Goal: Task Accomplishment & Management: Manage account settings

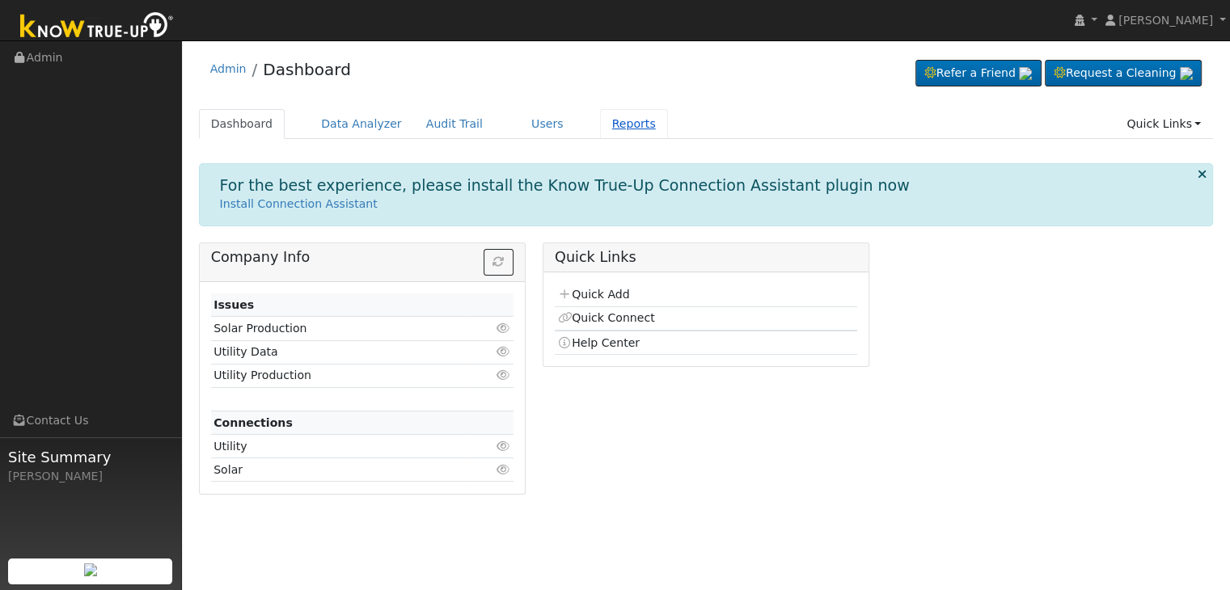
click at [604, 126] on link "Reports" at bounding box center [634, 124] width 68 height 30
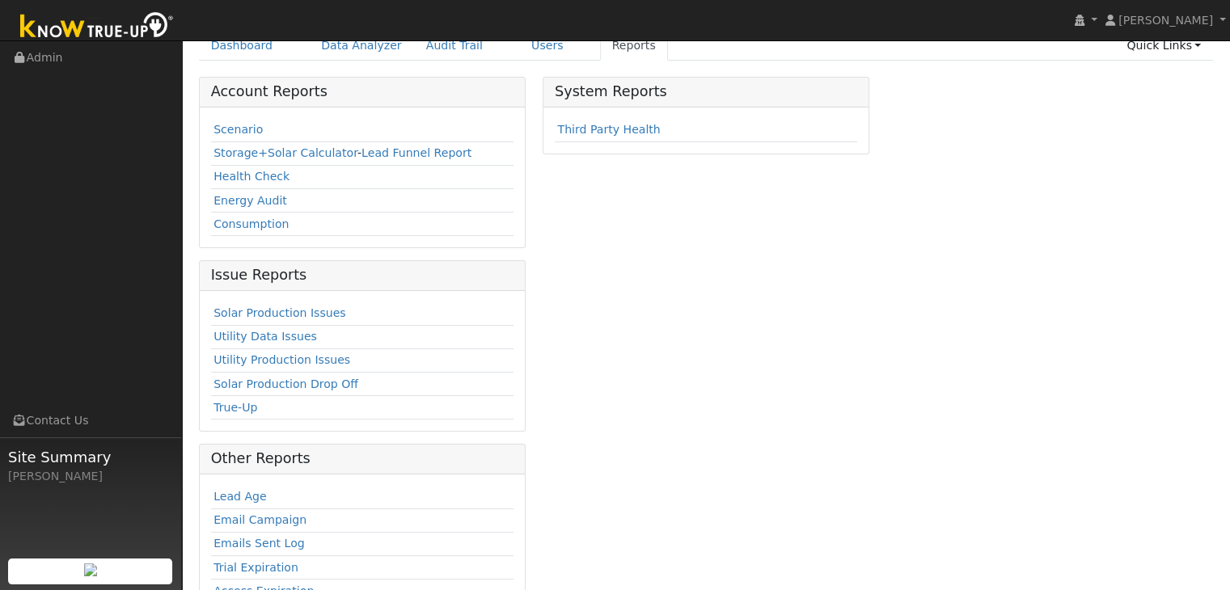
scroll to position [81, 0]
click at [290, 307] on link "Solar Production Issues" at bounding box center [280, 310] width 132 height 13
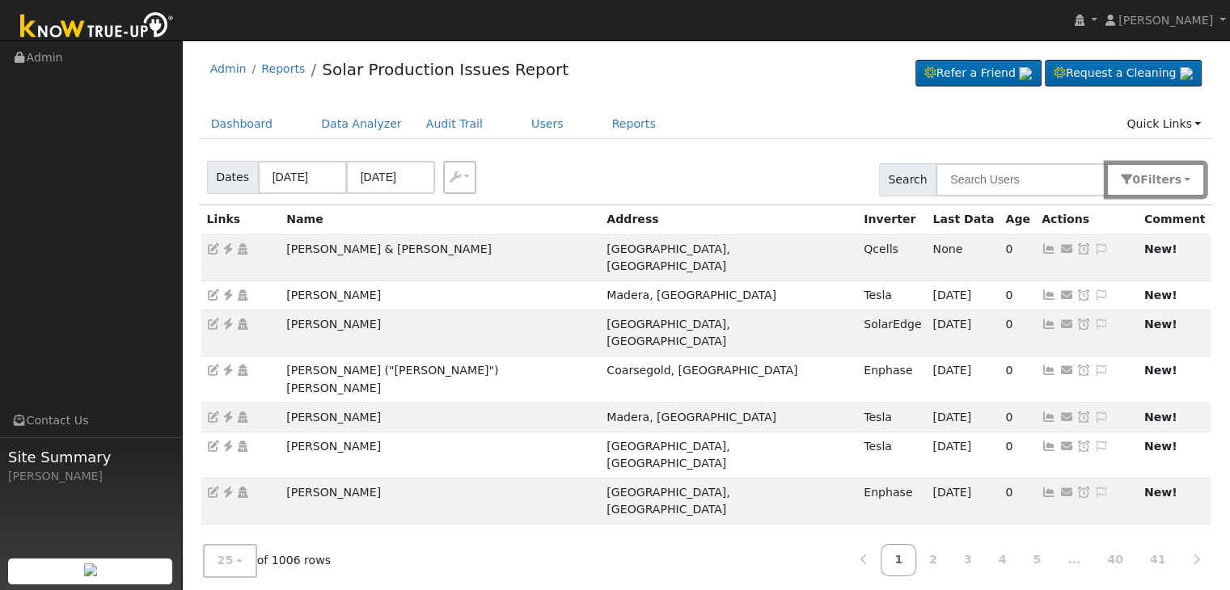
click at [1182, 175] on button "0 Filter s" at bounding box center [1156, 179] width 99 height 33
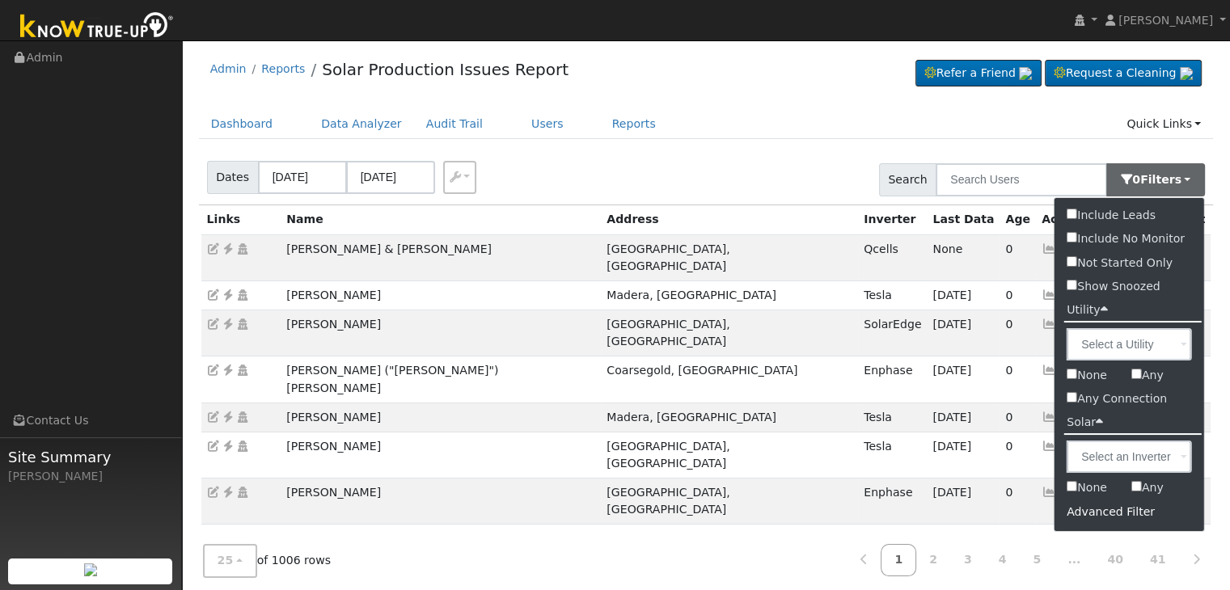
click at [1095, 515] on div "Advanced Filter" at bounding box center [1130, 512] width 150 height 25
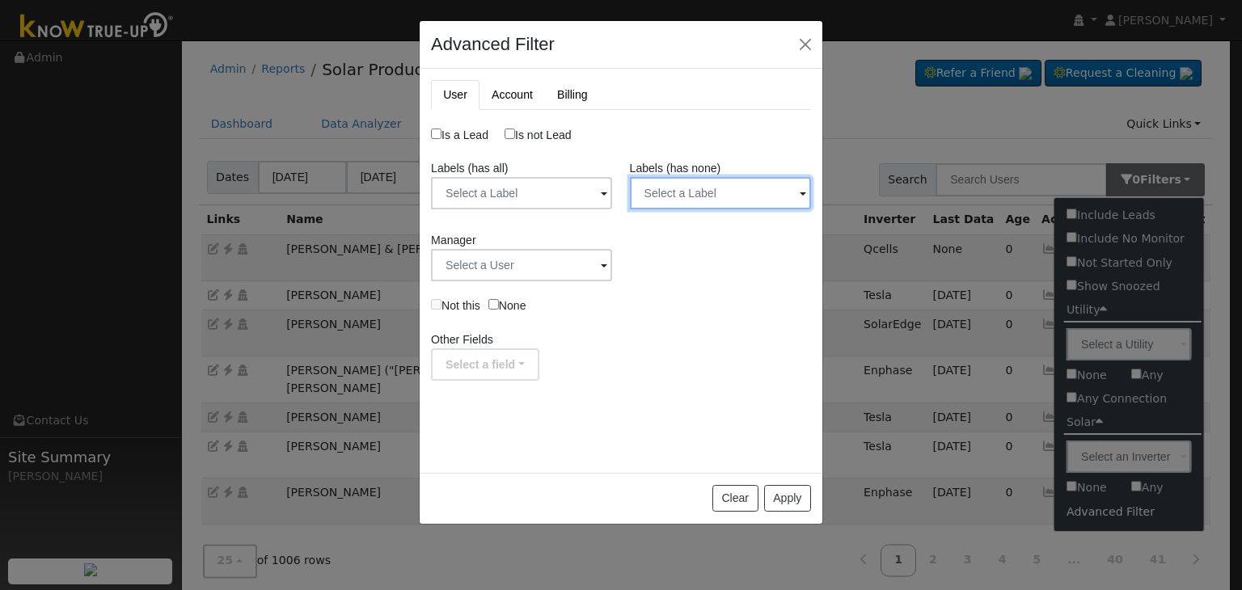
click at [729, 201] on input "text" at bounding box center [720, 193] width 181 height 32
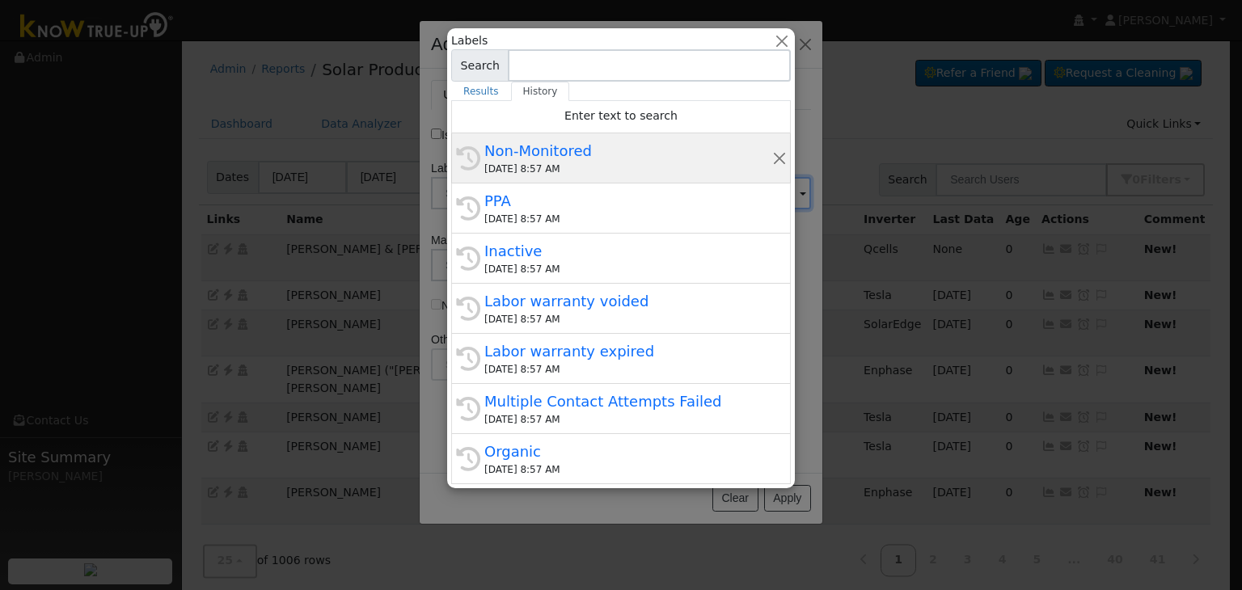
click at [565, 155] on div "Non-Monitored" at bounding box center [629, 151] width 288 height 22
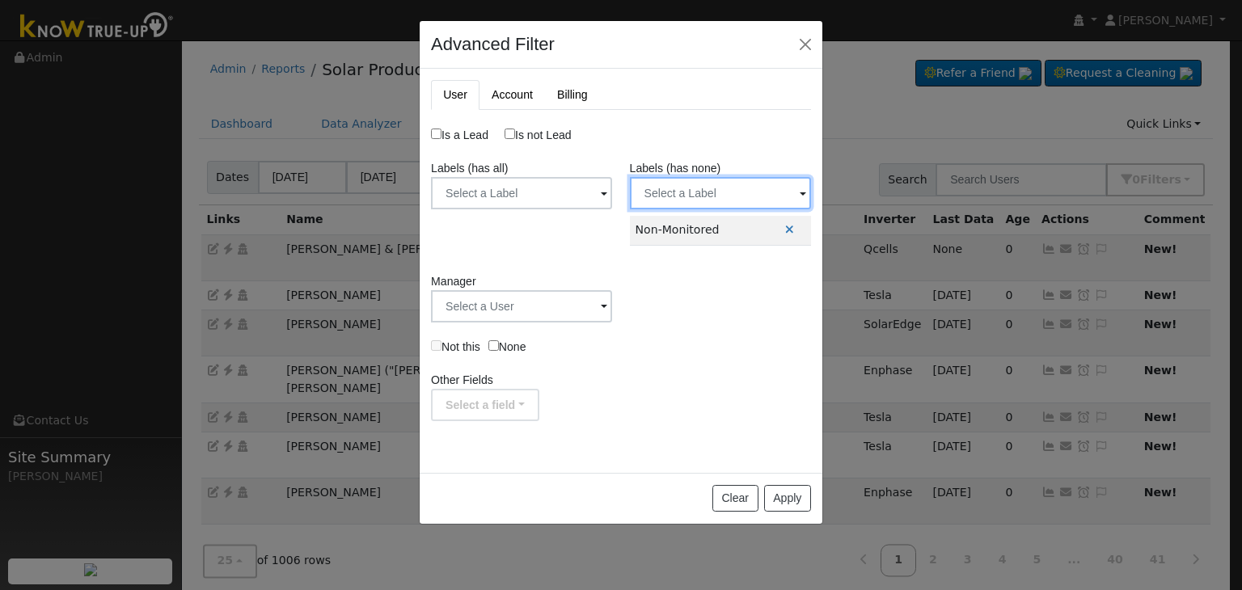
click at [741, 188] on input "text" at bounding box center [720, 193] width 181 height 32
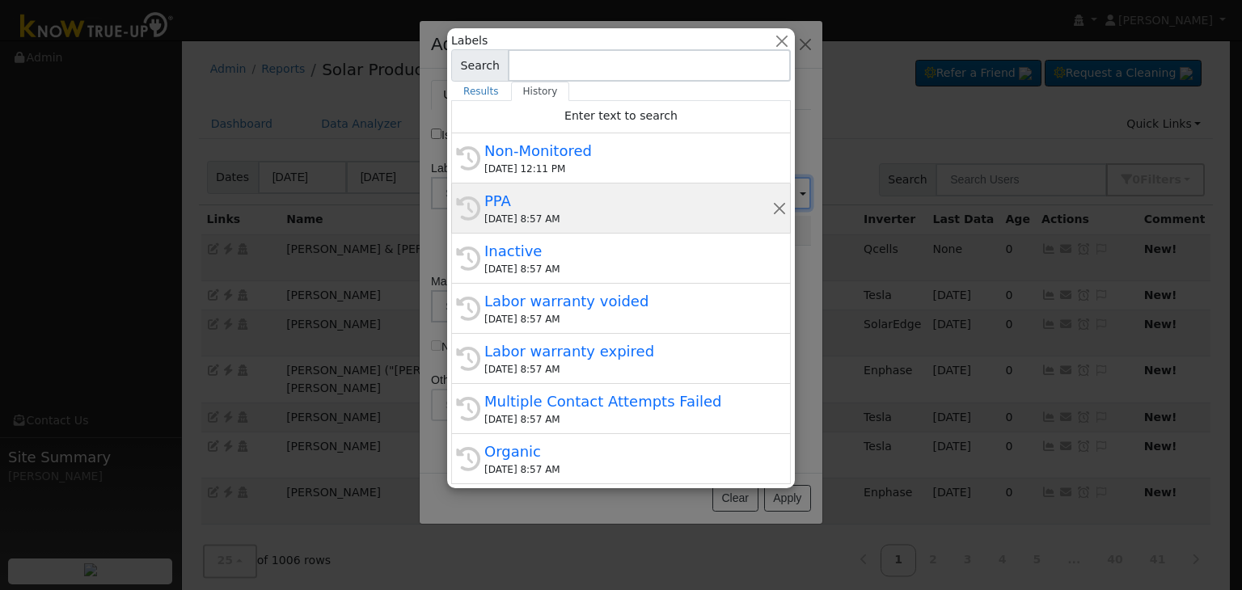
click at [628, 210] on div "PPA" at bounding box center [629, 201] width 288 height 22
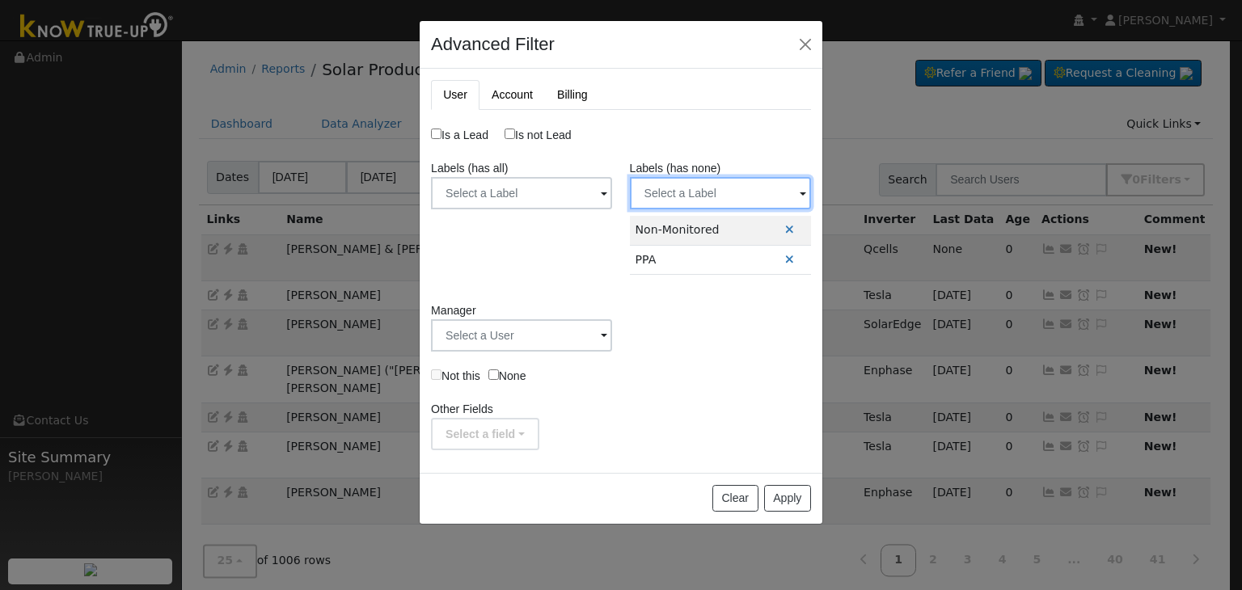
click at [701, 185] on input "text" at bounding box center [720, 193] width 181 height 32
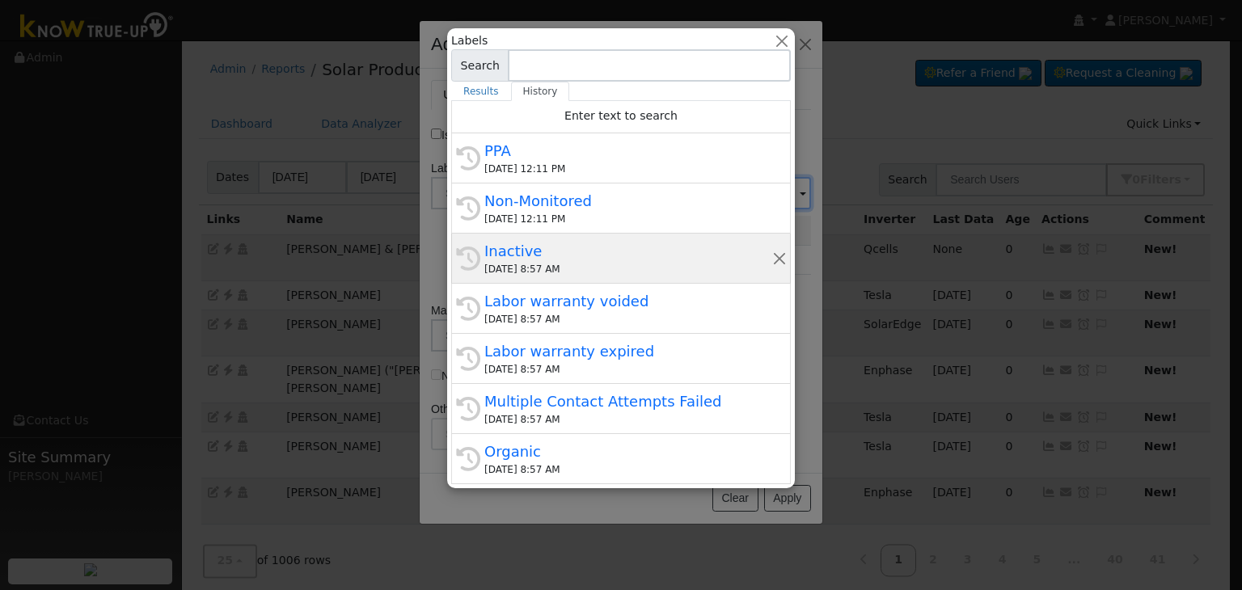
click at [578, 250] on div "Inactive" at bounding box center [629, 251] width 288 height 22
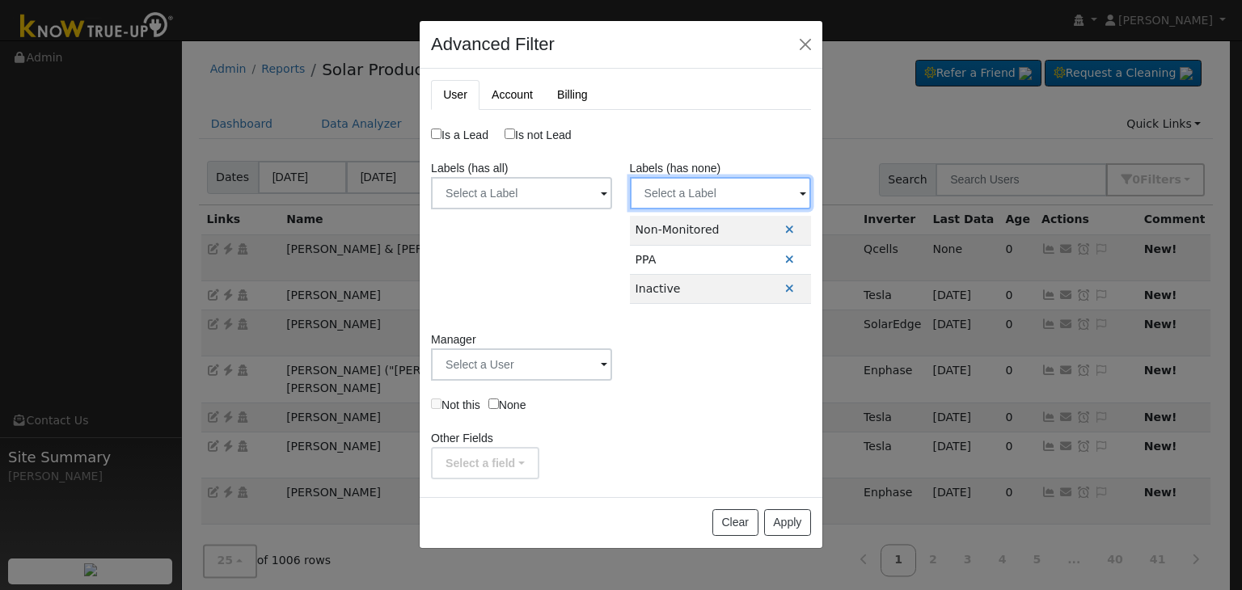
click at [709, 184] on input "text" at bounding box center [720, 193] width 181 height 32
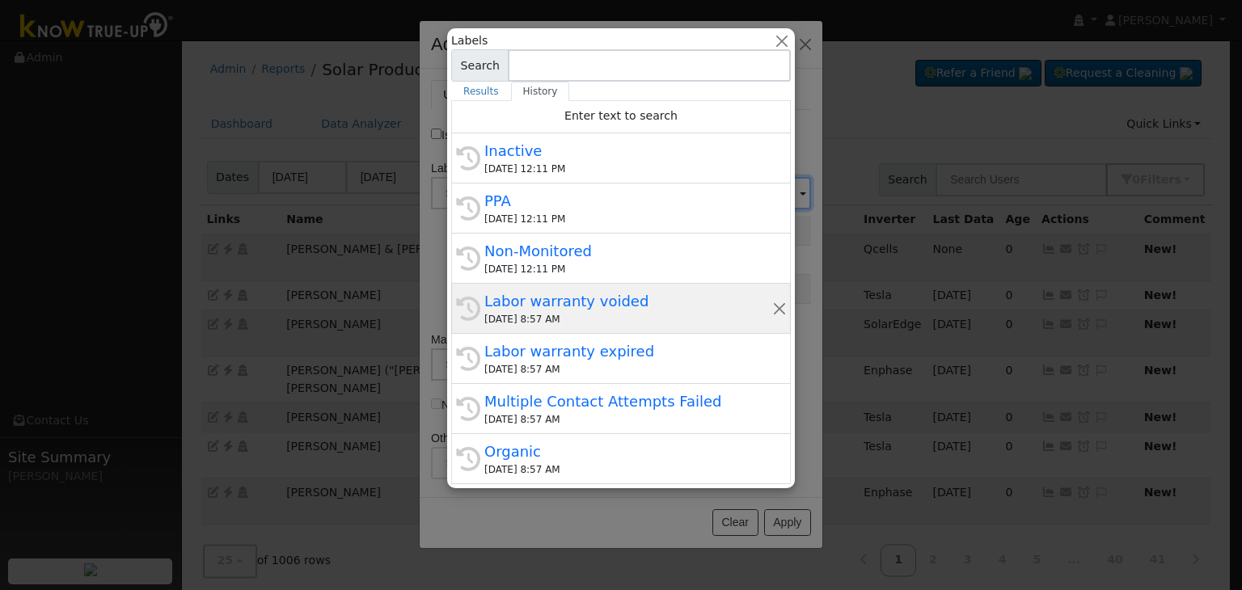
click at [578, 304] on div "Labor warranty voided" at bounding box center [629, 301] width 288 height 22
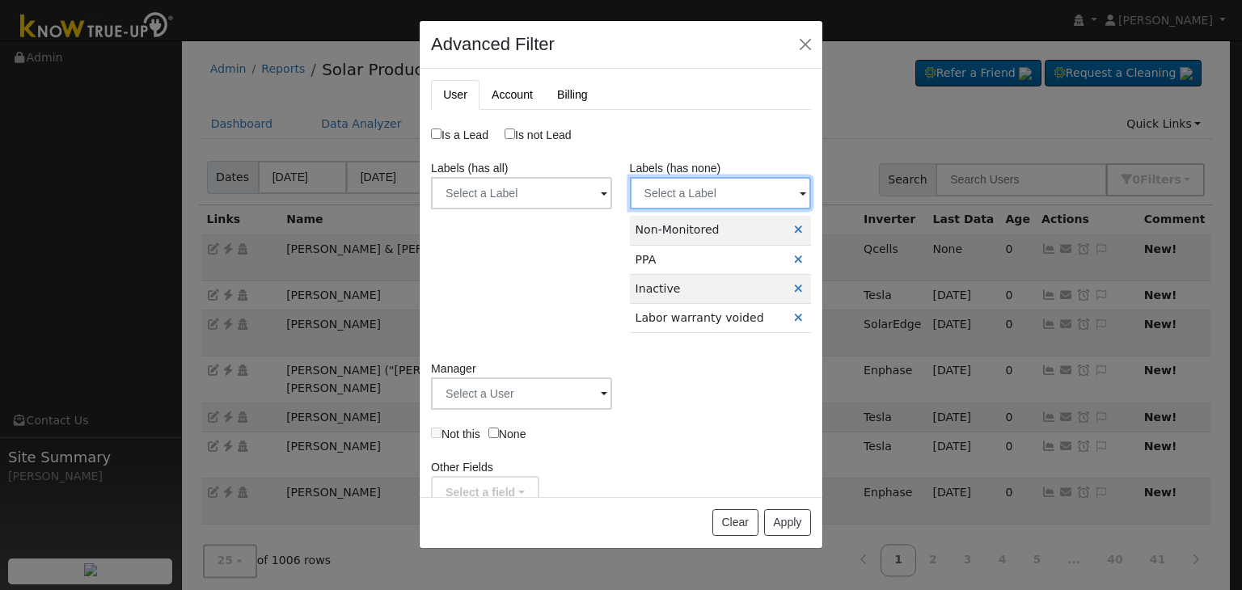
click at [697, 191] on input "text" at bounding box center [720, 193] width 181 height 32
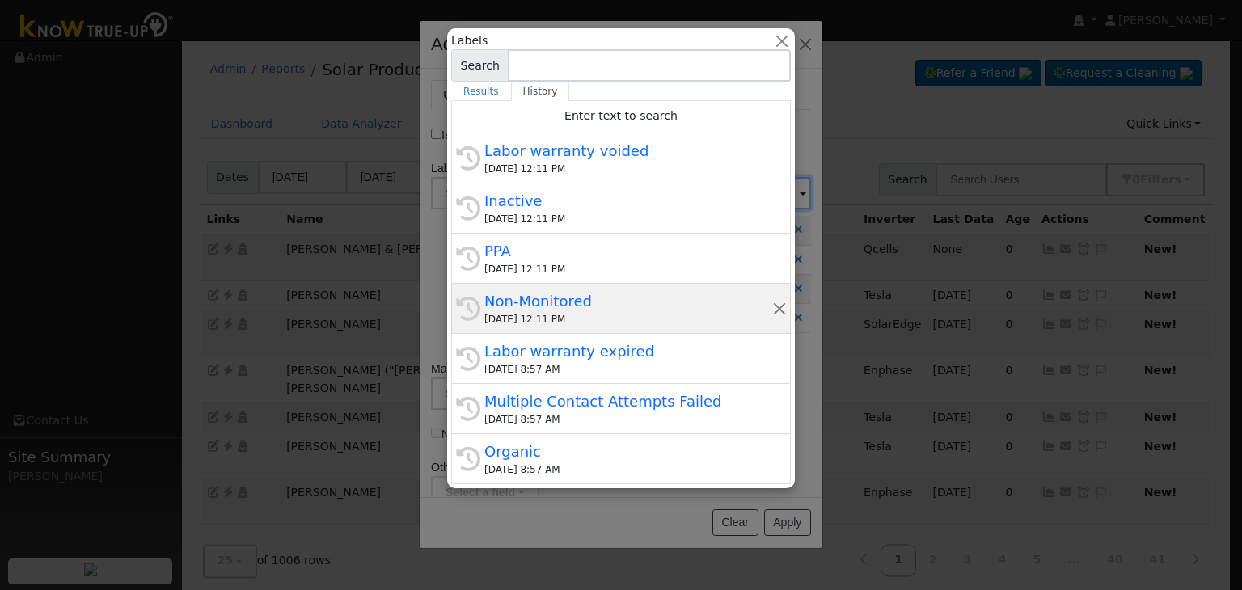
click at [560, 328] on div "History Non-Monitored 09/22/2025 12:11 PM" at bounding box center [621, 309] width 340 height 50
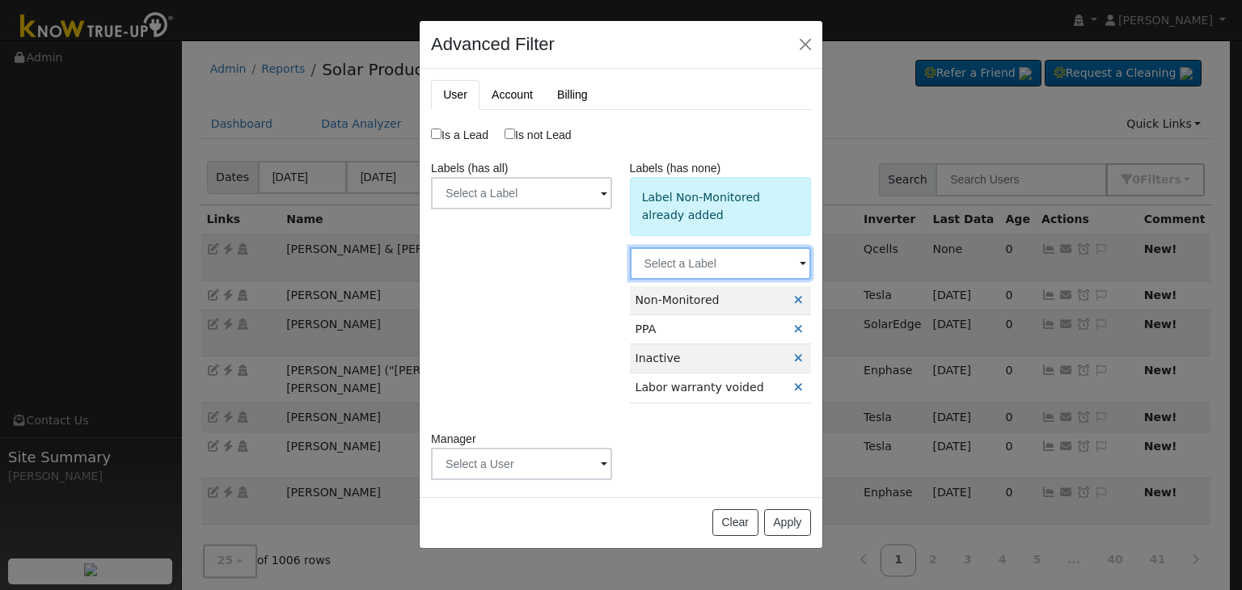
click at [707, 260] on input "text" at bounding box center [720, 264] width 181 height 32
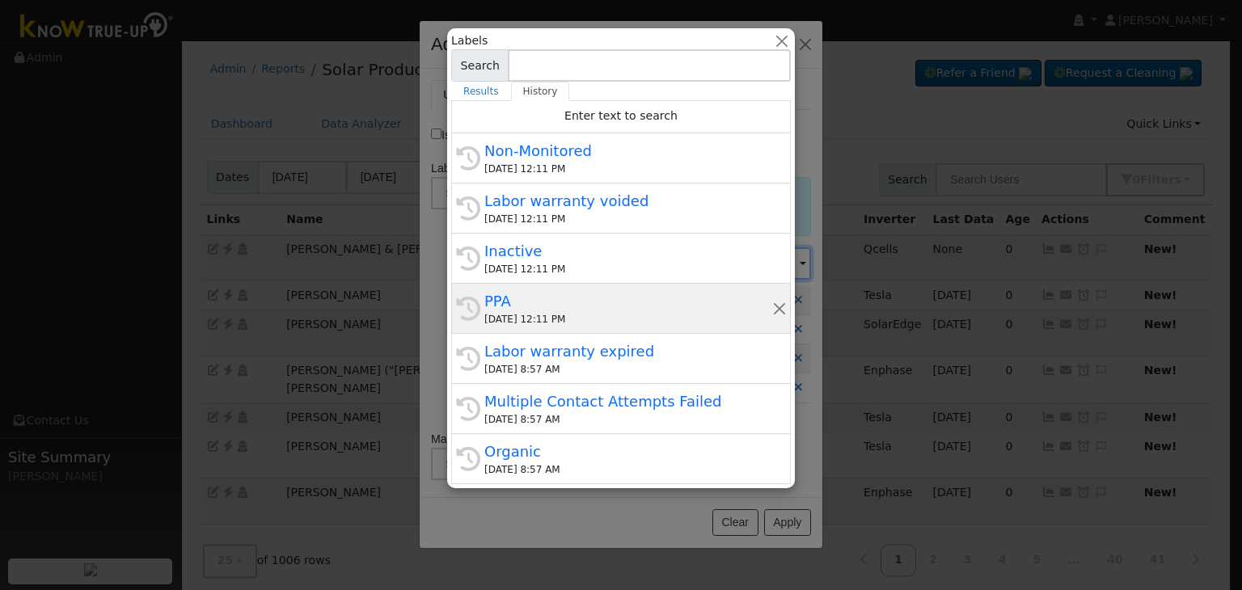
click at [621, 307] on div "PPA" at bounding box center [629, 301] width 288 height 22
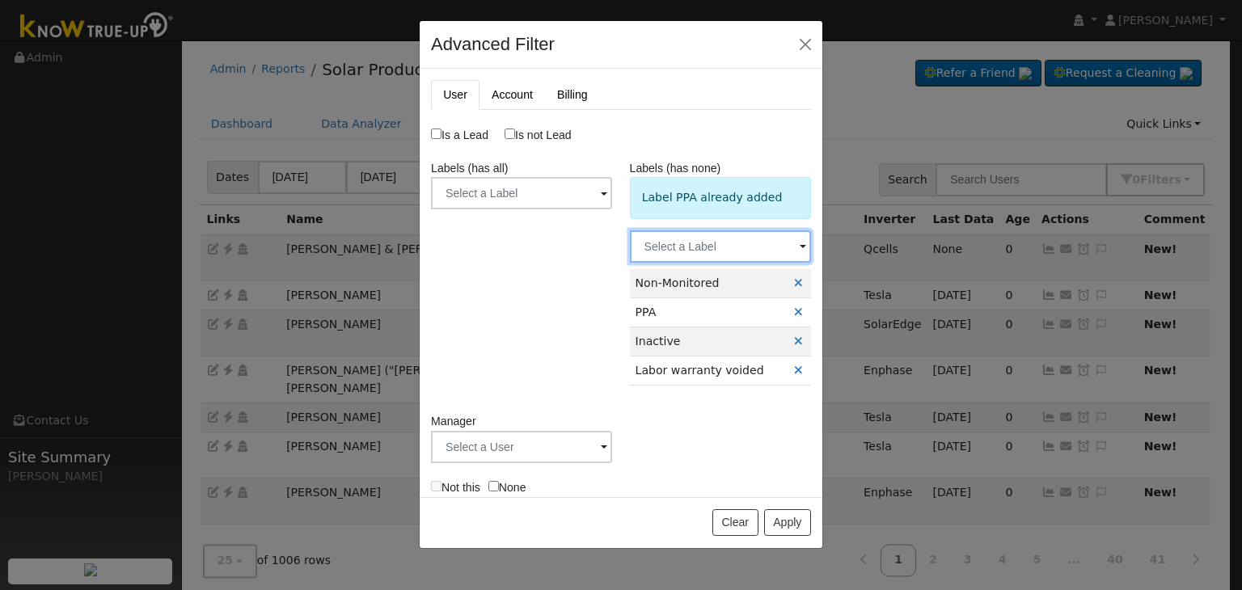
click at [708, 234] on input "text" at bounding box center [720, 247] width 181 height 32
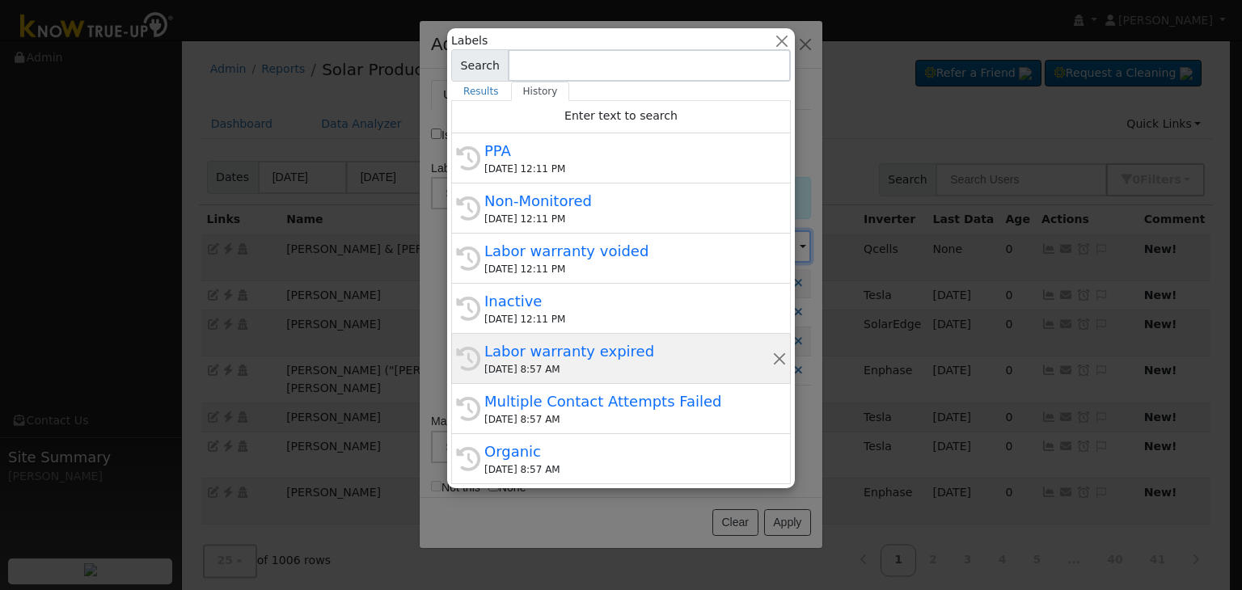
click at [554, 355] on div "Labor warranty expired" at bounding box center [629, 352] width 288 height 22
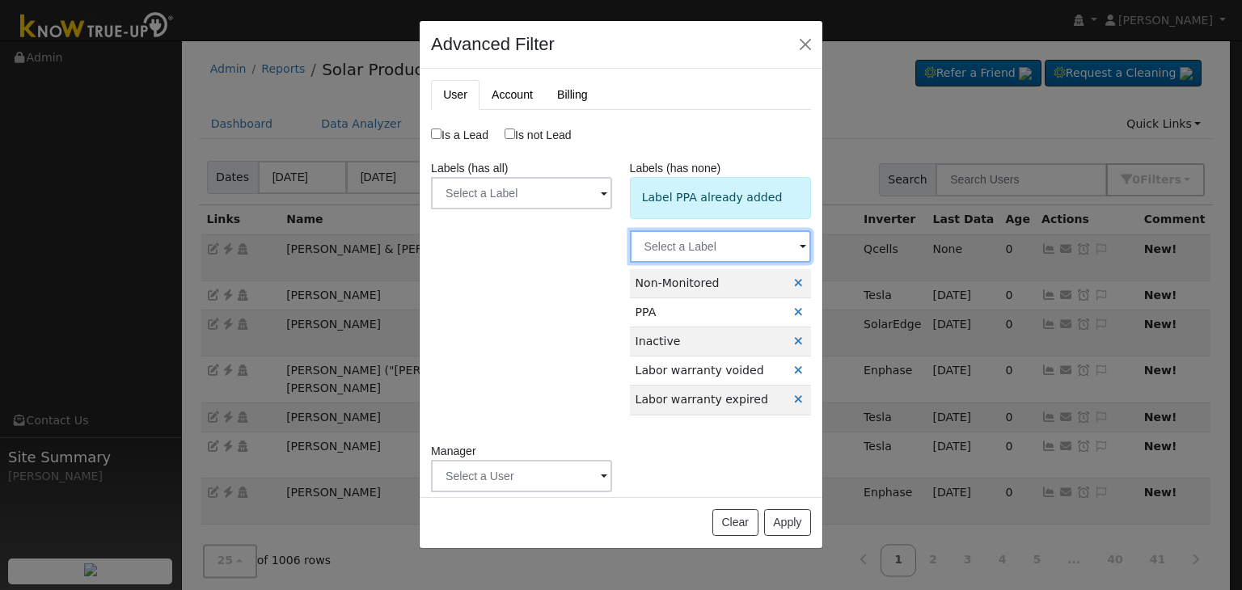
click at [684, 246] on input "text" at bounding box center [720, 247] width 181 height 32
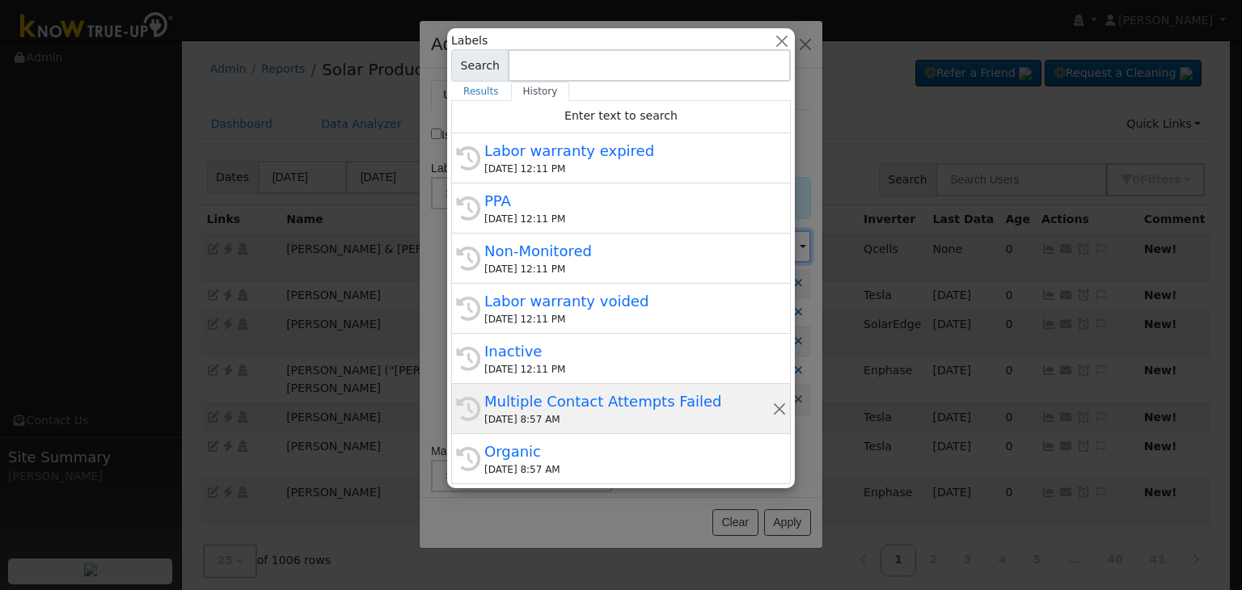
click at [559, 404] on div "Multiple Contact Attempts Failed" at bounding box center [629, 402] width 288 height 22
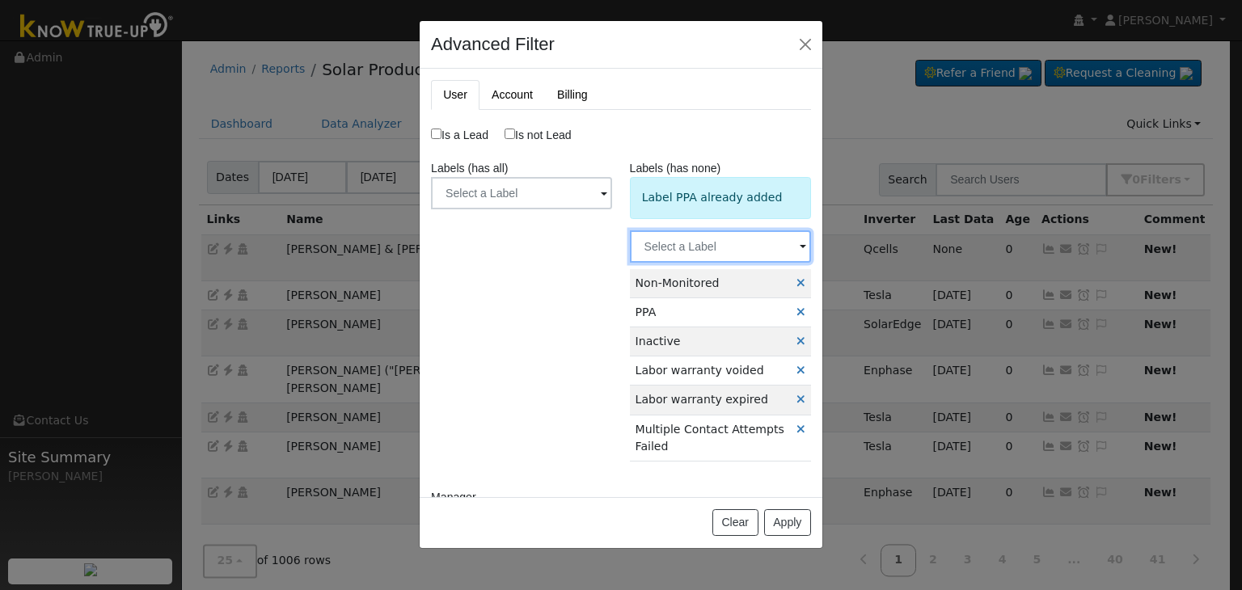
click at [695, 253] on input "text" at bounding box center [720, 247] width 181 height 32
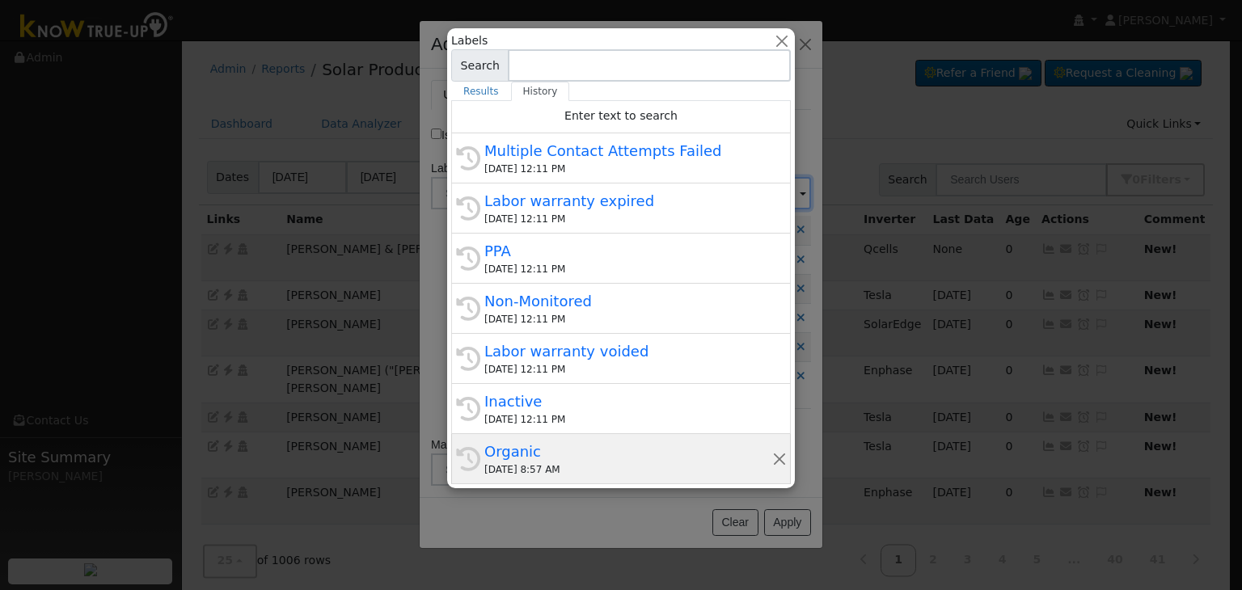
click at [643, 445] on div "Organic" at bounding box center [629, 452] width 288 height 22
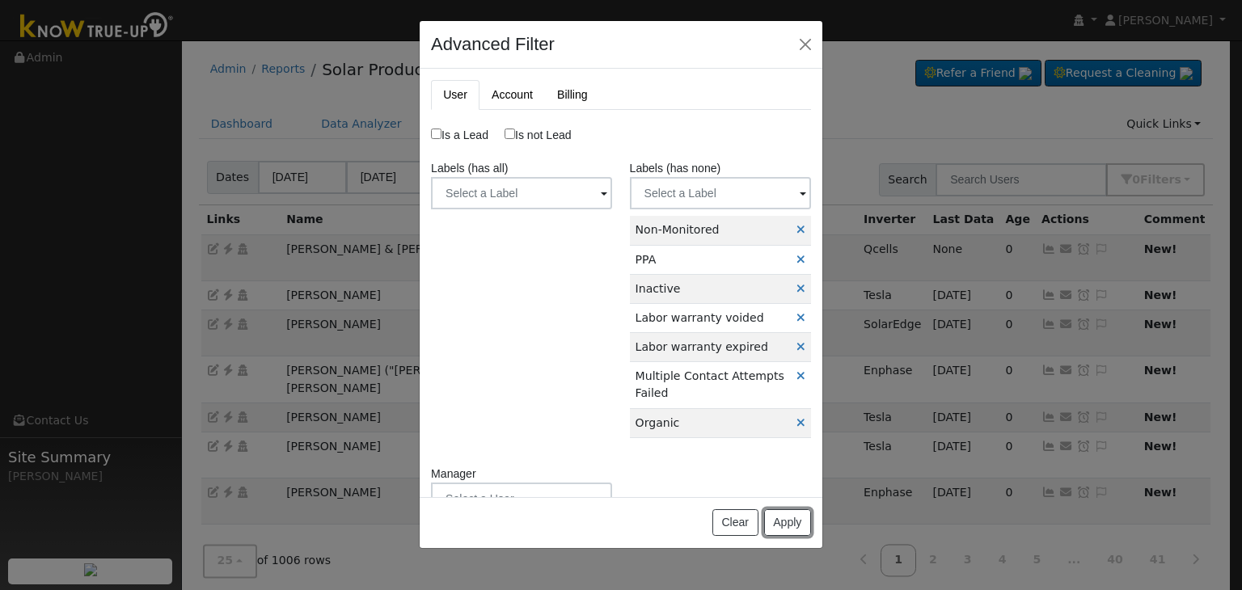
click at [780, 514] on button "Apply" at bounding box center [787, 524] width 47 height 28
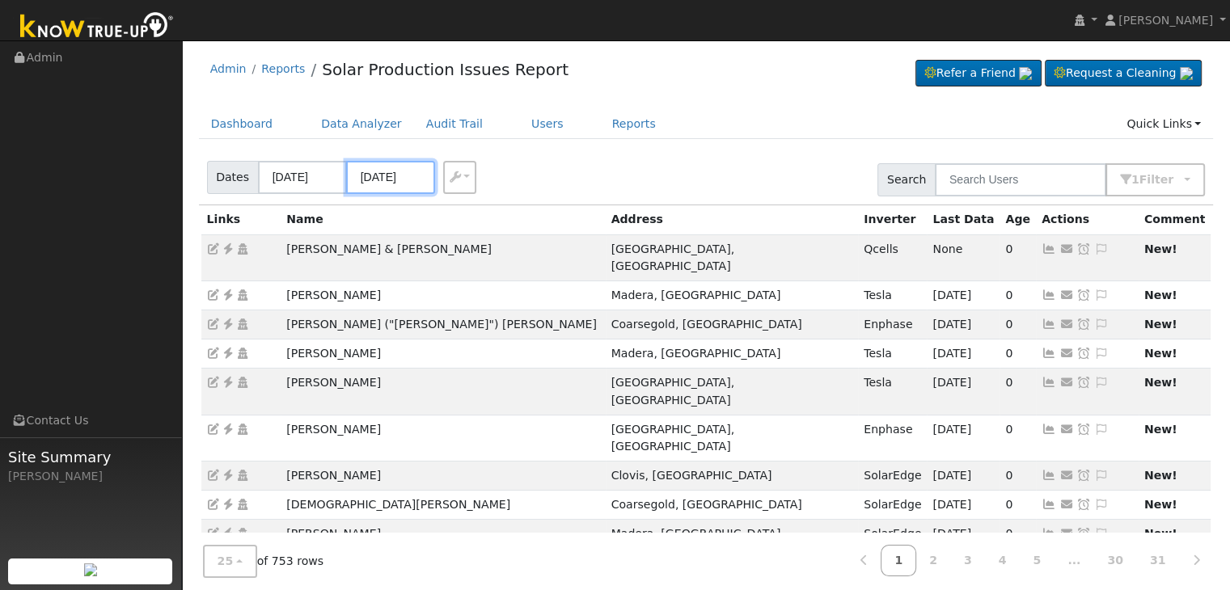
click at [367, 182] on input "[DATE]" at bounding box center [390, 177] width 89 height 33
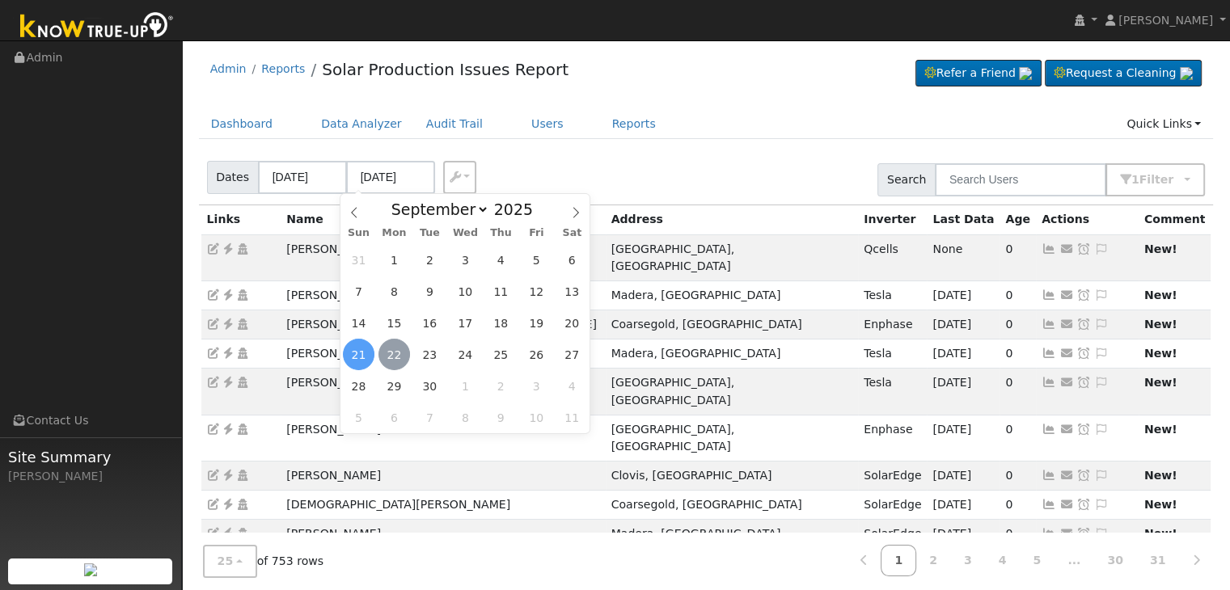
click at [396, 357] on span "22" at bounding box center [395, 355] width 32 height 32
type input "[DATE]"
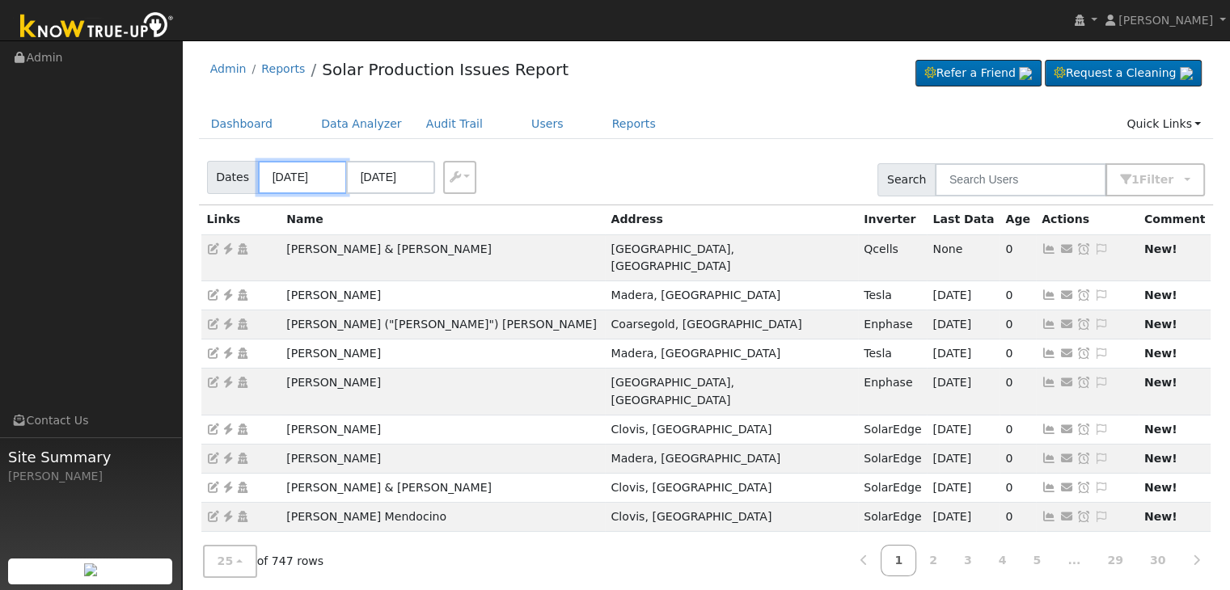
click at [301, 177] on input "09/18/2025" at bounding box center [302, 177] width 89 height 33
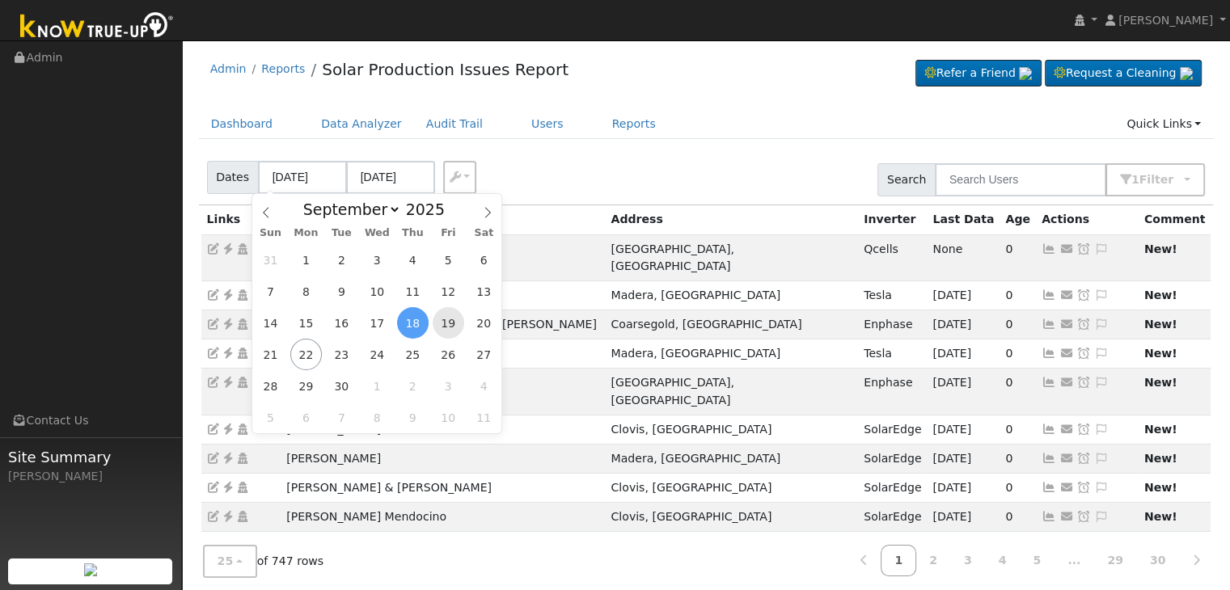
click at [451, 329] on span "19" at bounding box center [449, 323] width 32 height 32
type input "09/19/2025"
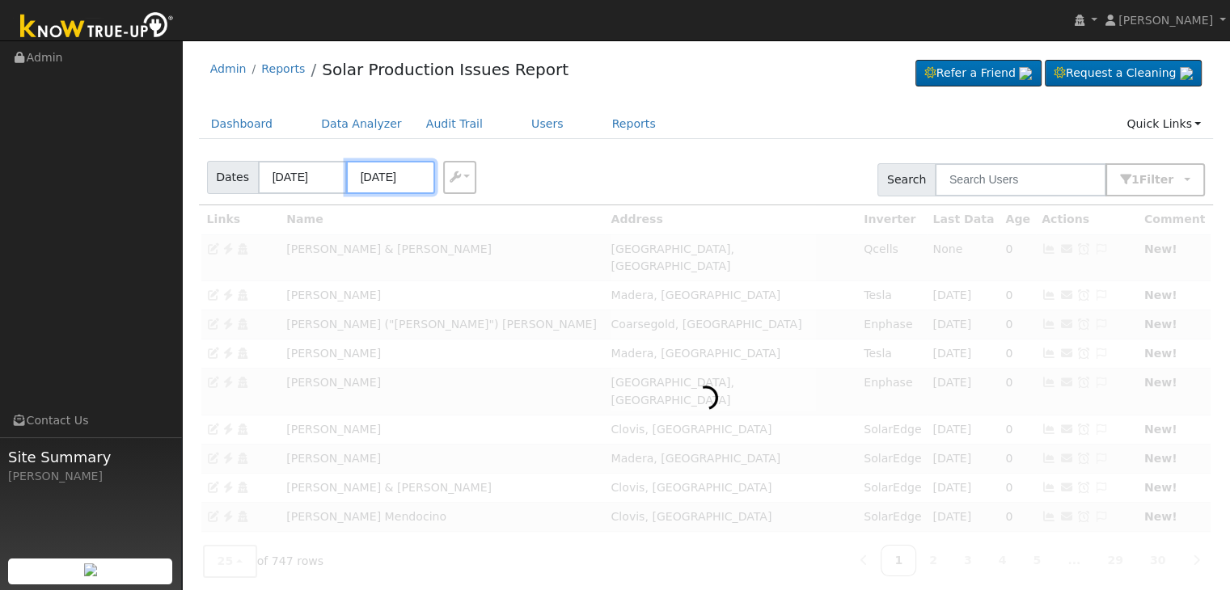
click at [402, 187] on input "09/23/2025" at bounding box center [390, 177] width 89 height 33
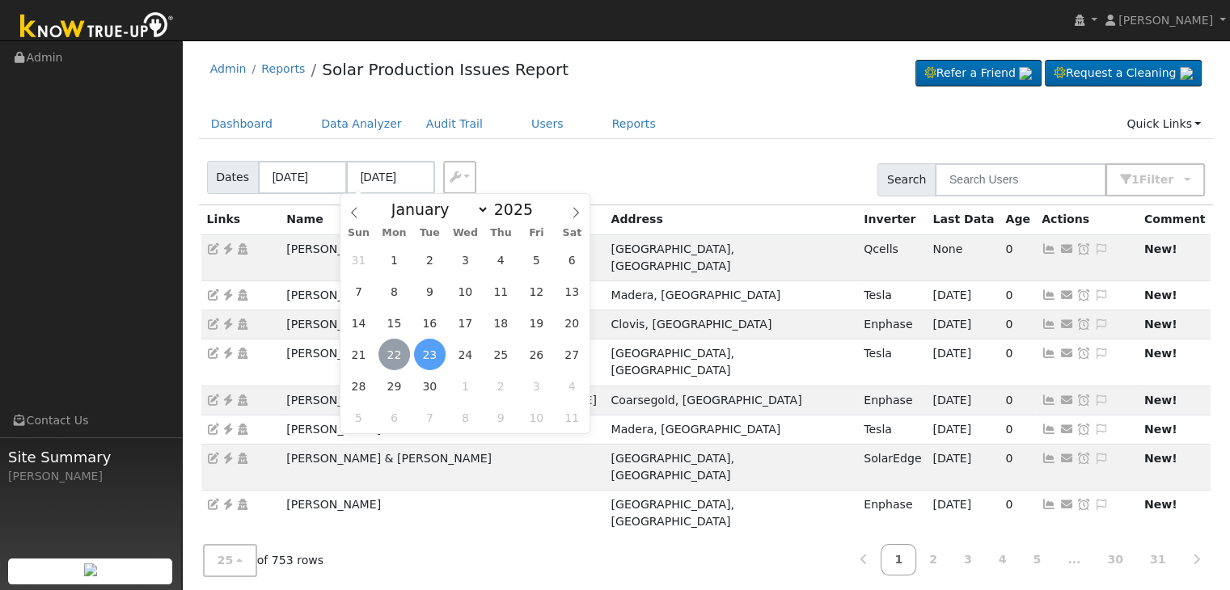
click at [393, 352] on span "22" at bounding box center [395, 355] width 32 height 32
type input "[DATE]"
click at [620, 166] on div "Dates 09/19/2025 09/22/2025 Export CSV Search 1 Filter Include Leads Include No…" at bounding box center [706, 177] width 1021 height 55
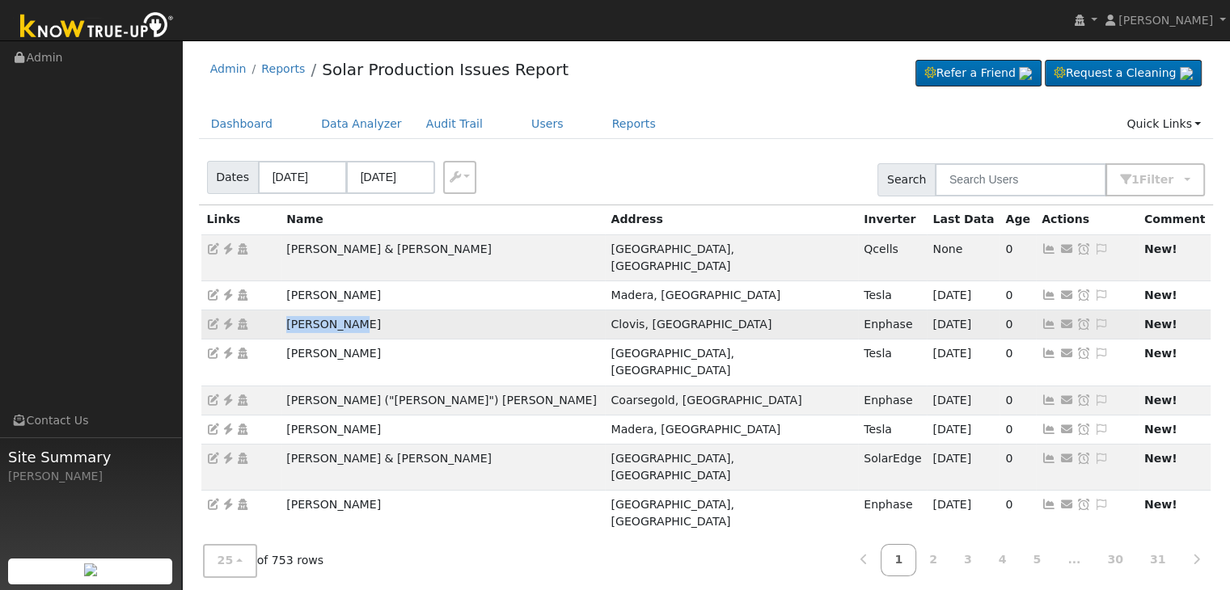
drag, startPoint x: 307, startPoint y: 305, endPoint x: 375, endPoint y: 307, distance: 68.8
click at [375, 311] on tr "Fahmy Attia Clovis, CA Enphase 09/18/25 0 Send Email... Copy a Link Reset Passw…" at bounding box center [706, 325] width 1010 height 29
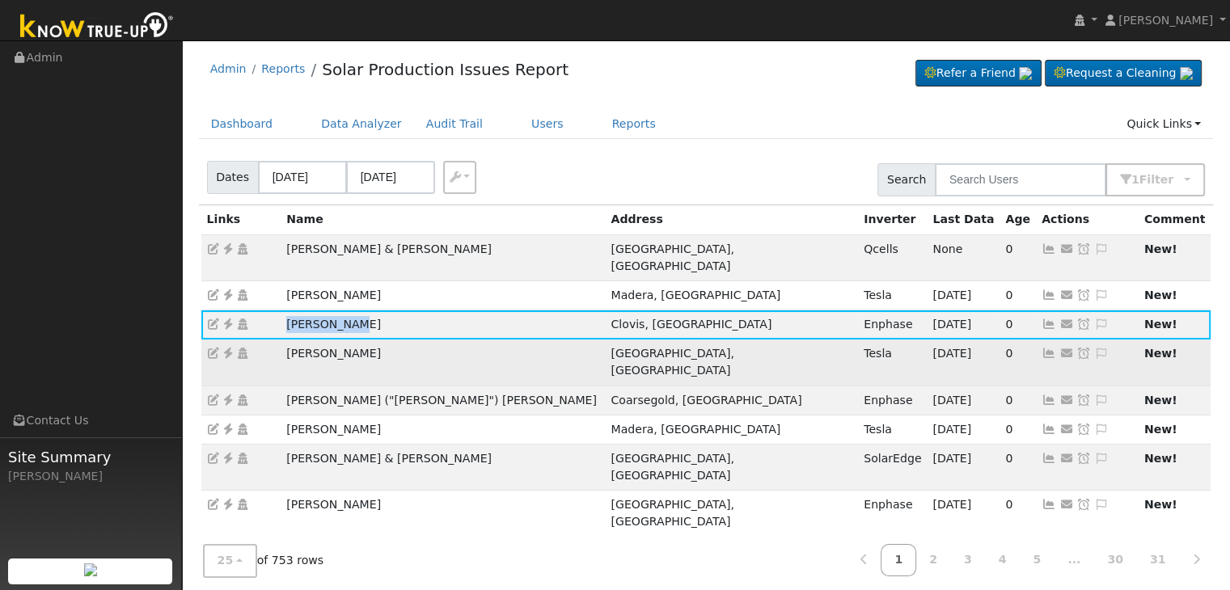
copy tr "[PERSON_NAME]"
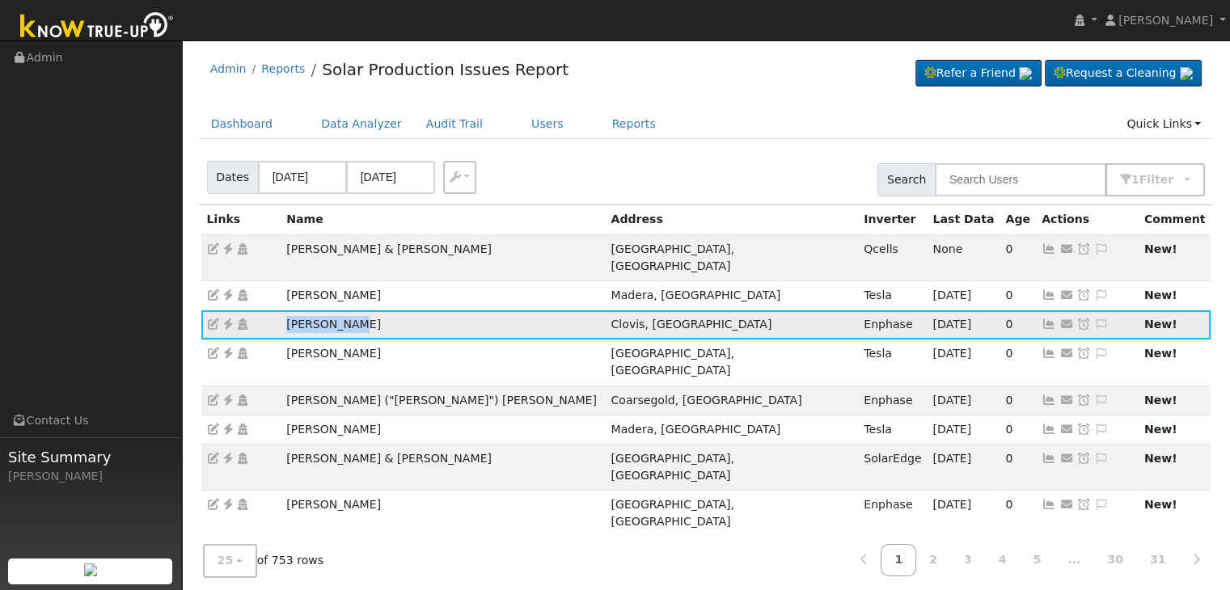
click at [228, 319] on icon at bounding box center [228, 324] width 15 height 11
click at [1094, 319] on icon at bounding box center [1101, 324] width 15 height 11
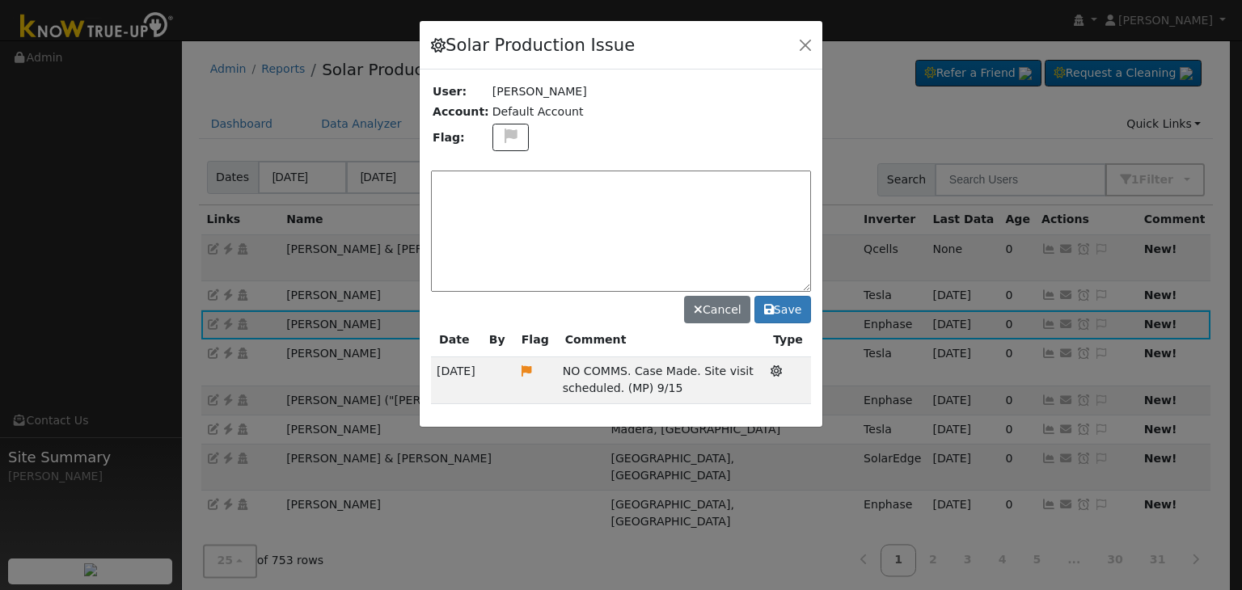
click at [480, 97] on div at bounding box center [621, 224] width 403 height 406
click at [506, 137] on icon at bounding box center [511, 136] width 19 height 15
click at [502, 206] on icon at bounding box center [510, 213] width 19 height 15
click at [502, 201] on textarea at bounding box center [621, 231] width 380 height 121
drag, startPoint x: 553, startPoint y: 370, endPoint x: 681, endPoint y: 391, distance: 129.5
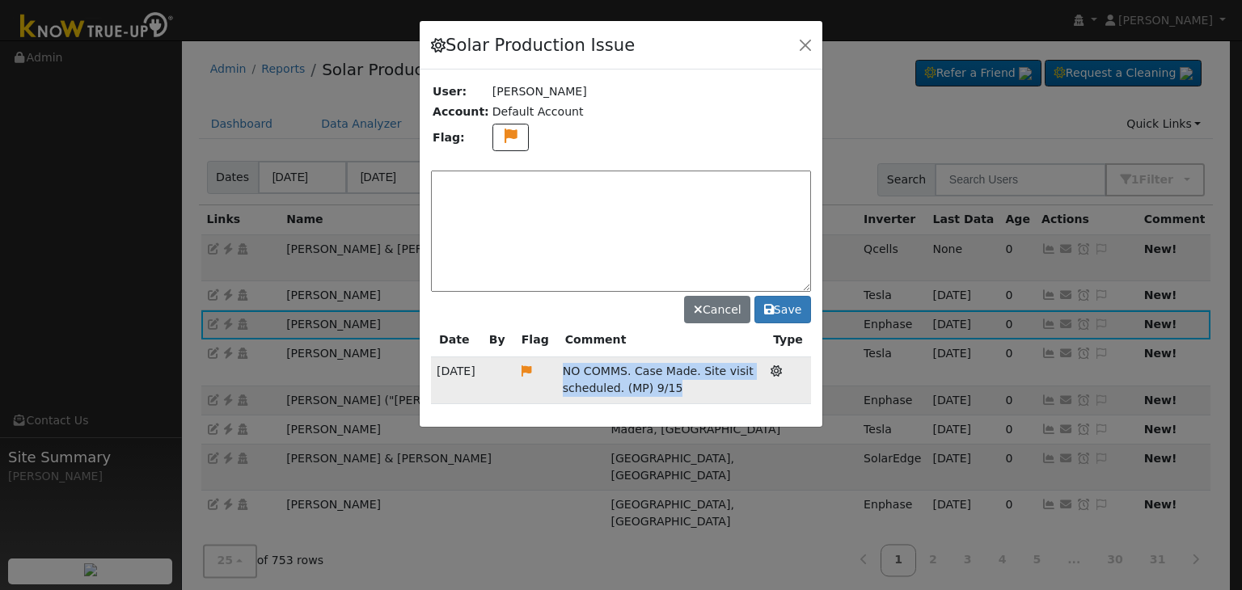
click at [681, 391] on tr "09/15/25 NO COMMS. Case Made. Site visit scheduled. (MP) 9/15 Solar Production …" at bounding box center [621, 381] width 380 height 46
copy tr "NO COMMS. Case Made. Site visit scheduled. (MP) 9/15"
click at [476, 182] on textarea at bounding box center [621, 231] width 380 height 121
paste textarea "NO COMMS. Case Made. Site visit scheduled. (MP) 9/15"
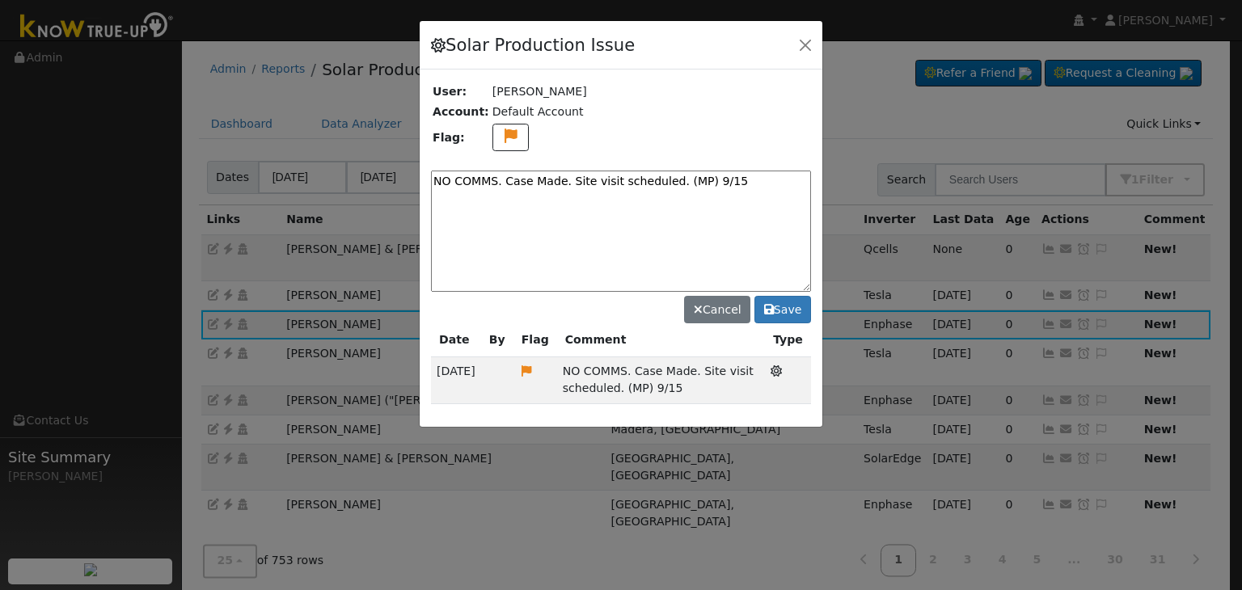
click at [456, 179] on textarea "NO COMMS. Case Made. Site visit scheduled. (MP) 9/15" at bounding box center [621, 231] width 380 height 121
click at [721, 186] on textarea "NO COMMS. Case Made. Site visit scheduled. (MP) 9/15" at bounding box center [621, 231] width 380 height 121
drag, startPoint x: 715, startPoint y: 182, endPoint x: 645, endPoint y: 185, distance: 70.4
click at [645, 185] on textarea "NO COMMS. Case Made. Site visit scheduled. (MP) 9/15" at bounding box center [621, 231] width 380 height 121
click at [565, 180] on textarea "NO COMMS. Case Made. 9/22" at bounding box center [621, 231] width 380 height 121
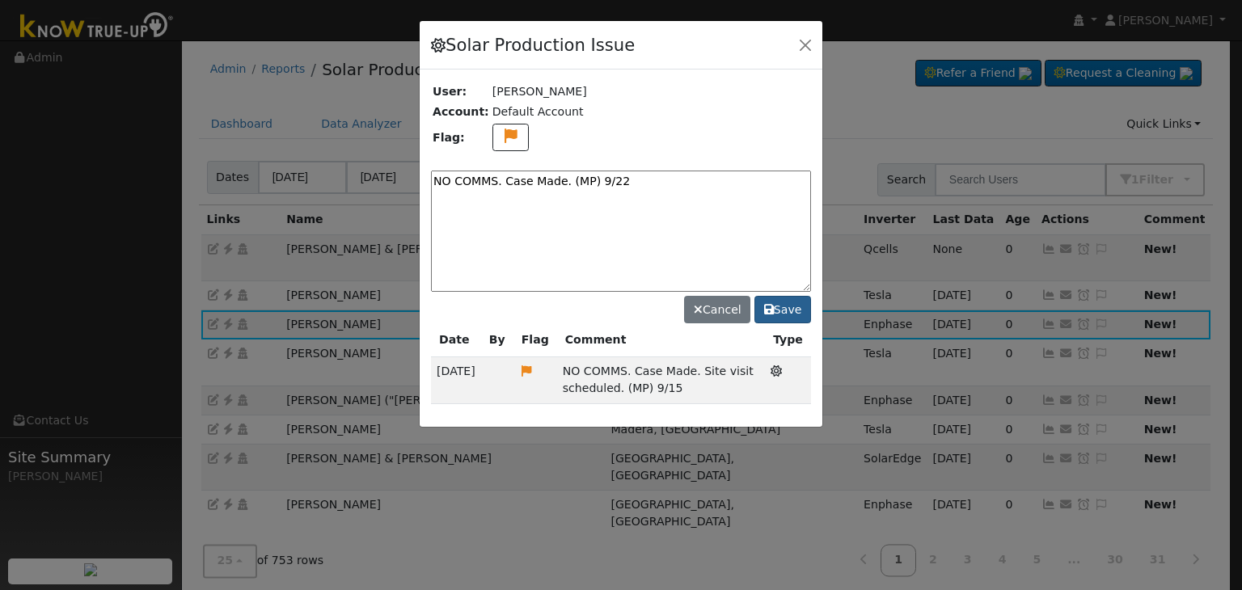
type textarea "NO COMMS. Case Made. (MP) 9/22"
click at [783, 313] on button "Save" at bounding box center [783, 310] width 57 height 28
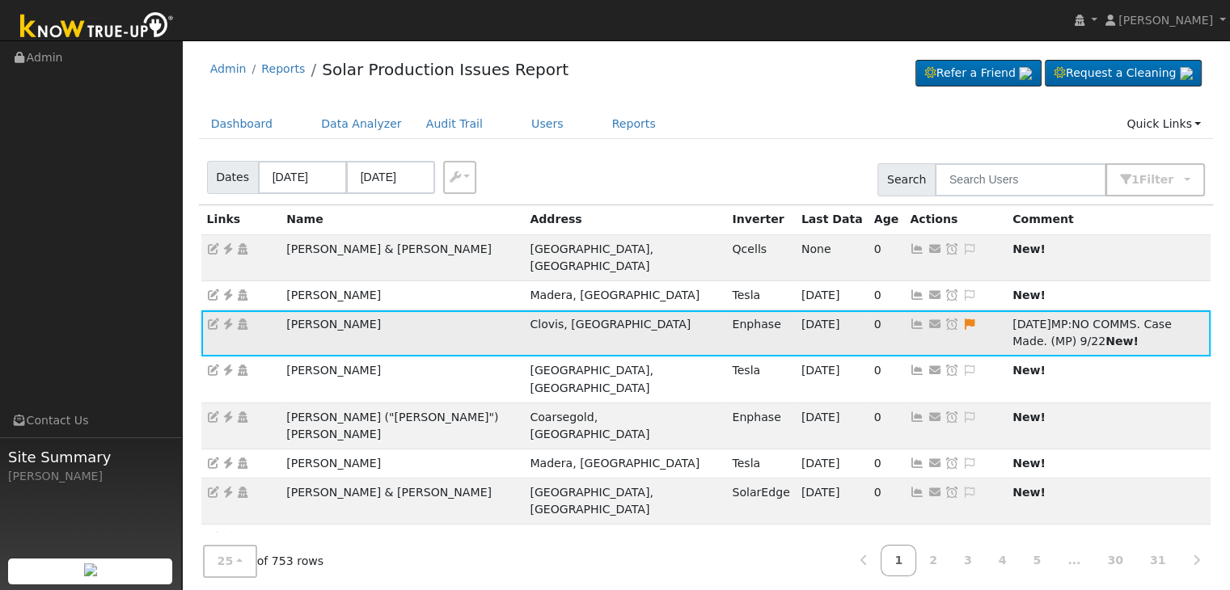
click at [946, 319] on icon at bounding box center [953, 324] width 15 height 11
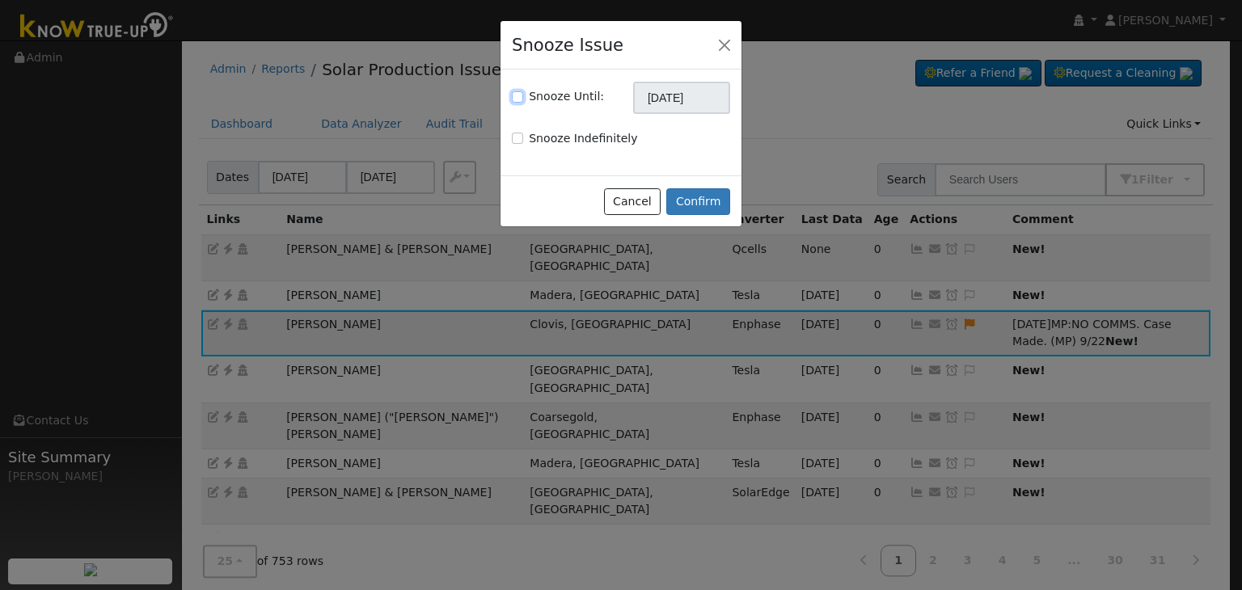
click at [515, 95] on input "Snooze Until:" at bounding box center [517, 96] width 11 height 11
checkbox input "true"
click at [662, 96] on input "[DATE]" at bounding box center [681, 98] width 97 height 32
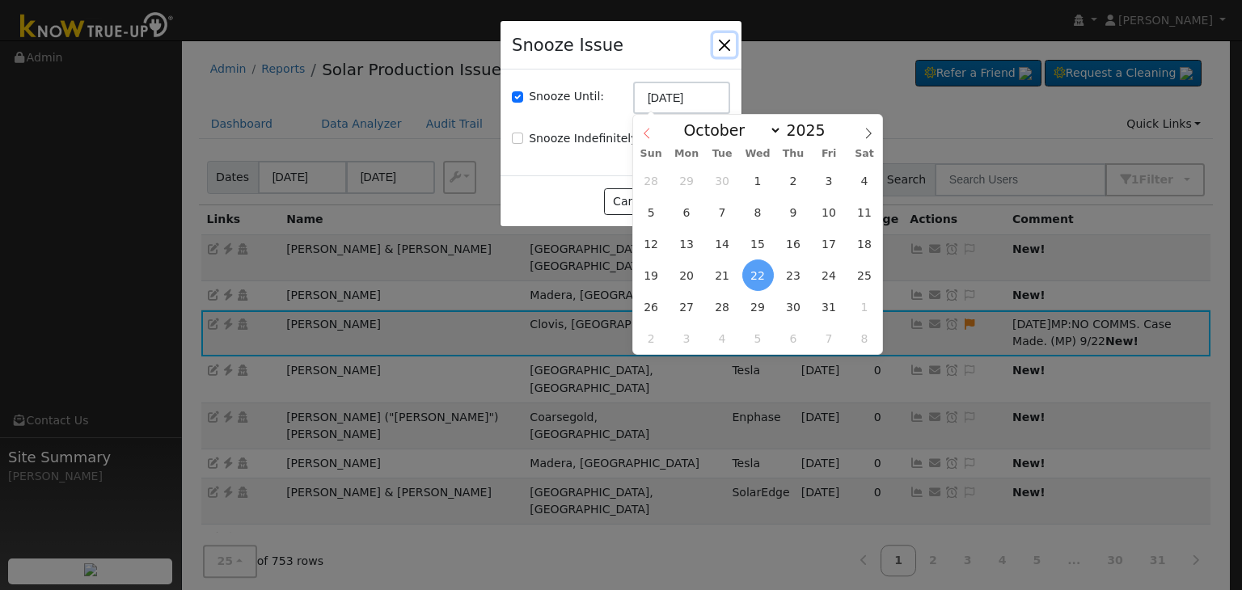
click at [643, 142] on span at bounding box center [647, 129] width 28 height 28
select select "8"
click at [685, 300] on span "29" at bounding box center [687, 307] width 32 height 32
type input "09/29/2025"
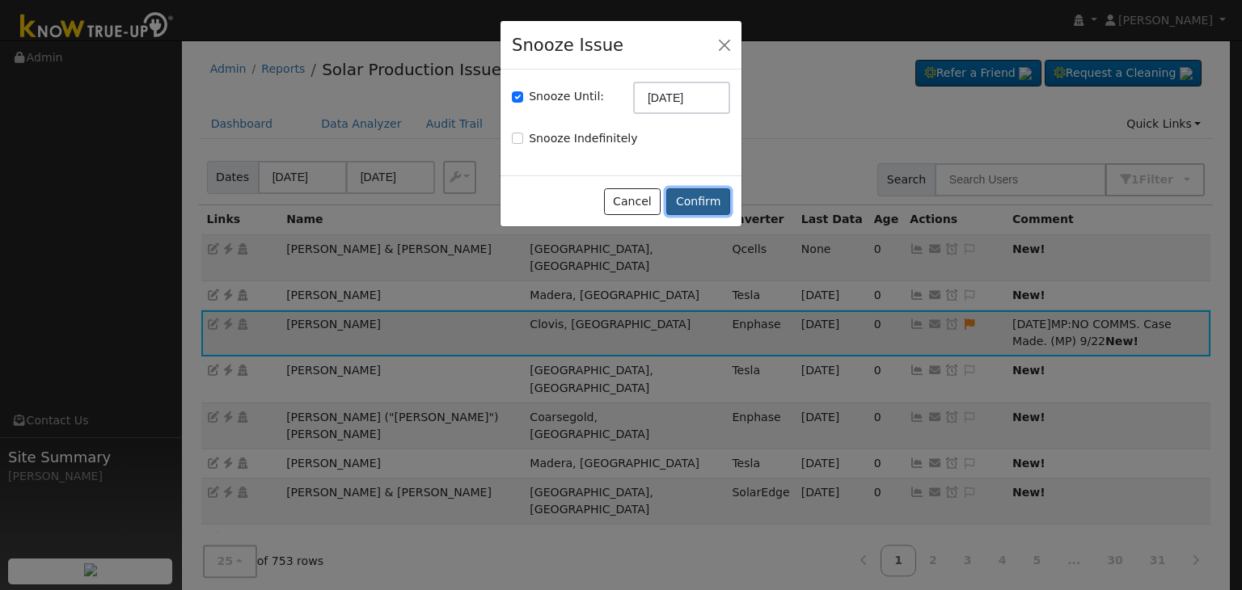
click at [705, 204] on button "Confirm" at bounding box center [699, 202] width 64 height 28
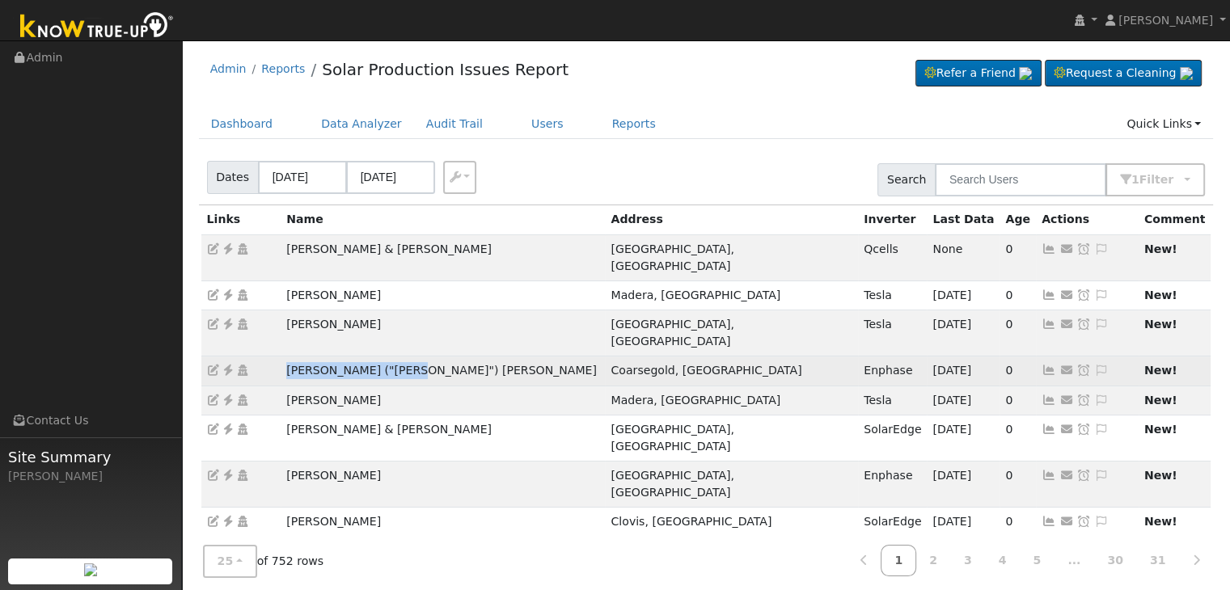
drag, startPoint x: 281, startPoint y: 329, endPoint x: 424, endPoint y: 330, distance: 142.4
click at [424, 357] on td "Marie ("Chris") Lewis" at bounding box center [443, 371] width 324 height 29
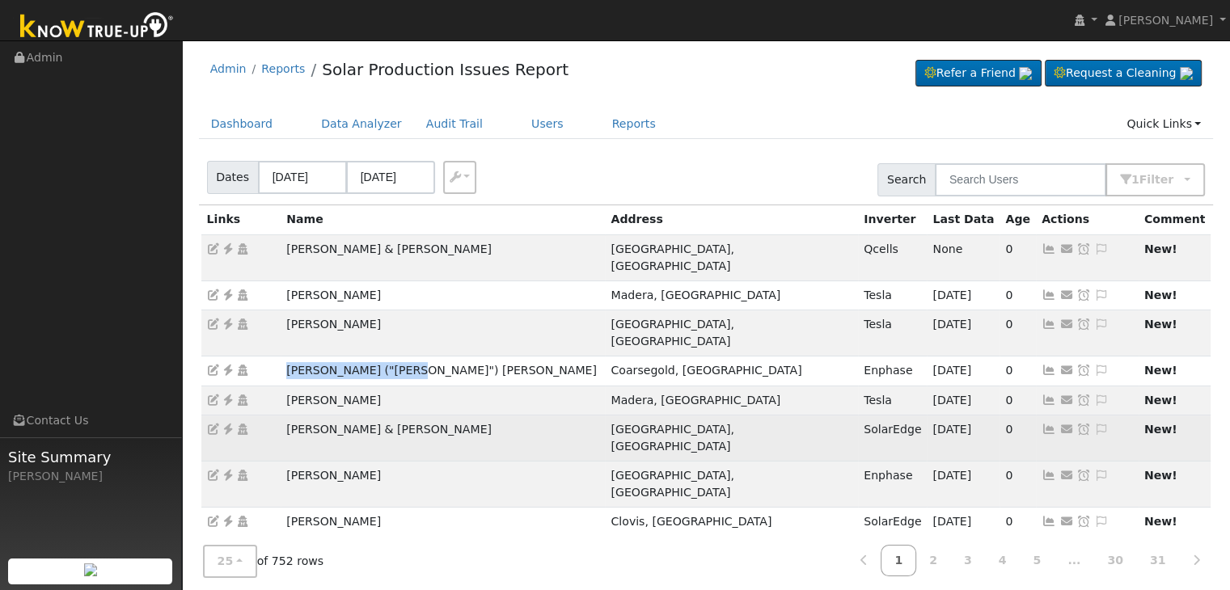
copy td "Marie ("Chris") Lewis"
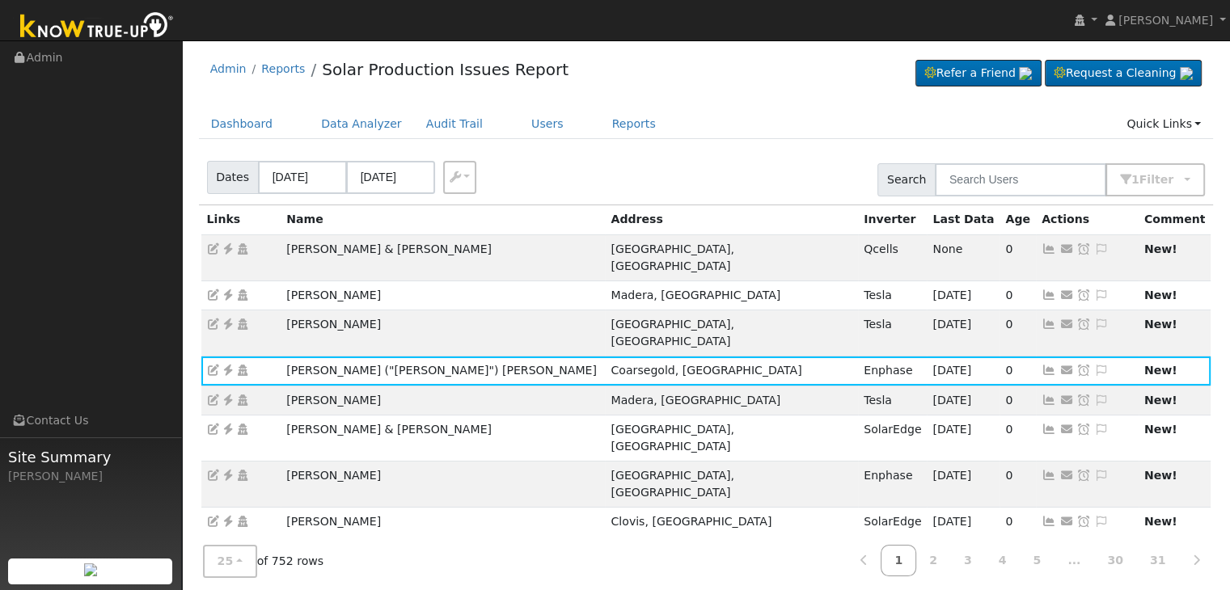
click at [663, 153] on div "Dates 09/19/2025 09/22/2025 Export CSV Search 1 Filter Include Leads Include No…" at bounding box center [706, 177] width 1021 height 55
click at [685, 188] on div "Dates 09/19/2025 09/22/2025 Export CSV Search 1 Filter Include Leads Include No…" at bounding box center [706, 177] width 1021 height 55
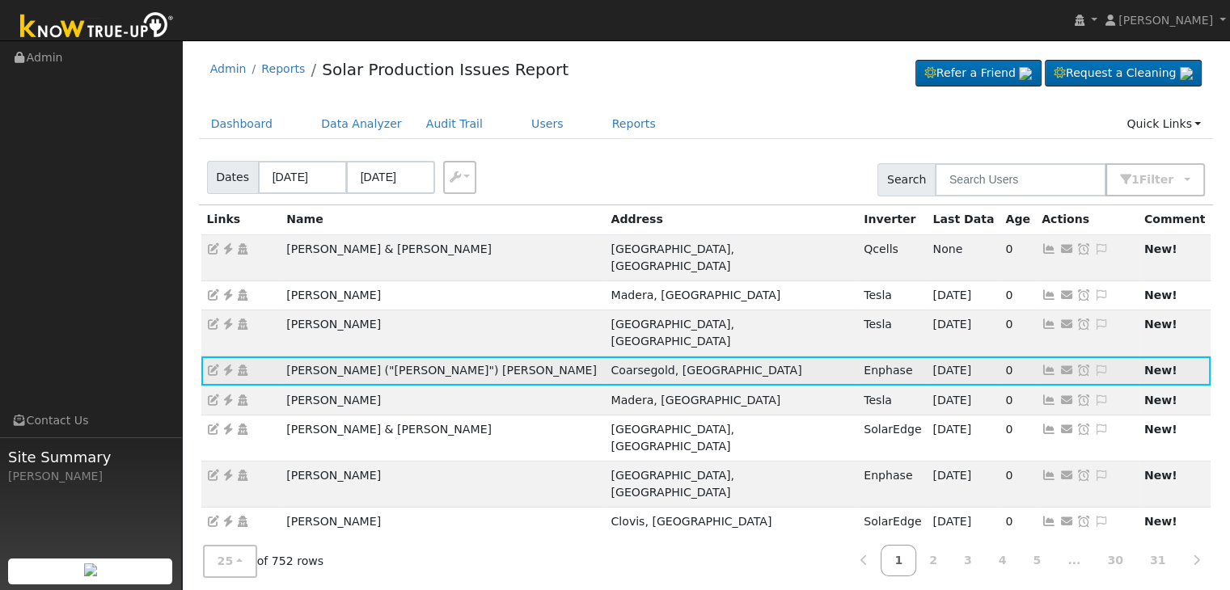
click at [228, 365] on icon at bounding box center [228, 370] width 15 height 11
click at [1094, 365] on icon at bounding box center [1101, 370] width 15 height 11
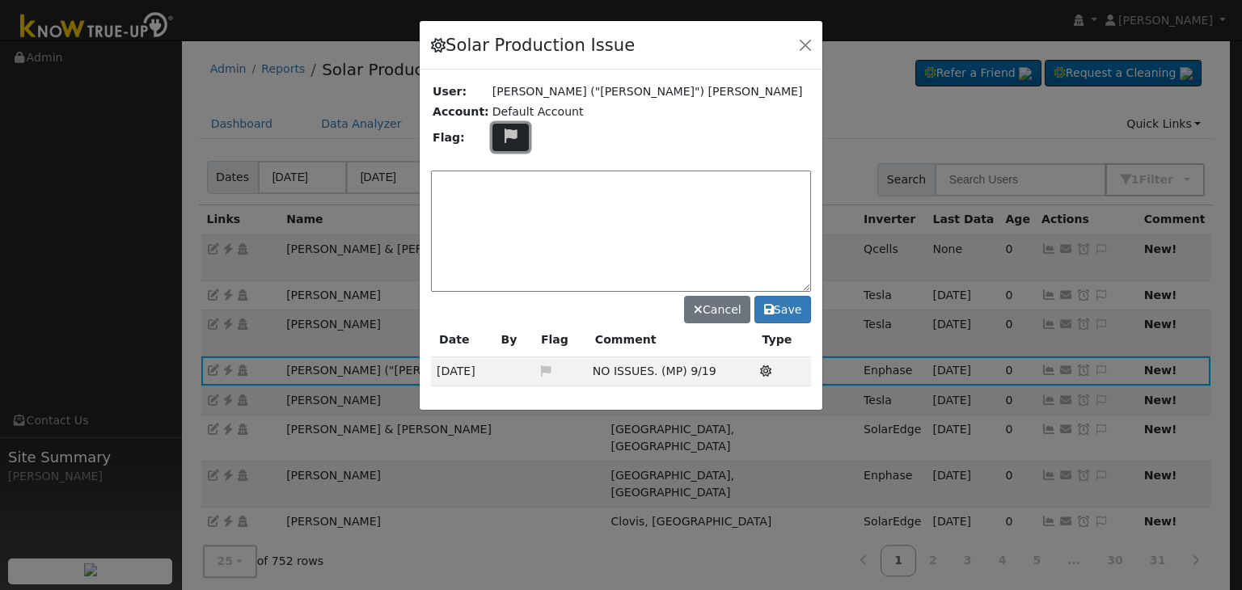
click at [506, 137] on icon at bounding box center [511, 136] width 19 height 15
click at [502, 211] on icon at bounding box center [510, 213] width 19 height 15
click at [498, 204] on textarea at bounding box center [621, 231] width 380 height 121
click at [502, 133] on icon at bounding box center [511, 136] width 19 height 15
click at [501, 163] on div at bounding box center [510, 251] width 35 height 177
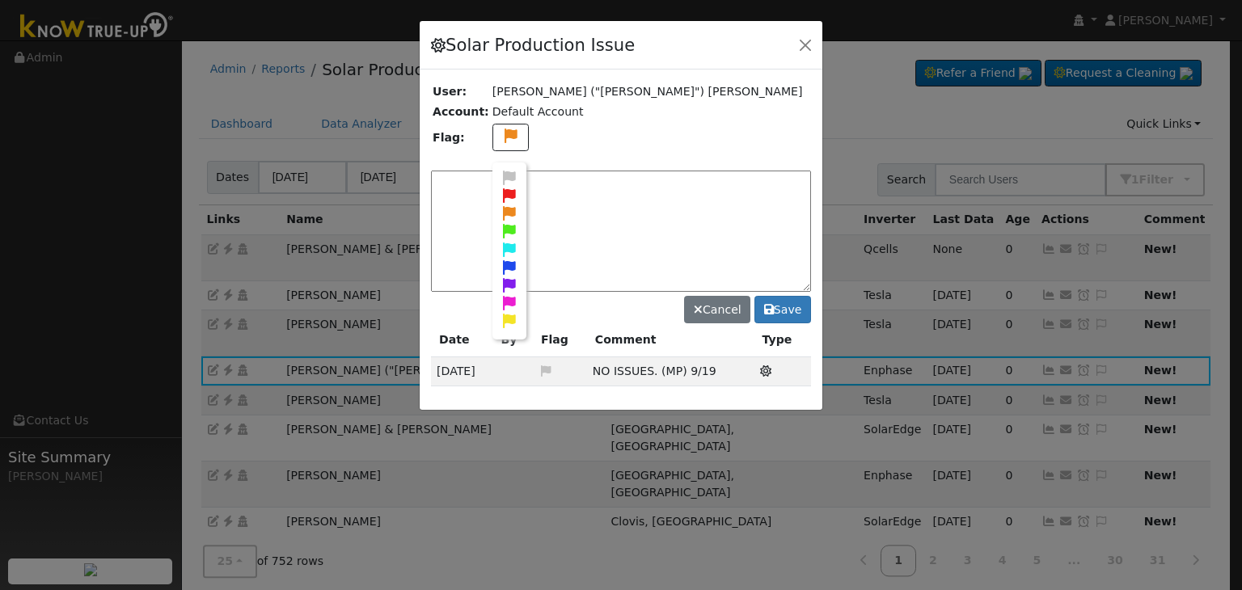
click at [501, 177] on icon at bounding box center [510, 178] width 19 height 15
click at [451, 191] on textarea at bounding box center [621, 231] width 380 height 121
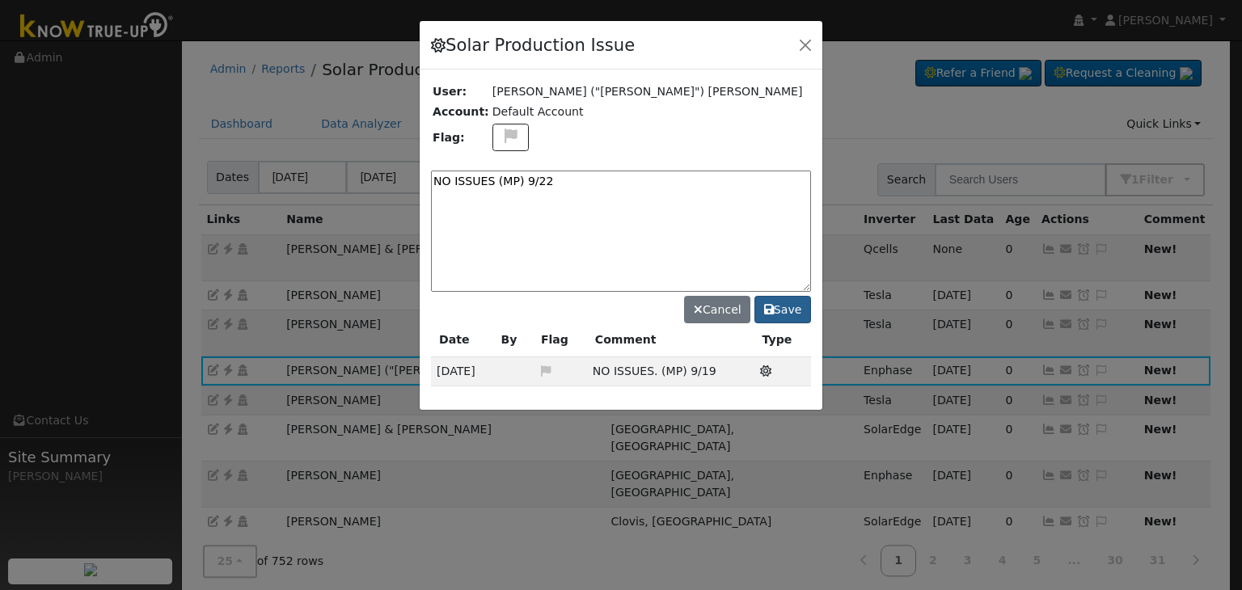
type textarea "NO ISSUES (MP) 9/22"
click at [789, 306] on button "Save" at bounding box center [783, 310] width 57 height 28
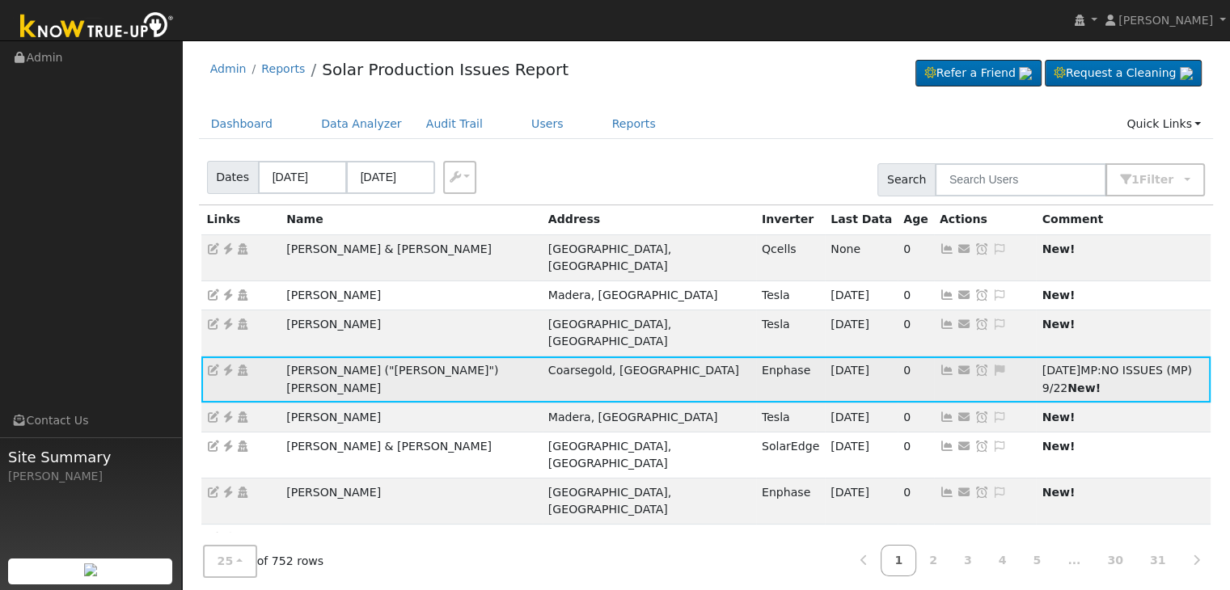
click at [975, 365] on icon at bounding box center [982, 370] width 15 height 11
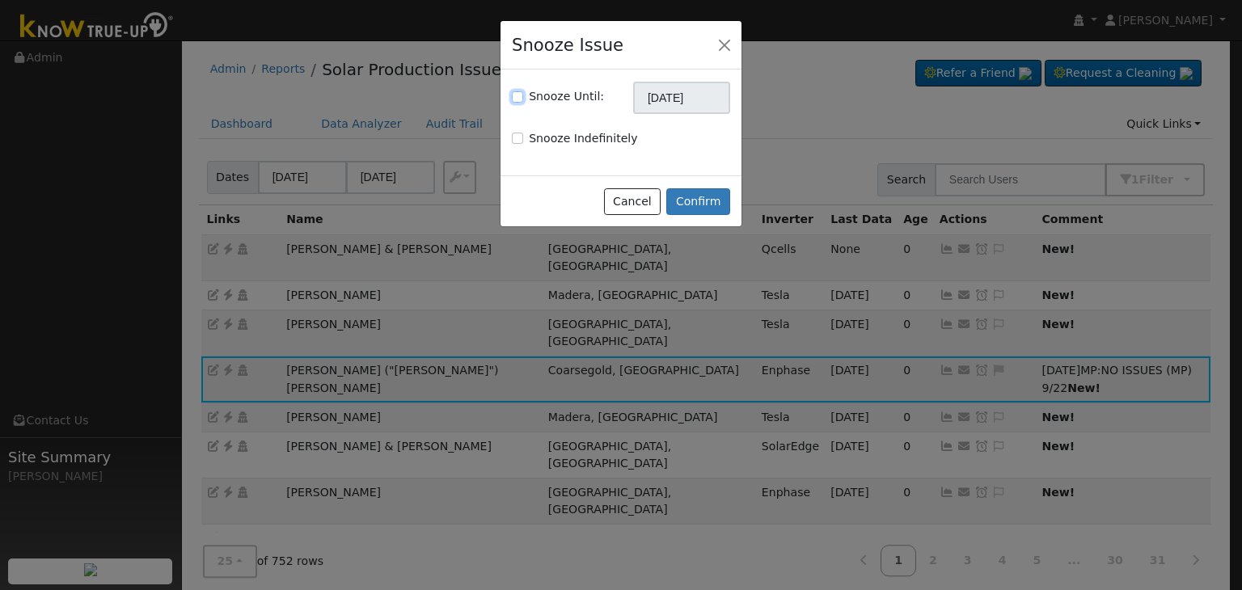
click at [516, 98] on input "Snooze Until:" at bounding box center [517, 96] width 11 height 11
checkbox input "true"
click at [701, 96] on input "[DATE]" at bounding box center [681, 98] width 97 height 32
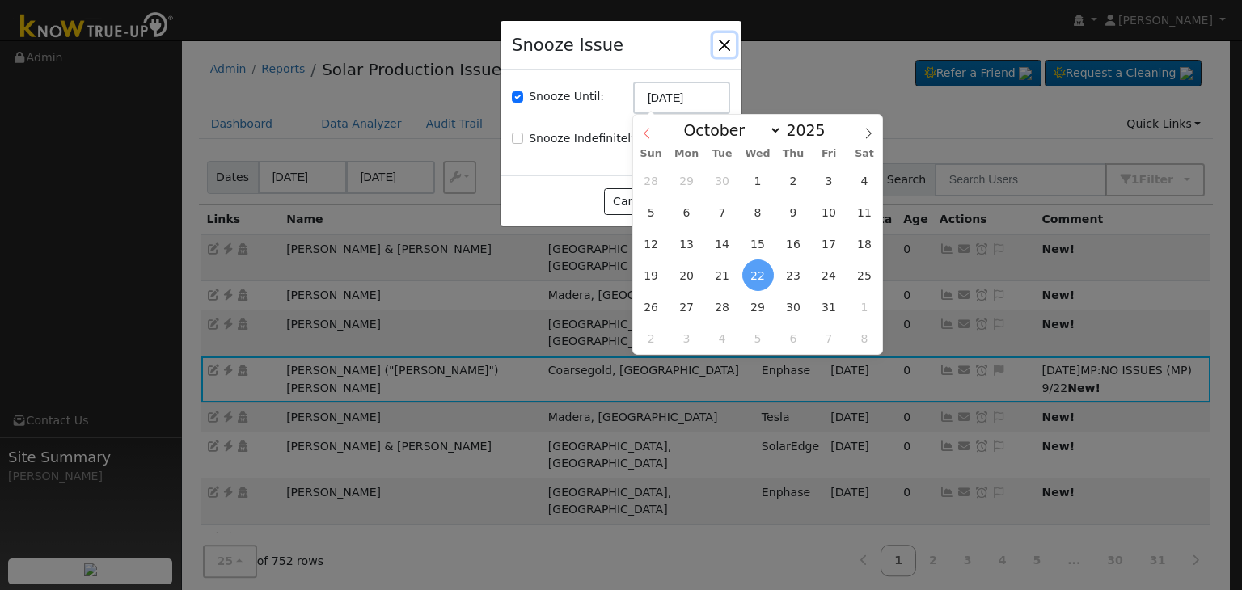
click at [647, 134] on icon at bounding box center [646, 133] width 11 height 11
select select "8"
click at [690, 307] on span "29" at bounding box center [687, 307] width 32 height 32
type input "09/29/2025"
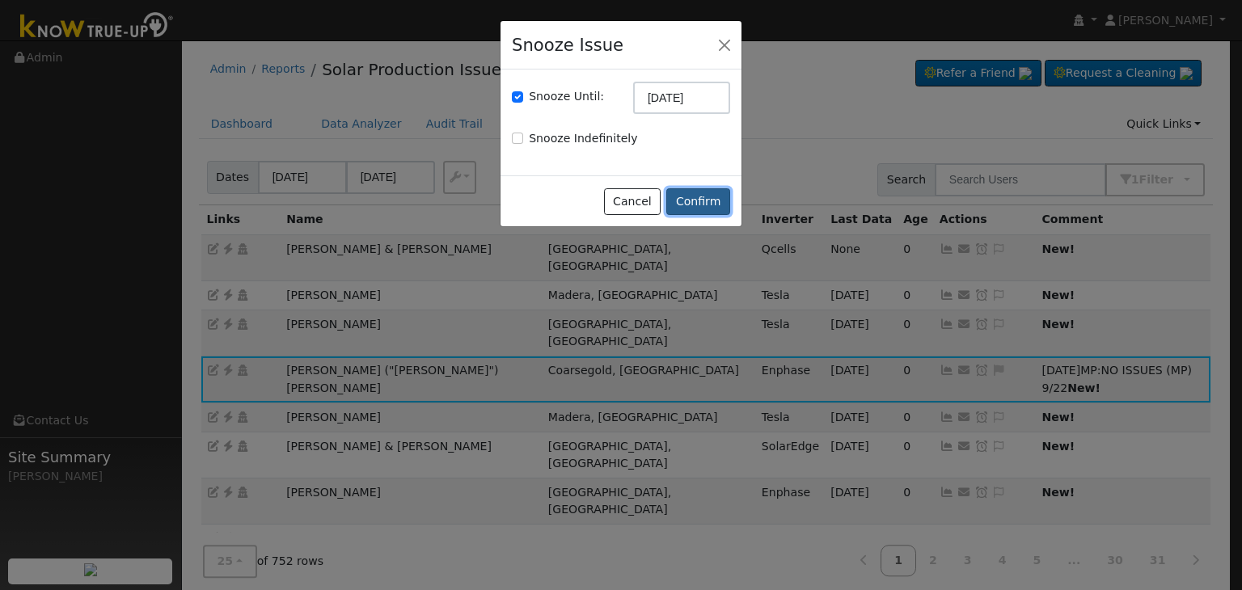
click at [704, 205] on button "Confirm" at bounding box center [699, 202] width 64 height 28
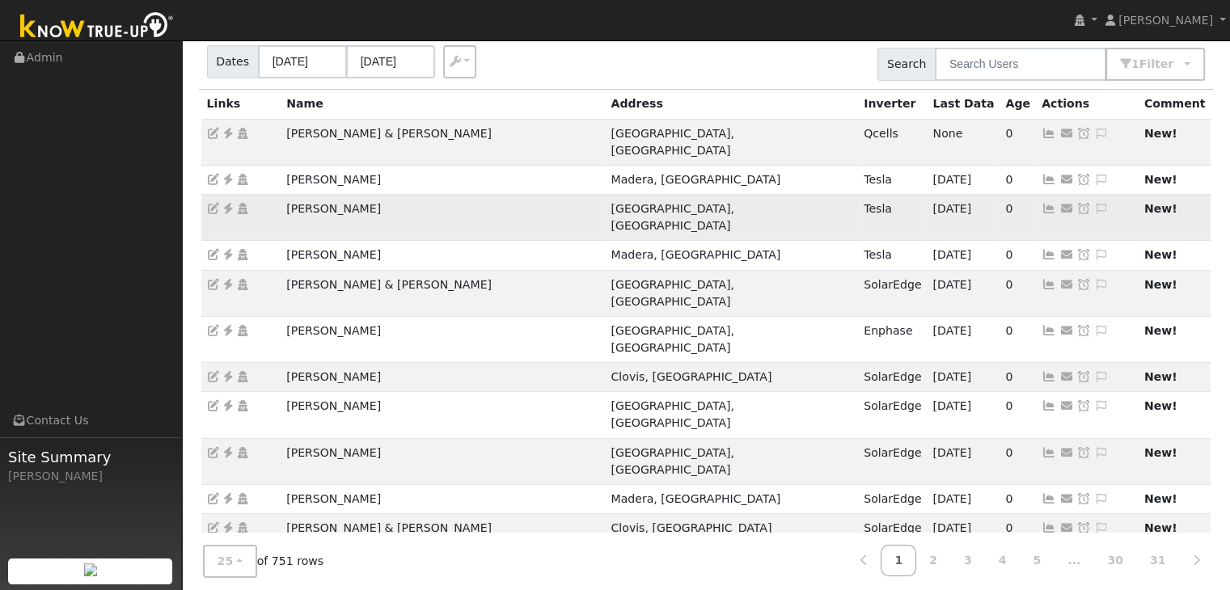
scroll to position [162, 0]
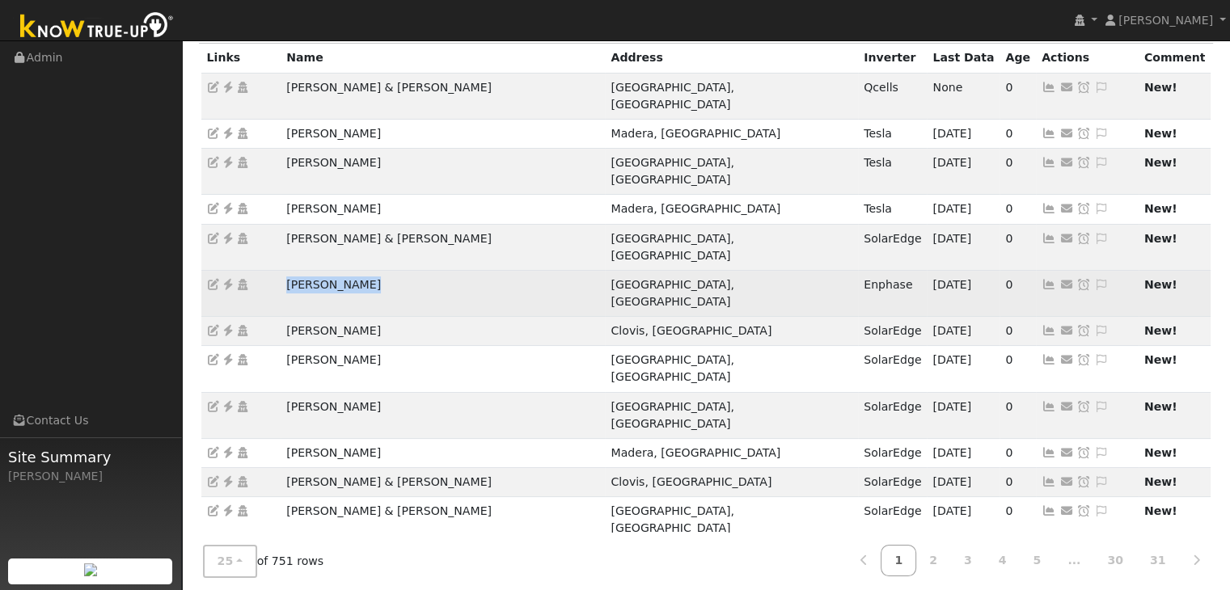
drag, startPoint x: 280, startPoint y: 233, endPoint x: 411, endPoint y: 235, distance: 131.1
click at [396, 270] on td "[PERSON_NAME]" at bounding box center [443, 293] width 324 height 46
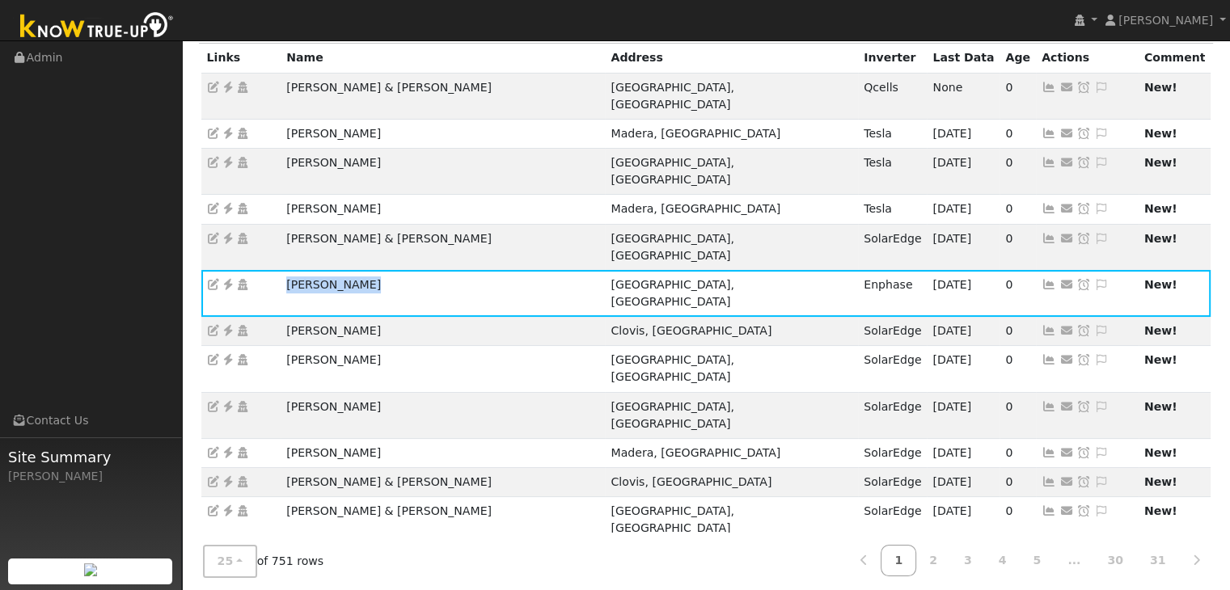
copy td "[PERSON_NAME]"
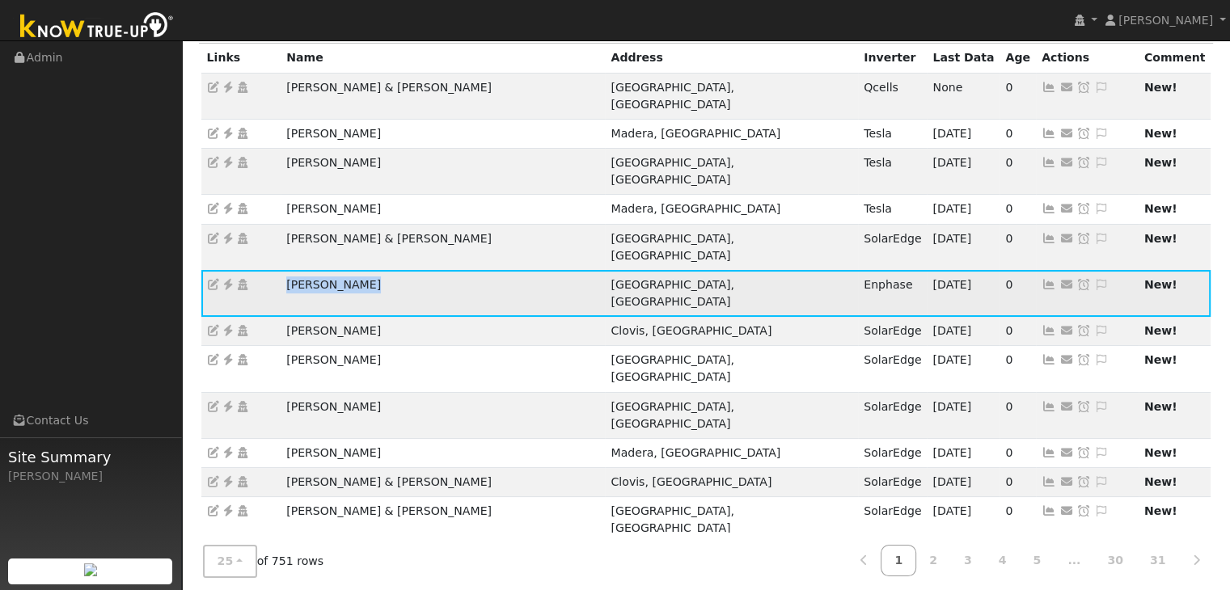
click at [228, 279] on icon at bounding box center [228, 284] width 15 height 11
click at [1094, 279] on icon at bounding box center [1101, 284] width 15 height 11
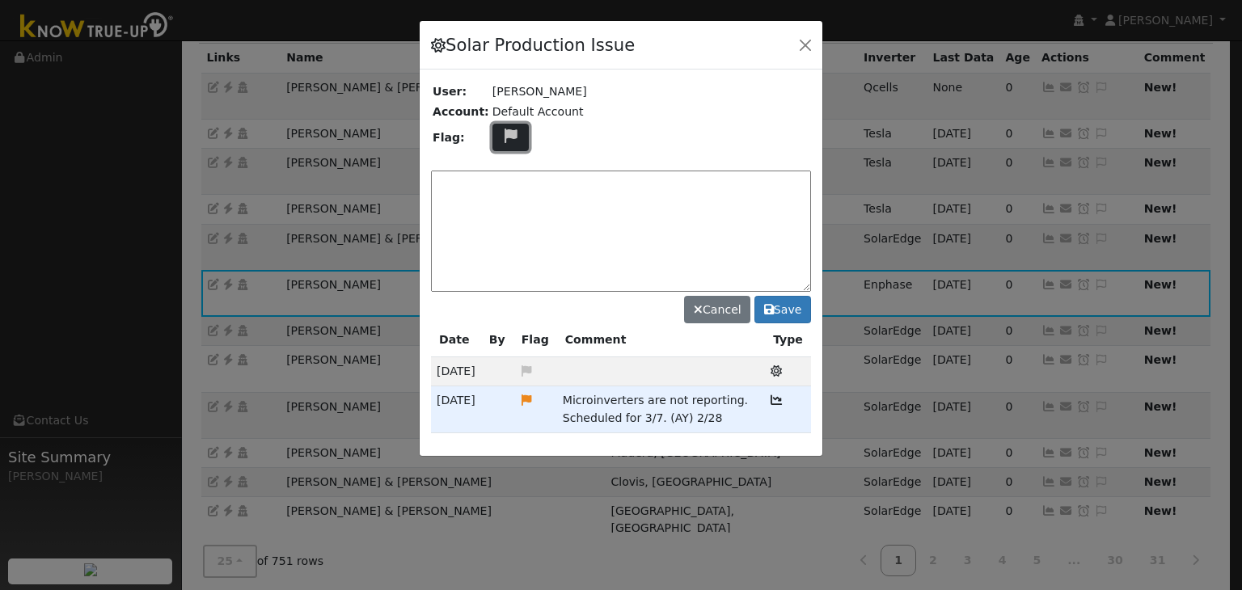
click at [502, 131] on icon at bounding box center [511, 136] width 19 height 15
click at [501, 192] on icon at bounding box center [510, 195] width 19 height 15
click at [498, 192] on textarea at bounding box center [621, 231] width 380 height 121
type textarea "NO PRODUCTION. Pending with client. (MP) 9/22"
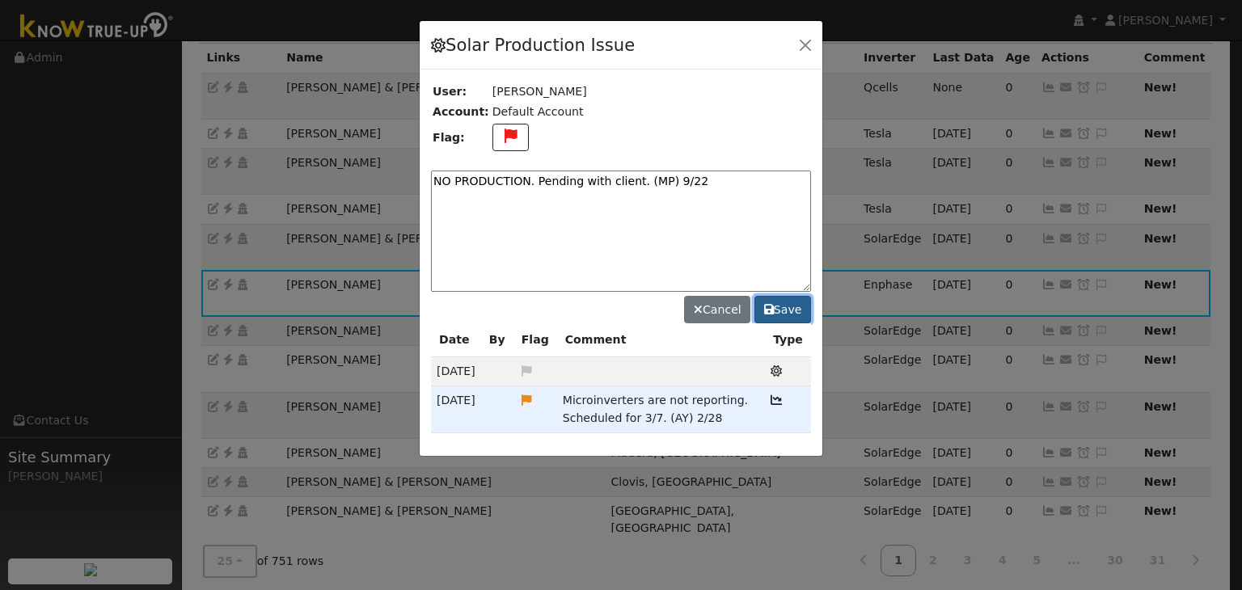
click at [789, 314] on button "Save" at bounding box center [783, 310] width 57 height 28
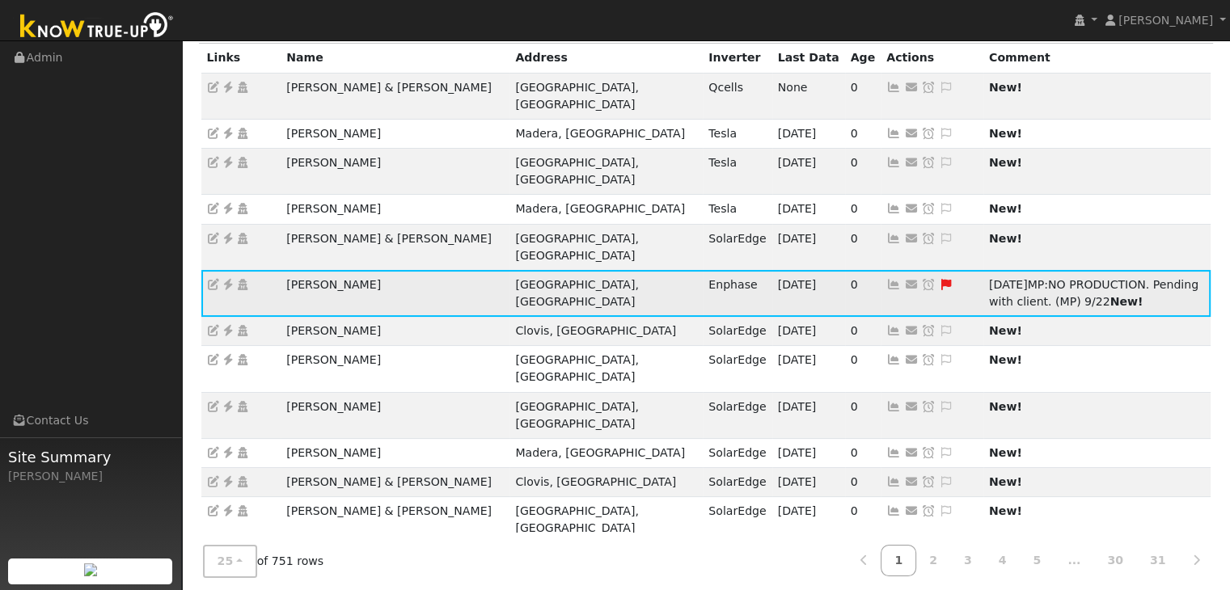
click at [881, 270] on td "Send Email... Copy a Link Reset Password Open Access Snooze Issue Snooze Until:…" at bounding box center [932, 293] width 103 height 46
click at [921, 279] on icon at bounding box center [928, 284] width 15 height 11
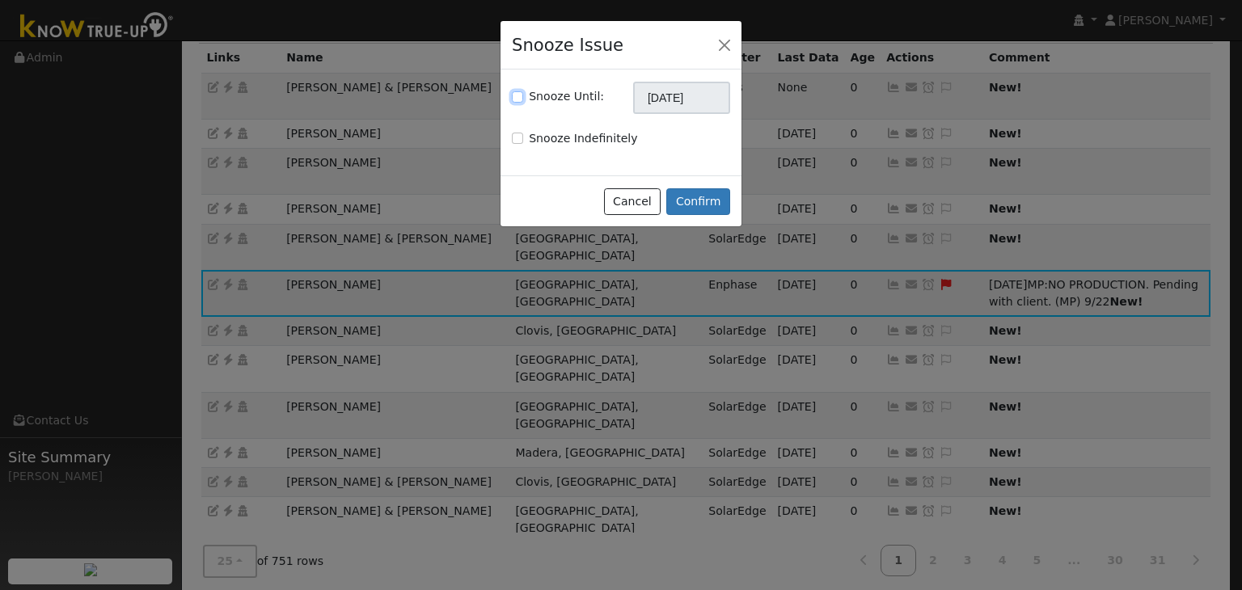
click at [516, 93] on input "Snooze Until:" at bounding box center [517, 96] width 11 height 11
checkbox input "true"
click at [654, 112] on body "Mara Panganiban Mara Panganiban Profile My Company Help Center Terms Of Service…" at bounding box center [621, 518] width 1242 height 1279
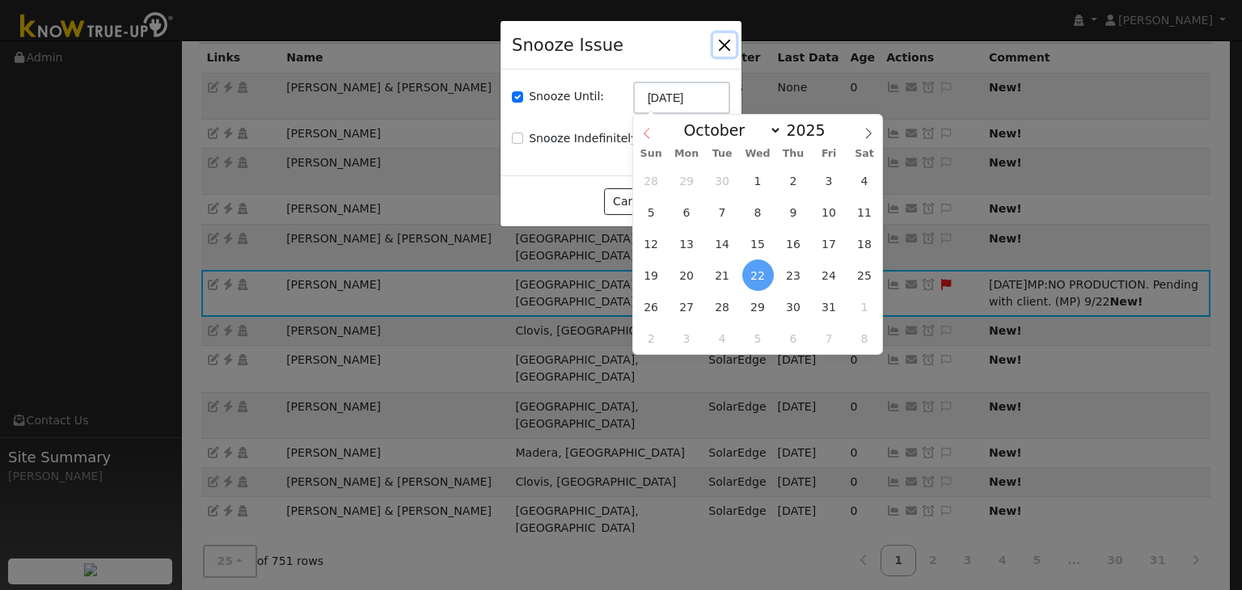
click at [637, 133] on span at bounding box center [647, 129] width 28 height 28
select select "8"
click at [685, 305] on span "29" at bounding box center [687, 307] width 32 height 32
type input "09/29/2025"
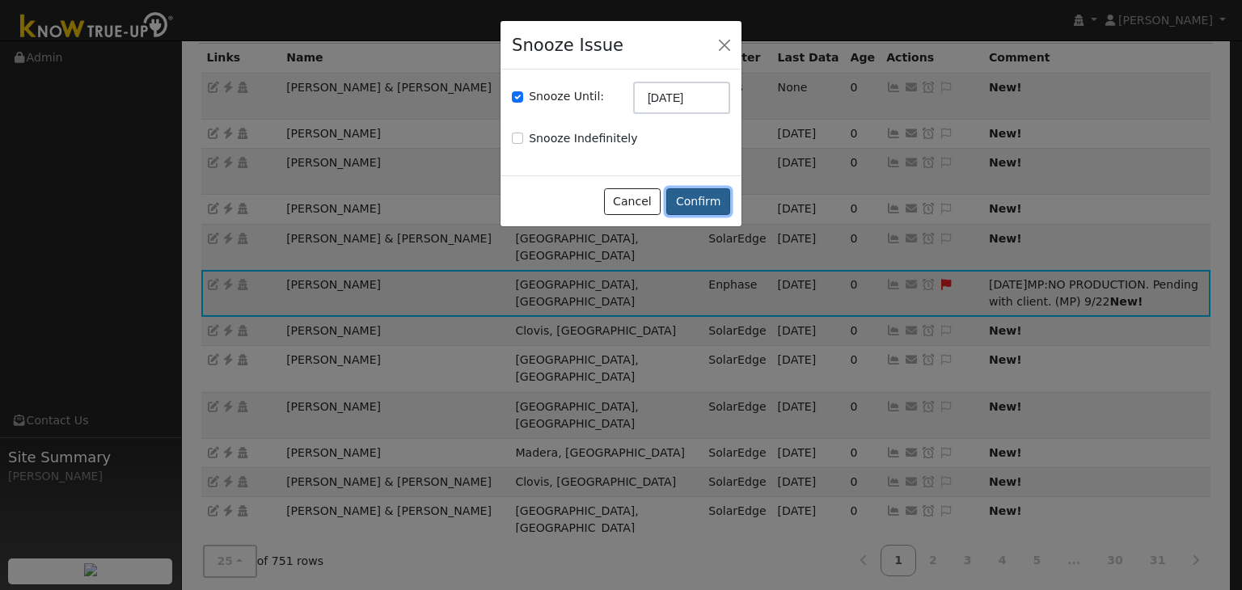
click at [692, 199] on button "Confirm" at bounding box center [699, 202] width 64 height 28
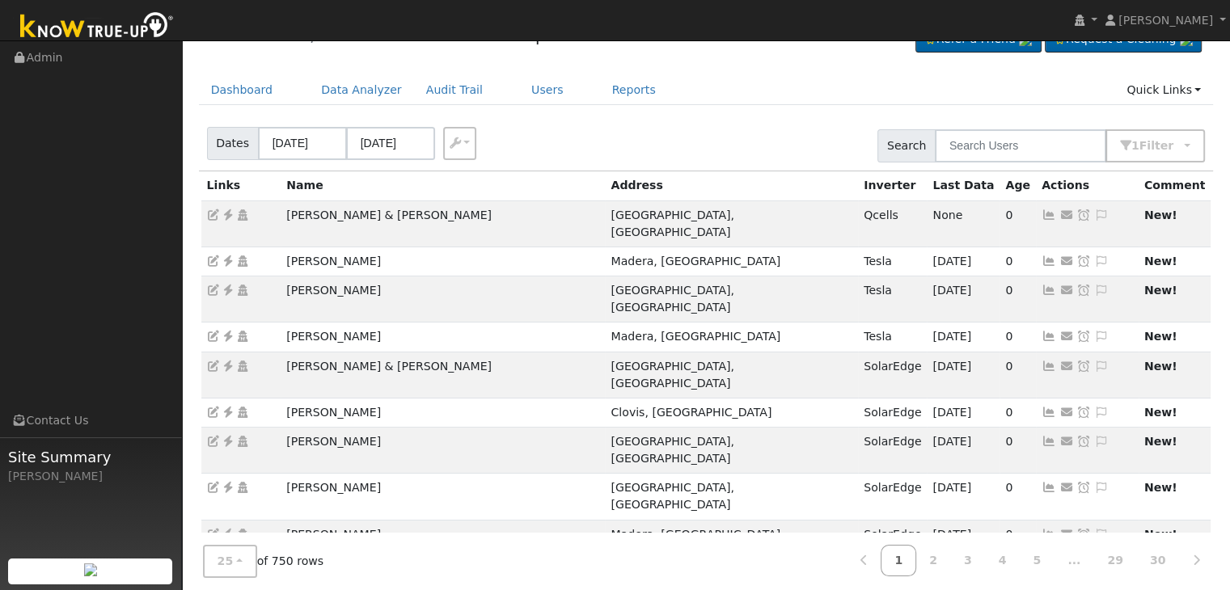
scroll to position [0, 0]
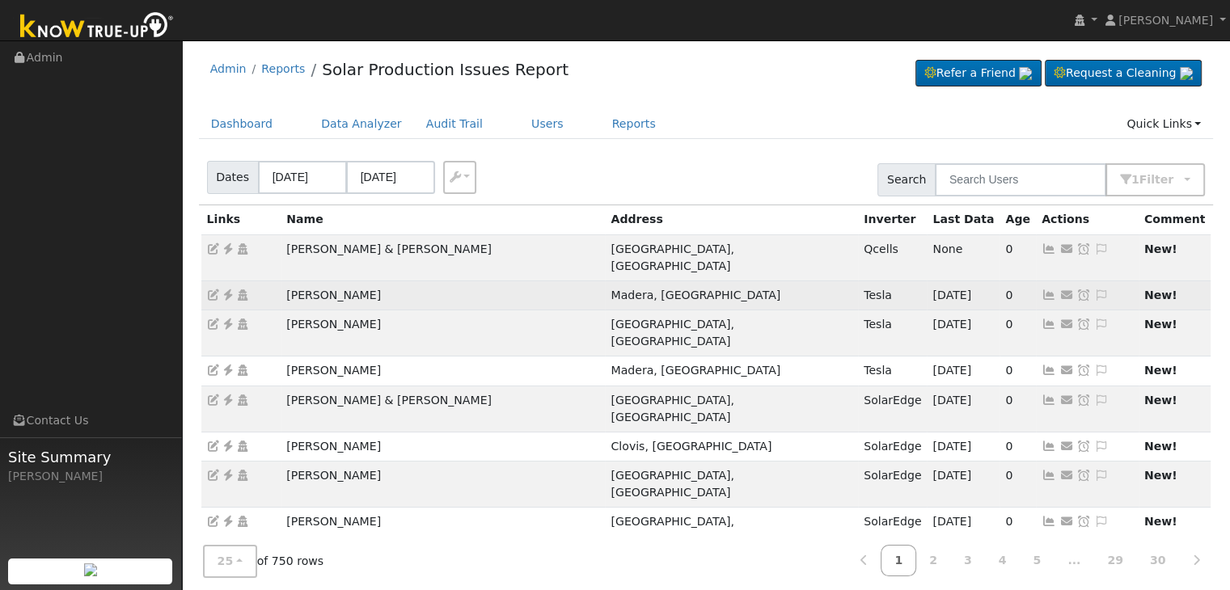
drag, startPoint x: 275, startPoint y: 284, endPoint x: 431, endPoint y: 273, distance: 156.5
click at [431, 281] on tr "Nicholas Jakobczak Madera, CA Tesla 09/21/25 0 Send Email... Copy a Link Reset …" at bounding box center [706, 295] width 1010 height 29
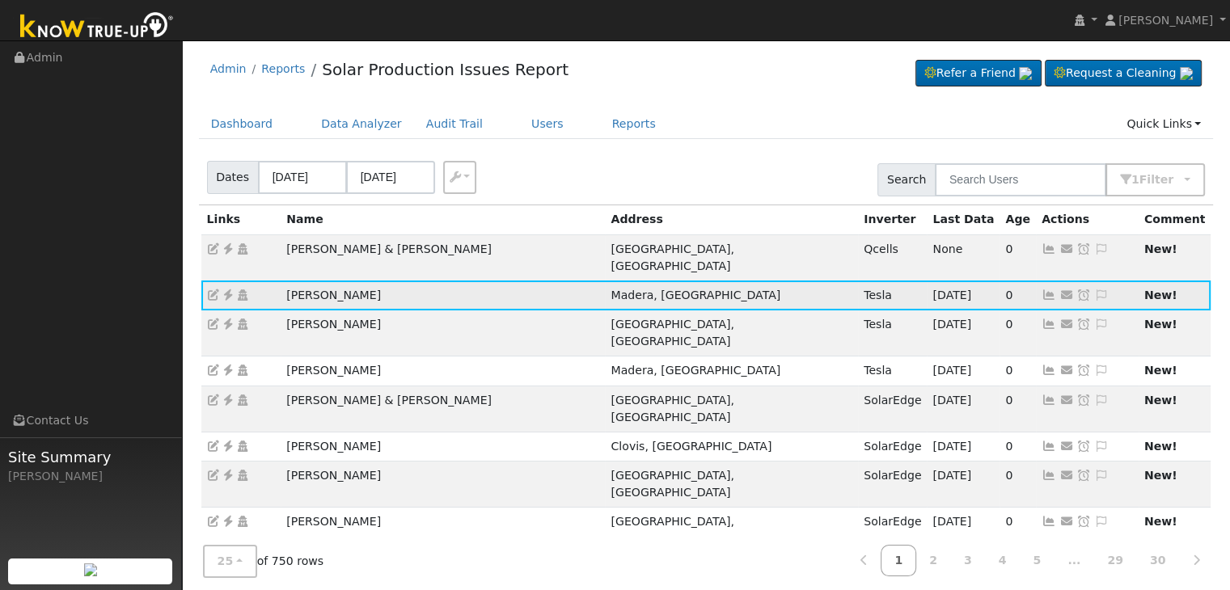
copy tr "[PERSON_NAME]"
click at [228, 290] on icon at bounding box center [228, 295] width 15 height 11
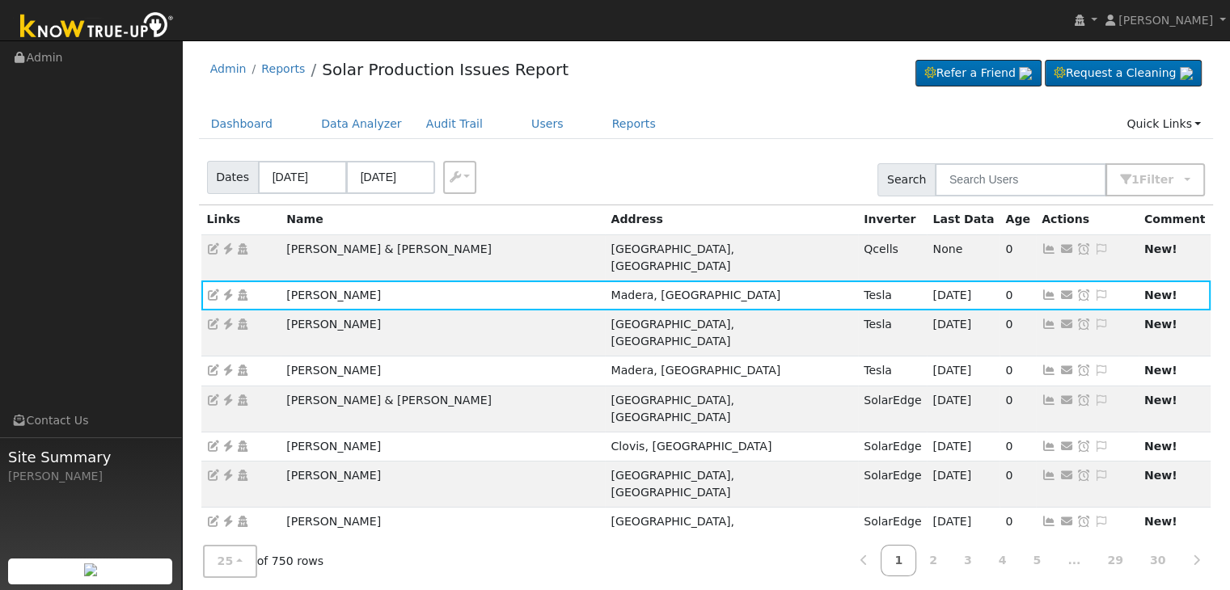
click at [695, 155] on div "Dates 09/19/2025 09/22/2025 Export CSV Search 1 Filter Include Leads Include No…" at bounding box center [706, 177] width 1021 height 55
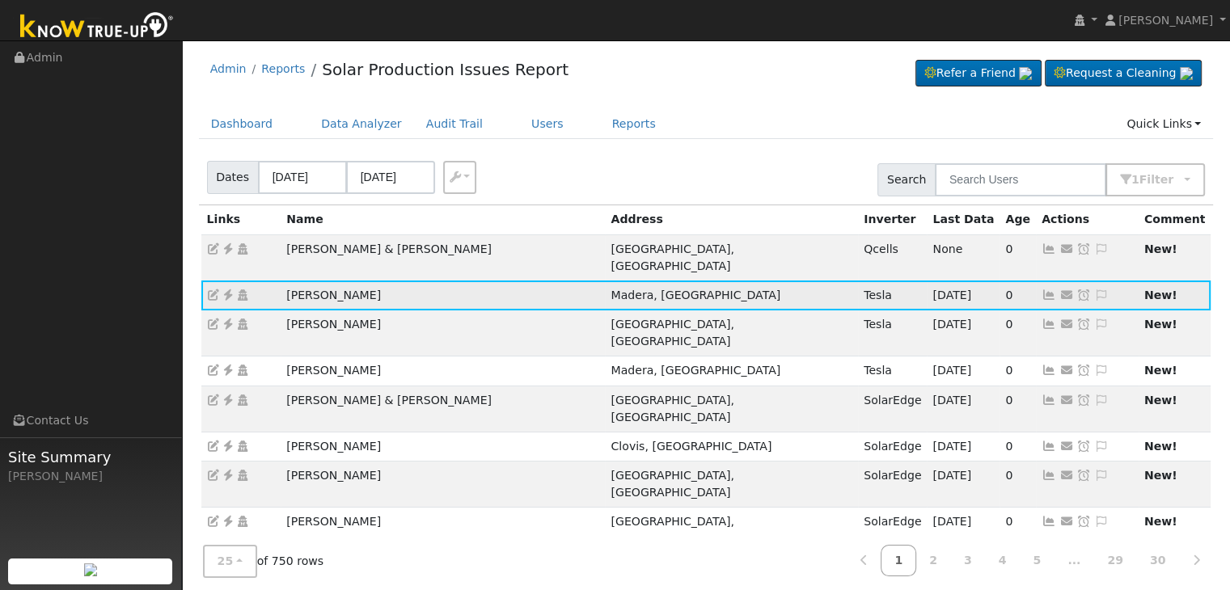
click at [1094, 290] on icon at bounding box center [1101, 295] width 15 height 11
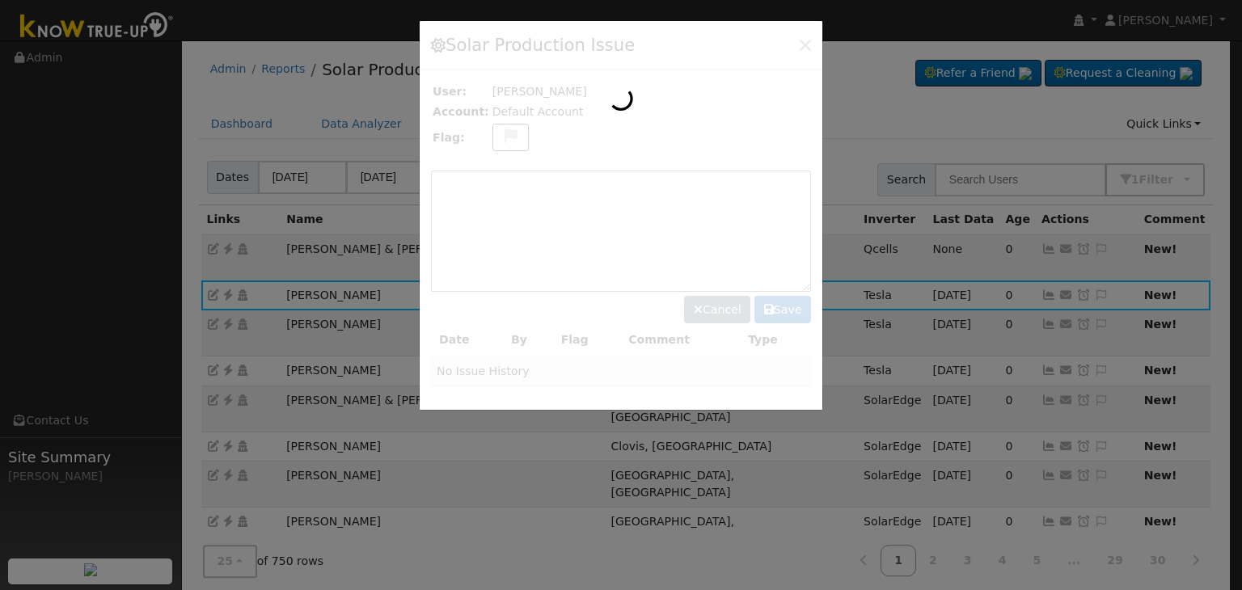
click at [508, 136] on div at bounding box center [621, 215] width 403 height 389
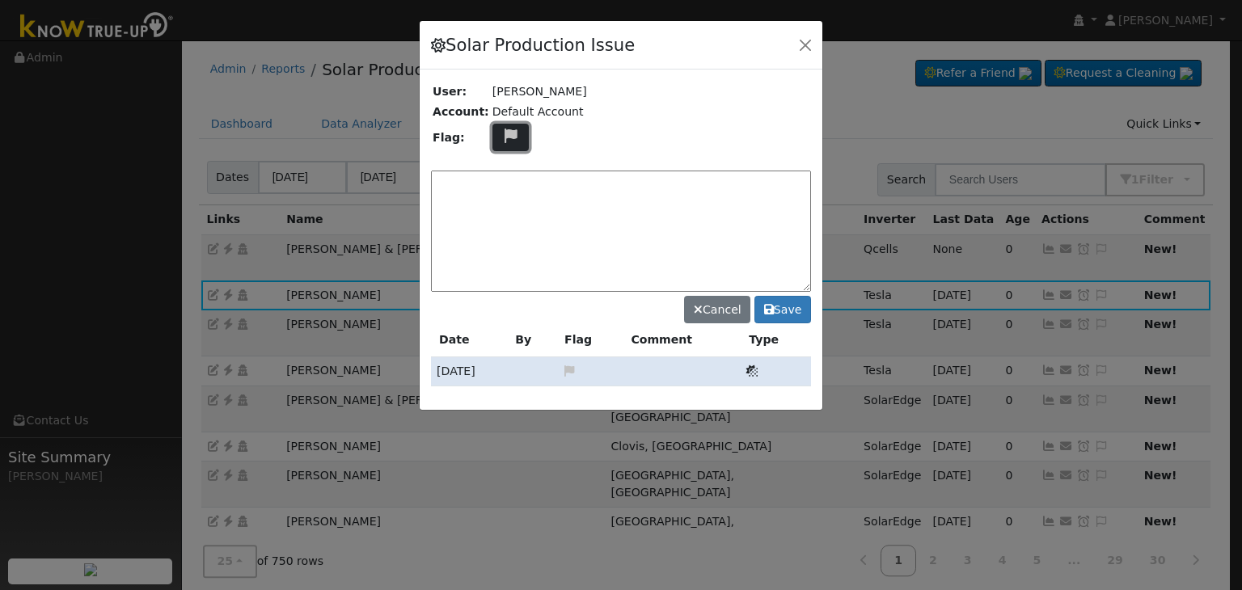
click at [502, 133] on icon at bounding box center [511, 136] width 19 height 15
click at [501, 192] on icon at bounding box center [510, 195] width 19 height 15
click at [480, 189] on textarea at bounding box center [621, 231] width 380 height 121
paste textarea "Manual turn on needed"
click at [618, 193] on textarea "NEW PTO. Manual turn on needed" at bounding box center [621, 231] width 380 height 121
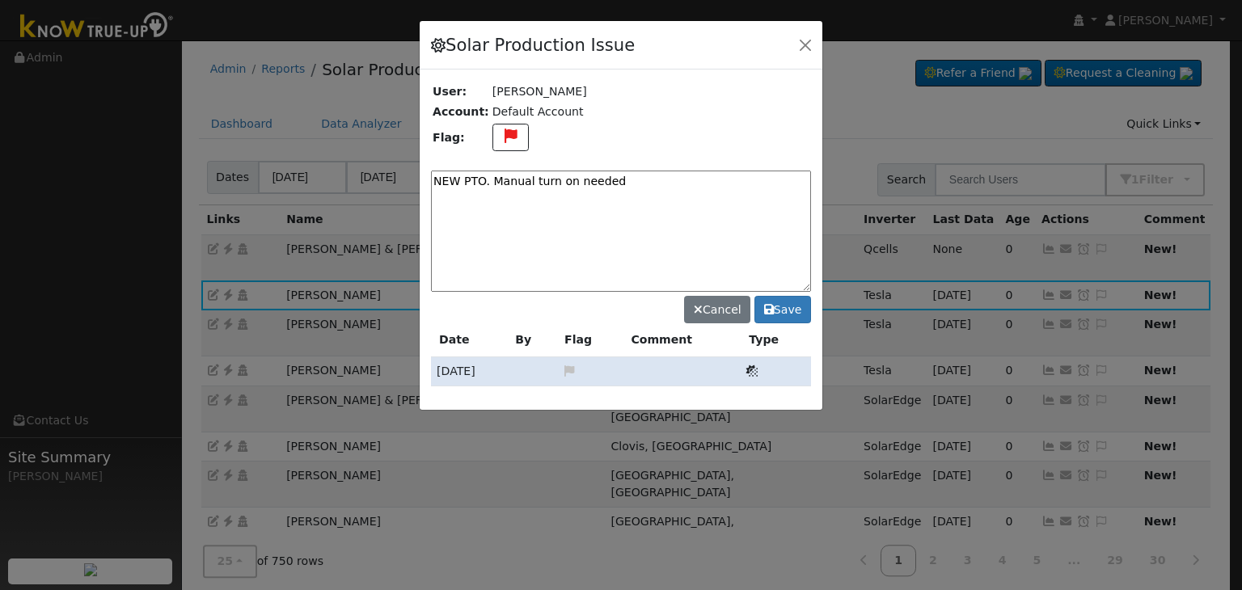
click at [618, 180] on textarea "NEW PTO. Manual turn on needed" at bounding box center [621, 231] width 380 height 121
type textarea "NEW PTO. Manual turn on needed. (MP) 9/22"
click at [789, 311] on button "Save" at bounding box center [783, 310] width 57 height 28
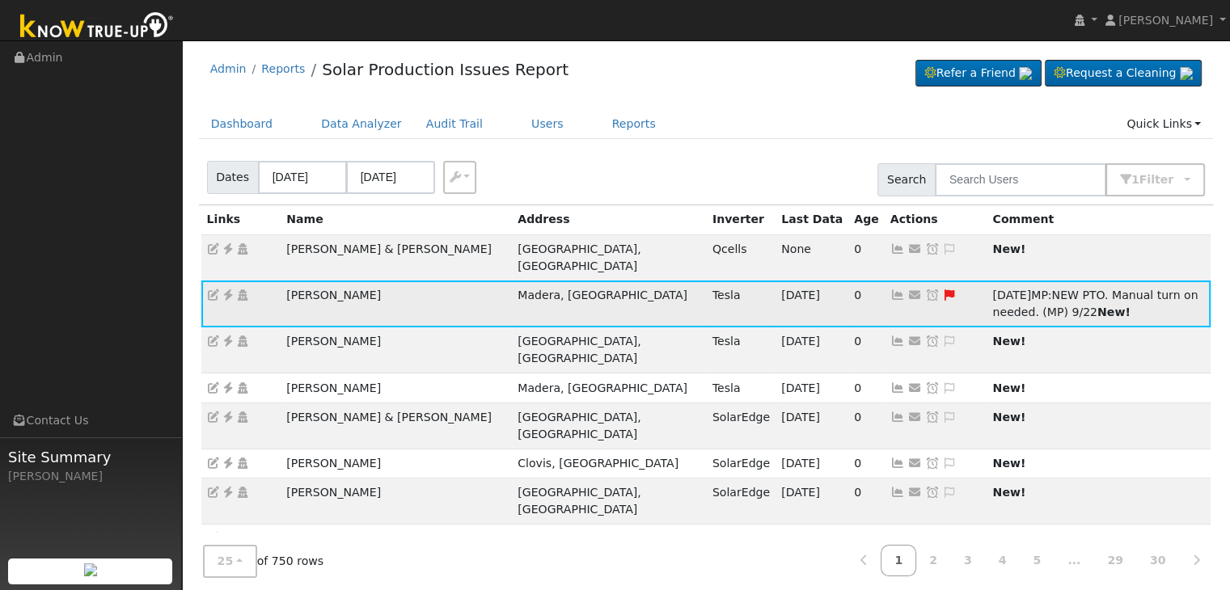
click at [925, 290] on icon at bounding box center [932, 295] width 15 height 11
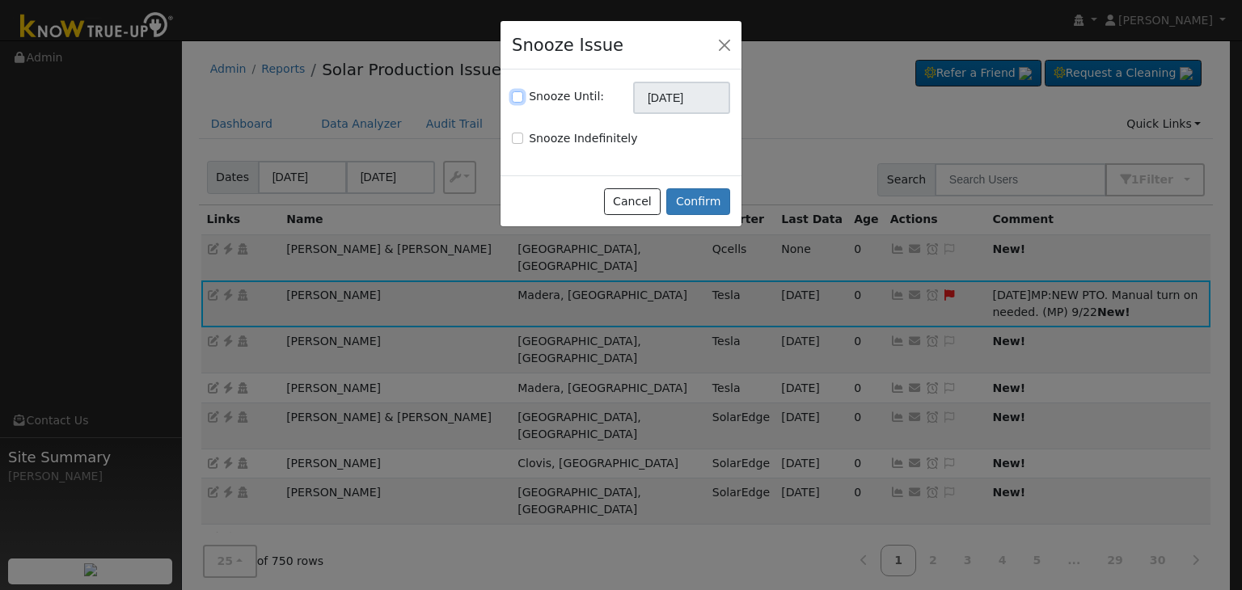
click at [519, 93] on input "Snooze Until:" at bounding box center [517, 96] width 11 height 11
checkbox input "true"
click at [661, 101] on input "[DATE]" at bounding box center [681, 98] width 97 height 32
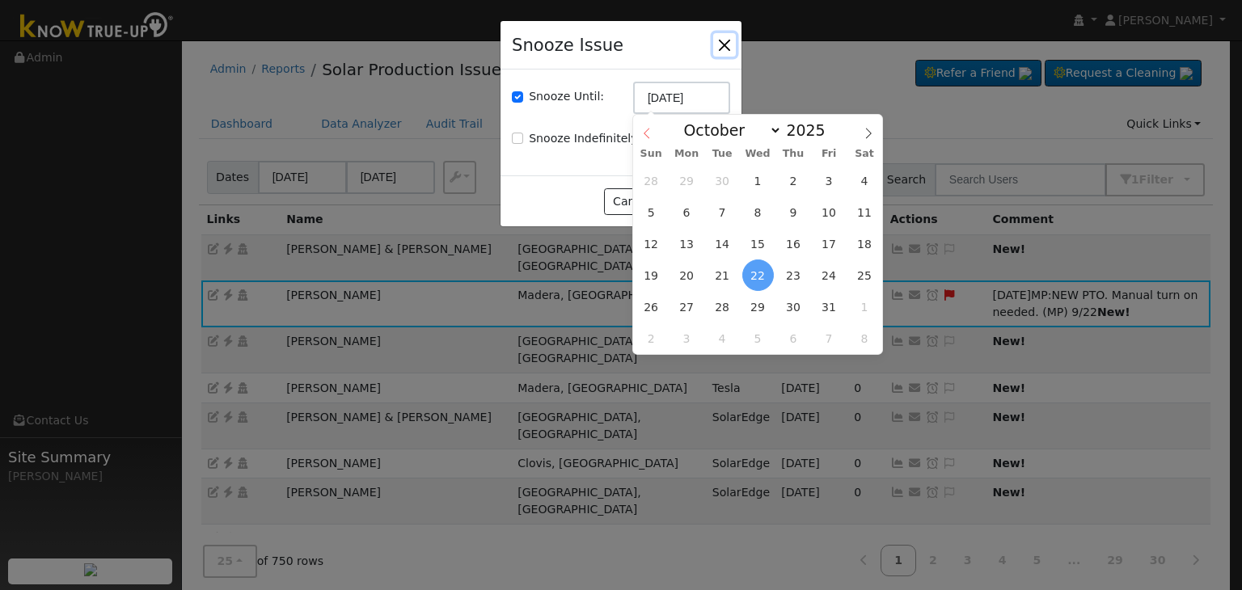
click at [641, 131] on icon at bounding box center [646, 133] width 11 height 11
select select "8"
click at [679, 303] on span "29" at bounding box center [687, 307] width 32 height 32
type input "09/29/2025"
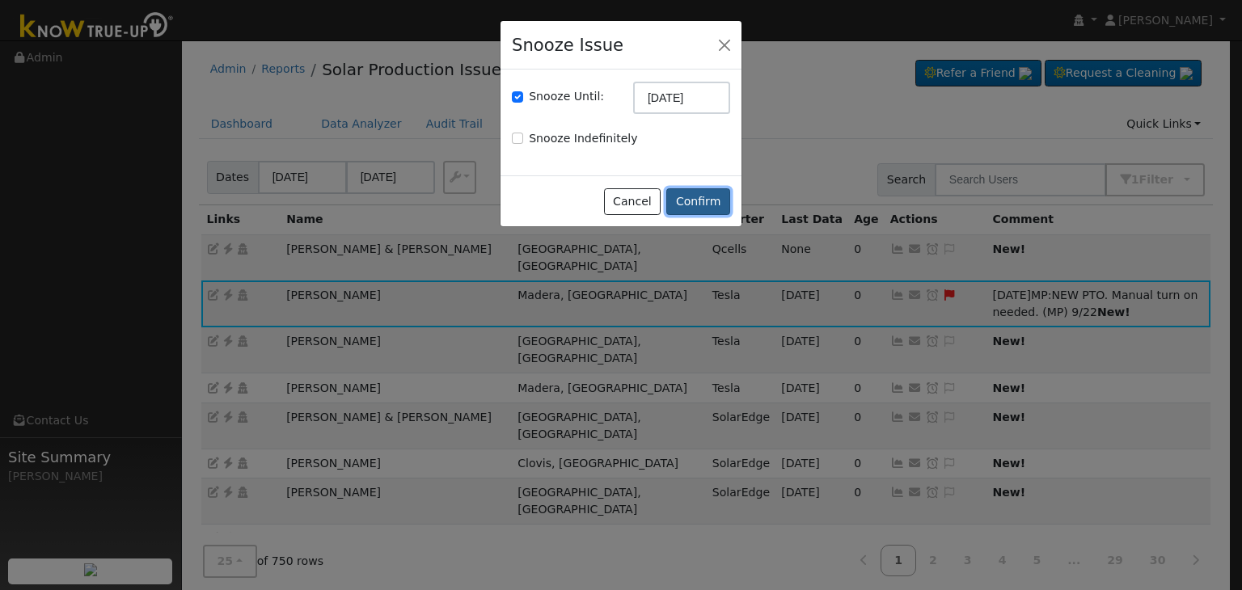
click at [702, 203] on button "Confirm" at bounding box center [699, 202] width 64 height 28
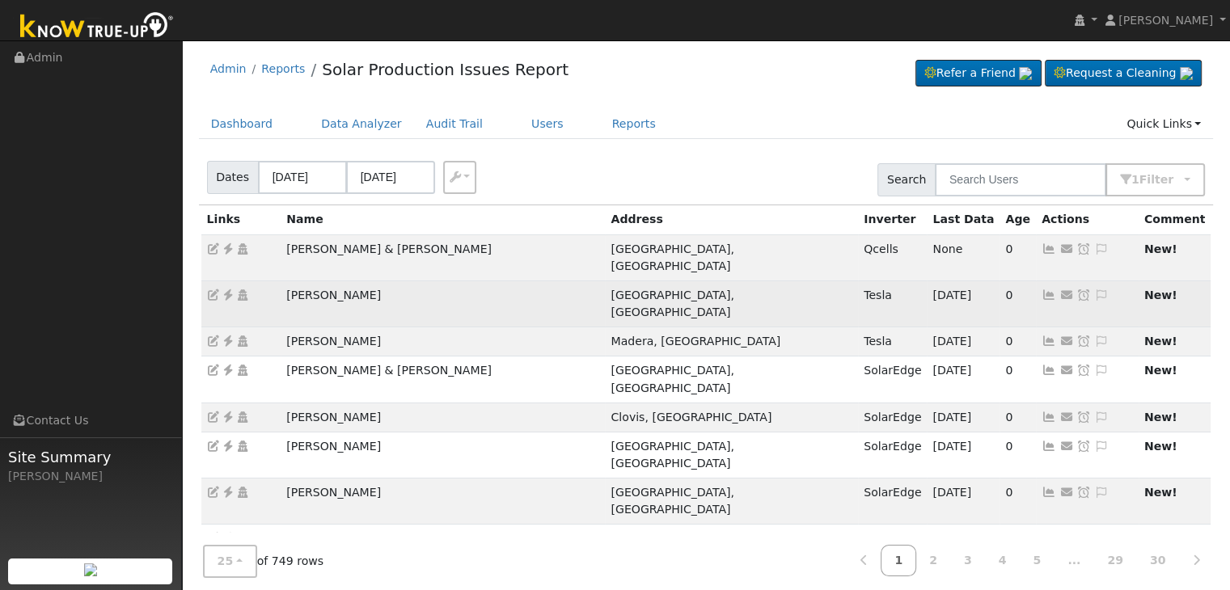
drag, startPoint x: 286, startPoint y: 269, endPoint x: 381, endPoint y: 278, distance: 95.9
click at [381, 281] on td "[PERSON_NAME]" at bounding box center [443, 304] width 324 height 46
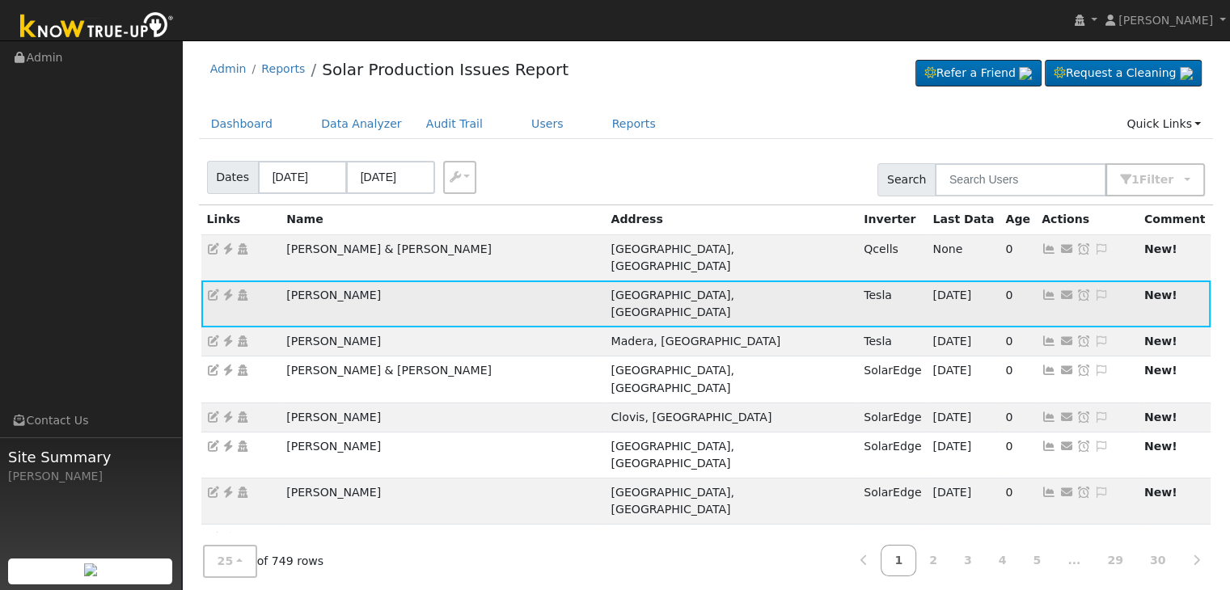
copy td "[PERSON_NAME]"
click at [229, 290] on icon at bounding box center [228, 295] width 15 height 11
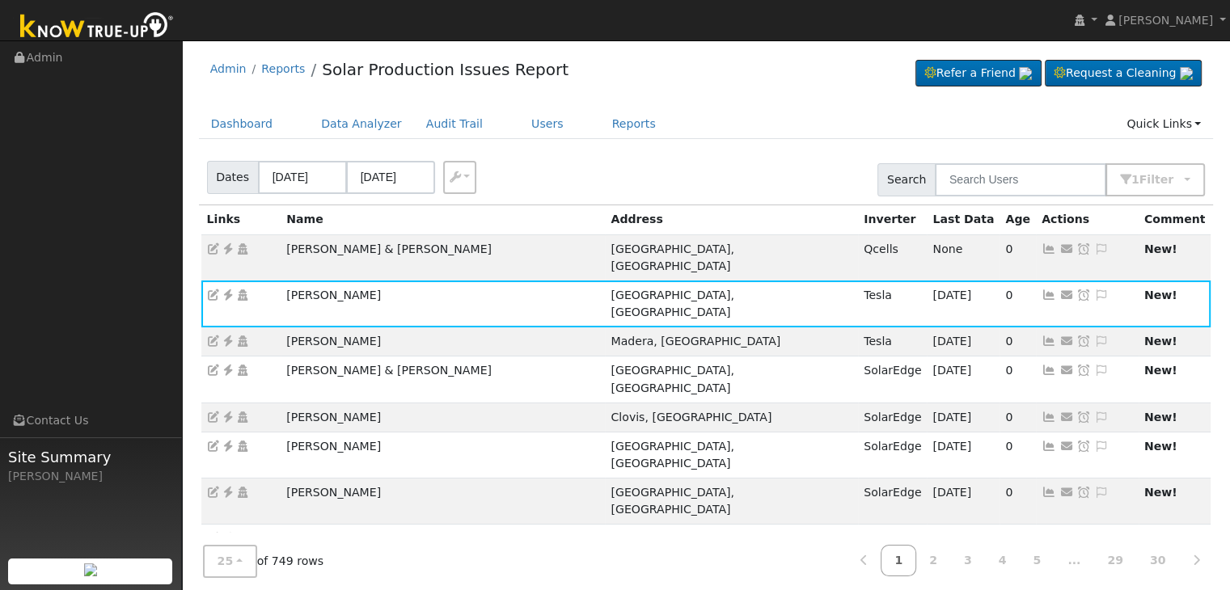
click at [714, 148] on div "Dashboard Data Analyzer Audit Trail Users Reports Quick Links Quick Add Quick C…" at bounding box center [706, 132] width 1015 height 46
drag, startPoint x: 1065, startPoint y: 275, endPoint x: 793, endPoint y: 315, distance: 274.7
click at [1094, 290] on icon at bounding box center [1101, 295] width 15 height 11
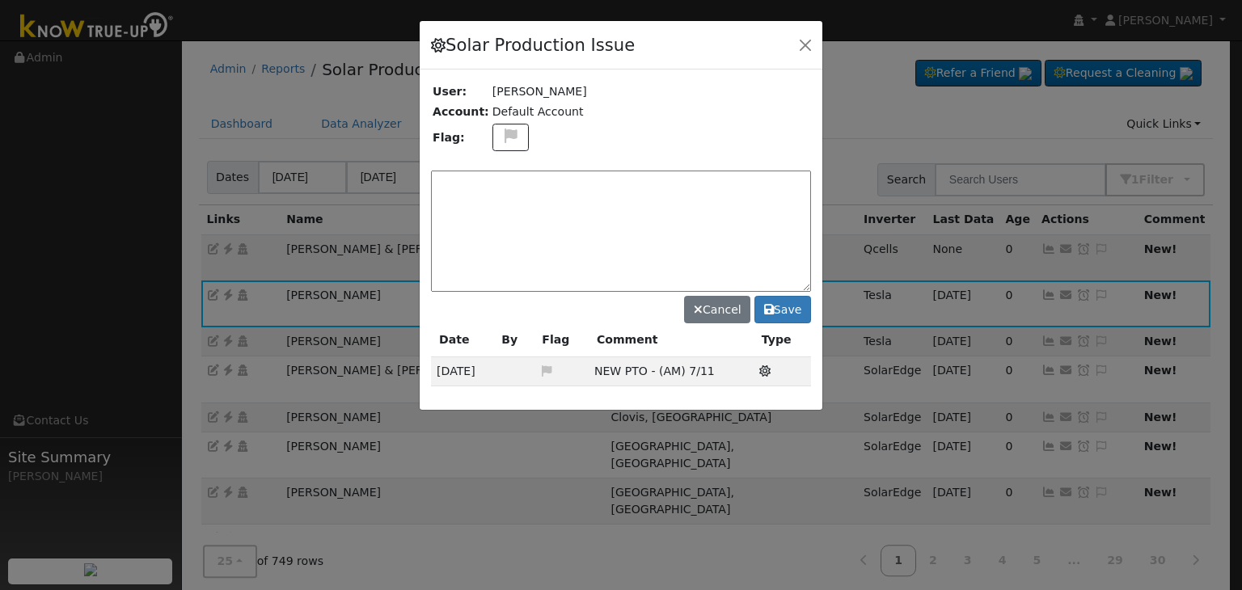
click at [481, 169] on div at bounding box center [621, 215] width 403 height 389
click at [500, 184] on textarea at bounding box center [621, 231] width 380 height 121
type textarea "n"
click at [508, 130] on icon at bounding box center [511, 136] width 19 height 15
click at [508, 193] on icon at bounding box center [510, 195] width 19 height 15
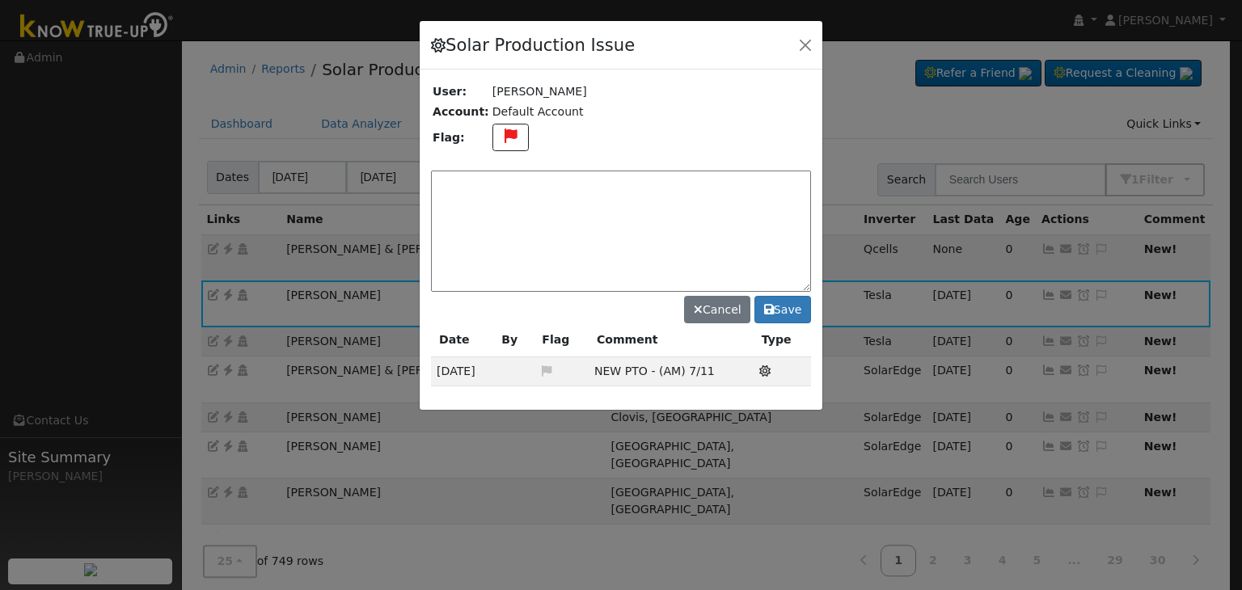
click at [506, 192] on textarea at bounding box center [621, 231] width 380 height 121
type textarea "N"
paste textarea "NEW PTO - String #4 is down"
drag, startPoint x: 621, startPoint y: 182, endPoint x: 482, endPoint y: 185, distance: 139.2
click at [482, 185] on textarea "NEW PTO - String #4 is down" at bounding box center [621, 231] width 380 height 121
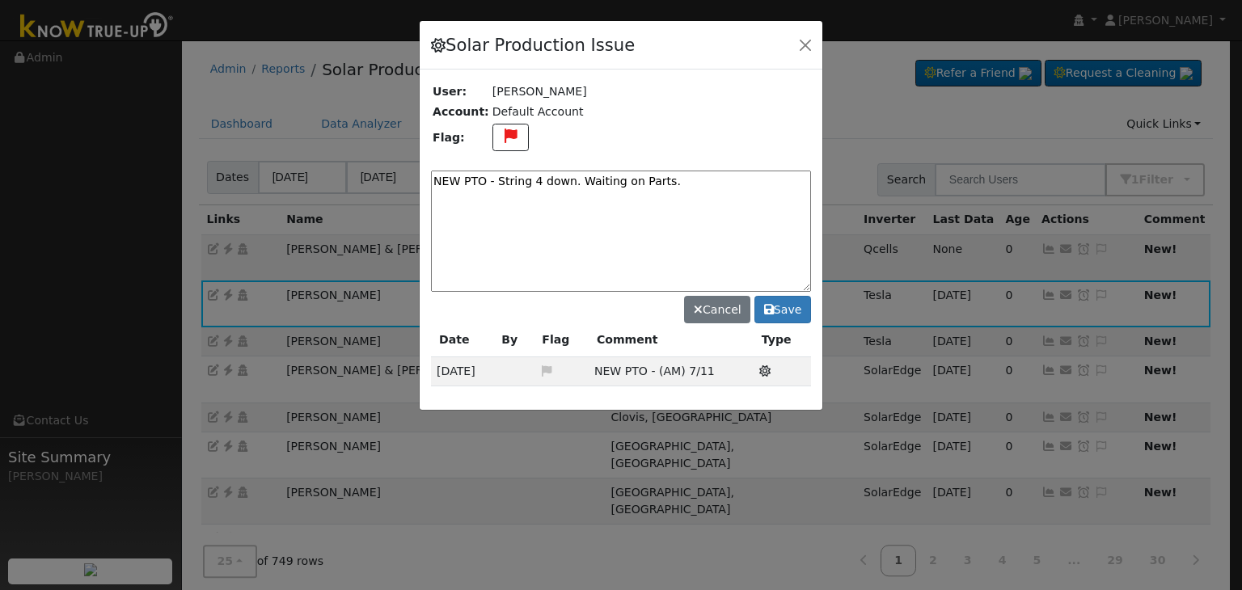
click at [689, 185] on textarea "NEW PTO - String 4 down. Waiting on Parts." at bounding box center [621, 231] width 380 height 121
type textarea "NEW PTO - String 4 down. Waiting on Parts (MP) 9/22"
click at [783, 315] on button "Save" at bounding box center [783, 310] width 57 height 28
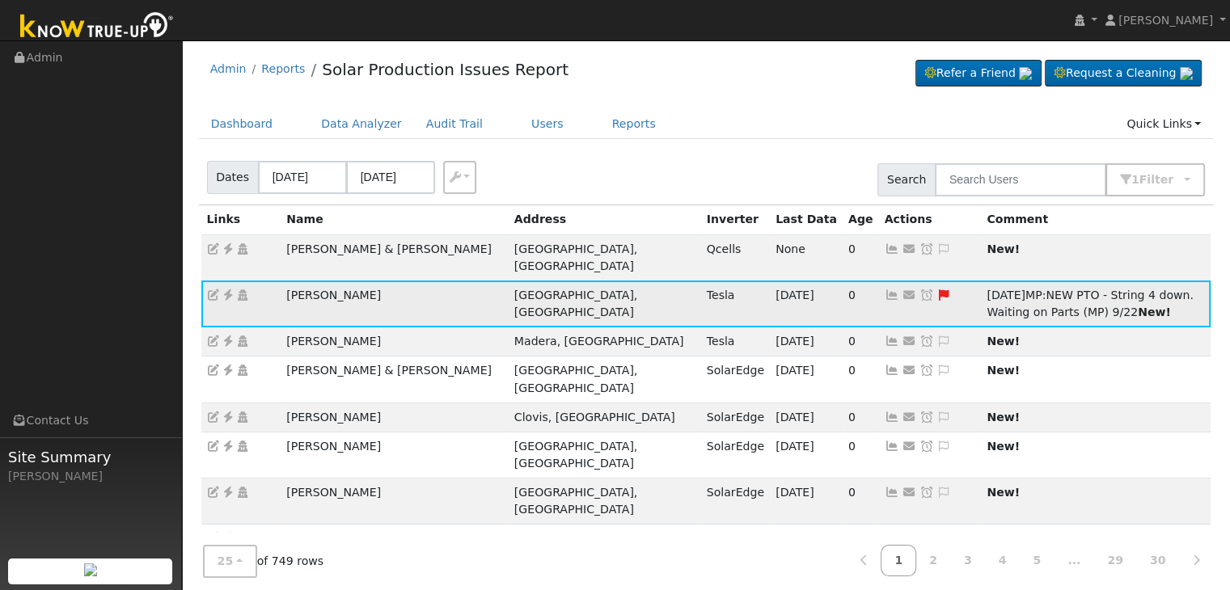
click at [920, 290] on icon at bounding box center [927, 295] width 15 height 11
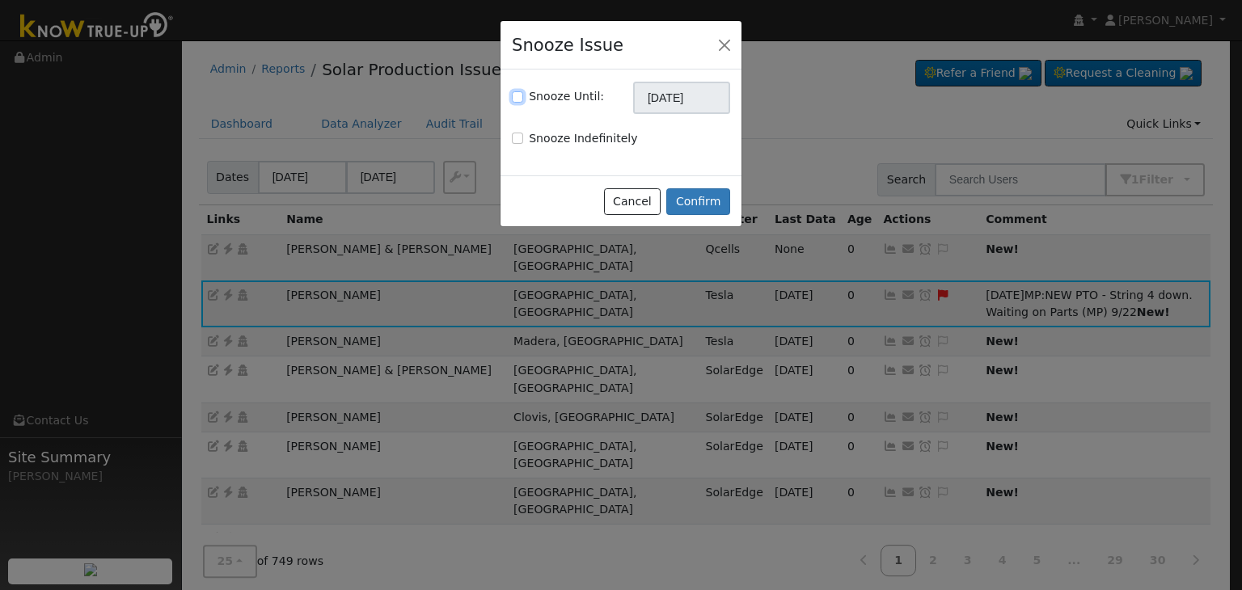
click at [514, 98] on input "Snooze Until:" at bounding box center [517, 96] width 11 height 11
checkbox input "true"
click at [677, 95] on input "[DATE]" at bounding box center [681, 98] width 97 height 32
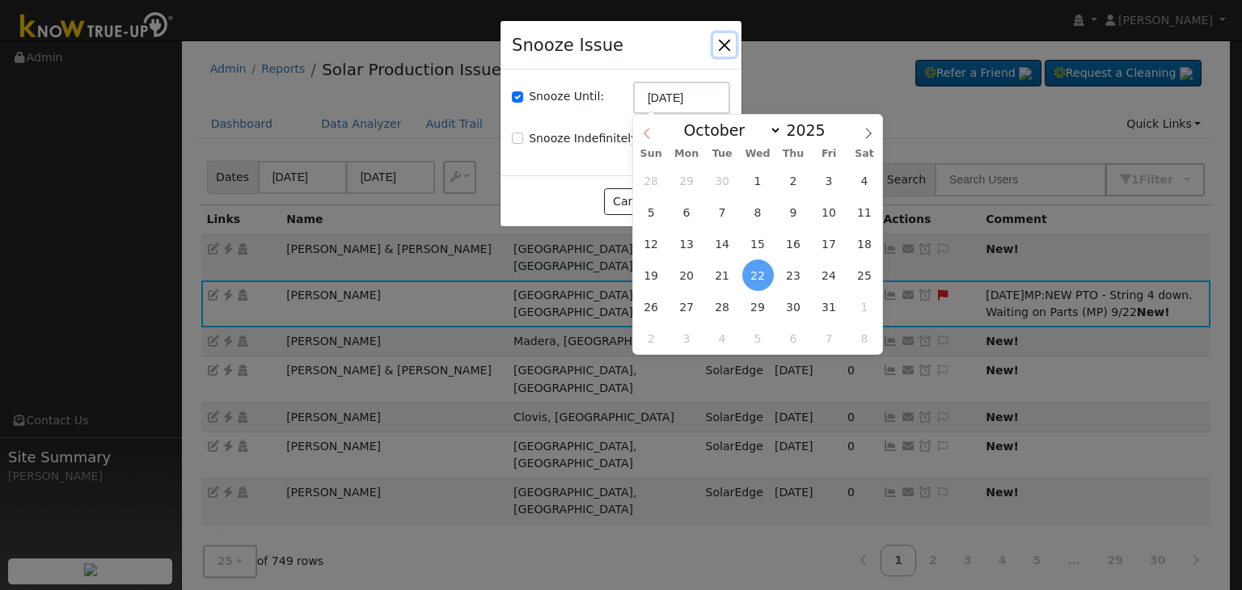
click at [646, 129] on icon at bounding box center [646, 133] width 11 height 11
select select "8"
click at [690, 305] on span "29" at bounding box center [687, 307] width 32 height 32
type input "09/29/2025"
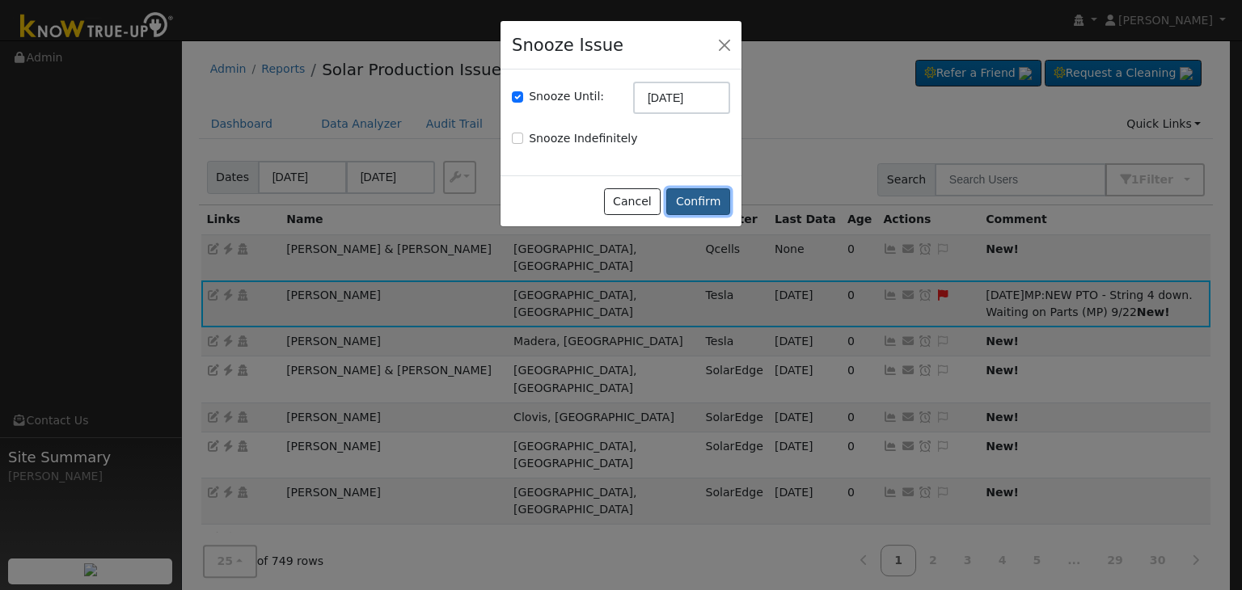
click at [693, 205] on button "Confirm" at bounding box center [699, 202] width 64 height 28
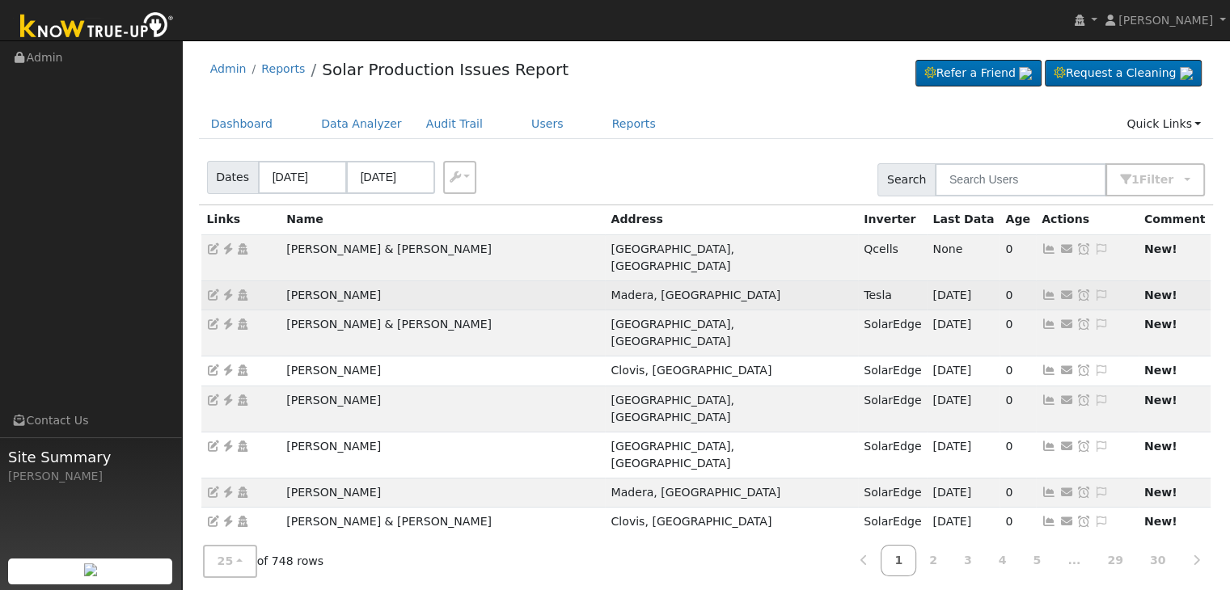
drag, startPoint x: 274, startPoint y: 274, endPoint x: 398, endPoint y: 284, distance: 124.1
click at [398, 284] on tr "Marcello Ayers Madera, CA Tesla 09/16/25 0 Send Email... Copy a Link Reset Pass…" at bounding box center [706, 295] width 1010 height 29
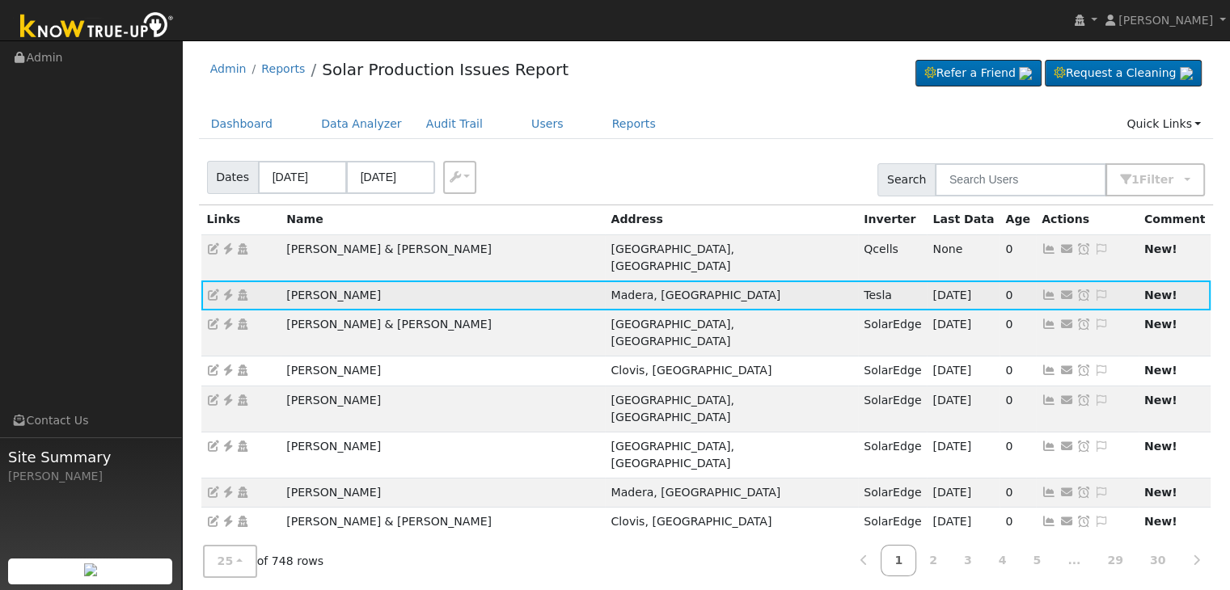
copy tr "[PERSON_NAME]"
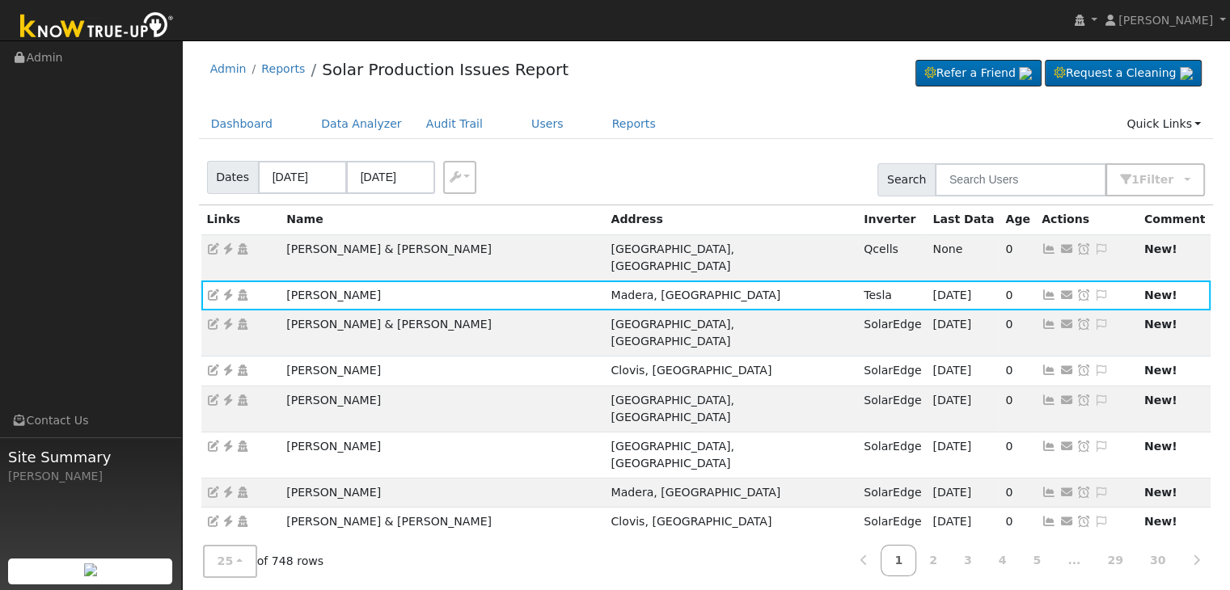
click at [550, 178] on div "Dates 09/19/2025 09/22/2025 Export CSV Search 1 Filter Include Leads Include No…" at bounding box center [706, 177] width 1021 height 55
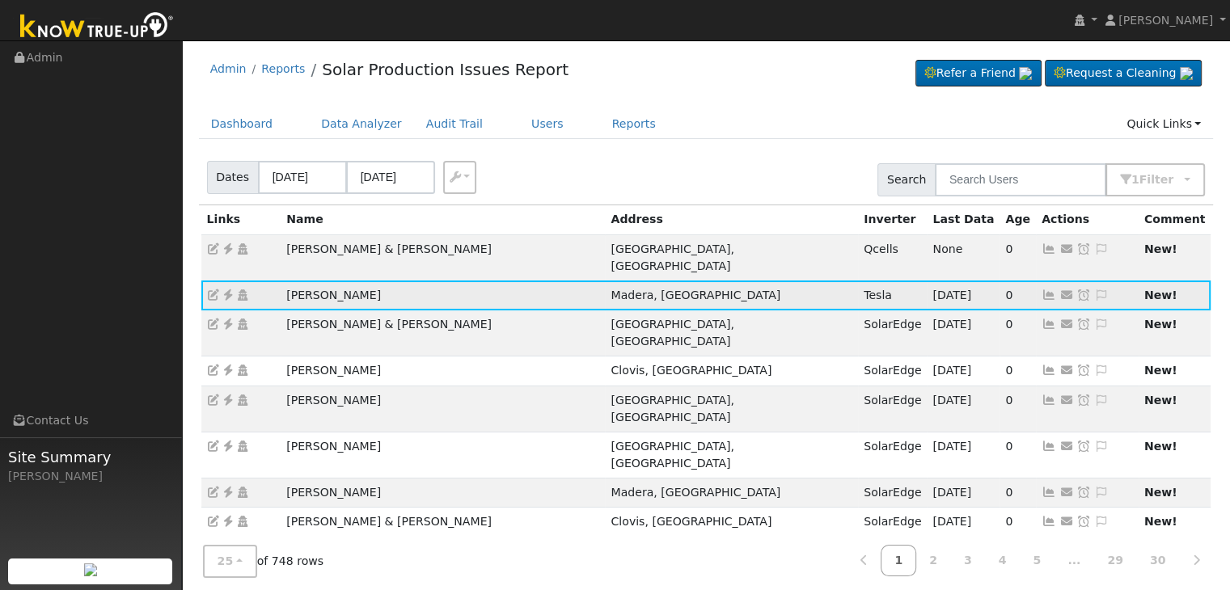
drag, startPoint x: 283, startPoint y: 280, endPoint x: 385, endPoint y: 279, distance: 101.9
click at [385, 281] on td "[PERSON_NAME]" at bounding box center [443, 295] width 324 height 29
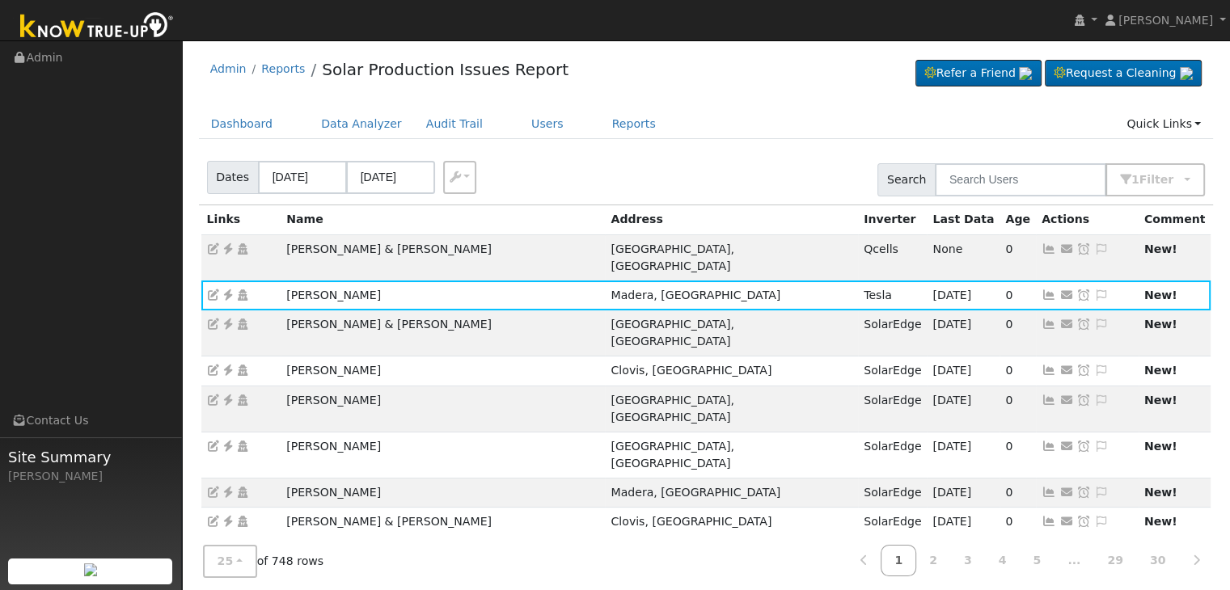
copy td "[PERSON_NAME]"
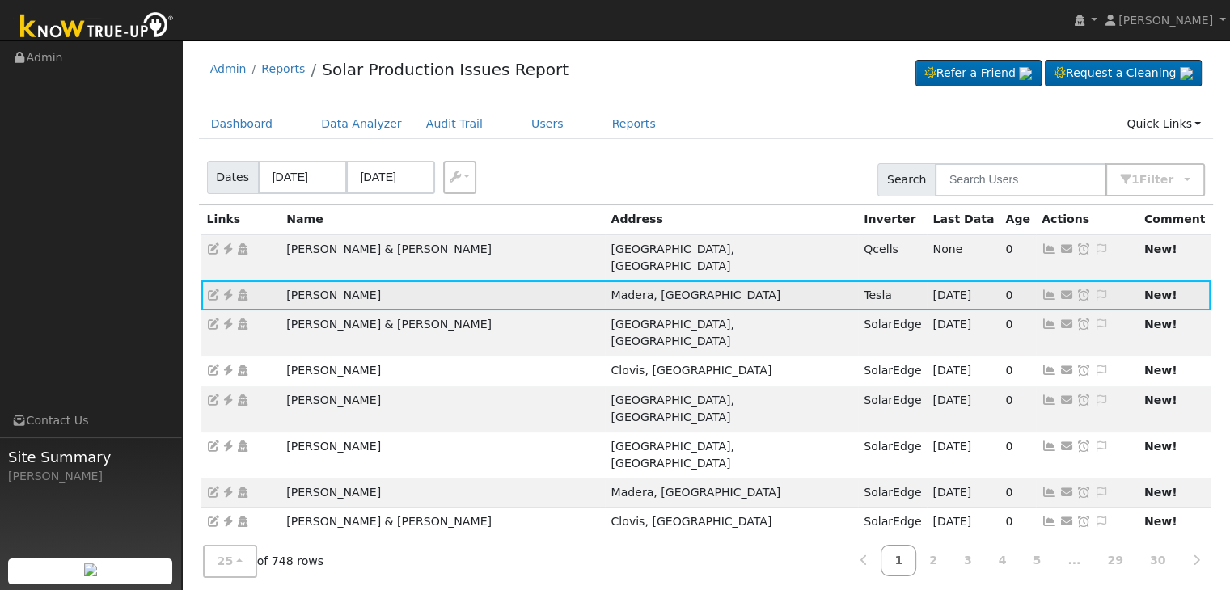
click at [230, 290] on icon at bounding box center [228, 295] width 15 height 11
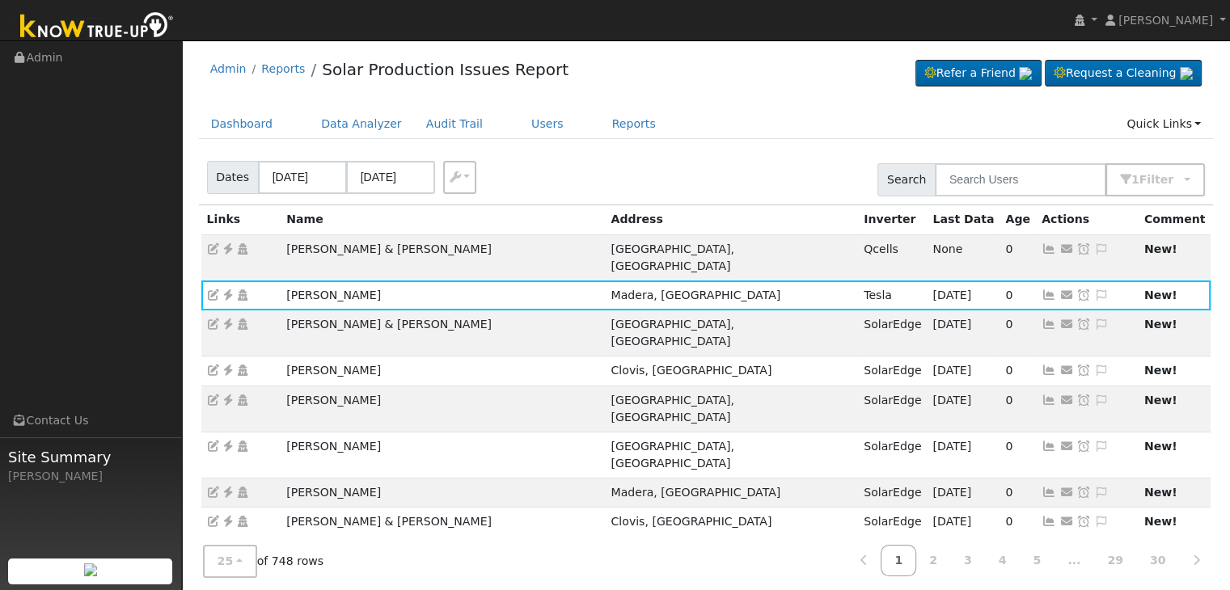
click at [687, 160] on div "Dates 09/19/2025 09/22/2025 Export CSV Search 1 Filter Include Leads Include No…" at bounding box center [706, 177] width 1021 height 55
drag, startPoint x: 1061, startPoint y: 279, endPoint x: 997, endPoint y: 271, distance: 65.2
click at [1094, 290] on icon at bounding box center [1101, 295] width 15 height 11
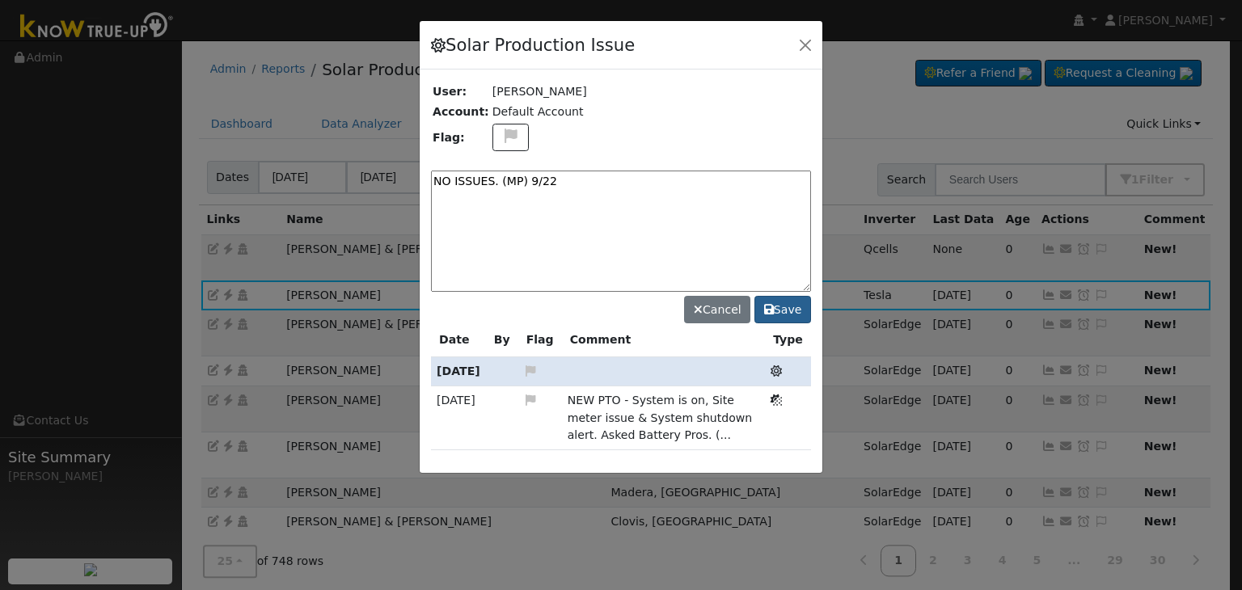
type textarea "NO ISSUES. (MP) 9/22"
click at [788, 311] on button "Save" at bounding box center [783, 310] width 57 height 28
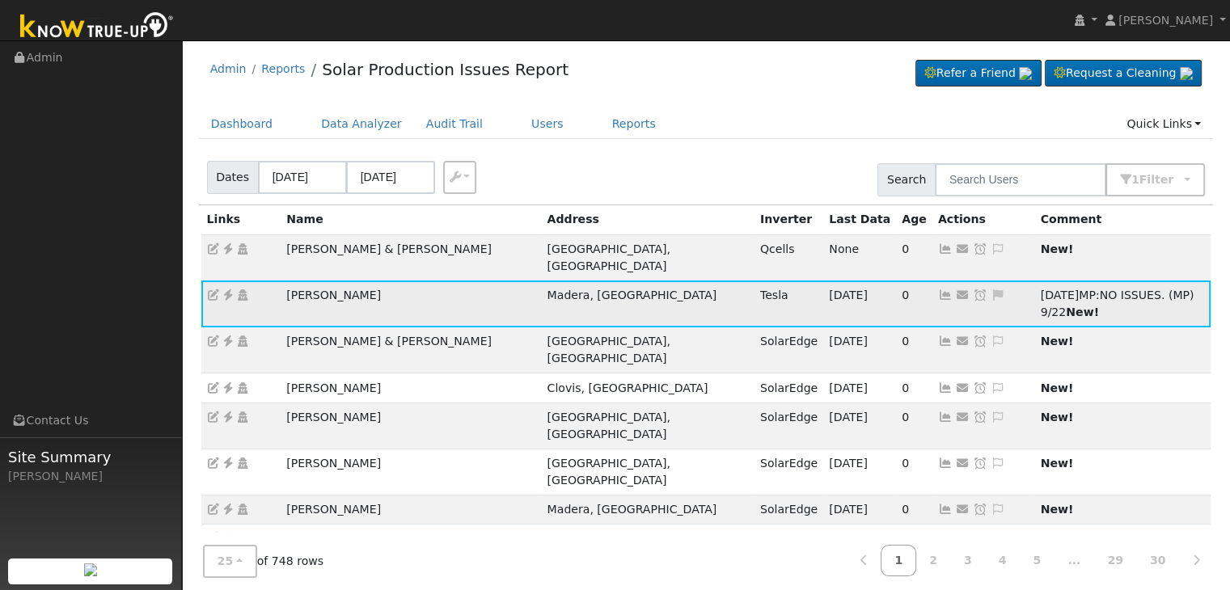
click at [973, 290] on icon at bounding box center [980, 295] width 15 height 11
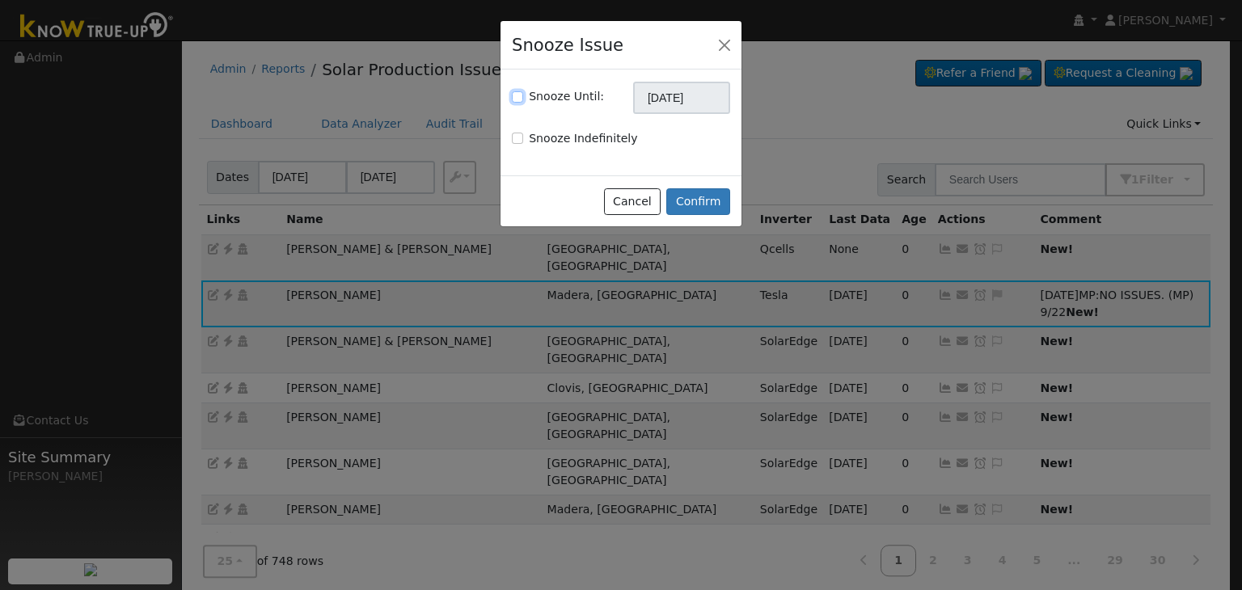
drag, startPoint x: 514, startPoint y: 95, endPoint x: 528, endPoint y: 88, distance: 15.6
click at [516, 95] on input "Snooze Until:" at bounding box center [517, 96] width 11 height 11
checkbox input "true"
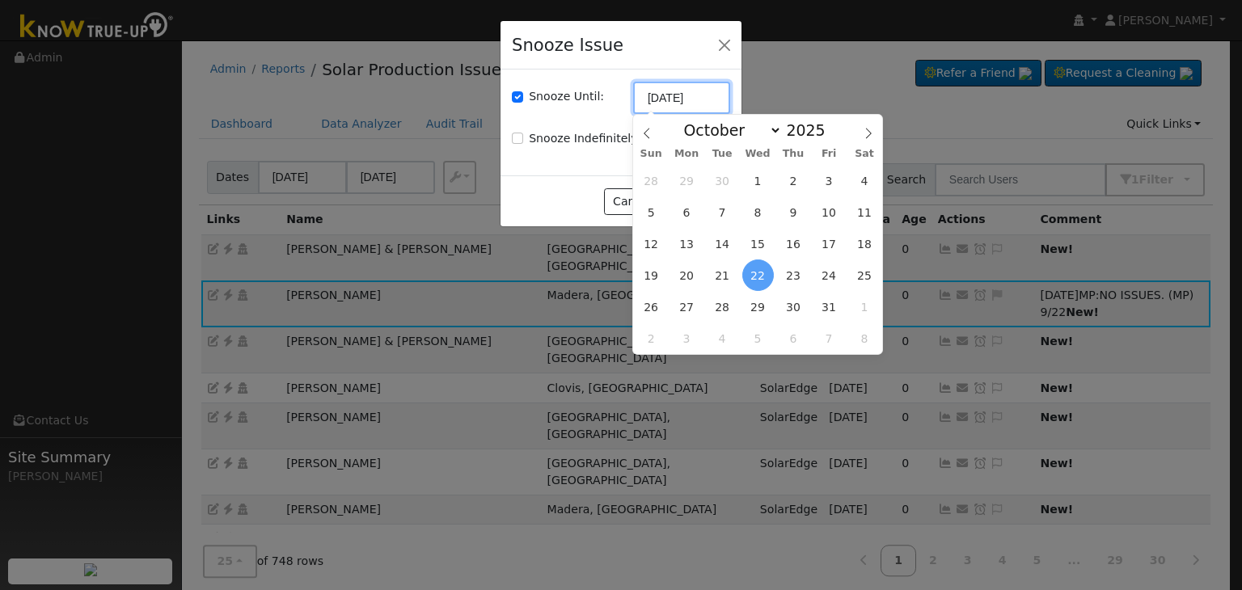
click at [670, 95] on input "[DATE]" at bounding box center [681, 98] width 97 height 32
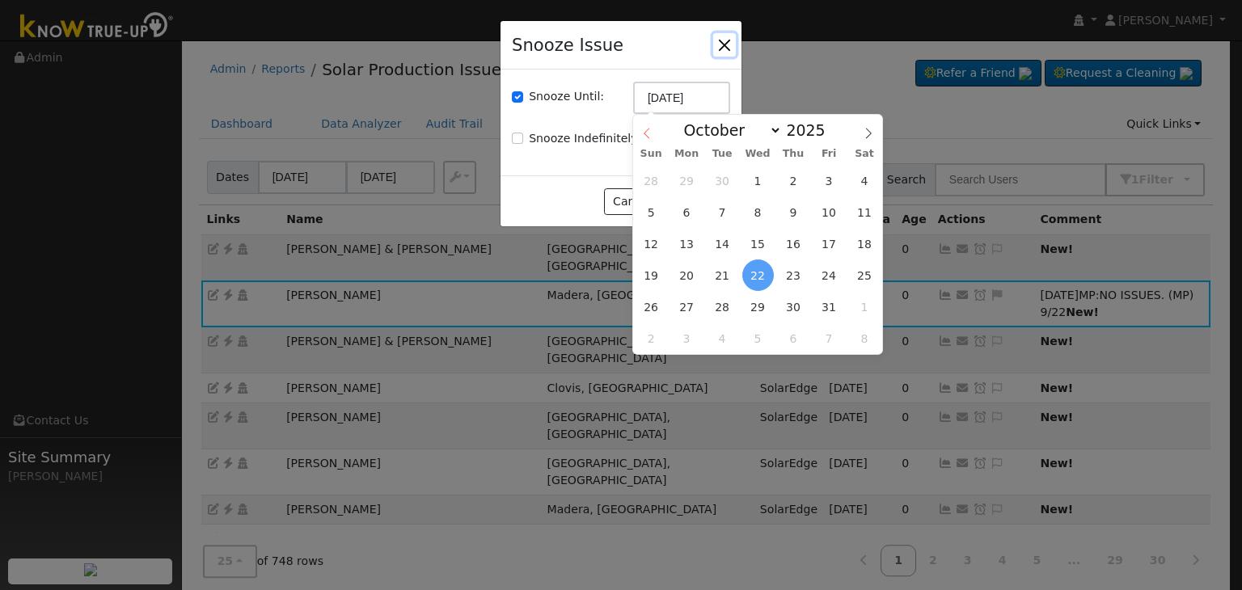
click at [646, 134] on icon at bounding box center [646, 133] width 11 height 11
select select "8"
click at [683, 309] on span "29" at bounding box center [687, 307] width 32 height 32
type input "09/29/2025"
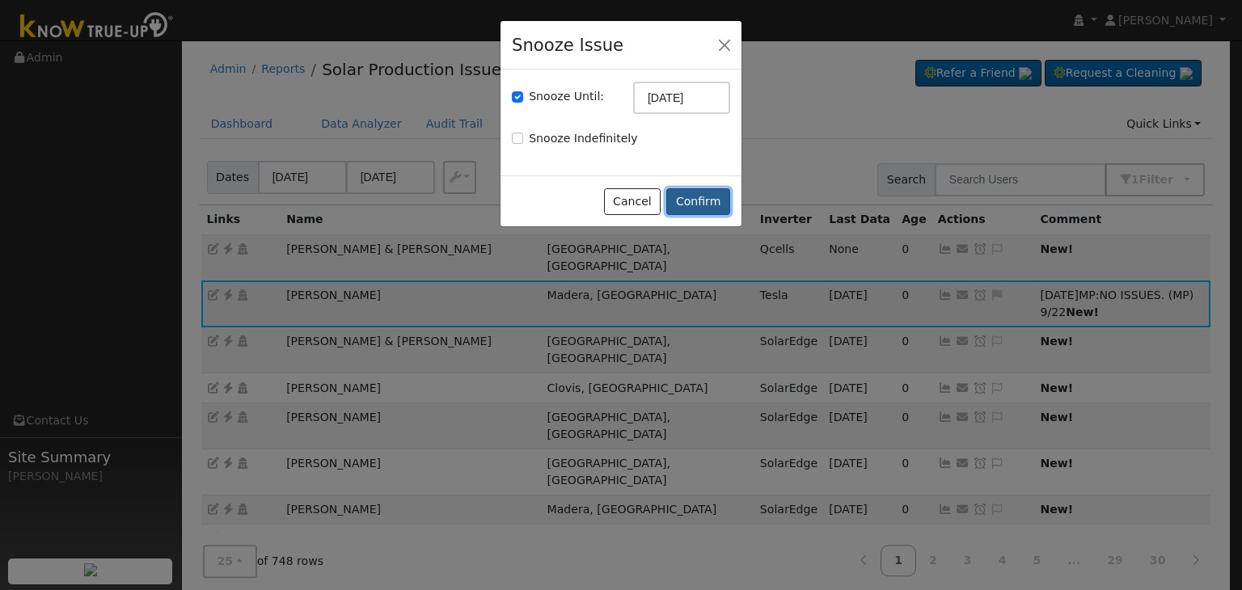
click at [702, 202] on button "Confirm" at bounding box center [699, 202] width 64 height 28
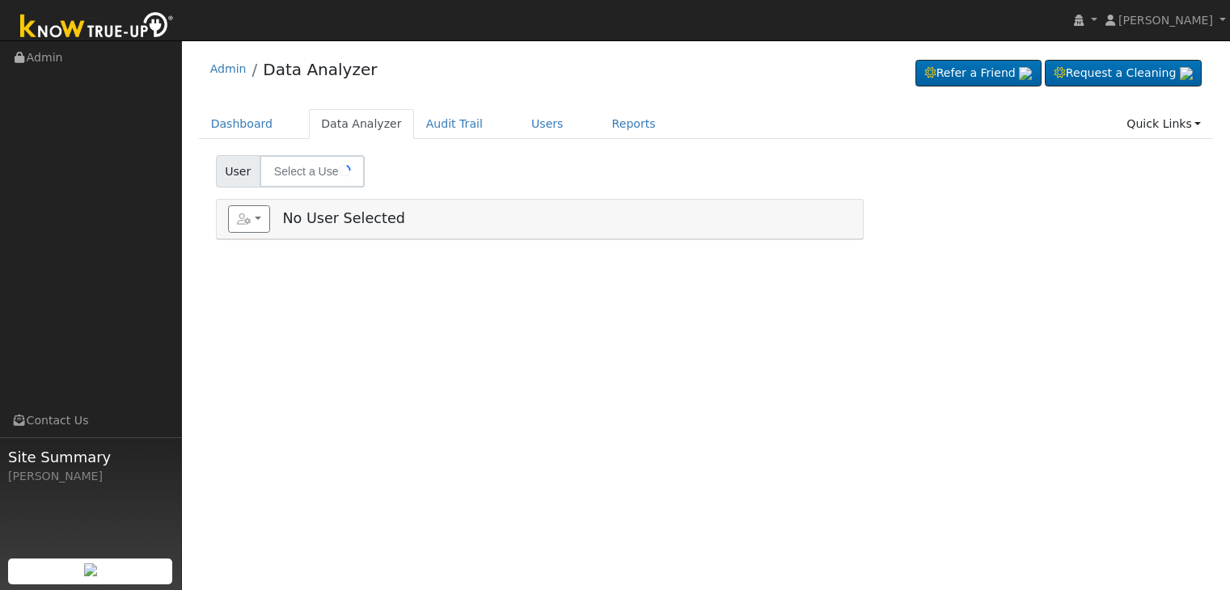
type input "Fahmy Attia"
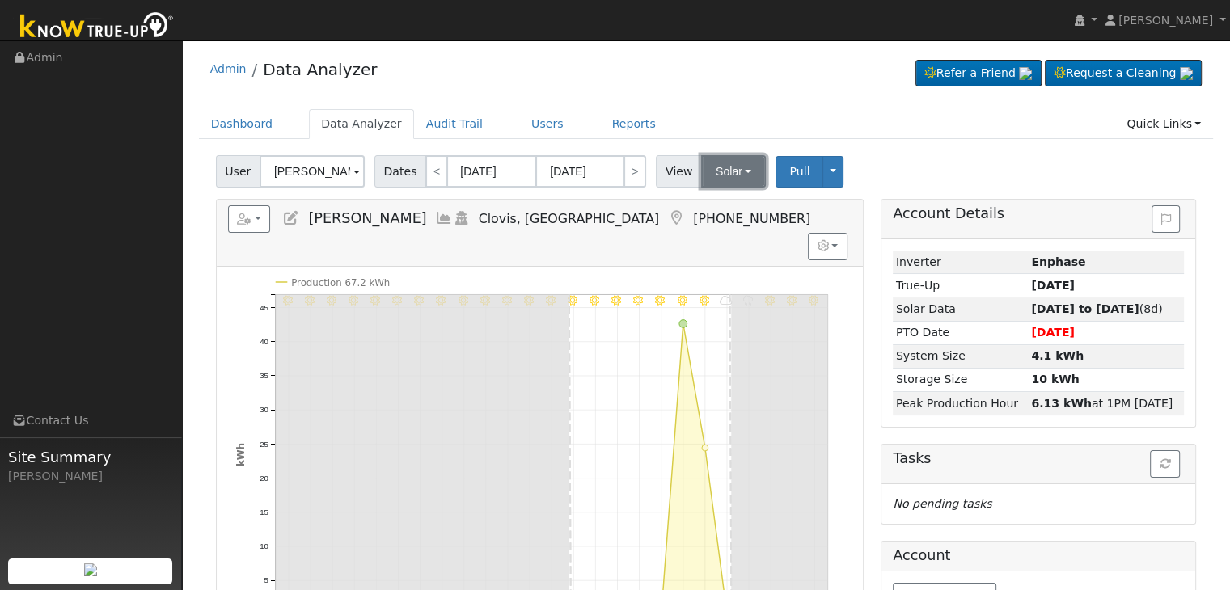
click at [727, 173] on button "Solar" at bounding box center [733, 171] width 65 height 32
click at [728, 200] on link "Utility" at bounding box center [754, 207] width 112 height 23
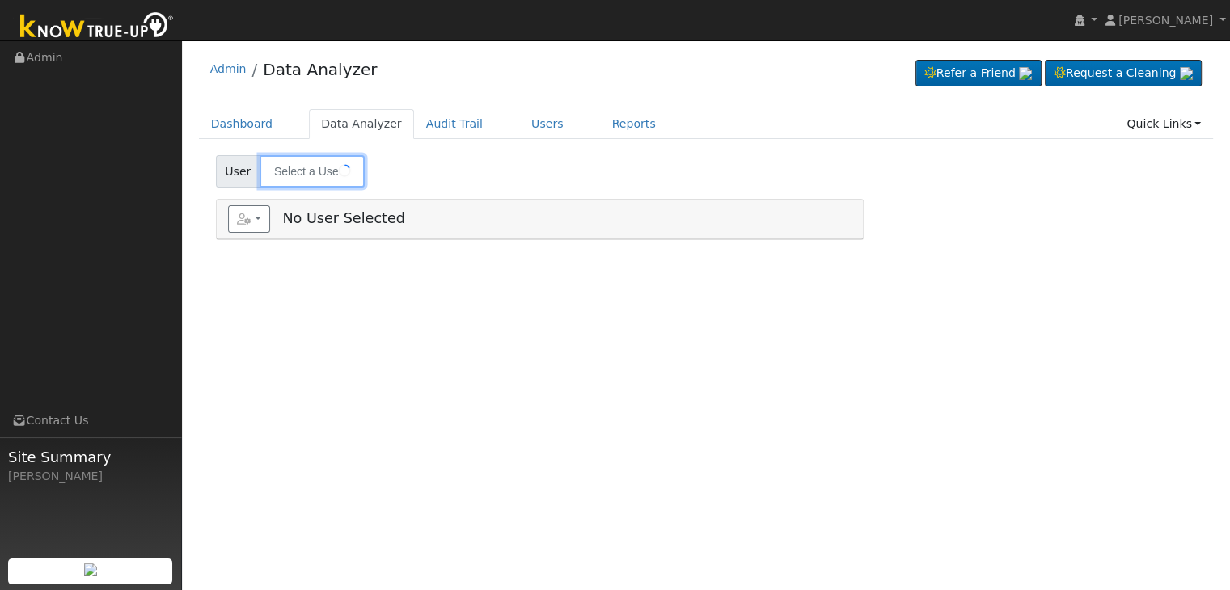
type input "[PERSON_NAME] ("[PERSON_NAME]") [PERSON_NAME]"
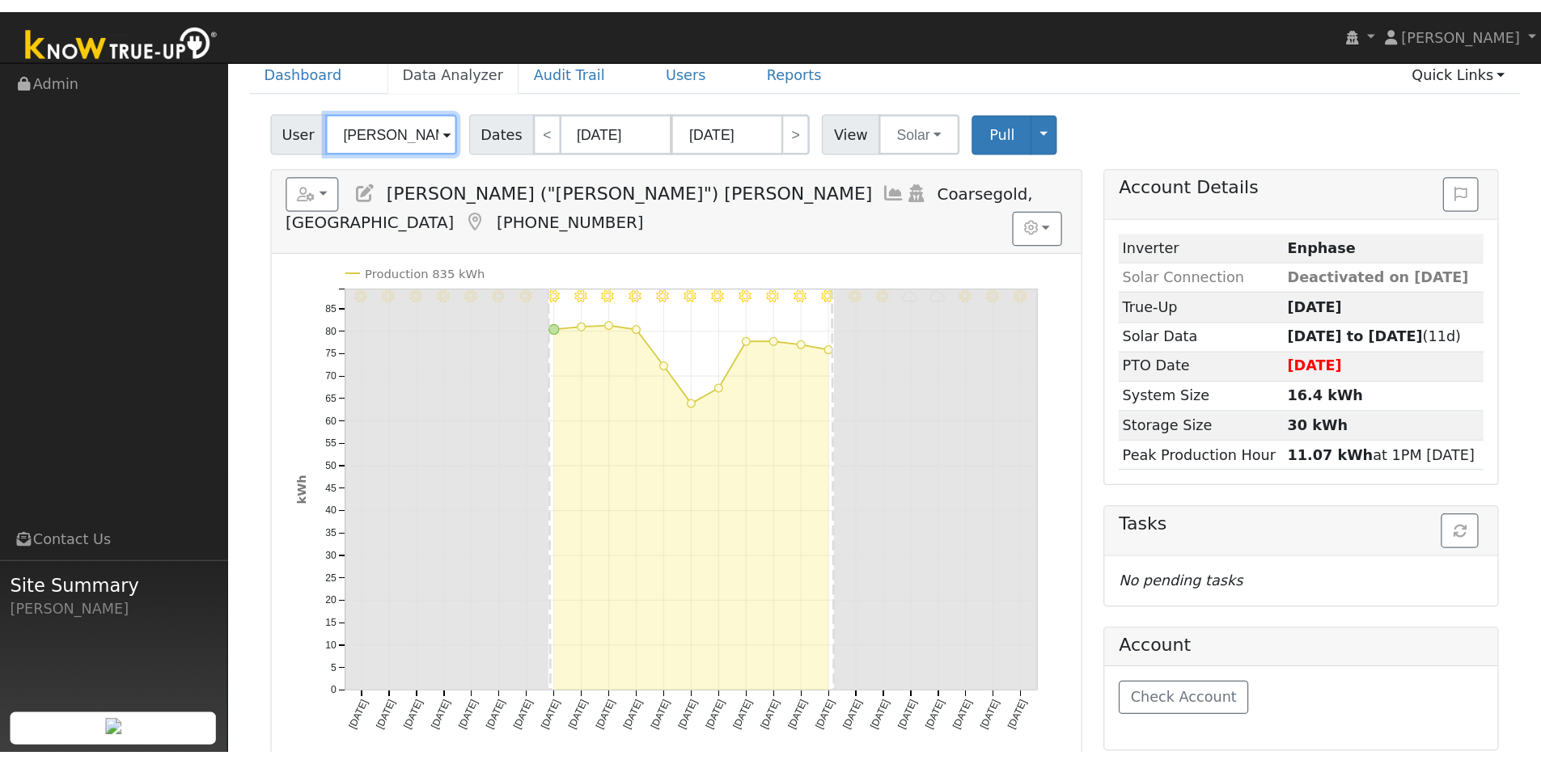
scroll to position [81, 0]
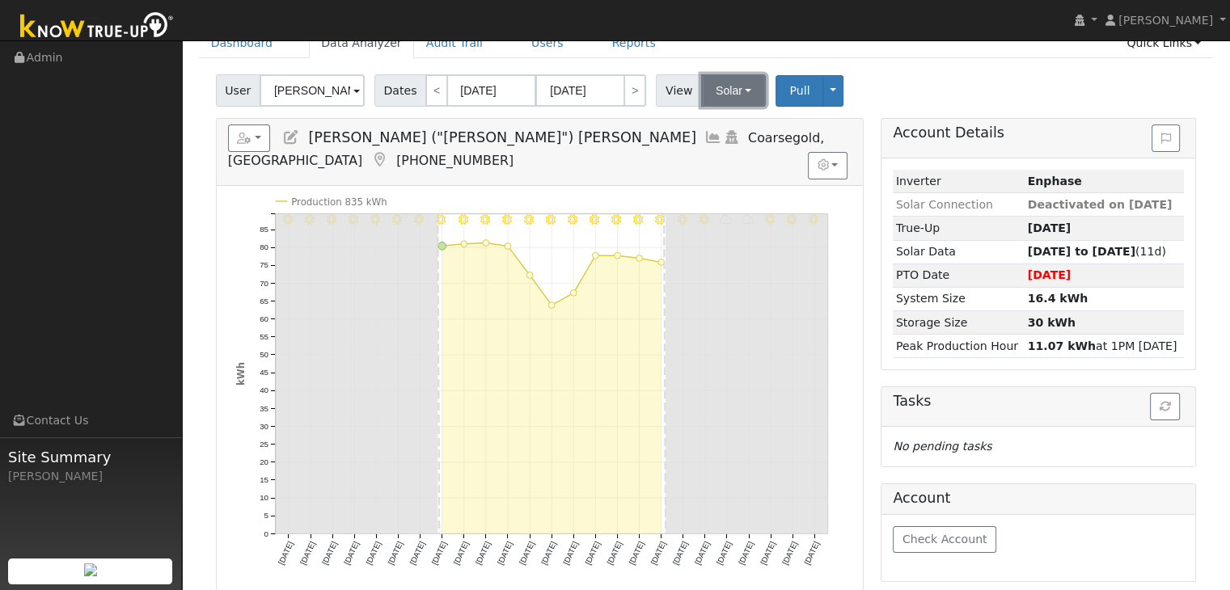
click at [727, 87] on button "Solar" at bounding box center [733, 90] width 65 height 32
click at [739, 121] on link "Utility" at bounding box center [754, 126] width 112 height 23
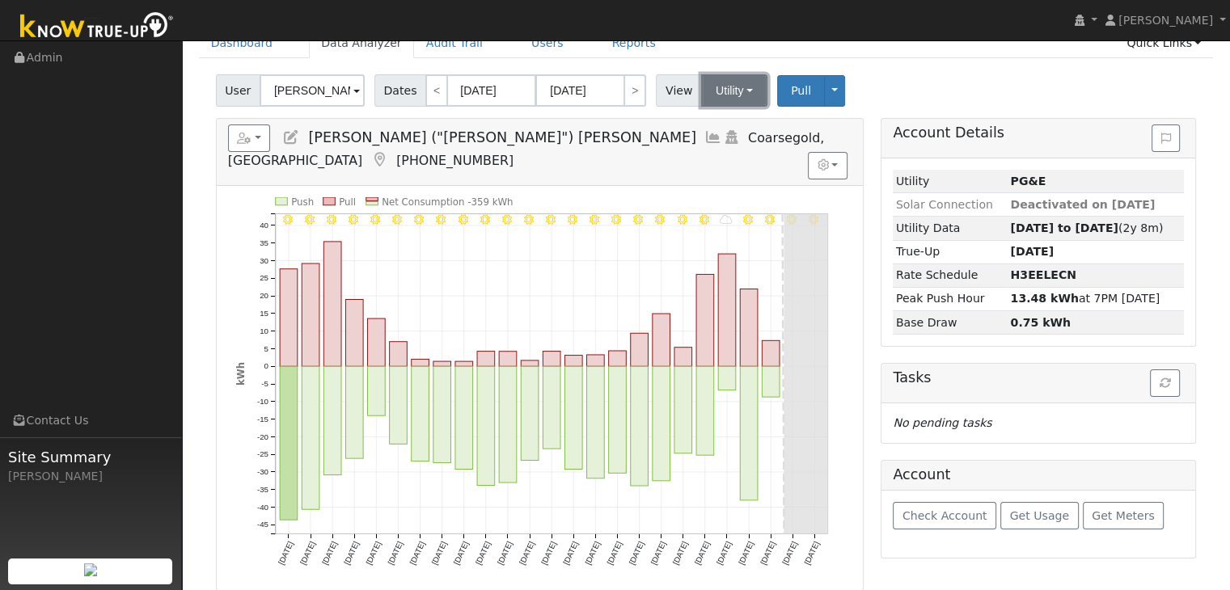
click at [736, 85] on button "Utility" at bounding box center [734, 90] width 66 height 32
click at [734, 146] on link "Solar" at bounding box center [754, 149] width 112 height 23
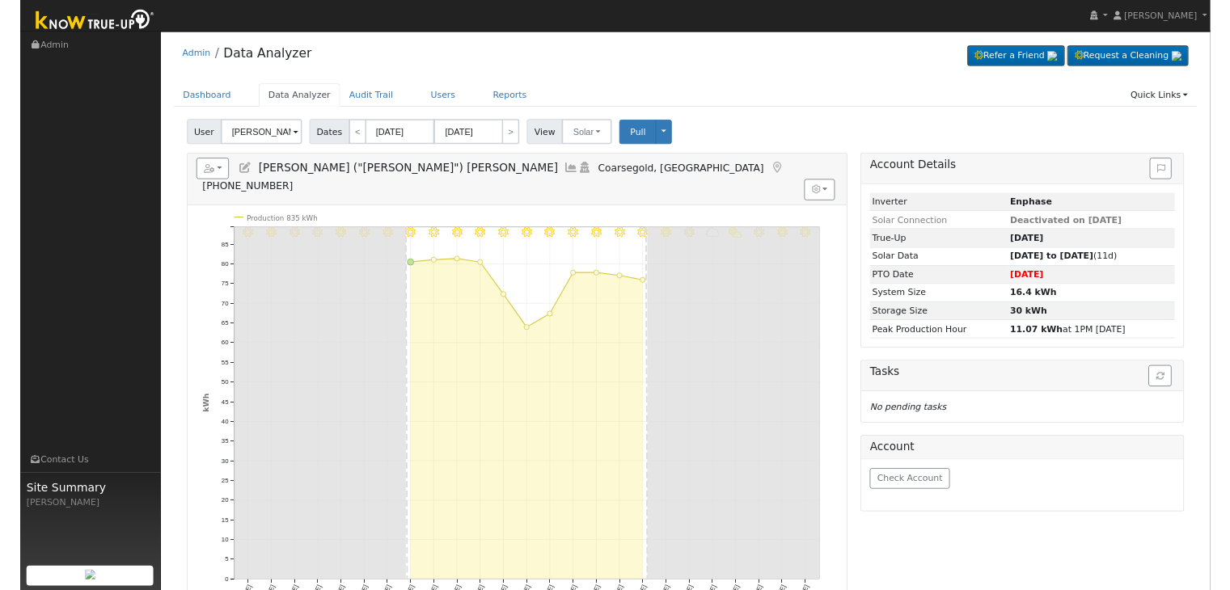
scroll to position [0, 0]
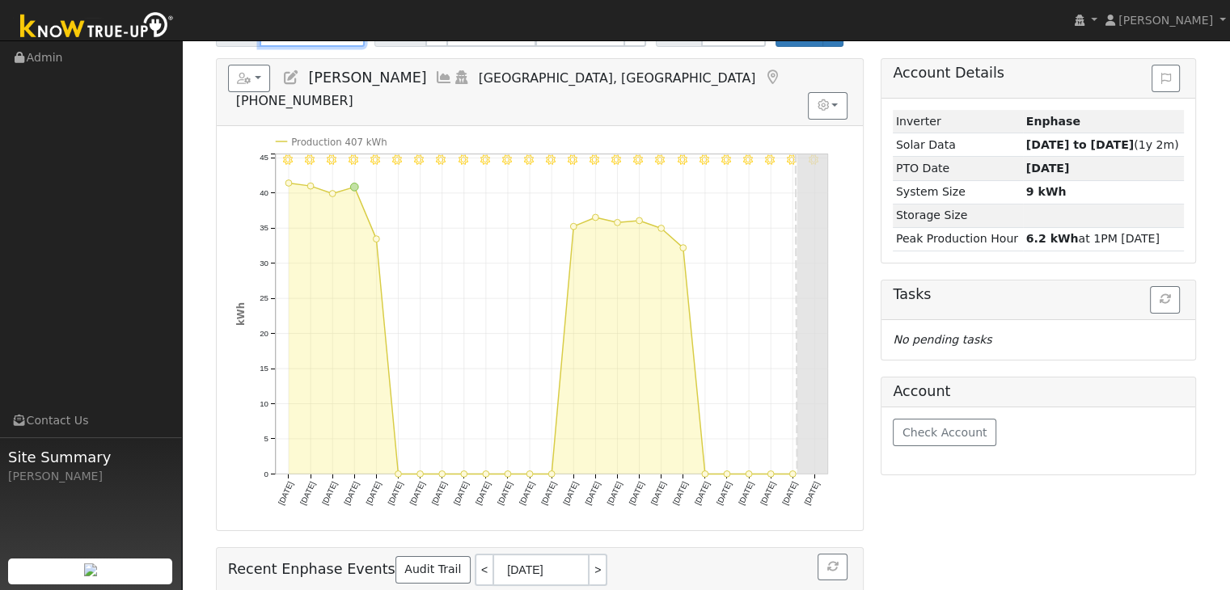
scroll to position [81, 0]
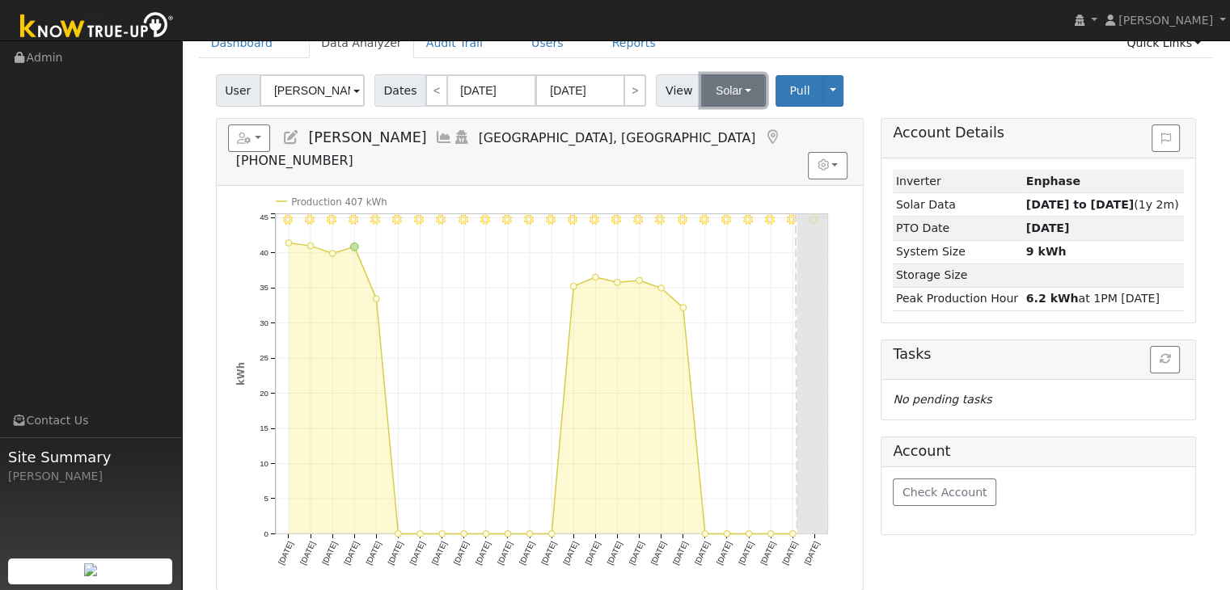
click at [725, 90] on button "Solar" at bounding box center [733, 90] width 65 height 32
click at [718, 127] on link "Utility" at bounding box center [754, 126] width 112 height 23
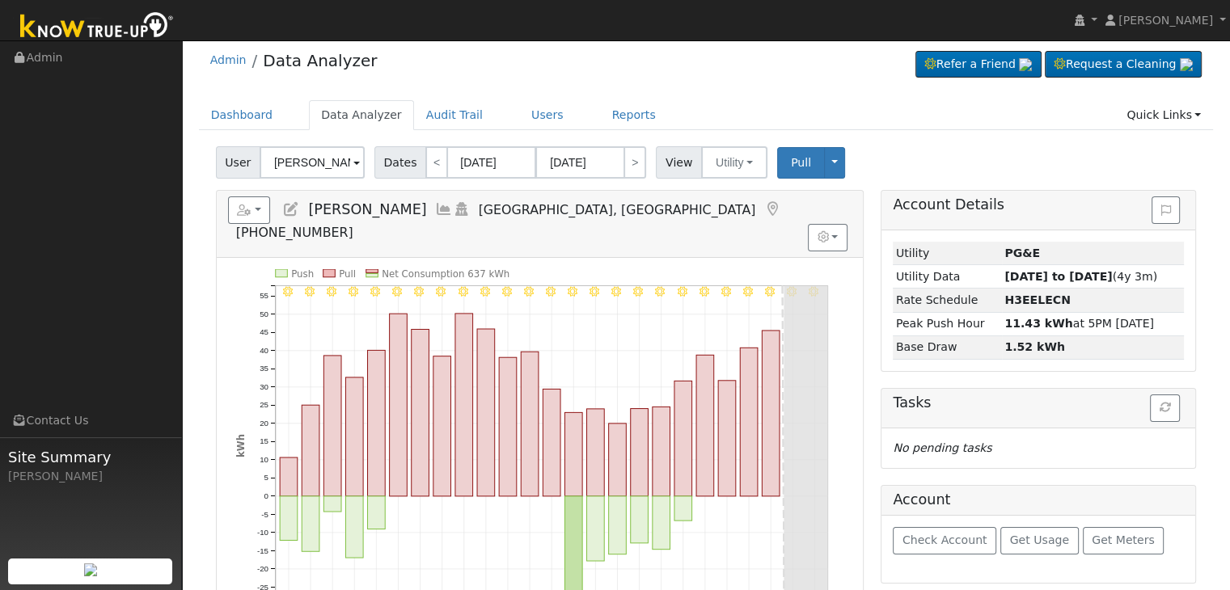
scroll to position [0, 0]
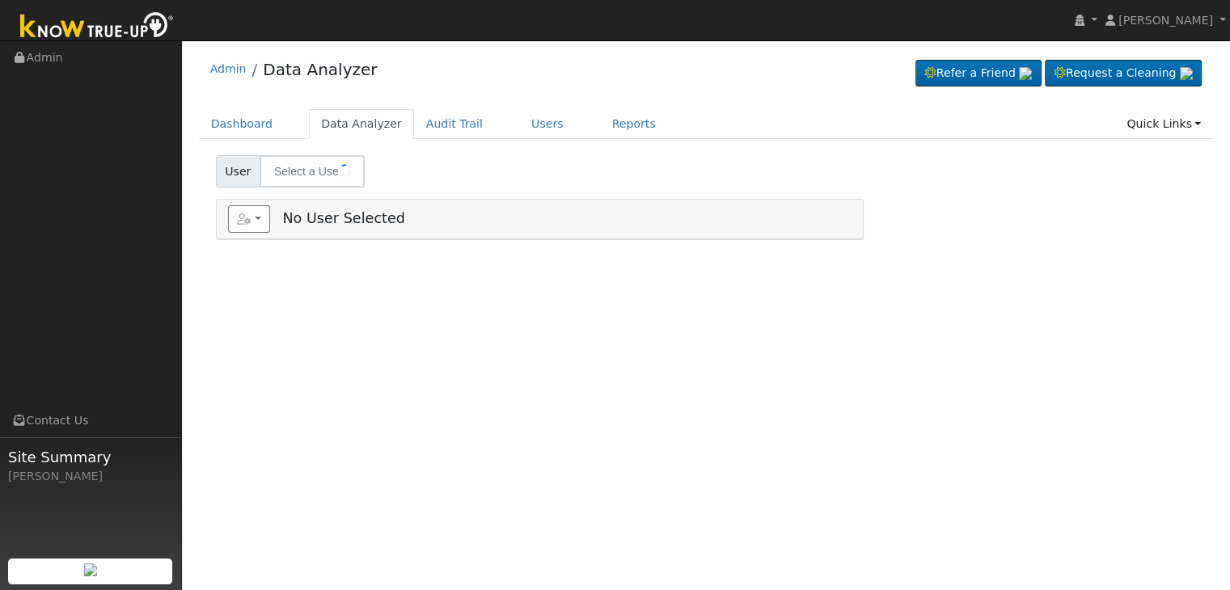
type input "[PERSON_NAME]"
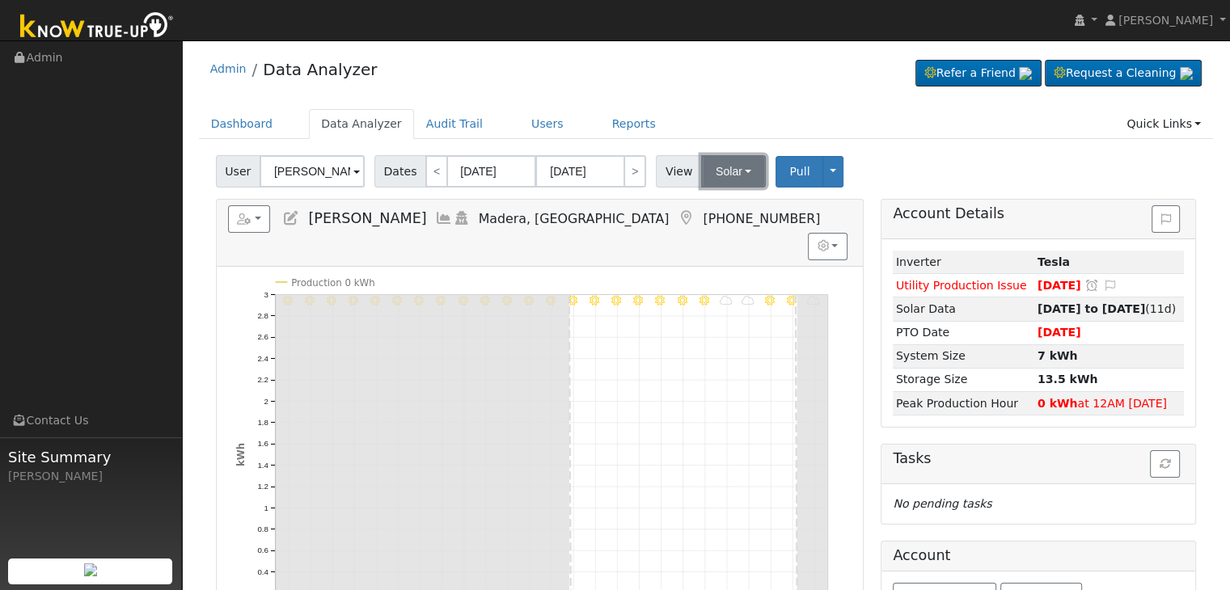
click at [730, 174] on button "Solar" at bounding box center [733, 171] width 65 height 32
click at [728, 201] on link "Utility" at bounding box center [754, 207] width 112 height 23
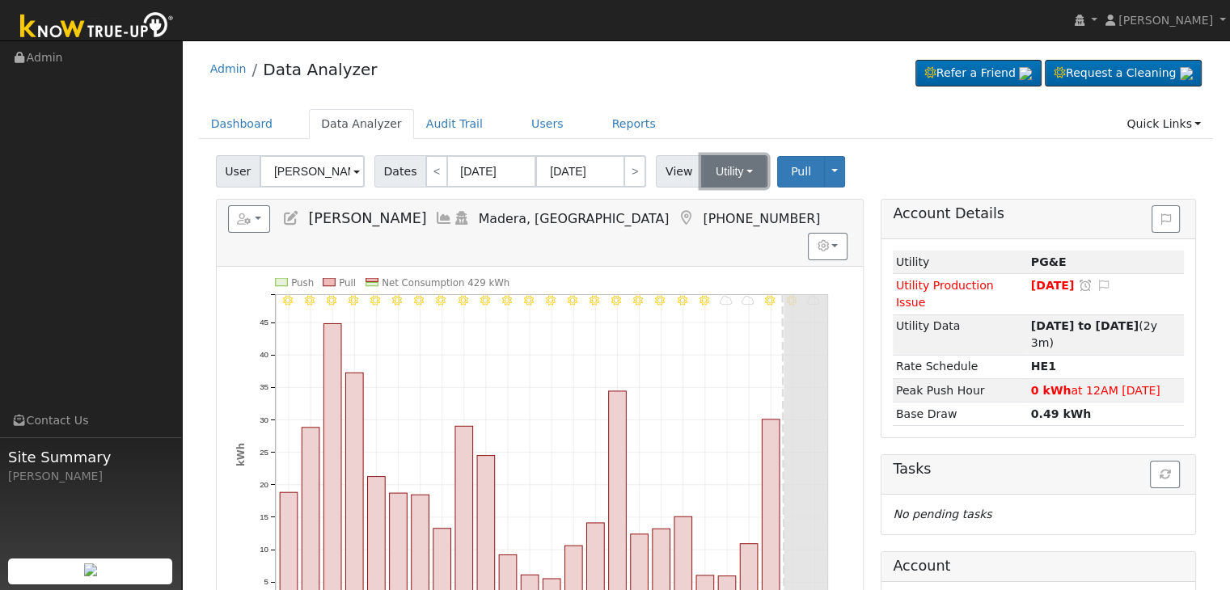
click at [719, 176] on button "Utility" at bounding box center [734, 171] width 66 height 32
click at [730, 226] on link "Solar" at bounding box center [754, 230] width 112 height 23
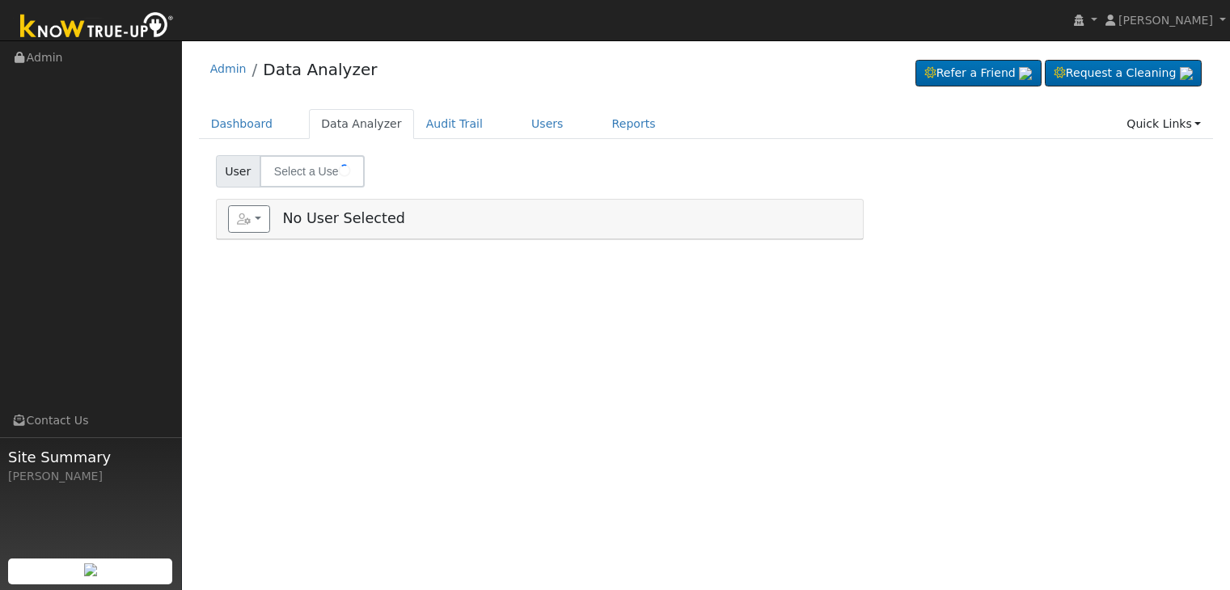
type input "[PERSON_NAME]"
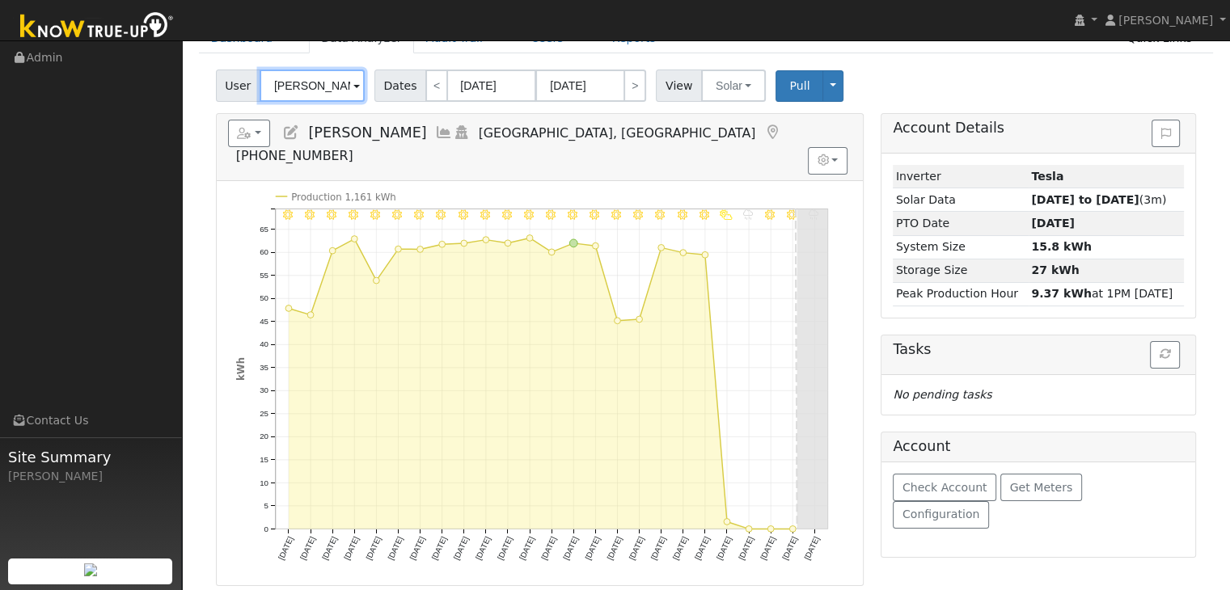
scroll to position [81, 0]
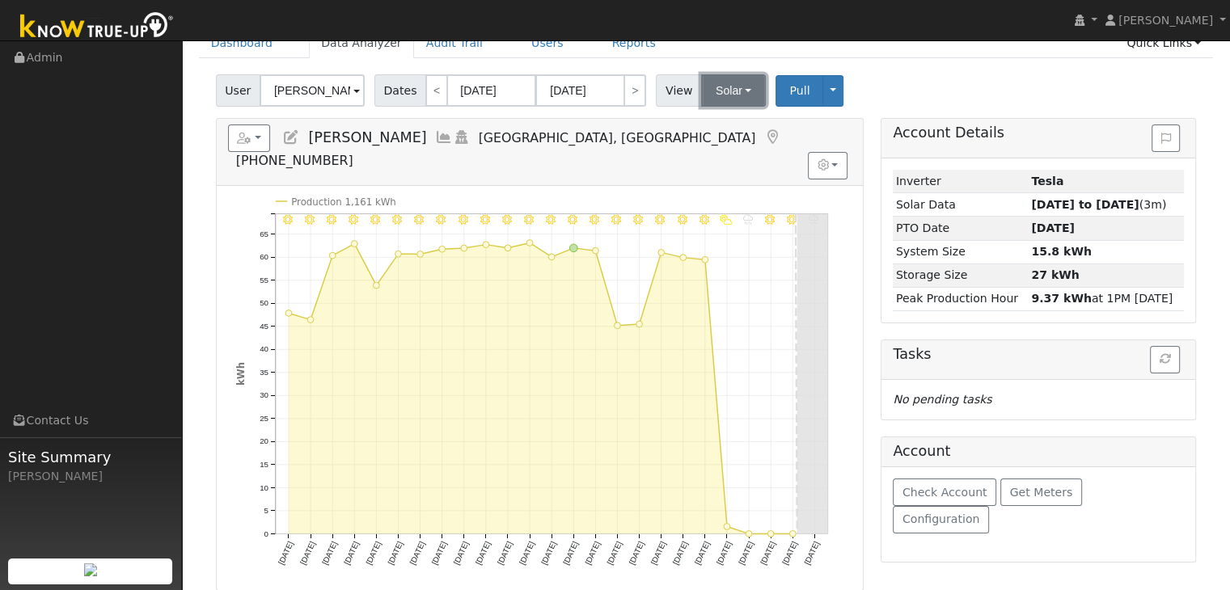
click at [734, 98] on button "Solar" at bounding box center [733, 90] width 65 height 32
click at [726, 127] on link "Utility" at bounding box center [754, 126] width 112 height 23
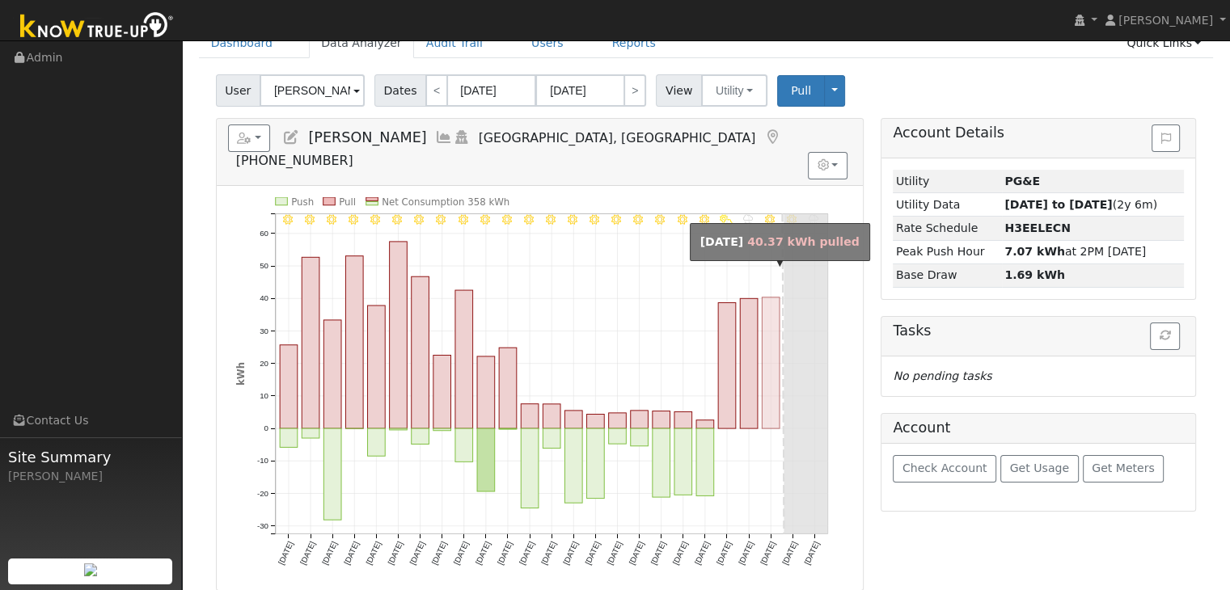
click at [773, 359] on rect "onclick=""" at bounding box center [771, 363] width 18 height 131
type input "[DATE]"
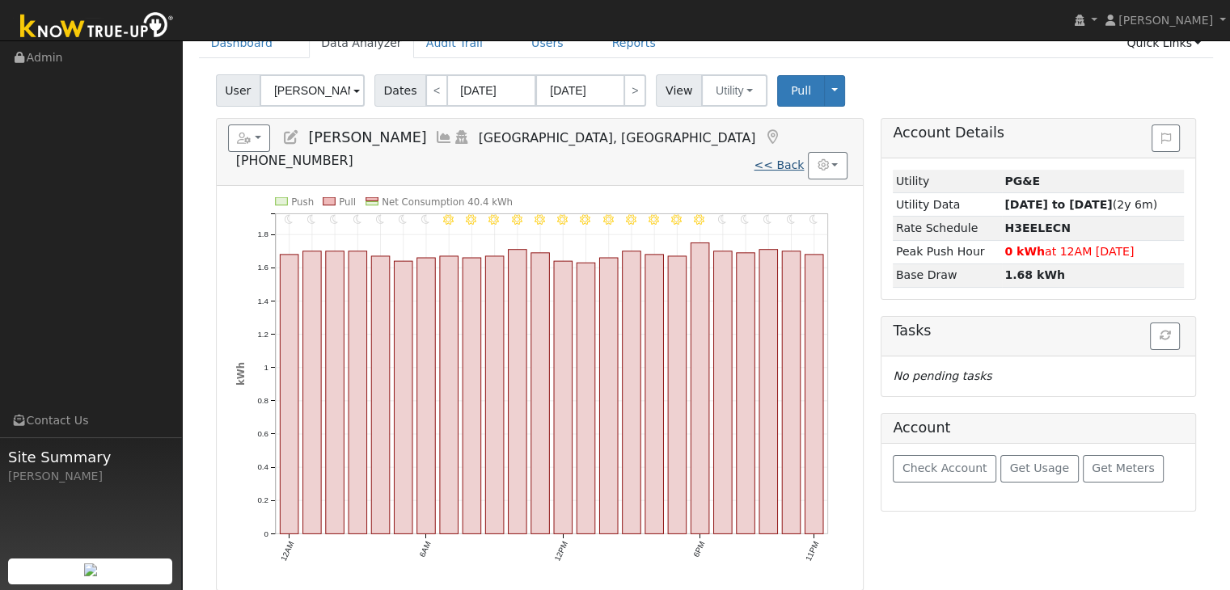
click at [796, 159] on link "<< Back" at bounding box center [779, 165] width 50 height 13
type input "[DATE]"
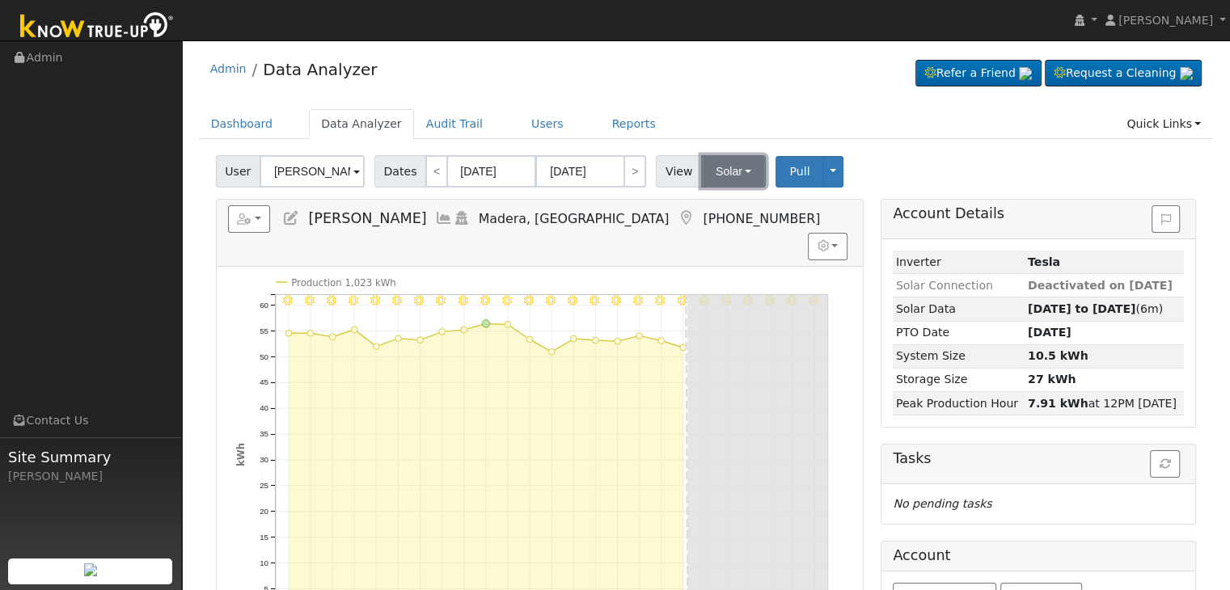
click at [722, 180] on button "Solar" at bounding box center [733, 171] width 65 height 32
click at [713, 201] on link "Utility" at bounding box center [754, 207] width 112 height 23
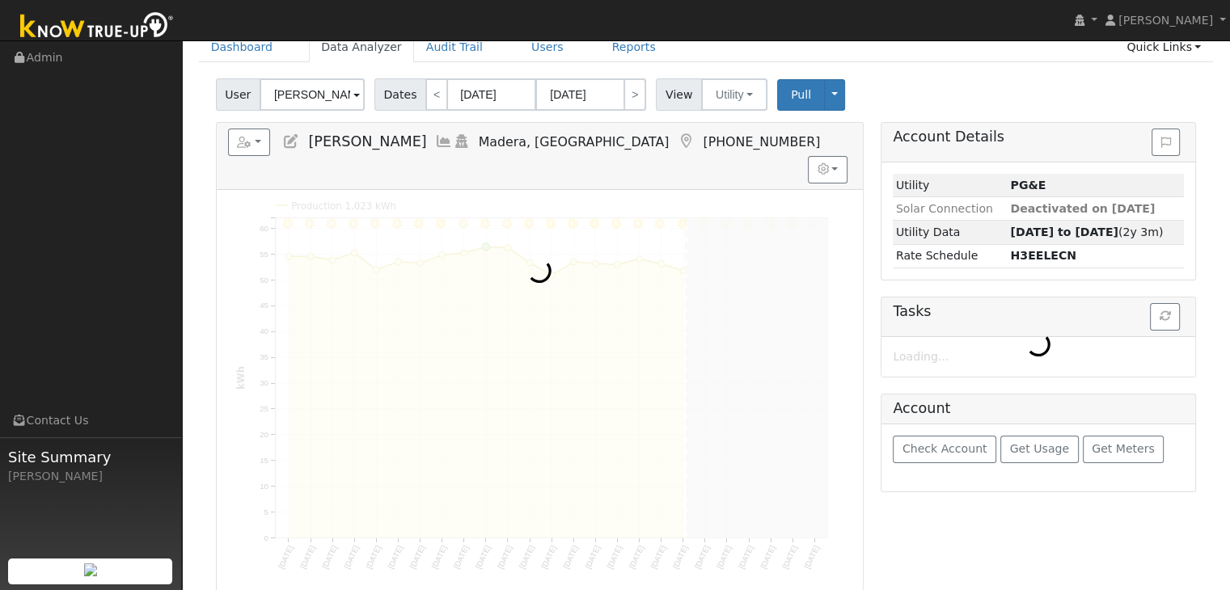
scroll to position [81, 0]
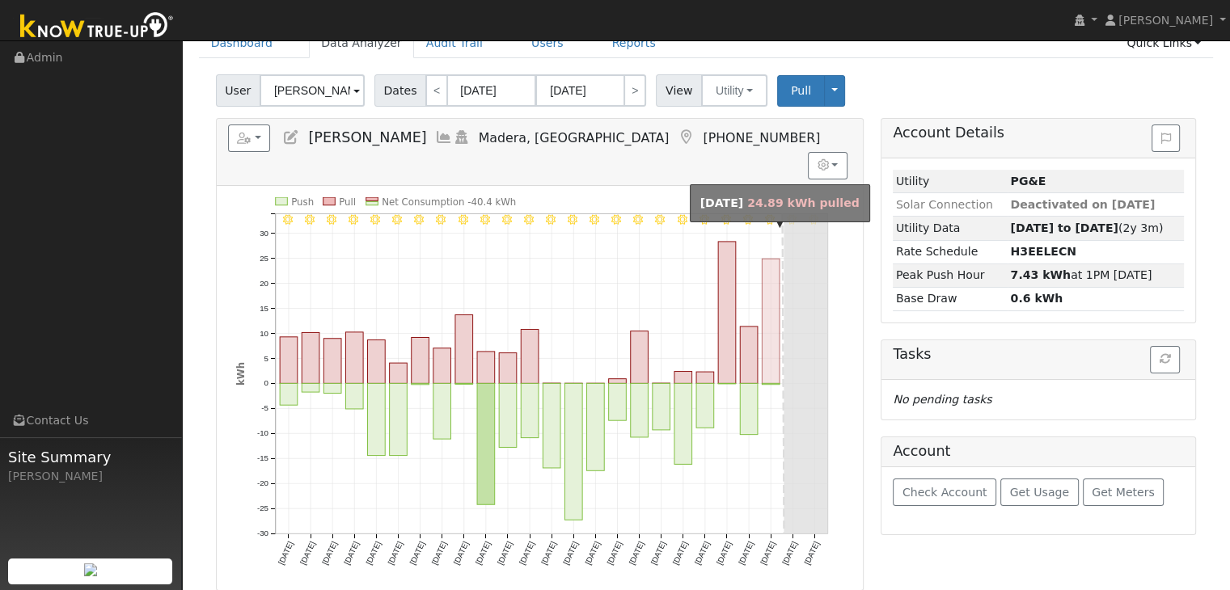
click at [765, 336] on rect "onclick=""" at bounding box center [771, 321] width 18 height 125
type input "09/20/2025"
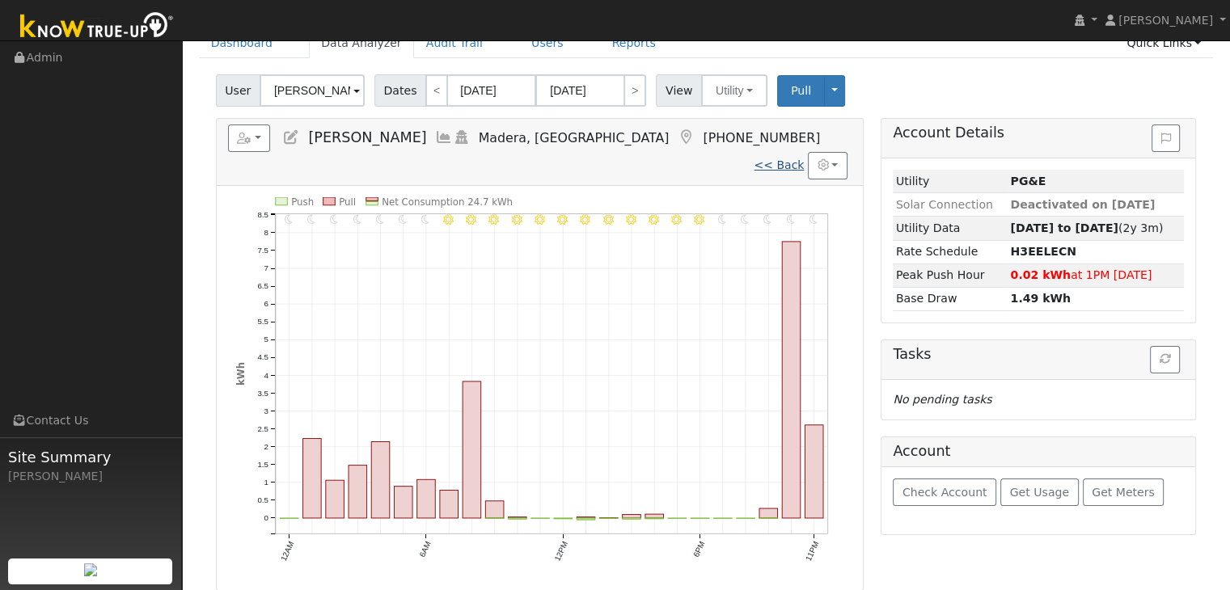
click at [783, 159] on link "<< Back" at bounding box center [779, 165] width 50 height 13
type input "08/29/2025"
type input "[DATE]"
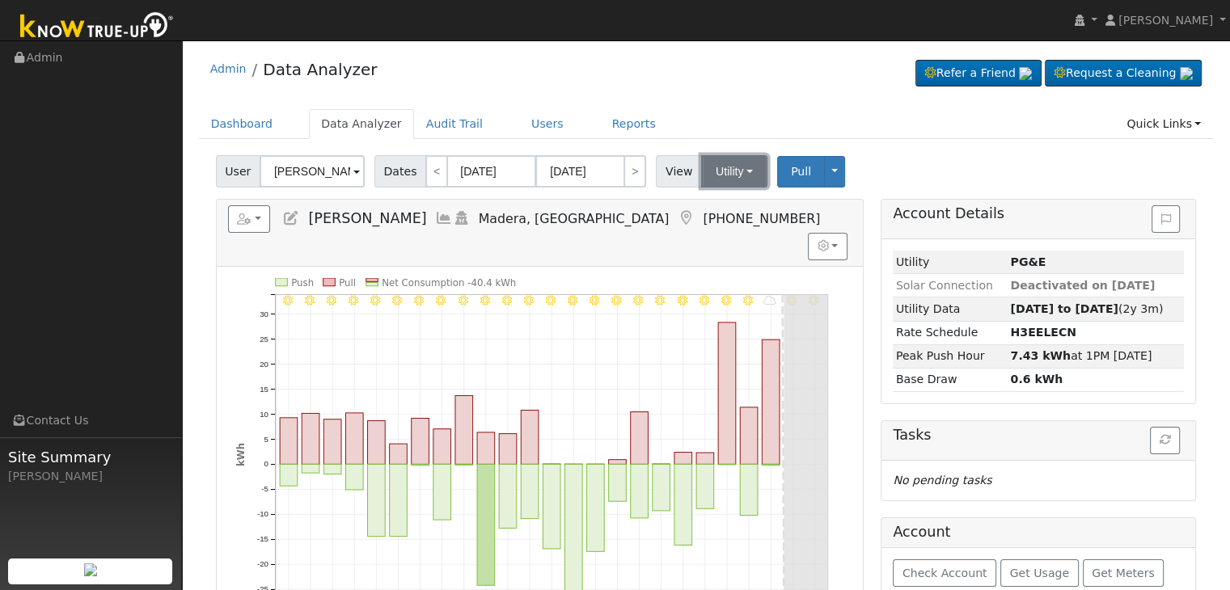
click at [734, 177] on button "Utility" at bounding box center [734, 171] width 66 height 32
click at [722, 222] on link "Solar" at bounding box center [754, 230] width 112 height 23
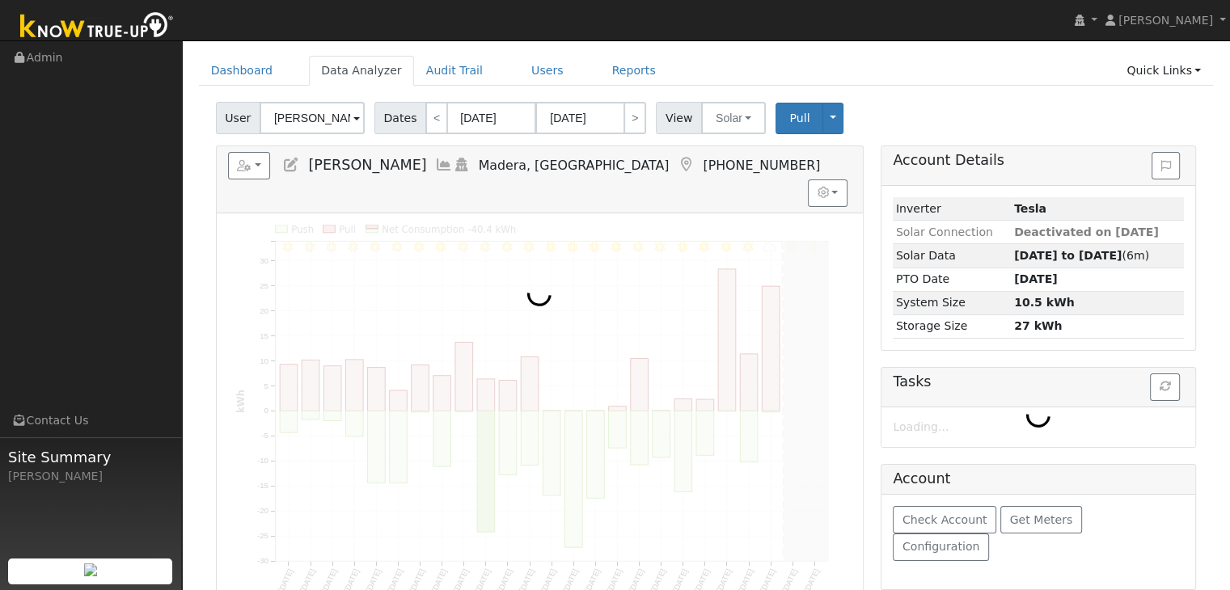
scroll to position [81, 0]
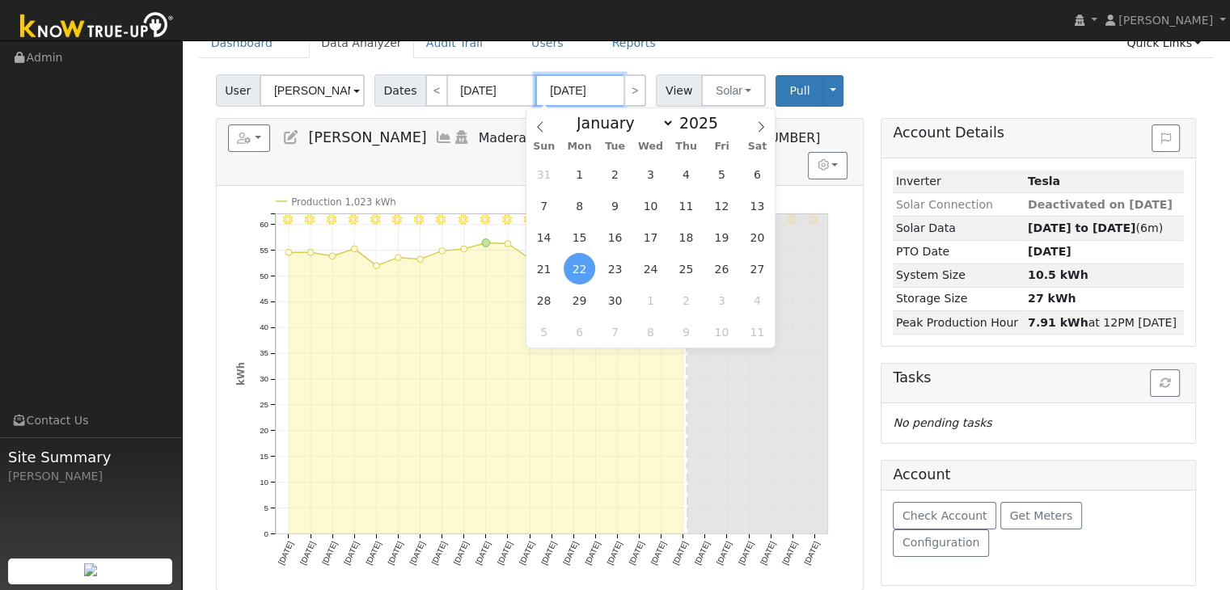
click at [582, 94] on input "[DATE]" at bounding box center [579, 90] width 89 height 32
click at [579, 258] on span "22" at bounding box center [580, 269] width 32 height 32
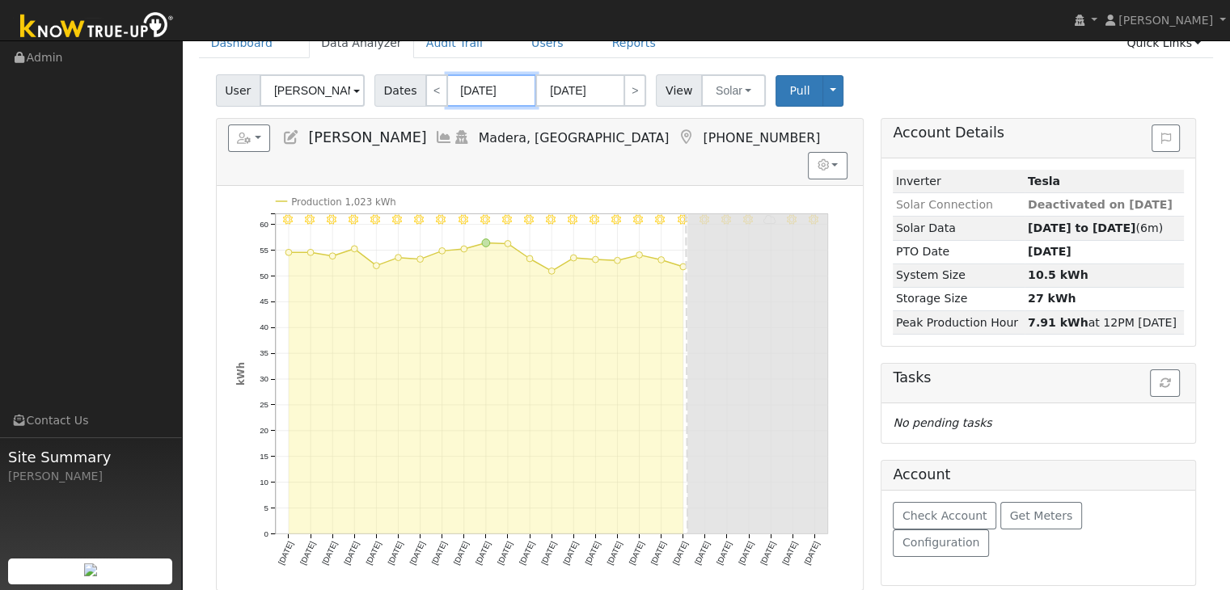
click at [475, 98] on input "08/29/2025" at bounding box center [491, 90] width 89 height 32
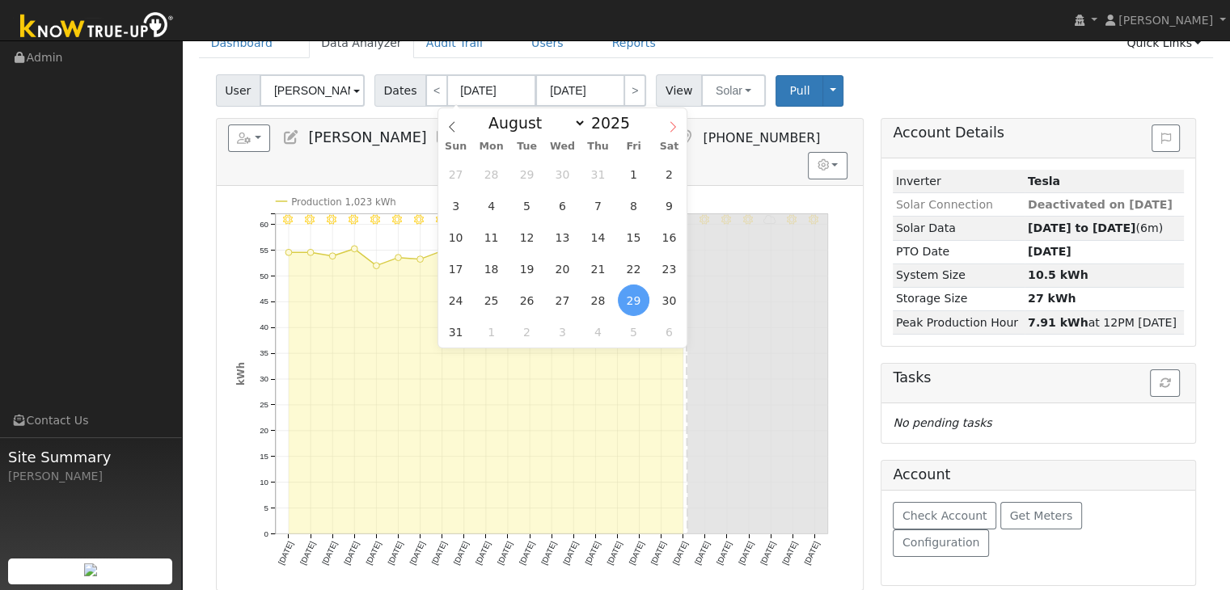
click at [675, 133] on span at bounding box center [673, 122] width 28 height 28
select select "8"
click at [451, 234] on span "14" at bounding box center [456, 238] width 32 height 32
type input "09/14/2025"
type input "10/08/2025"
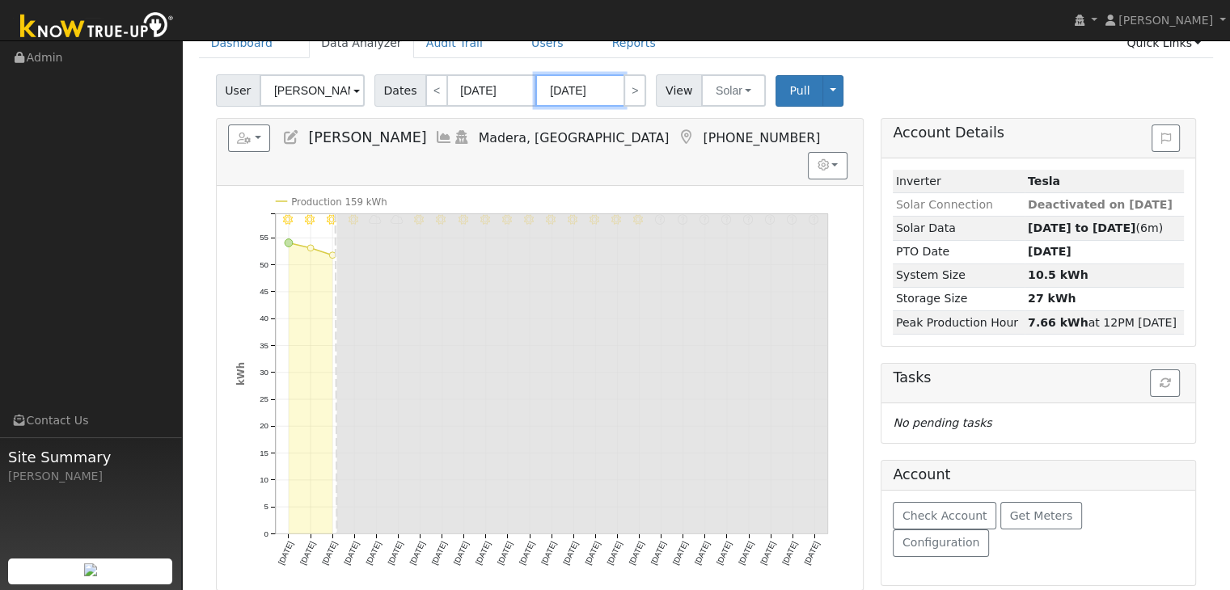
click at [583, 91] on input "10/08/2025" at bounding box center [579, 90] width 89 height 32
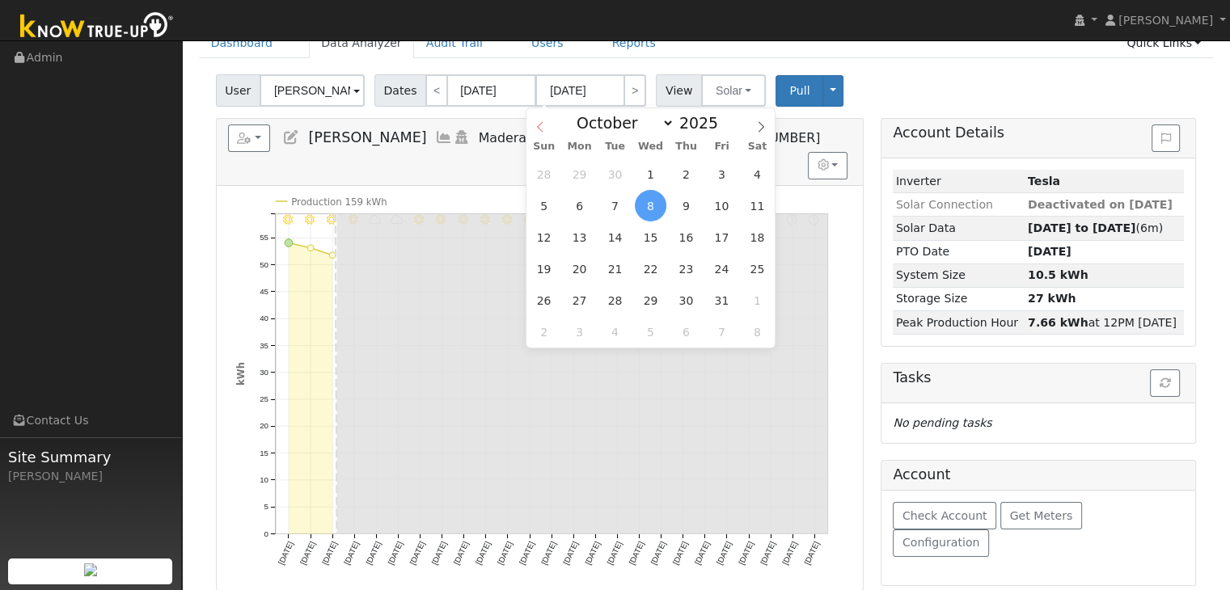
click at [538, 122] on icon at bounding box center [540, 126] width 11 height 11
select select "8"
click at [578, 274] on span "22" at bounding box center [580, 269] width 32 height 32
type input "[DATE]"
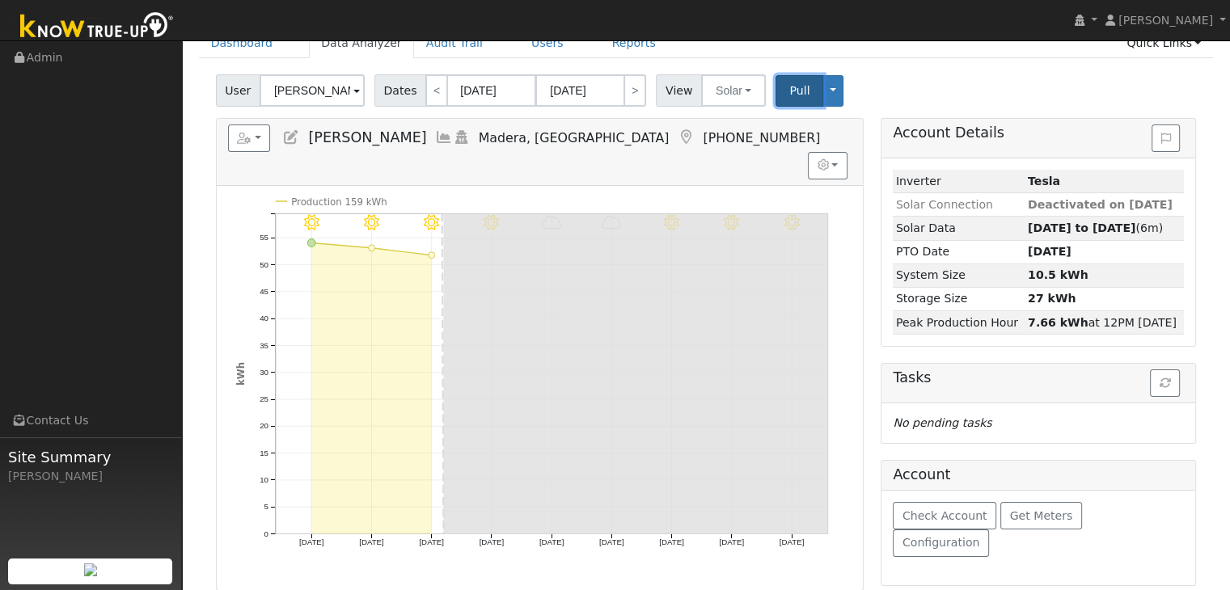
click at [789, 91] on span "Pull" at bounding box center [799, 90] width 20 height 13
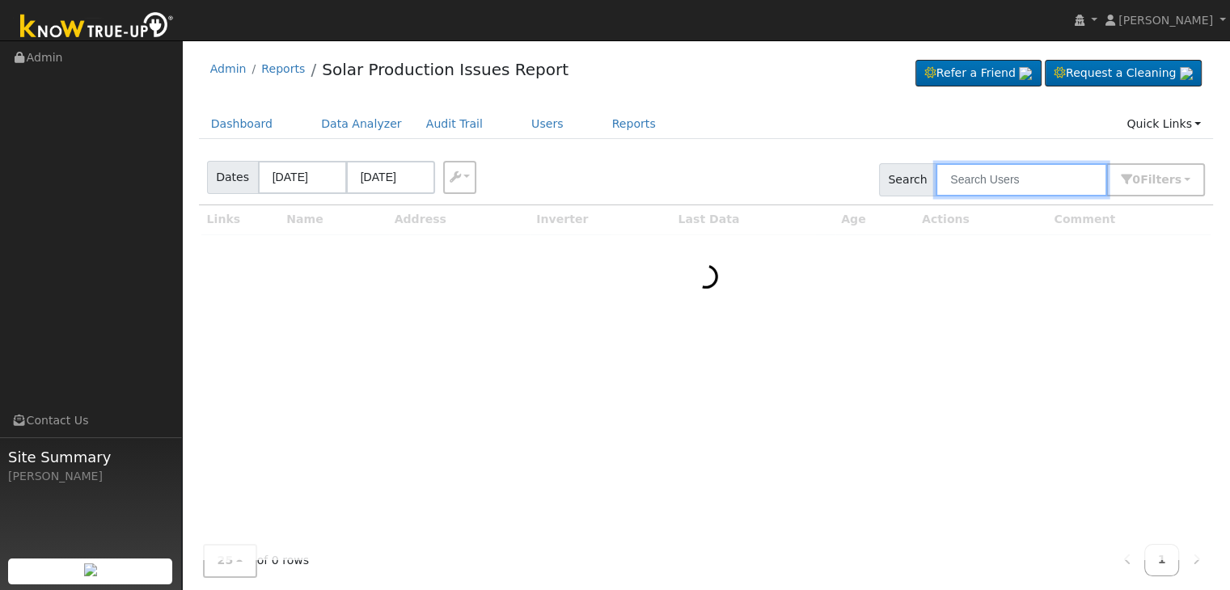
click at [981, 182] on input "text" at bounding box center [1021, 179] width 171 height 33
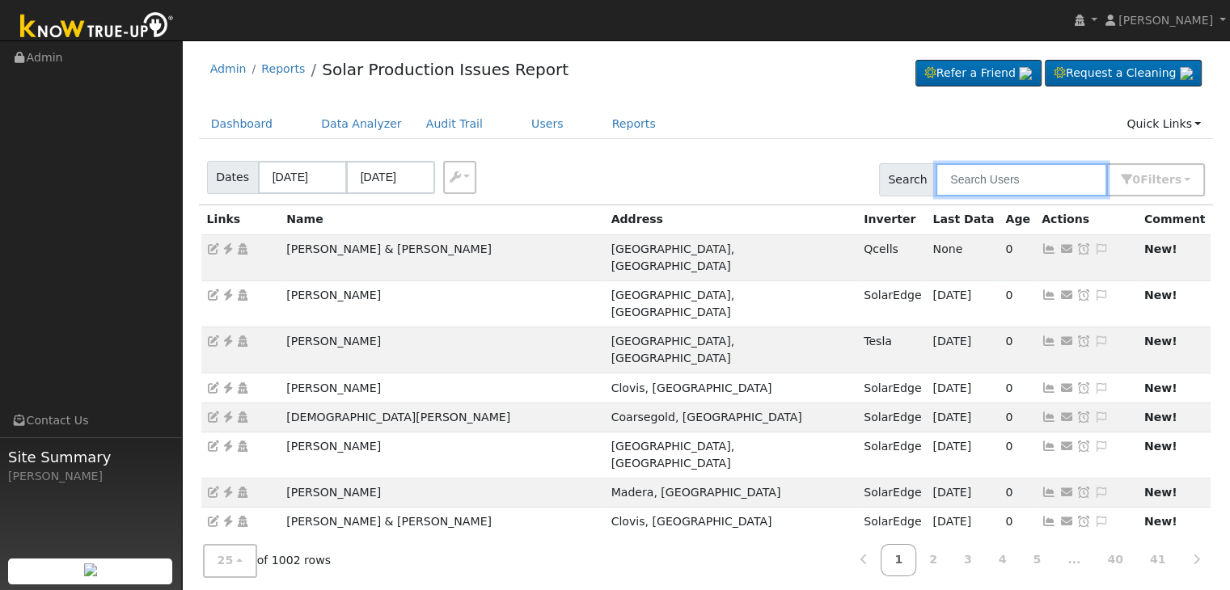
paste input "[PERSON_NAME] Nova [PERSON_NAME]"
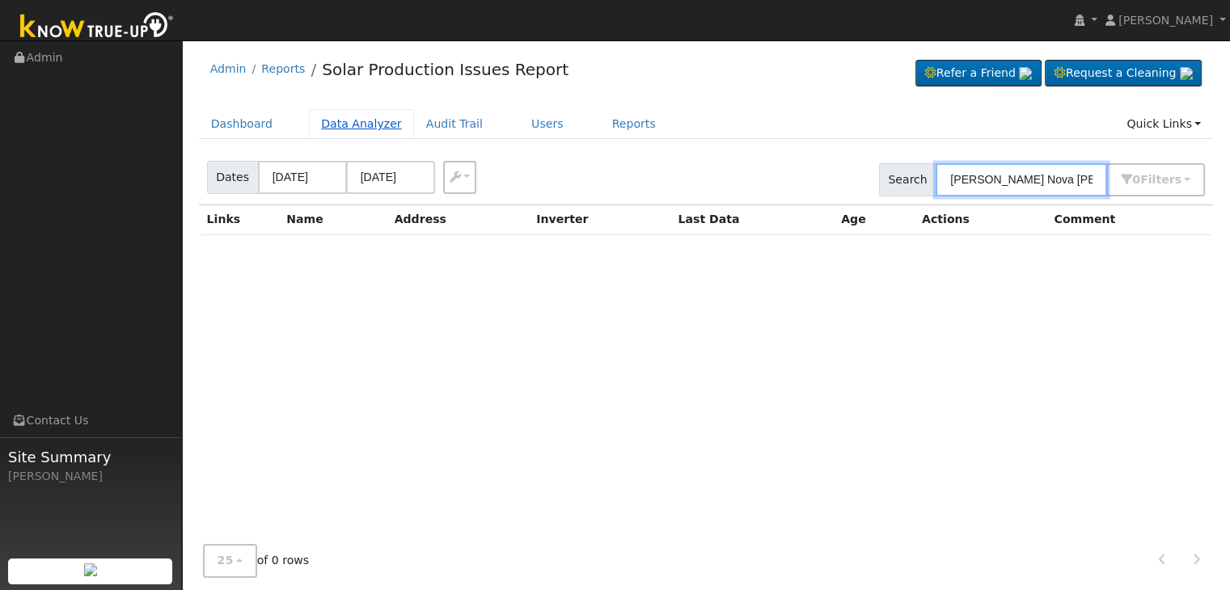
type input "[PERSON_NAME] Nova [PERSON_NAME]"
click at [358, 119] on link "Data Analyzer" at bounding box center [361, 124] width 105 height 30
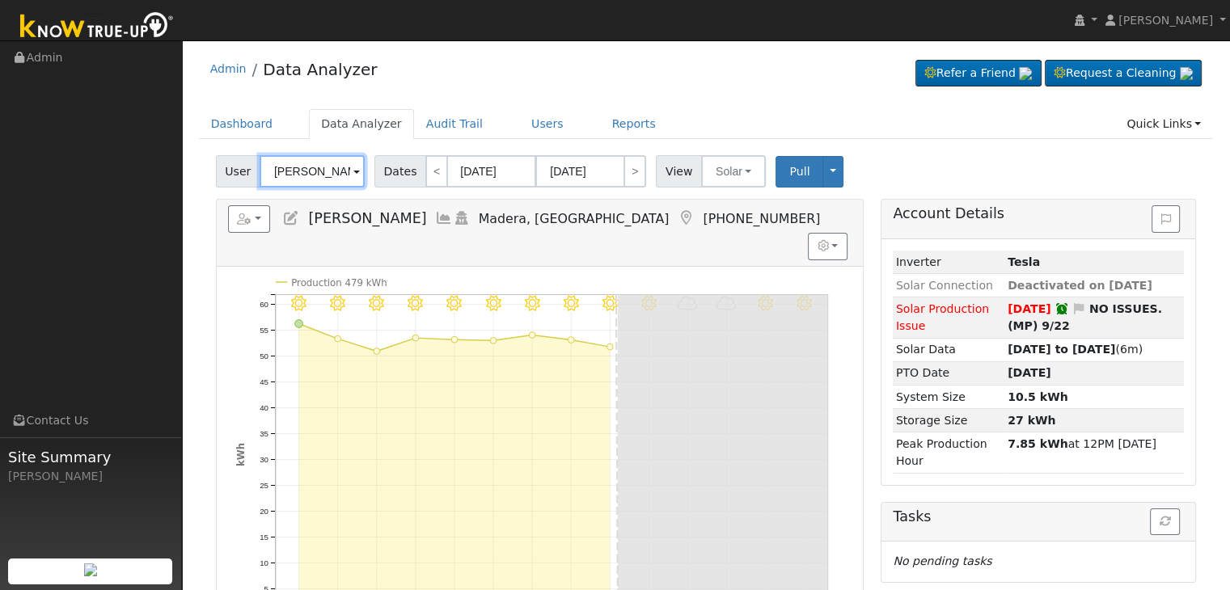
click at [298, 159] on input "[PERSON_NAME]" at bounding box center [312, 171] width 105 height 32
paste input "[PERSON_NAME] Nova [PERSON_NAME]"
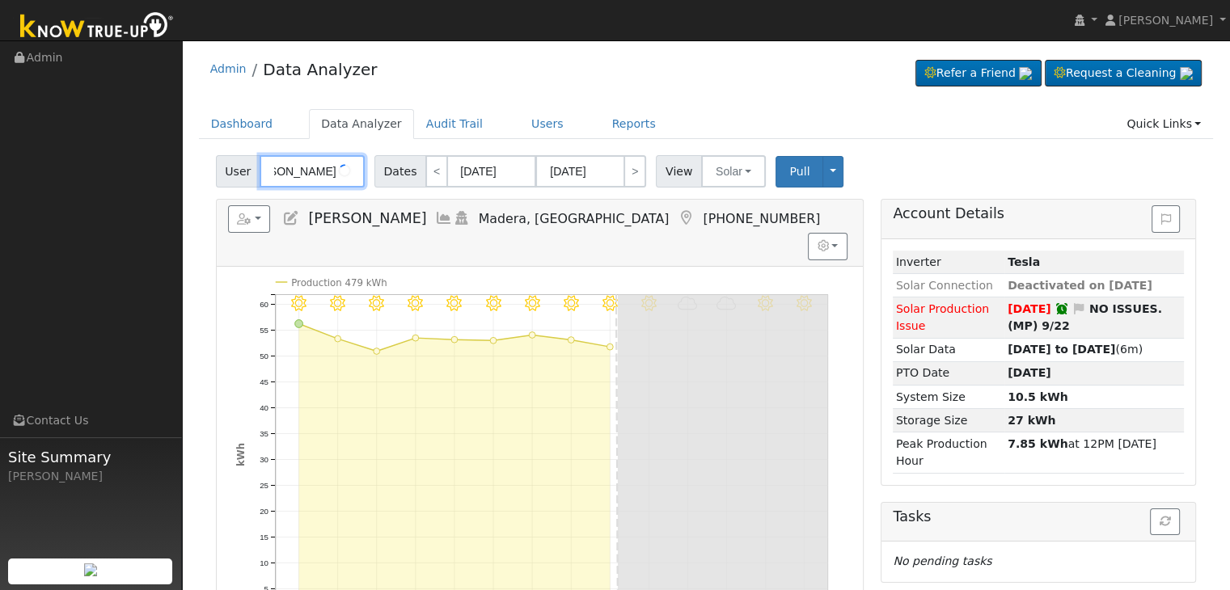
type input "[PERSON_NAME] Nova [PERSON_NAME]"
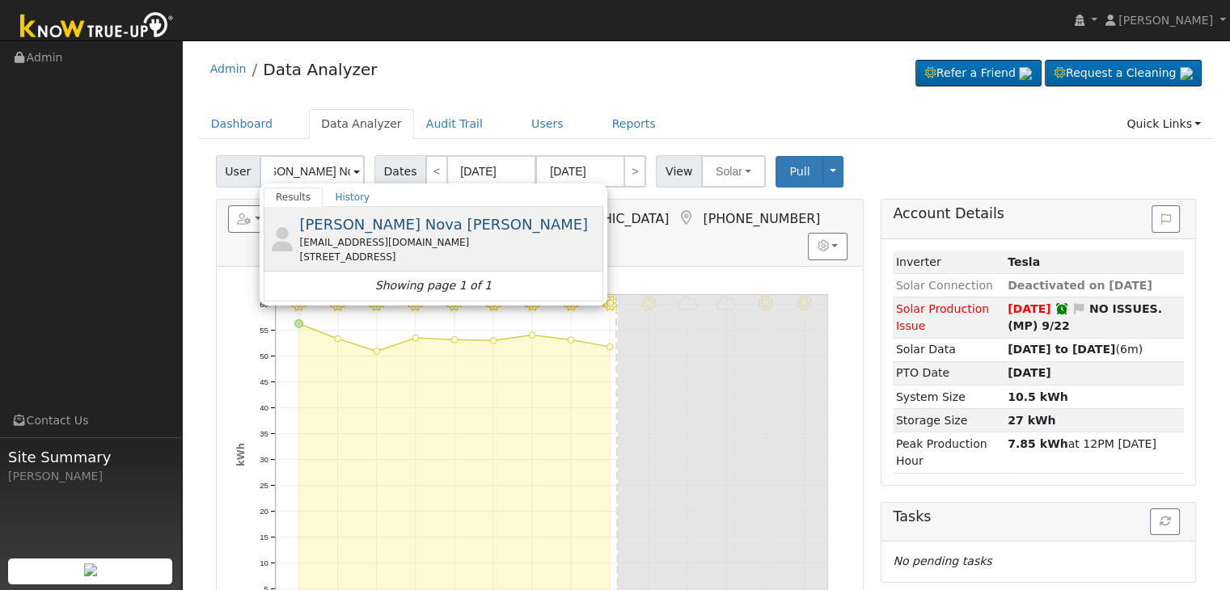
scroll to position [0, 0]
click at [392, 235] on div "Rnova4085@gmail.com" at bounding box center [449, 242] width 300 height 15
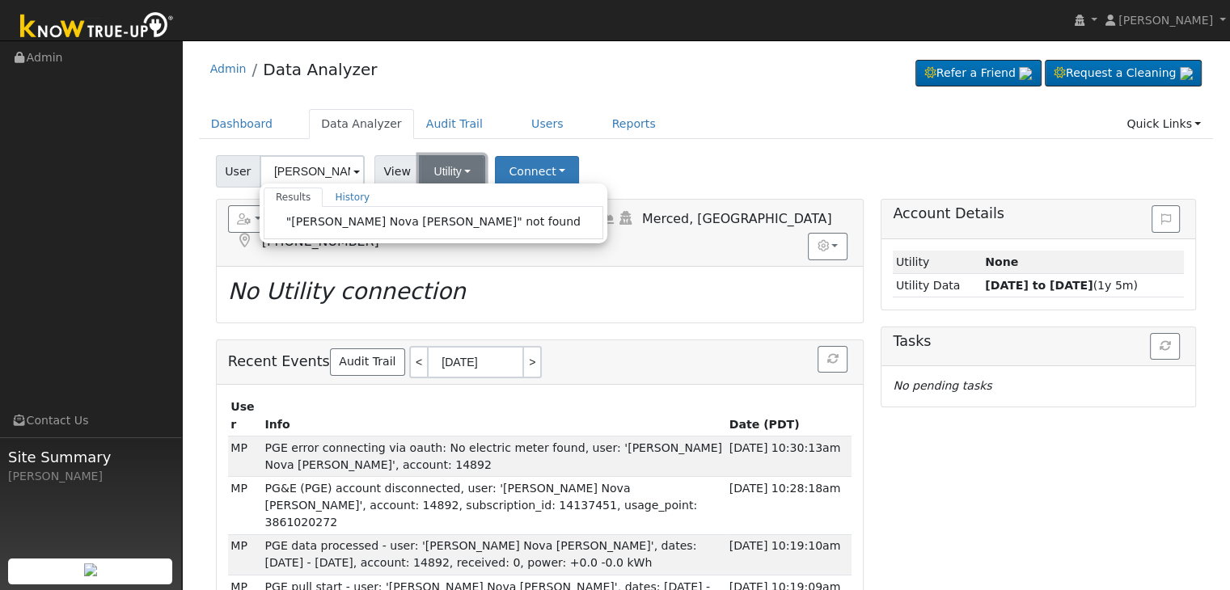
click at [459, 163] on button "Utility" at bounding box center [452, 171] width 66 height 32
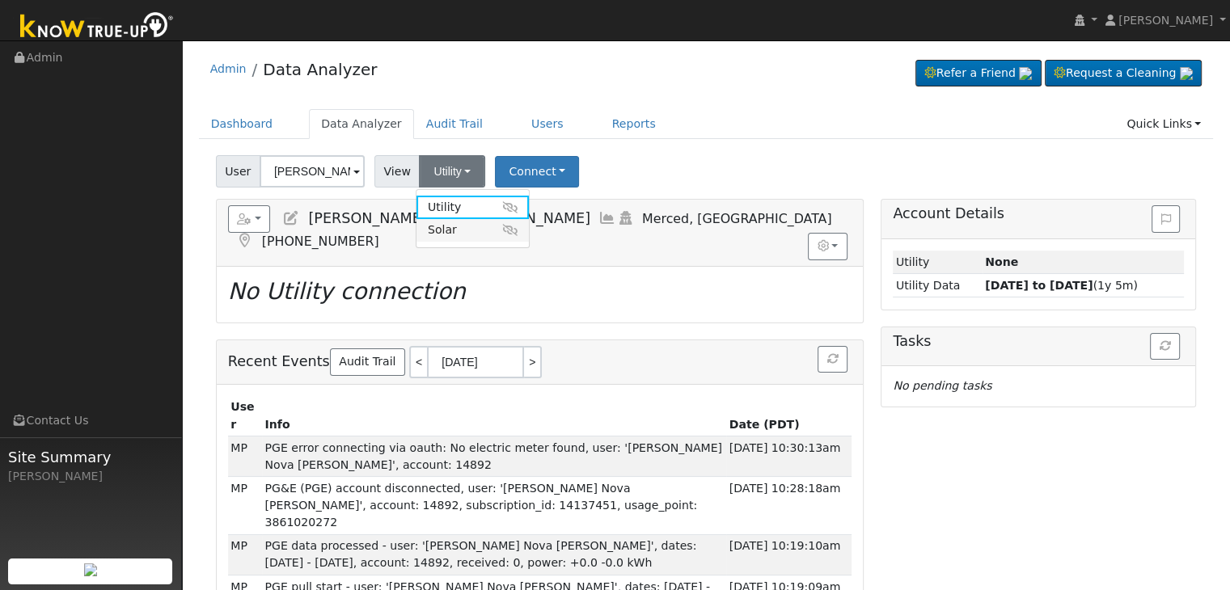
click at [455, 224] on link "Solar" at bounding box center [473, 230] width 112 height 23
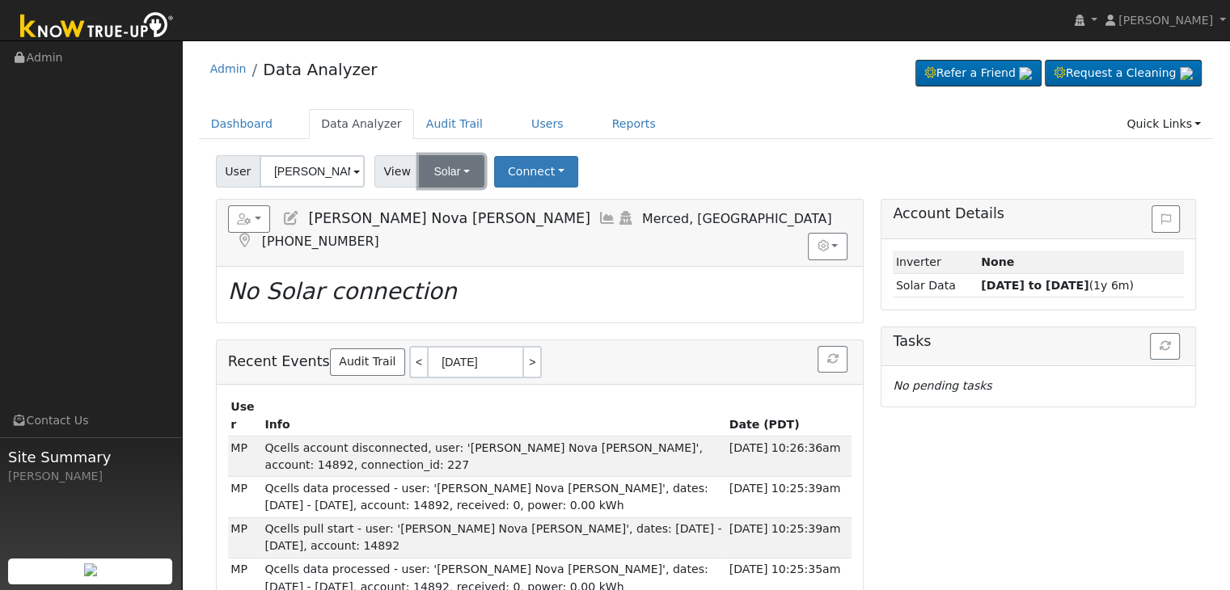
click at [444, 176] on button "Solar" at bounding box center [451, 171] width 65 height 32
click at [453, 206] on link "Utility" at bounding box center [473, 207] width 112 height 23
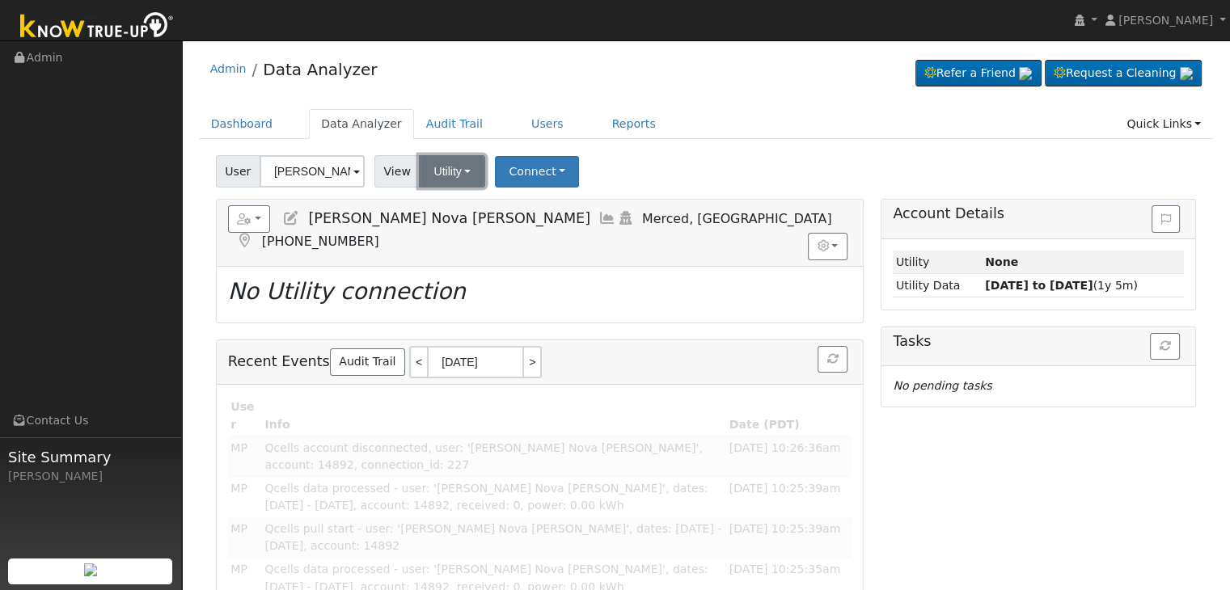
click at [456, 180] on button "Utility" at bounding box center [452, 171] width 66 height 32
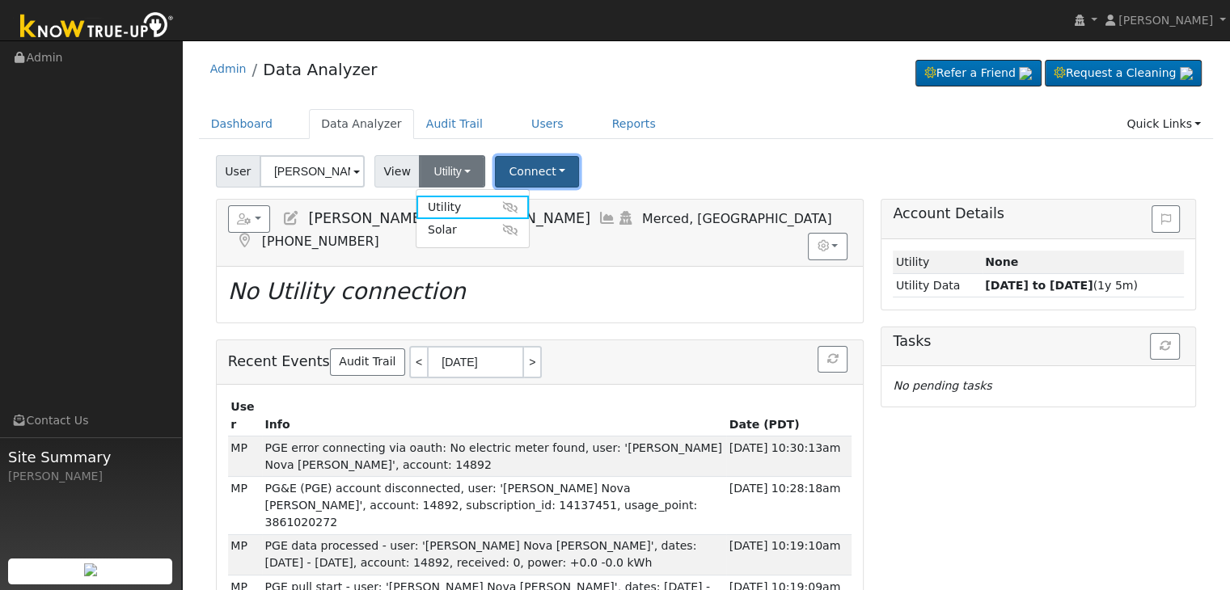
click at [552, 170] on button "Connect" at bounding box center [537, 172] width 84 height 32
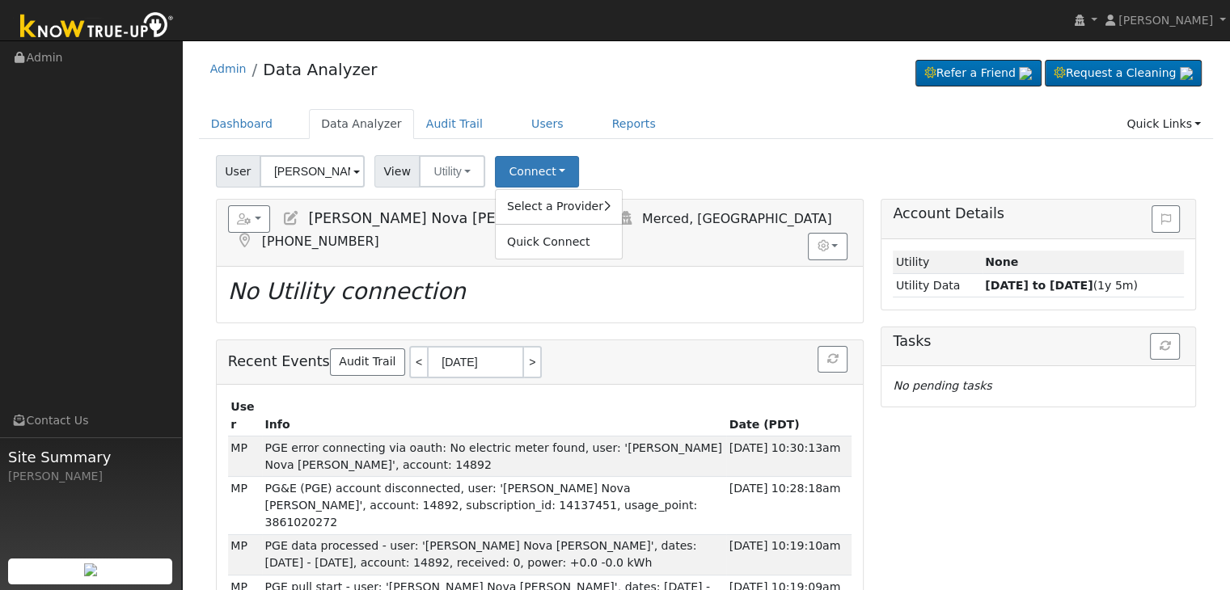
click at [664, 115] on ul "Dashboard Data Analyzer Audit Trail Users Reports Quick Links Quick Add Quick C…" at bounding box center [706, 124] width 1015 height 30
click at [464, 172] on button "Utility" at bounding box center [452, 171] width 66 height 32
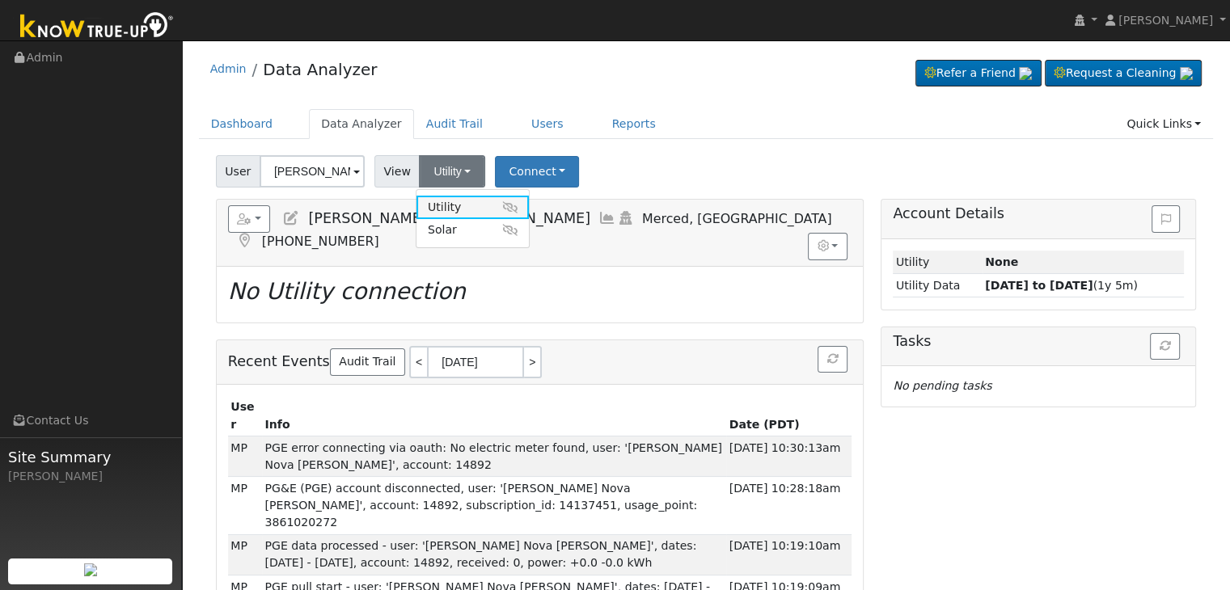
click at [447, 204] on link "Utility" at bounding box center [473, 207] width 112 height 23
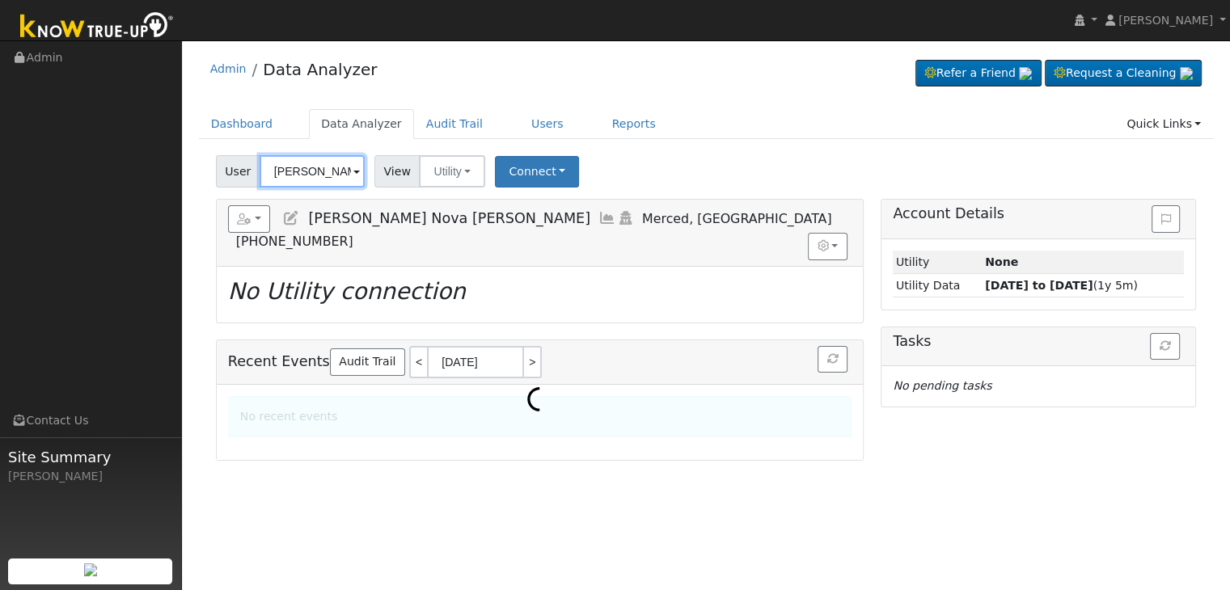
click at [296, 165] on input "[PERSON_NAME] Nova [PERSON_NAME]" at bounding box center [312, 171] width 105 height 32
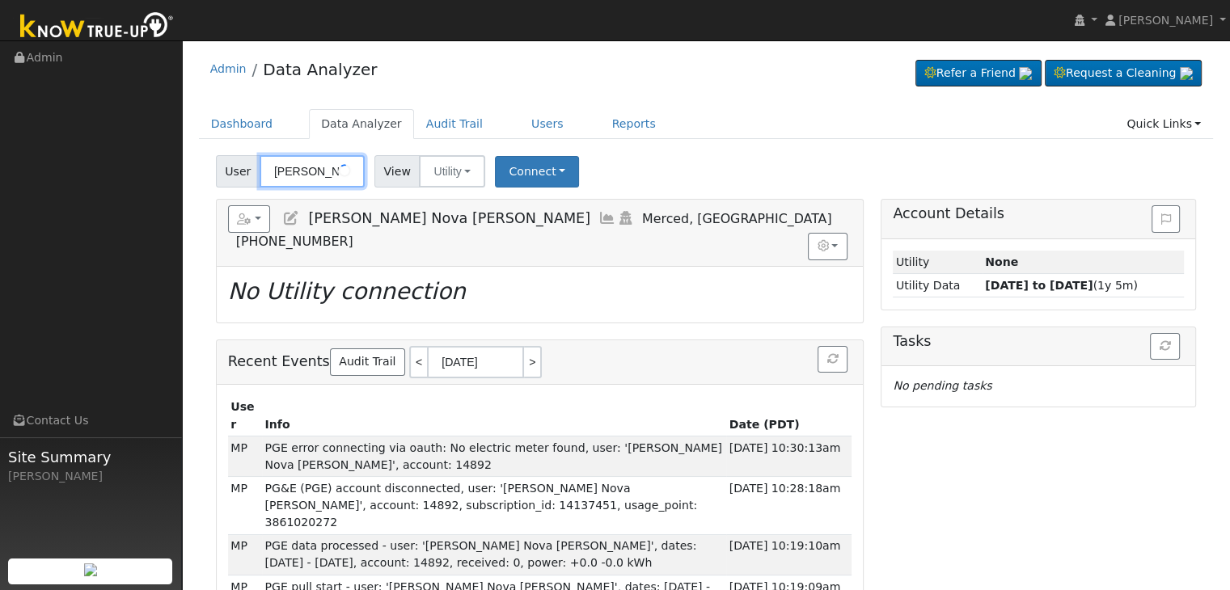
click at [296, 165] on input "[PERSON_NAME] Nova [PERSON_NAME]" at bounding box center [312, 171] width 105 height 32
paste input "[PERSON_NAME]"
type input "[PERSON_NAME]"
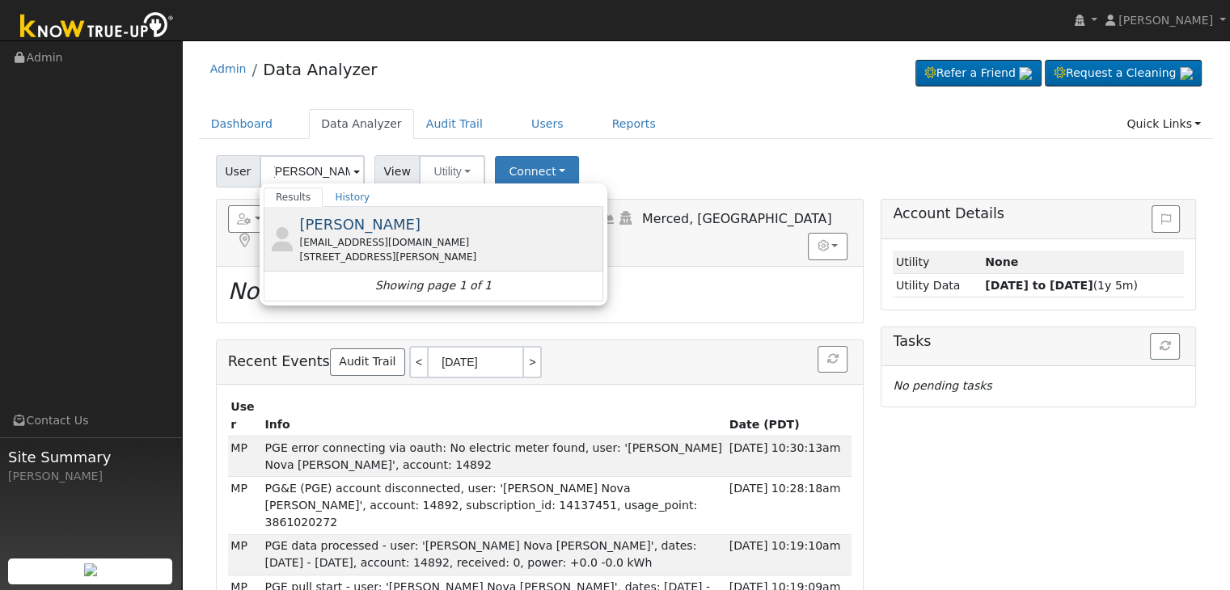
scroll to position [0, 0]
click at [311, 231] on span "[PERSON_NAME]" at bounding box center [359, 224] width 121 height 17
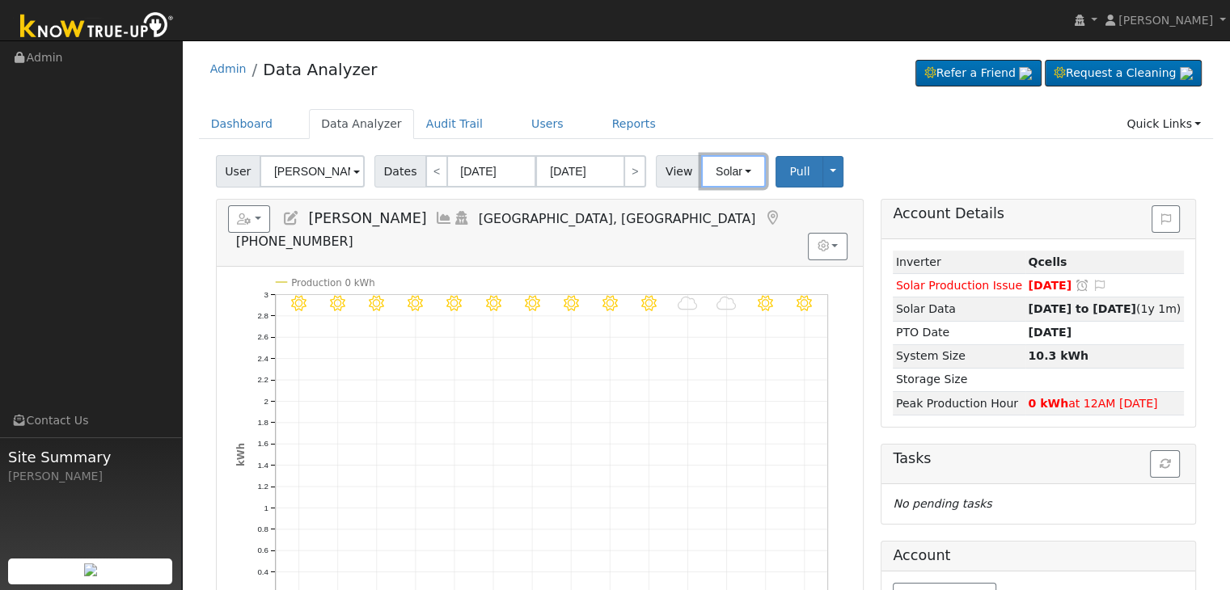
drag, startPoint x: 734, startPoint y: 176, endPoint x: 734, endPoint y: 201, distance: 25.9
click at [734, 176] on button "Solar" at bounding box center [733, 171] width 65 height 32
click at [726, 207] on link "Utility" at bounding box center [754, 207] width 112 height 23
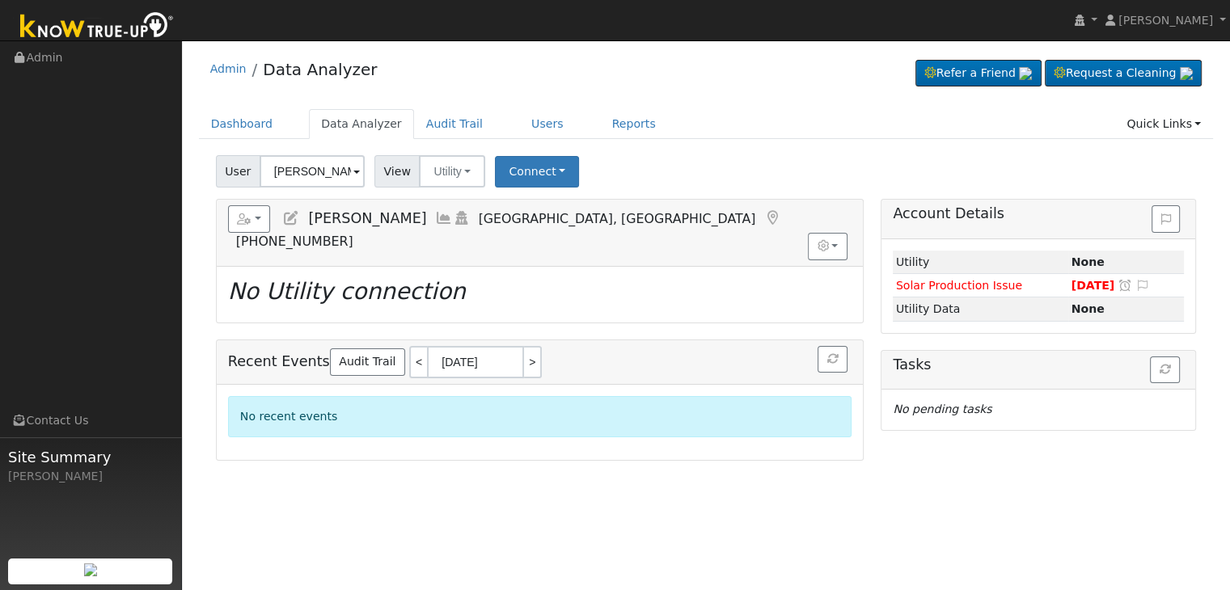
click at [683, 173] on div "User [PERSON_NAME] Account Default Account Default Account [STREET_ADDRESS][PER…" at bounding box center [706, 169] width 987 height 38
click at [557, 176] on button "Connect" at bounding box center [537, 172] width 84 height 32
click at [715, 146] on div "Dashboard Data Analyzer Audit Trail Users Reports Quick Links Quick Add Quick C…" at bounding box center [706, 132] width 1015 height 46
click at [680, 163] on div "User [PERSON_NAME] Account Default Account Default Account [STREET_ADDRESS][PER…" at bounding box center [706, 169] width 987 height 38
click at [550, 171] on button "Connect" at bounding box center [537, 172] width 84 height 32
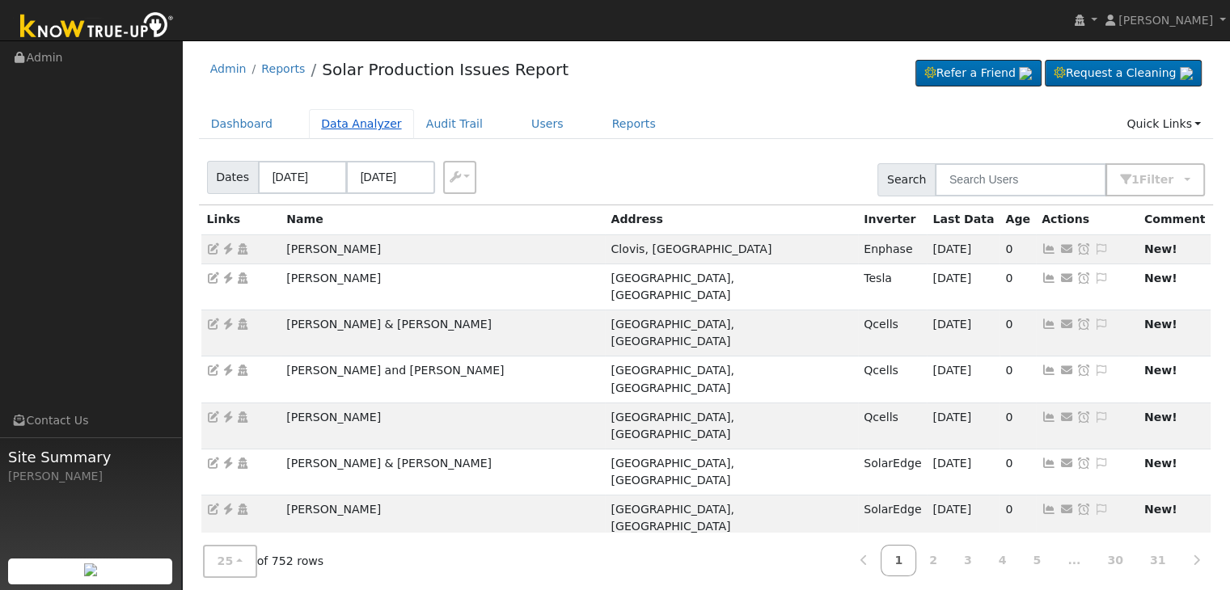
click at [328, 124] on link "Data Analyzer" at bounding box center [361, 124] width 105 height 30
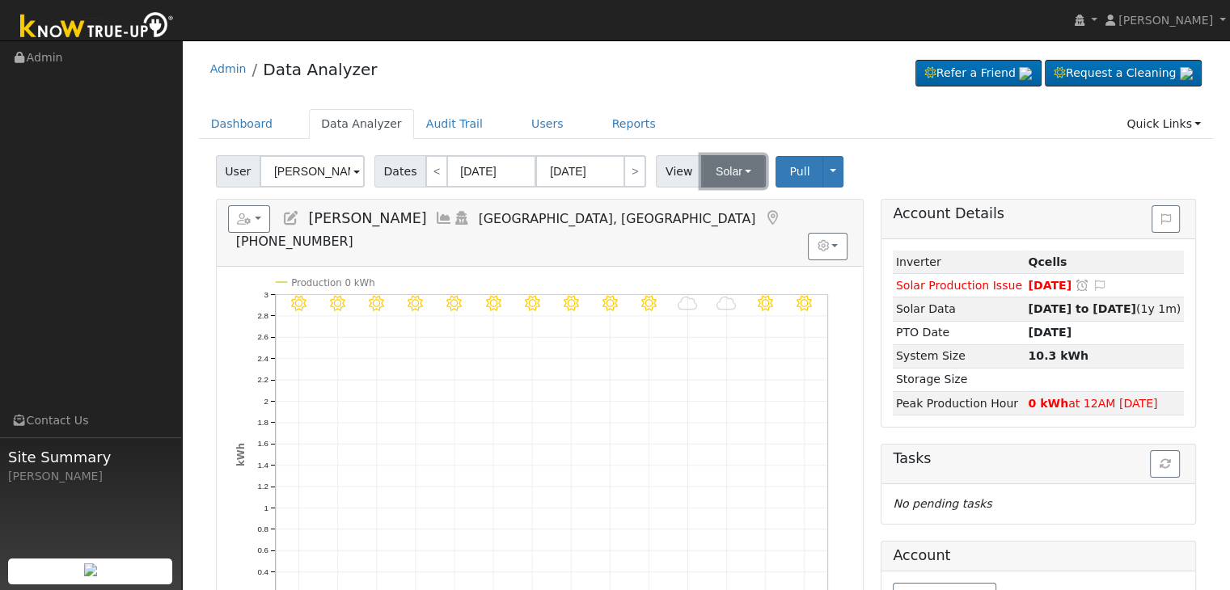
click at [738, 167] on button "Solar" at bounding box center [733, 171] width 65 height 32
click at [730, 207] on link "Utility" at bounding box center [754, 207] width 112 height 23
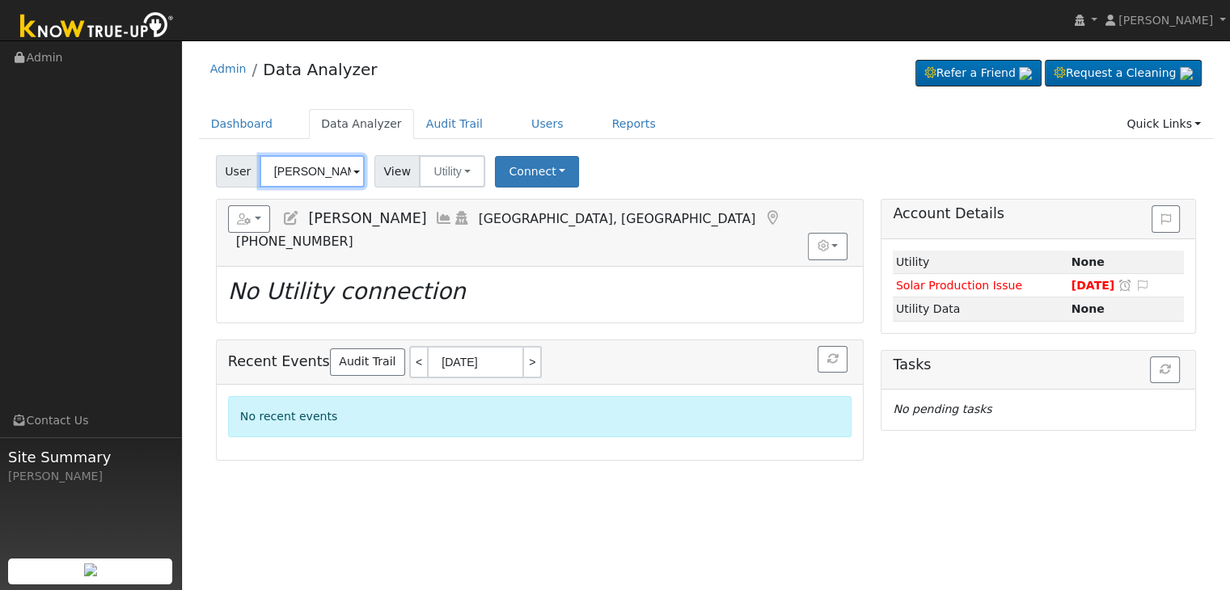
click at [317, 172] on input "[PERSON_NAME]" at bounding box center [312, 171] width 105 height 32
paste input "[PERSON_NAME]"
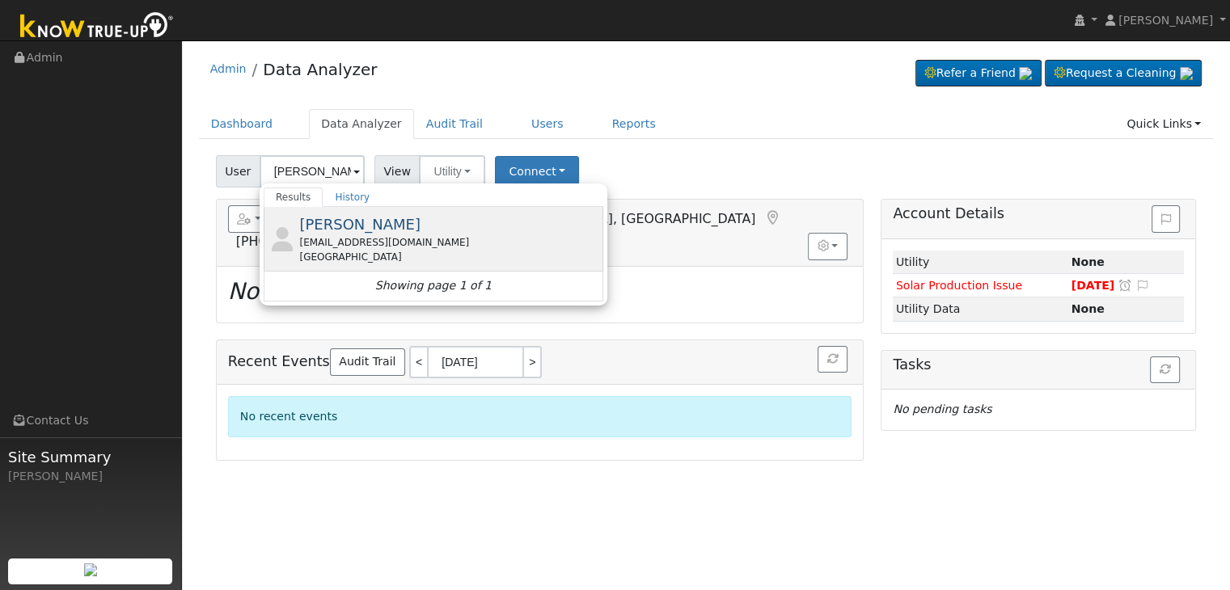
click at [341, 244] on div "[EMAIL_ADDRESS][DOMAIN_NAME]" at bounding box center [449, 242] width 300 height 15
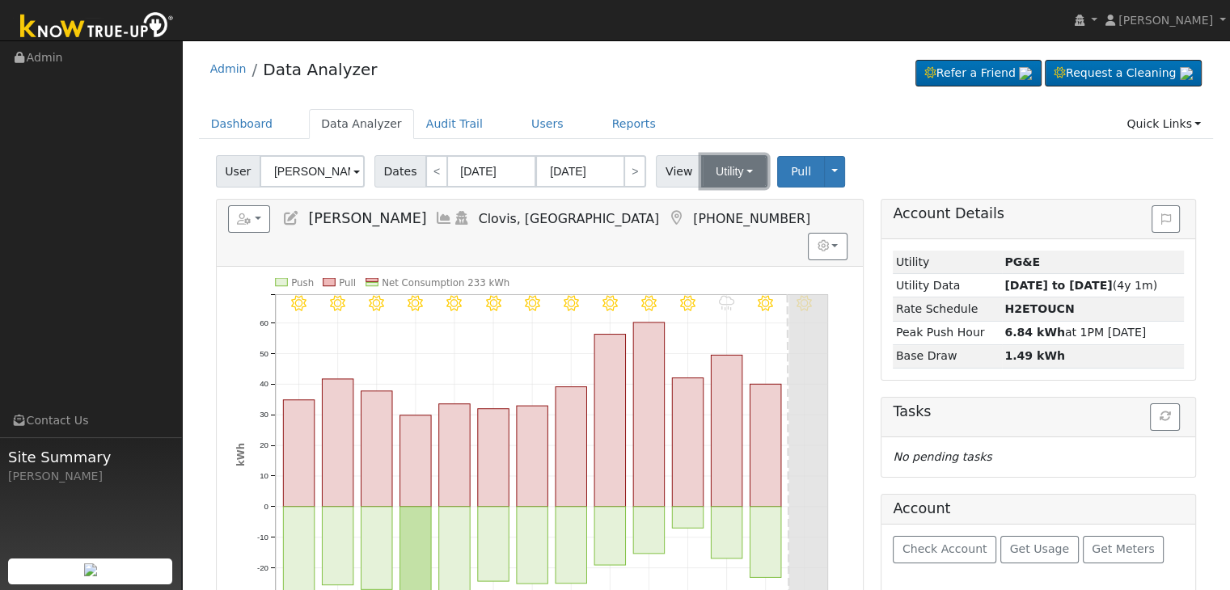
click at [740, 170] on button "Utility" at bounding box center [734, 171] width 66 height 32
click at [718, 214] on link "Utility" at bounding box center [754, 207] width 112 height 23
click at [713, 182] on button "Utility" at bounding box center [734, 171] width 66 height 32
click at [722, 231] on link "Solar" at bounding box center [754, 230] width 112 height 23
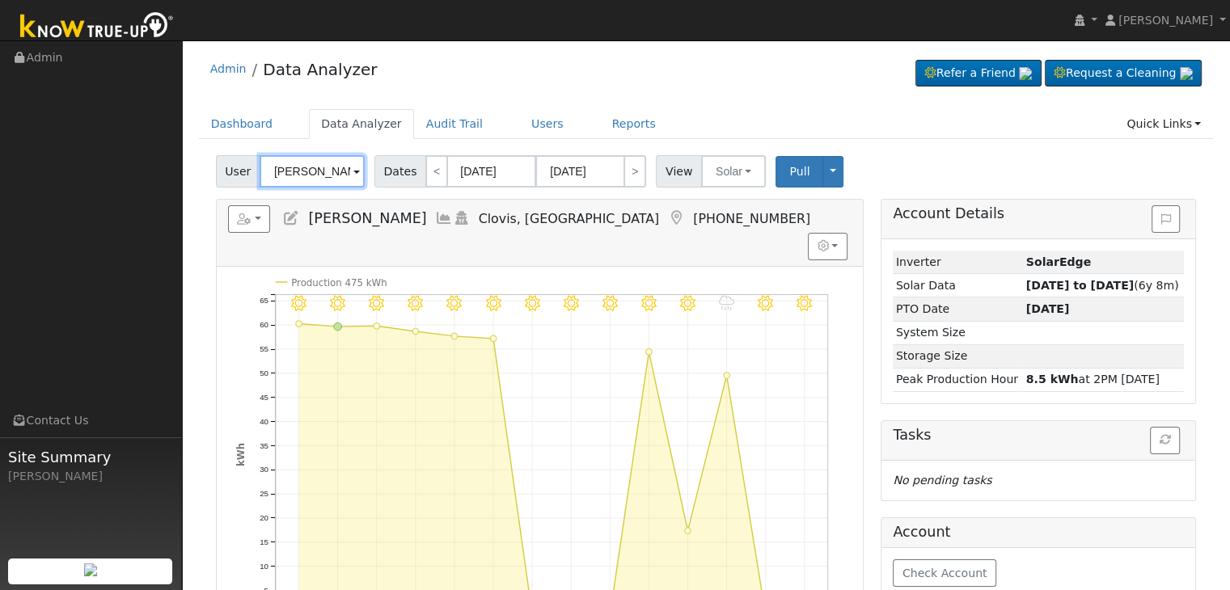
click at [307, 167] on input "[PERSON_NAME]" at bounding box center [312, 171] width 105 height 32
paste input "[PERSON_NAME]"
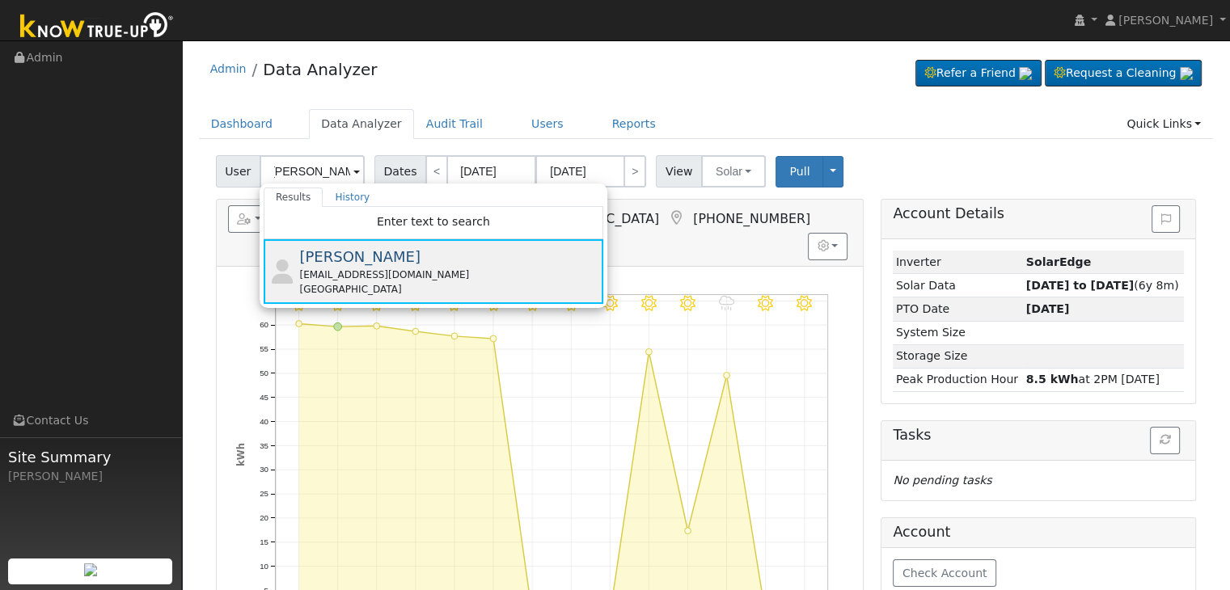
scroll to position [0, 2]
click at [366, 230] on div "Enter text to search" at bounding box center [434, 223] width 340 height 32
click at [353, 270] on div "[EMAIL_ADDRESS][DOMAIN_NAME]" at bounding box center [449, 275] width 300 height 15
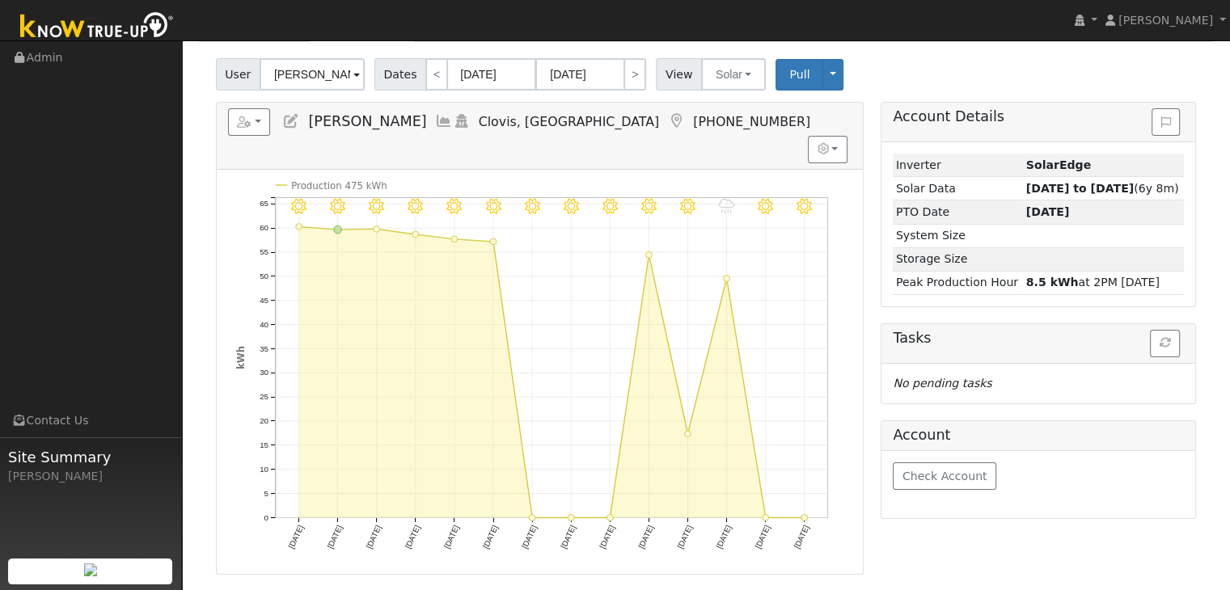
scroll to position [81, 0]
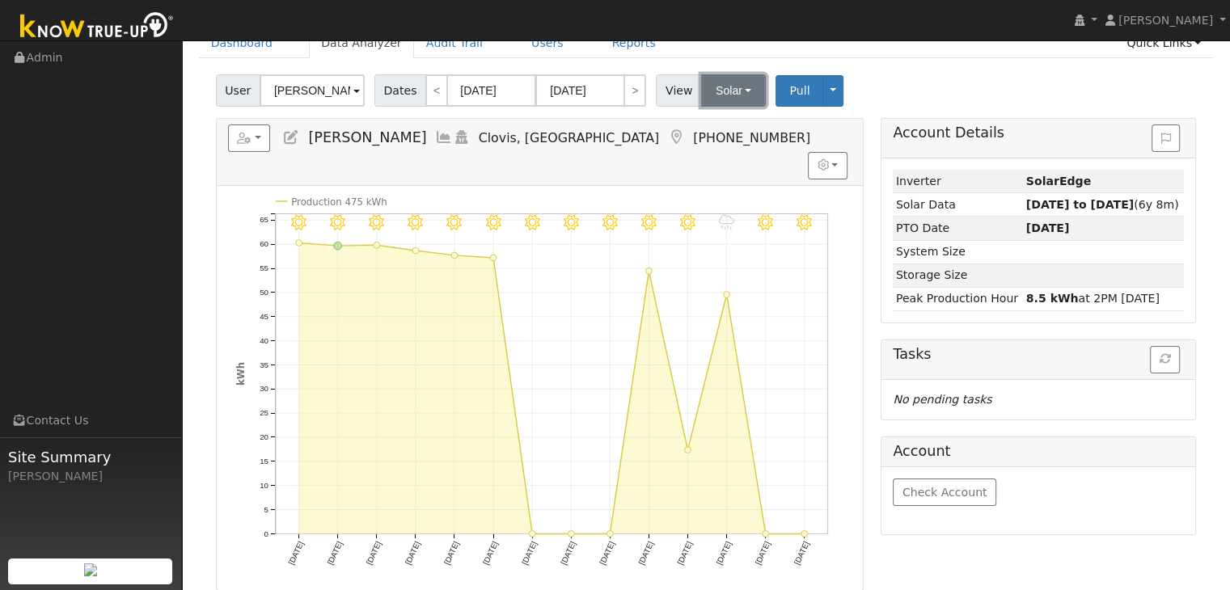
click at [711, 93] on button "Solar" at bounding box center [733, 90] width 65 height 32
click at [722, 121] on link "Utility" at bounding box center [754, 126] width 112 height 23
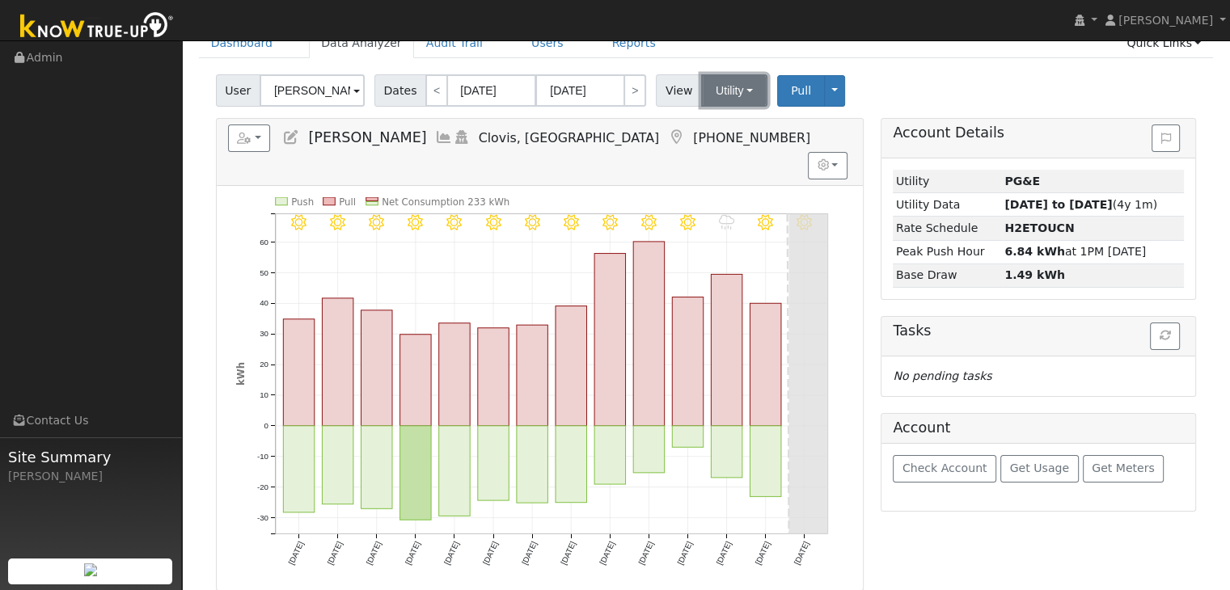
click at [730, 95] on button "Utility" at bounding box center [734, 90] width 66 height 32
click at [726, 141] on link "Solar" at bounding box center [754, 149] width 112 height 23
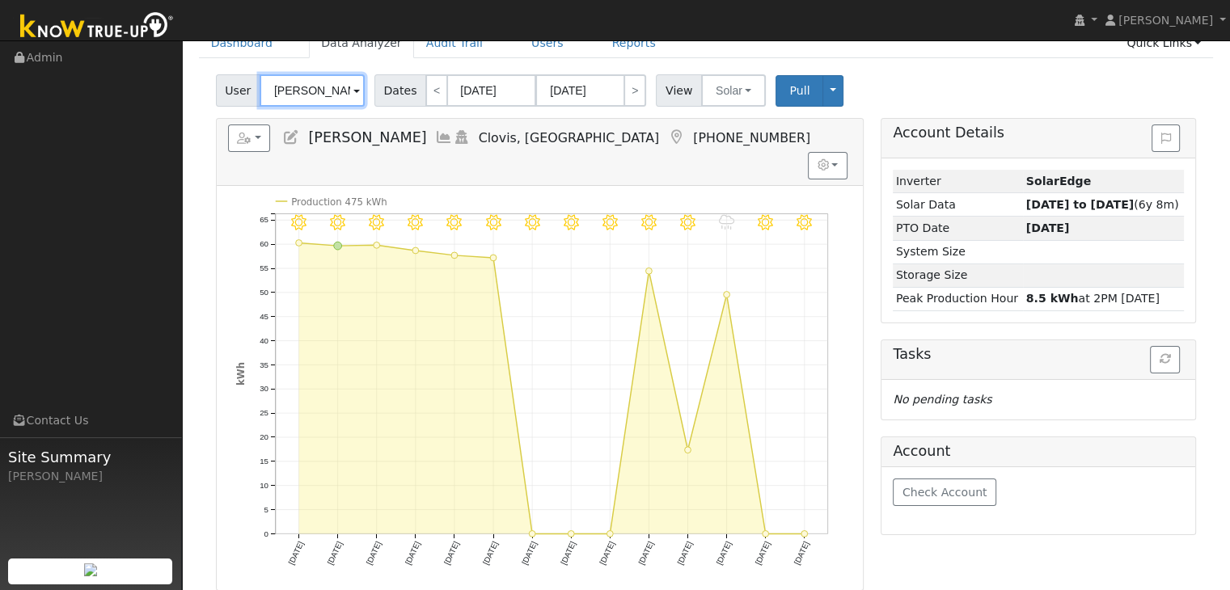
click at [312, 89] on input "[PERSON_NAME]" at bounding box center [312, 90] width 105 height 32
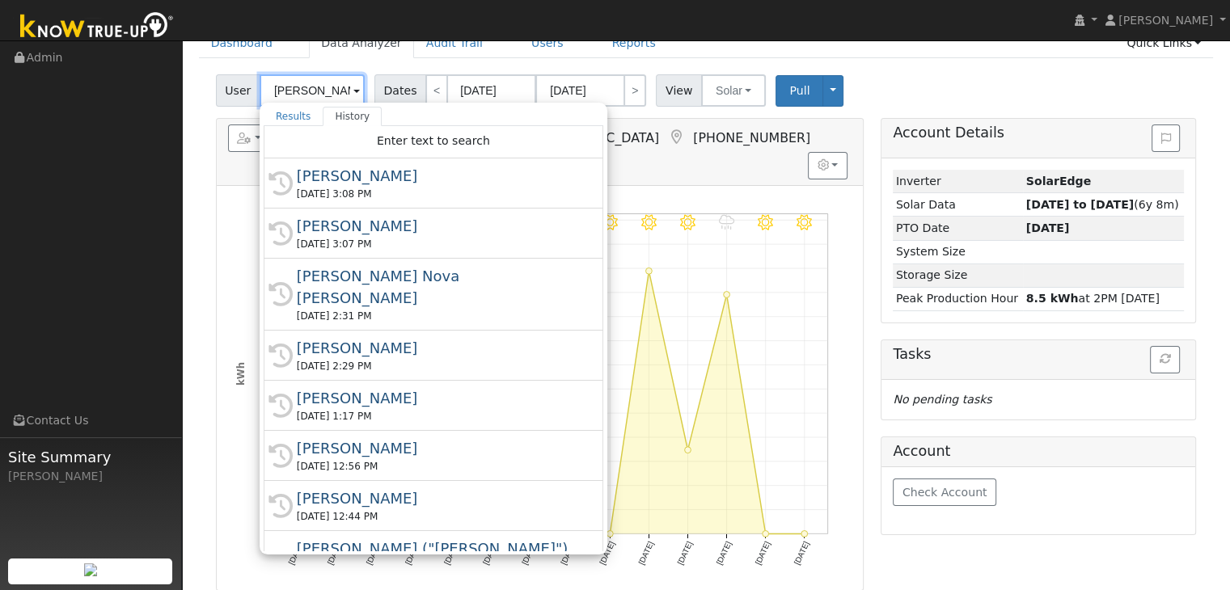
click at [312, 89] on input "[PERSON_NAME]" at bounding box center [312, 90] width 105 height 32
paste input "[PERSON_NAME]"
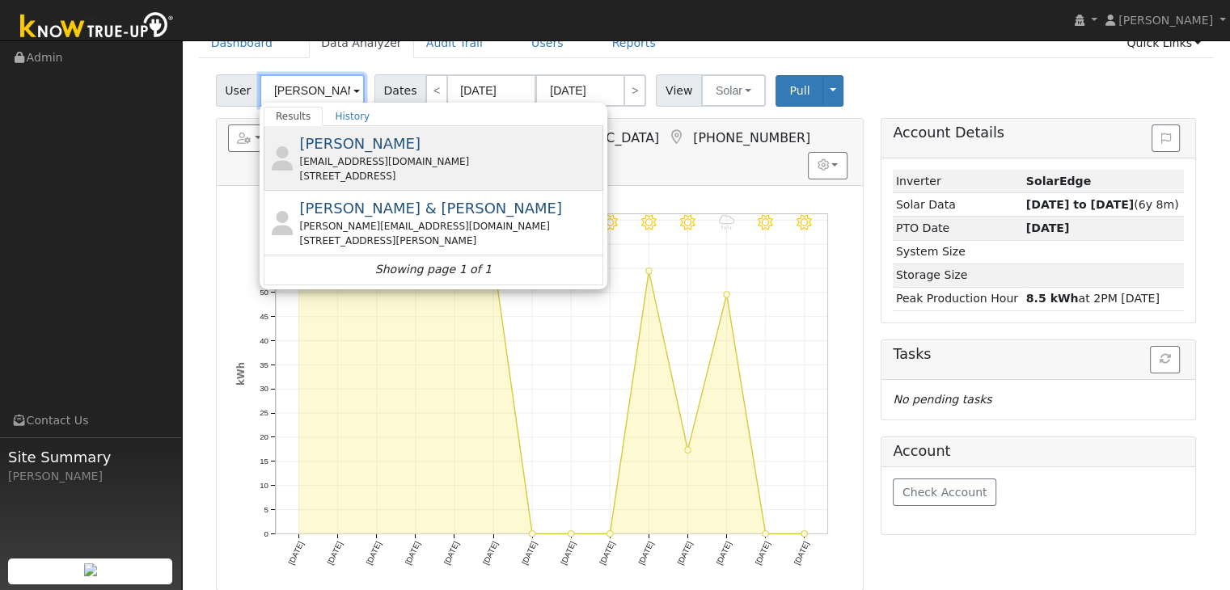
type input "[PERSON_NAME]"
click at [380, 156] on div "[EMAIL_ADDRESS][DOMAIN_NAME]" at bounding box center [449, 162] width 300 height 15
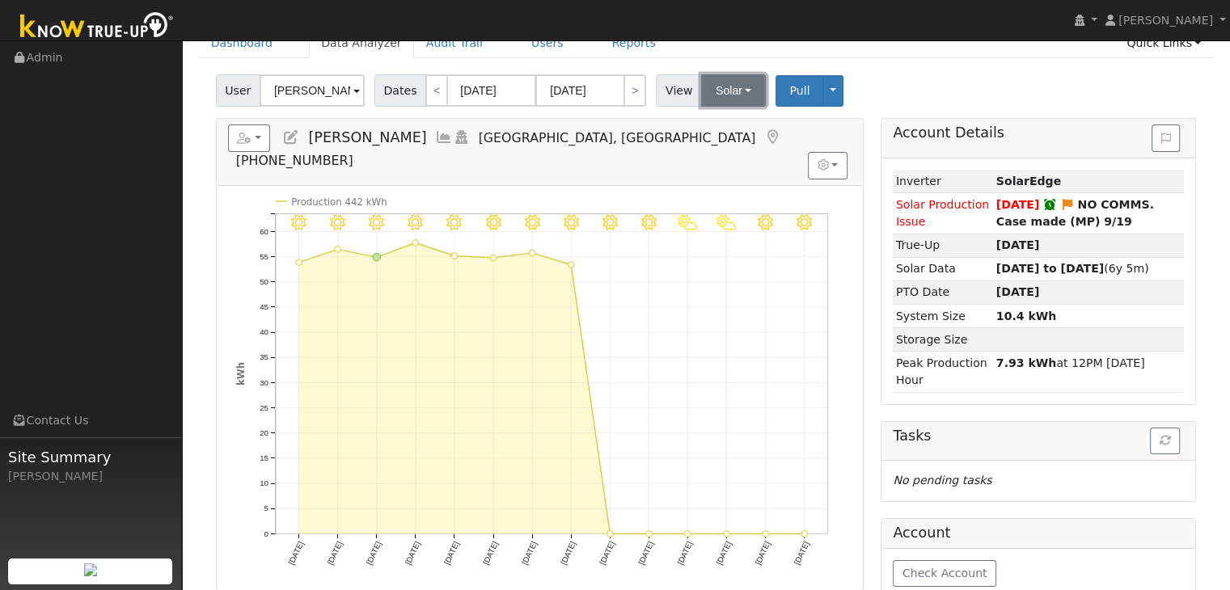
click at [738, 92] on button "Solar" at bounding box center [733, 90] width 65 height 32
click at [717, 127] on link "Utility" at bounding box center [754, 126] width 112 height 23
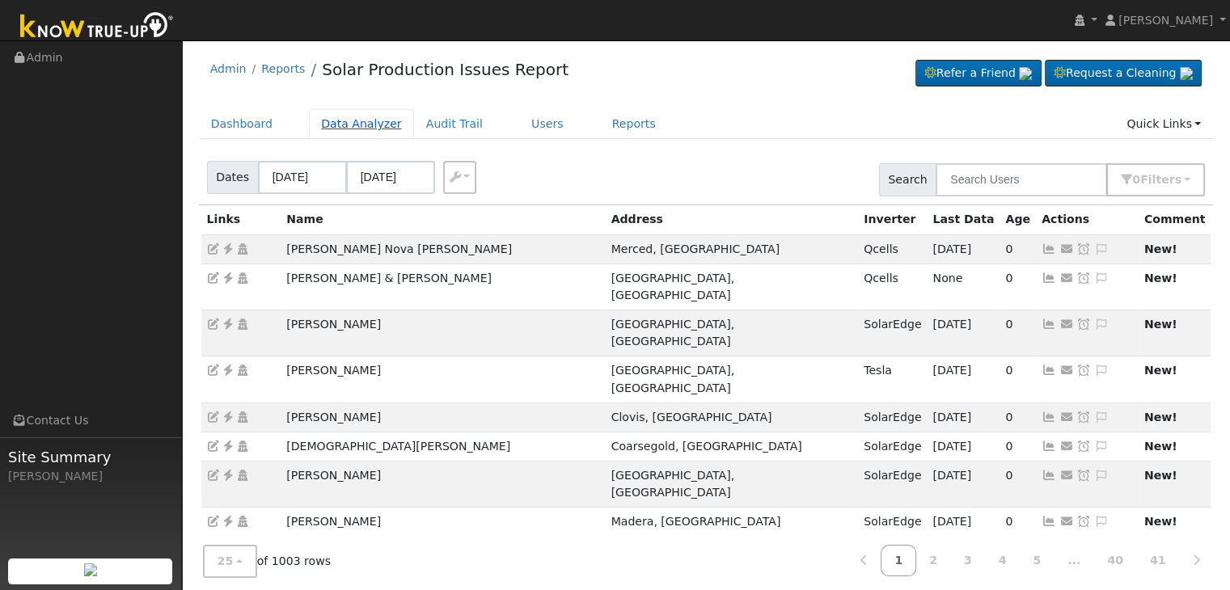
click at [328, 119] on link "Data Analyzer" at bounding box center [361, 124] width 105 height 30
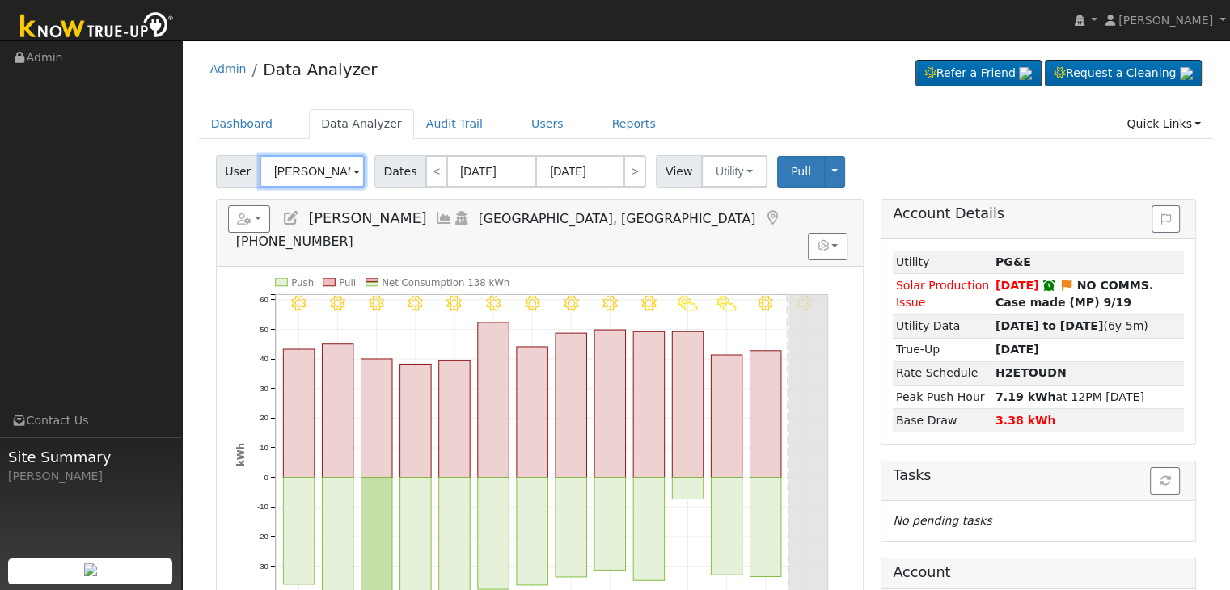
click at [316, 162] on input "Hugo Martinez" at bounding box center [312, 171] width 105 height 32
paste input "Jeff & Maritza Hollis"
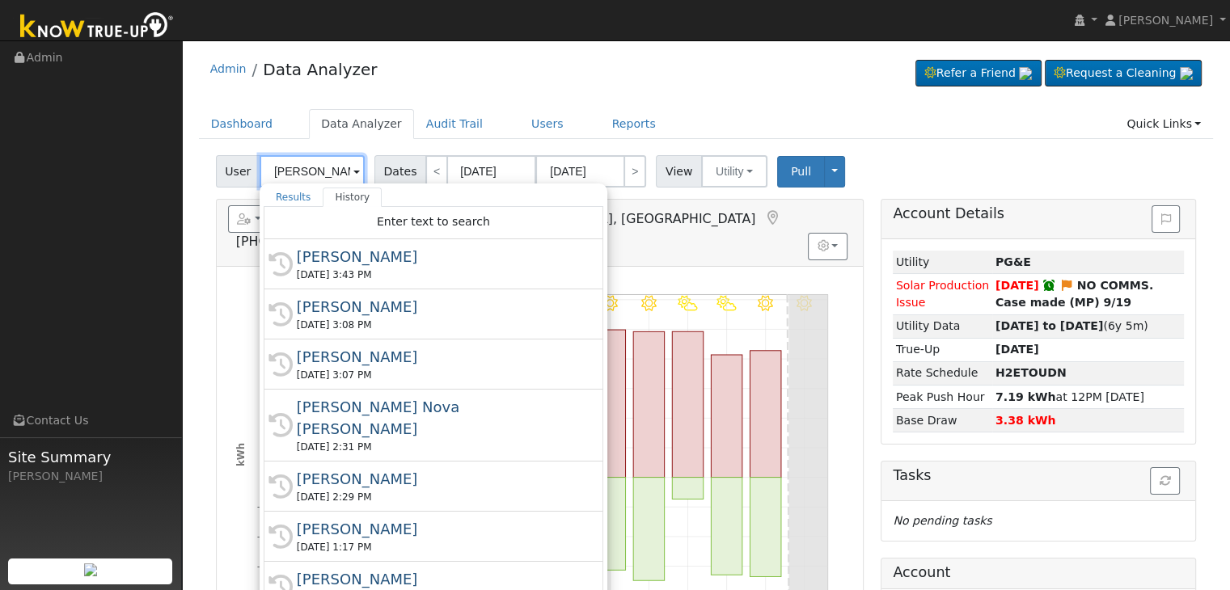
scroll to position [0, 23]
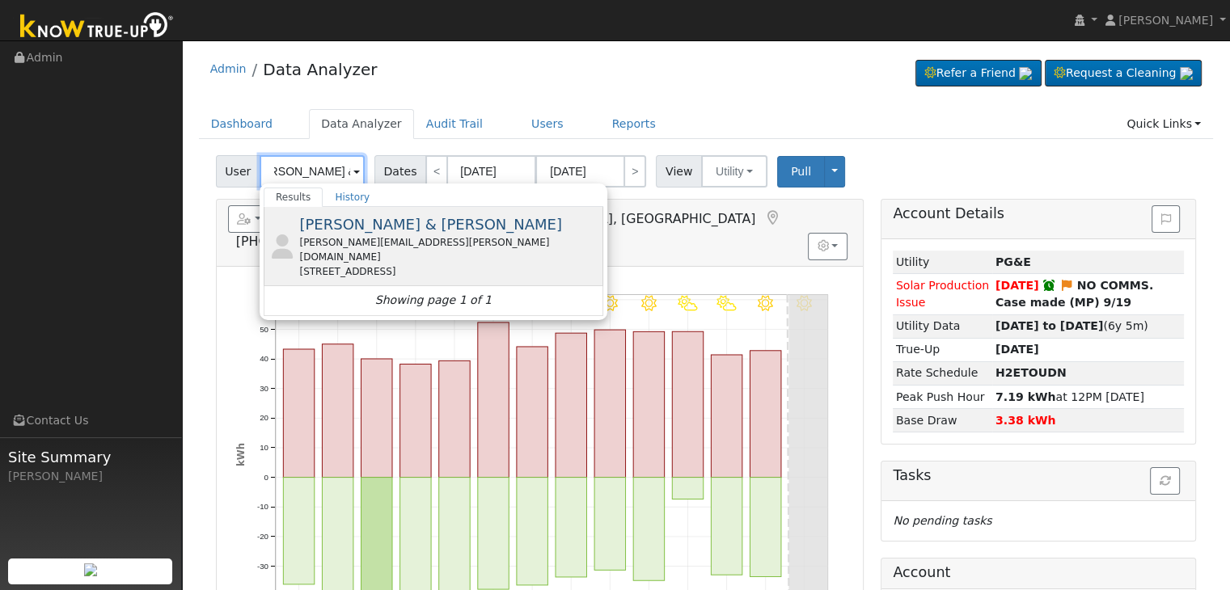
type input "Jeff & Maritza Hollis"
click at [356, 235] on div "maritza.hollis@yahoo.com" at bounding box center [449, 249] width 300 height 29
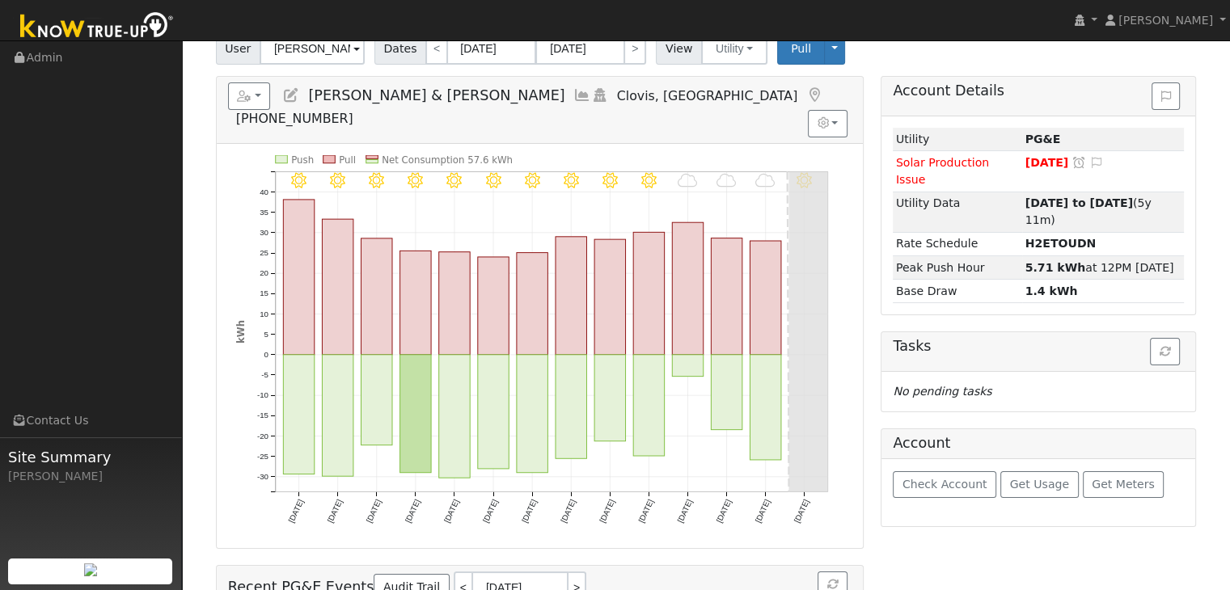
scroll to position [0, 0]
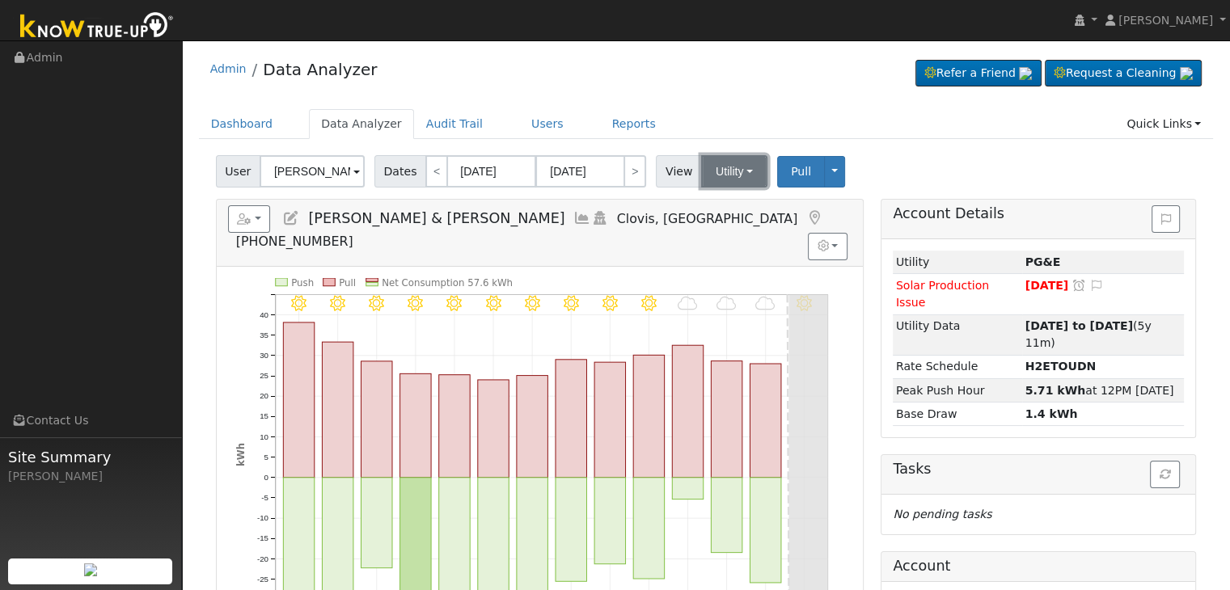
click at [724, 177] on button "Utility" at bounding box center [734, 171] width 66 height 32
click at [717, 238] on link "Solar" at bounding box center [754, 230] width 112 height 23
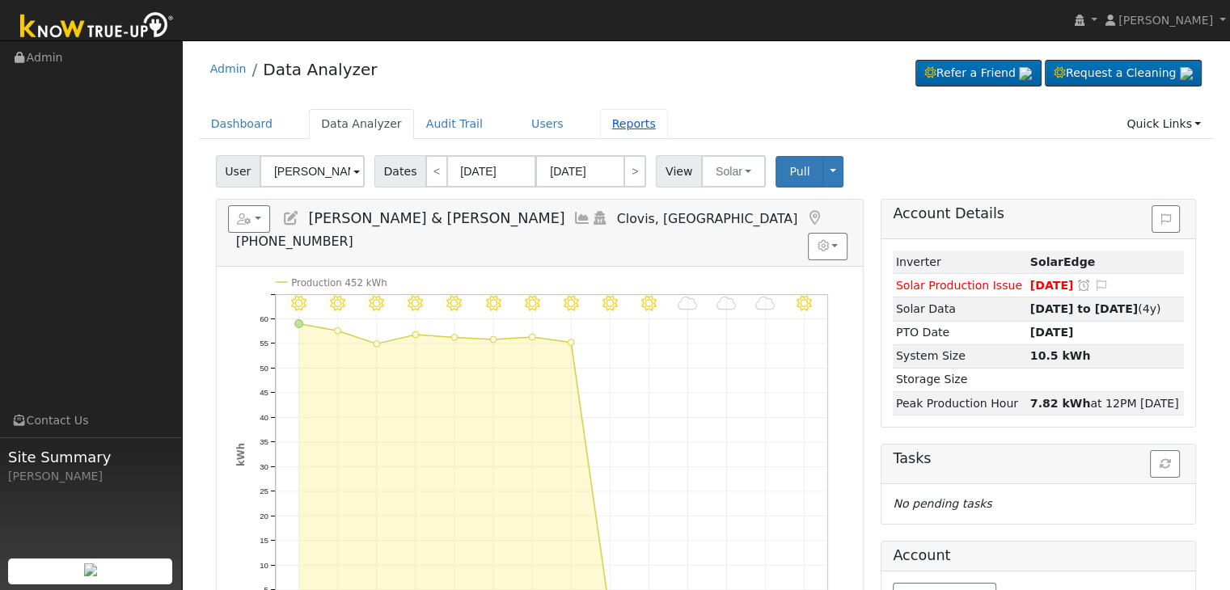
click at [600, 116] on link "Reports" at bounding box center [634, 124] width 68 height 30
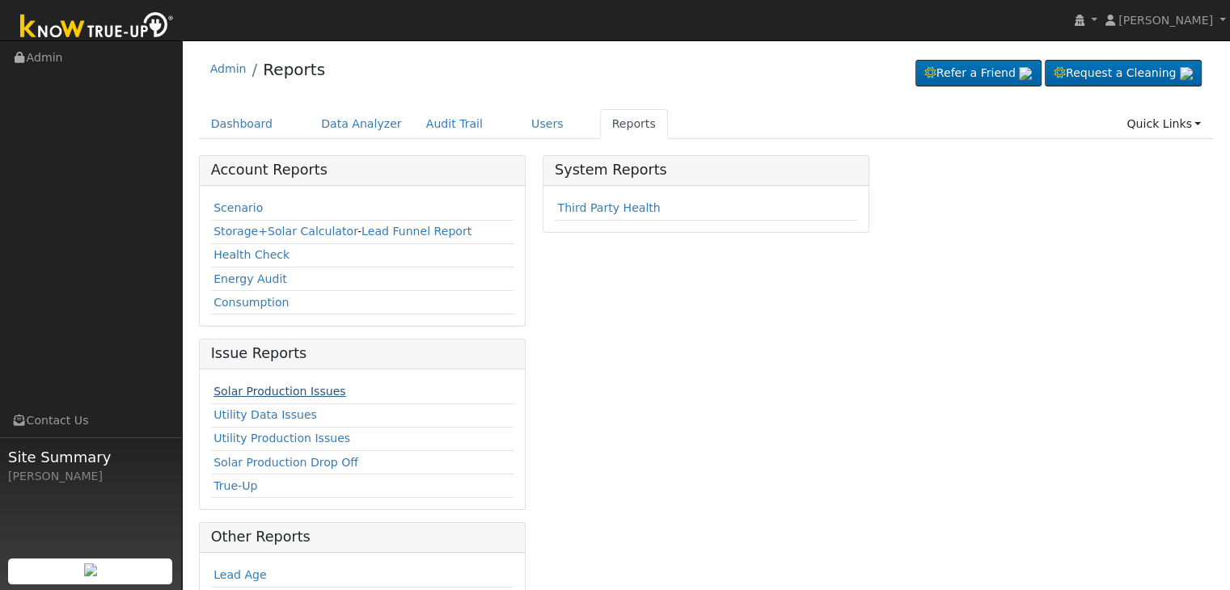
click at [304, 392] on link "Solar Production Issues" at bounding box center [280, 391] width 132 height 13
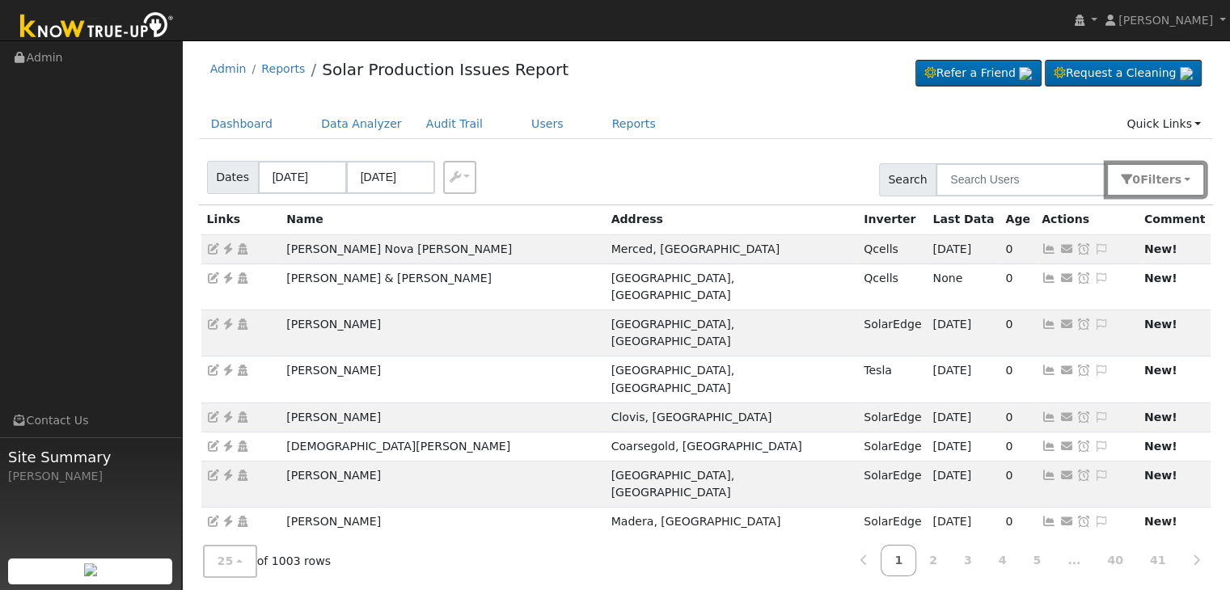
click at [1164, 182] on span "Filter s" at bounding box center [1161, 179] width 41 height 13
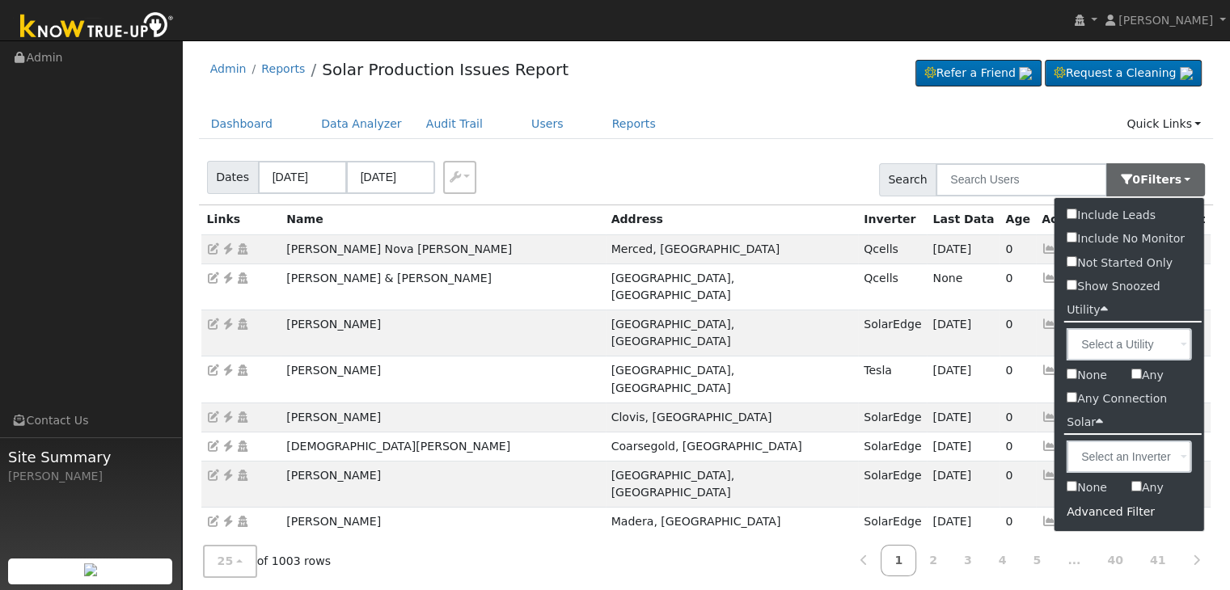
click at [1084, 518] on div "Advanced Filter" at bounding box center [1130, 512] width 150 height 25
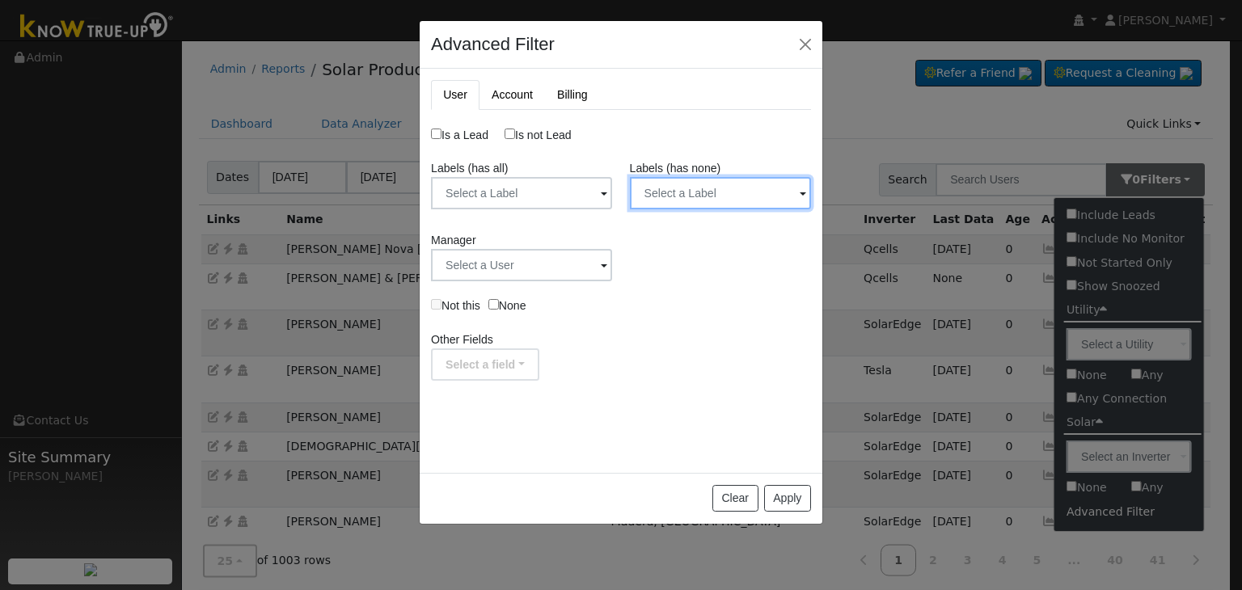
click at [732, 202] on input "text" at bounding box center [720, 193] width 181 height 32
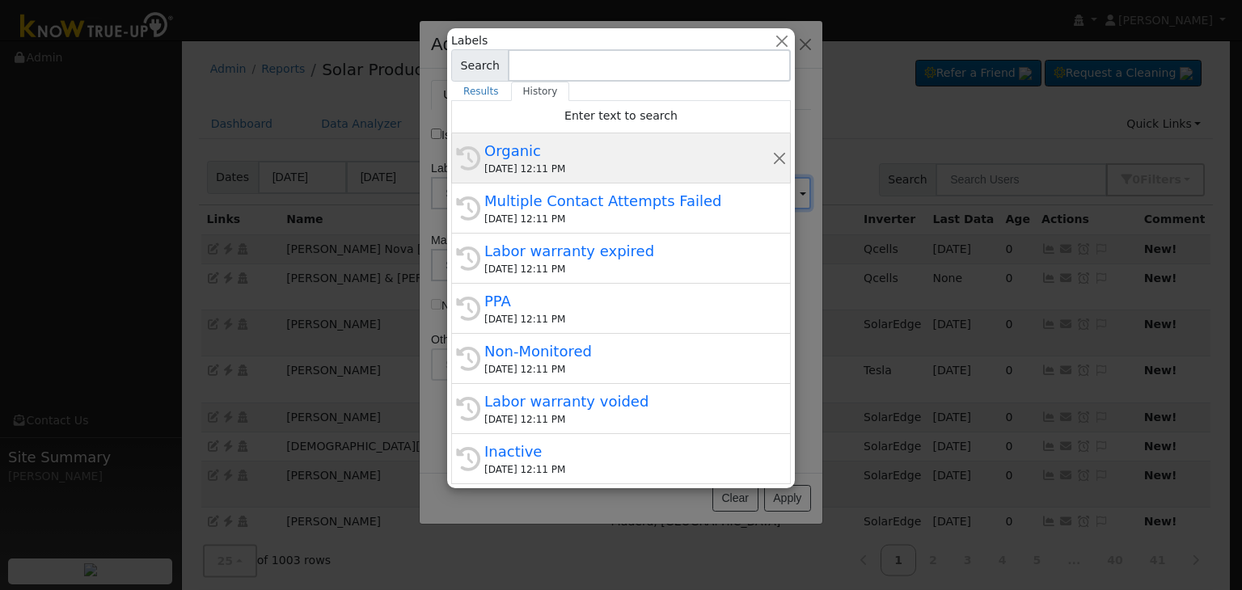
click at [573, 159] on div "Organic" at bounding box center [629, 151] width 288 height 22
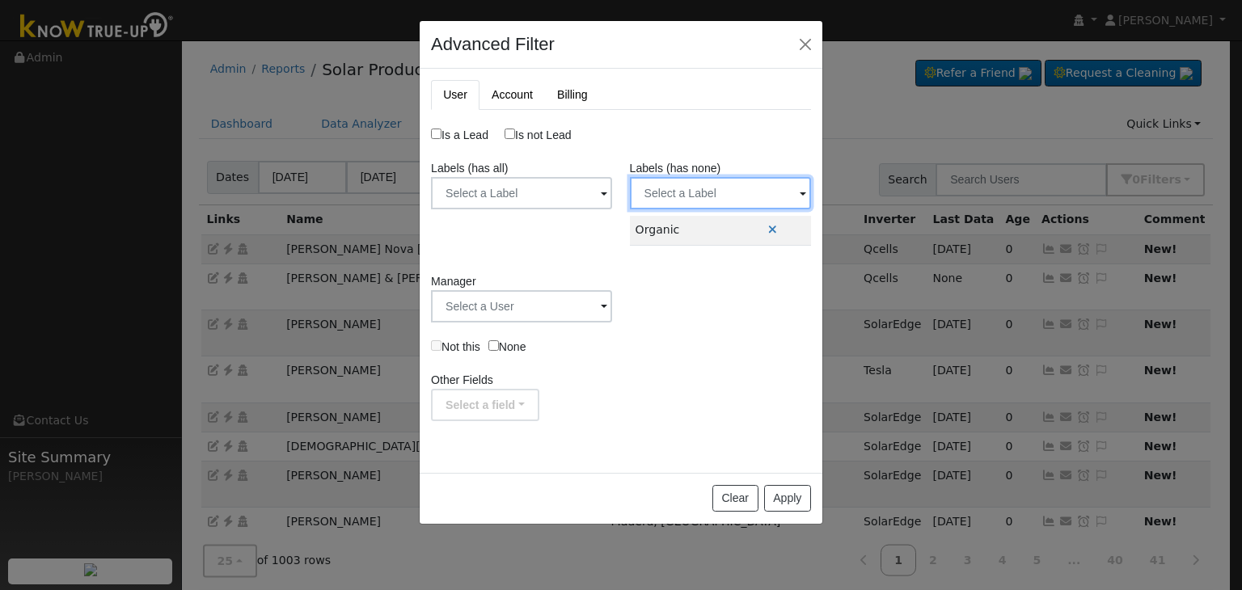
click at [709, 205] on input "text" at bounding box center [720, 193] width 181 height 32
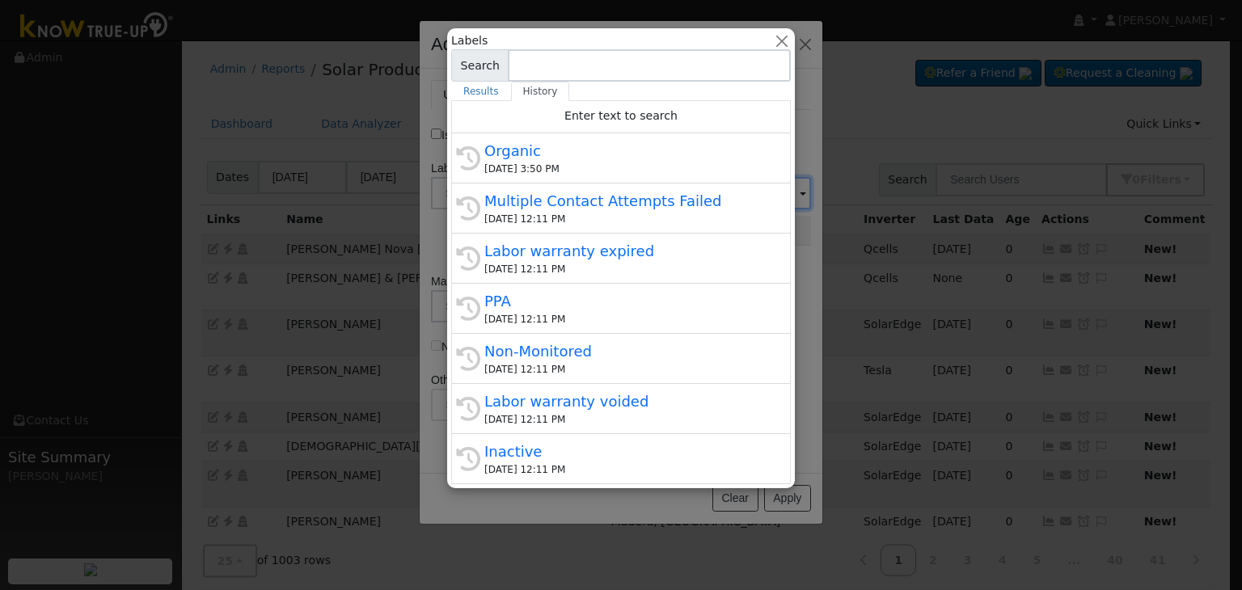
drag, startPoint x: 535, startPoint y: 218, endPoint x: 670, endPoint y: 159, distance: 147.0
click at [535, 214] on div "09/22/2025 12:11 PM" at bounding box center [629, 219] width 288 height 15
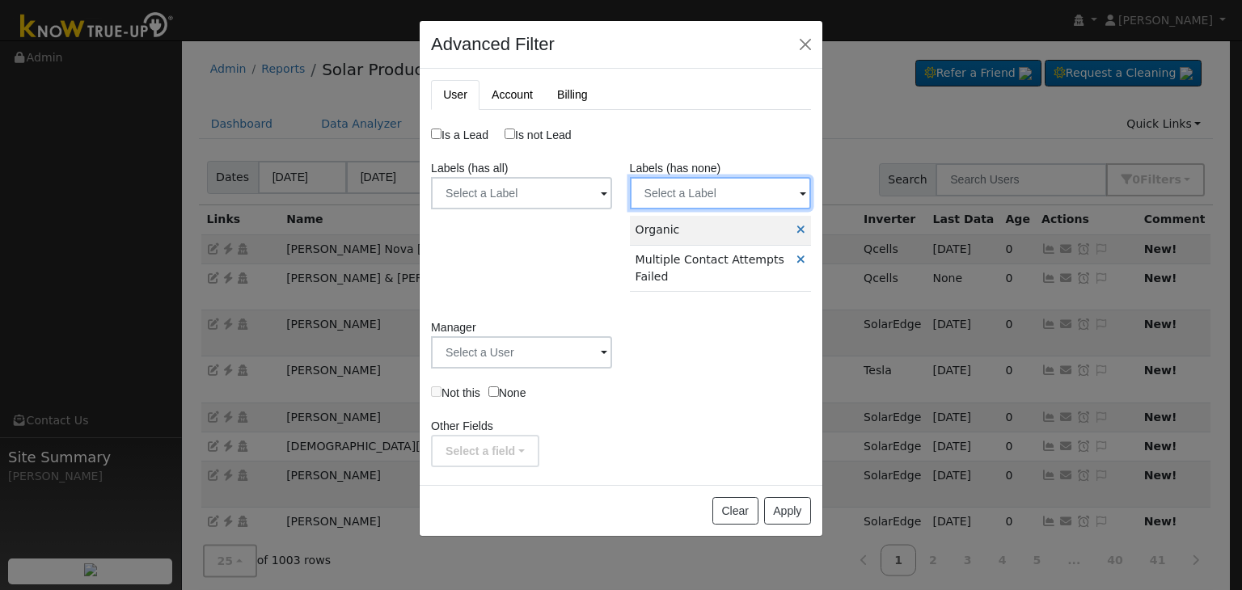
click at [725, 194] on input "text" at bounding box center [720, 193] width 181 height 32
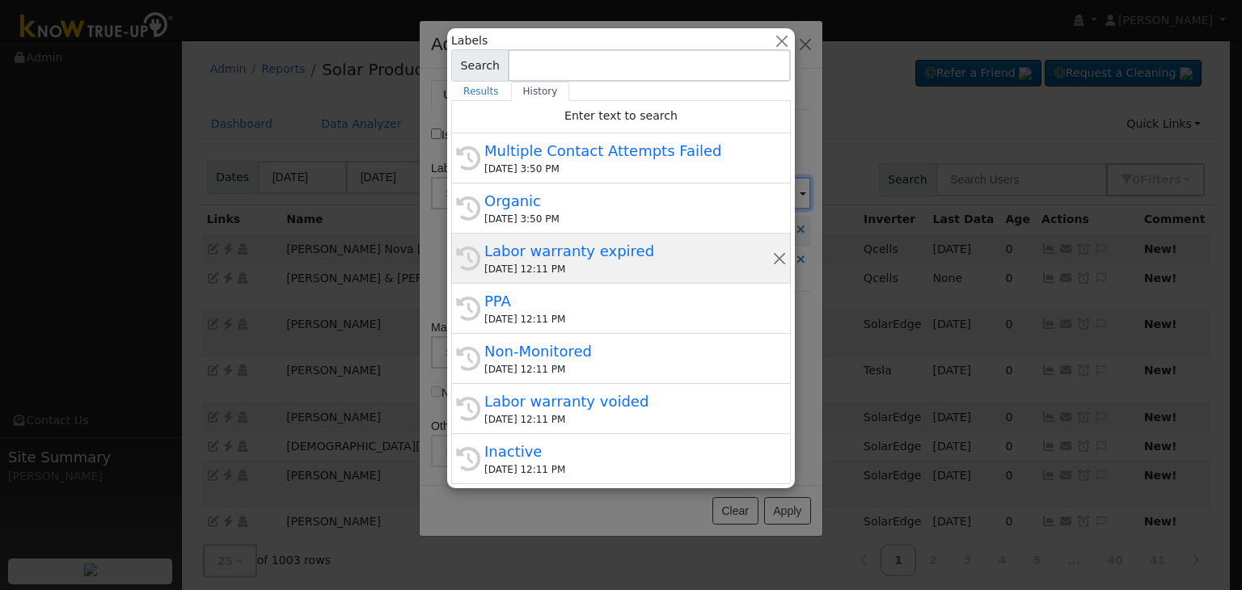
click at [544, 242] on div "Labor warranty expired" at bounding box center [629, 251] width 288 height 22
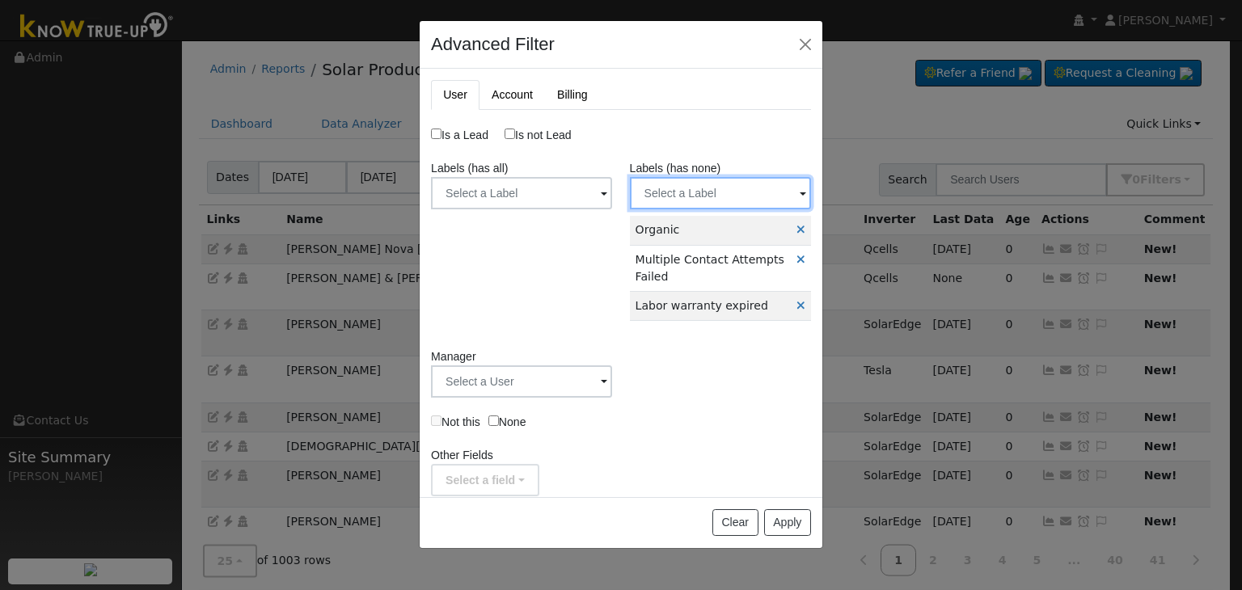
click at [702, 188] on input "text" at bounding box center [720, 193] width 181 height 32
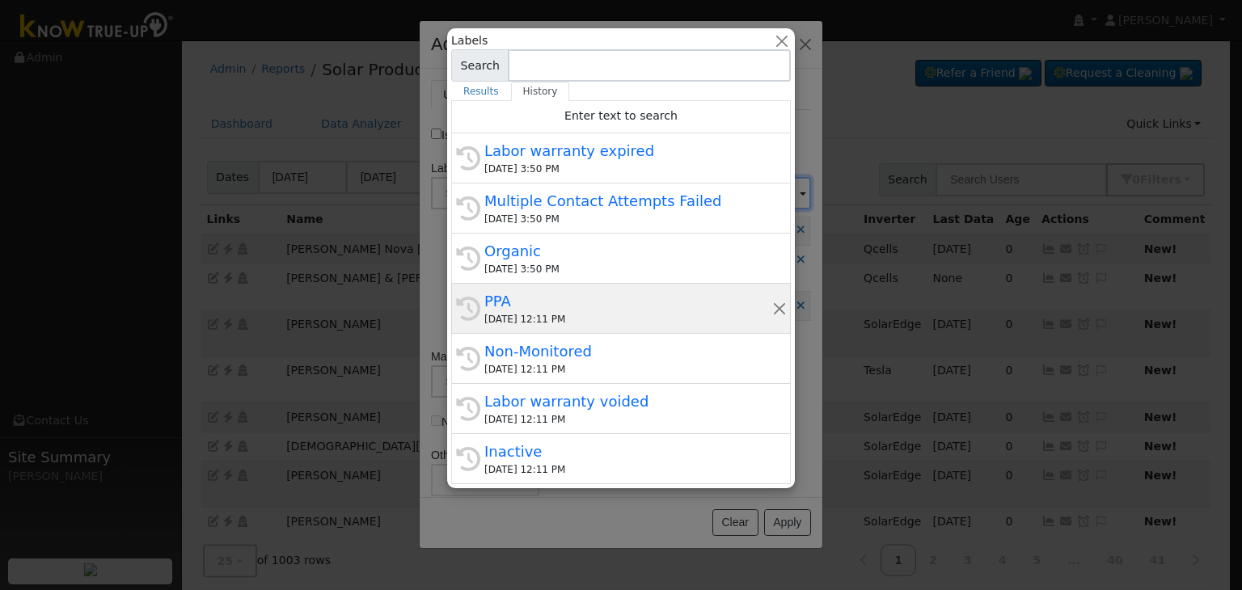
click at [581, 320] on div "09/22/2025 12:11 PM" at bounding box center [629, 319] width 288 height 15
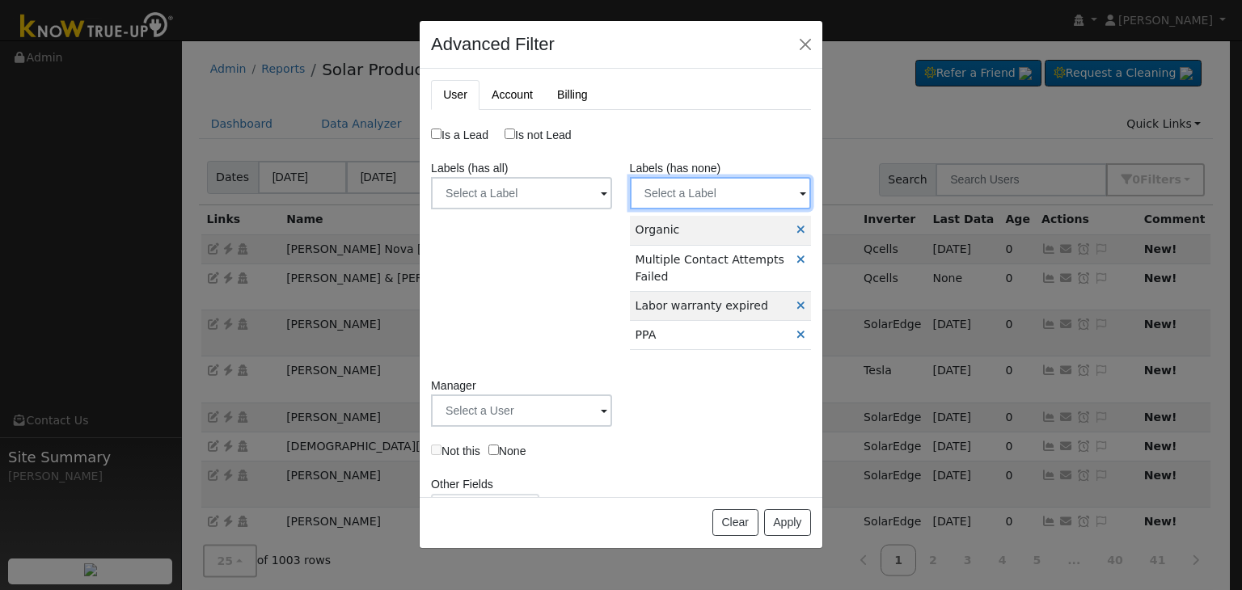
click at [696, 187] on input "text" at bounding box center [720, 193] width 181 height 32
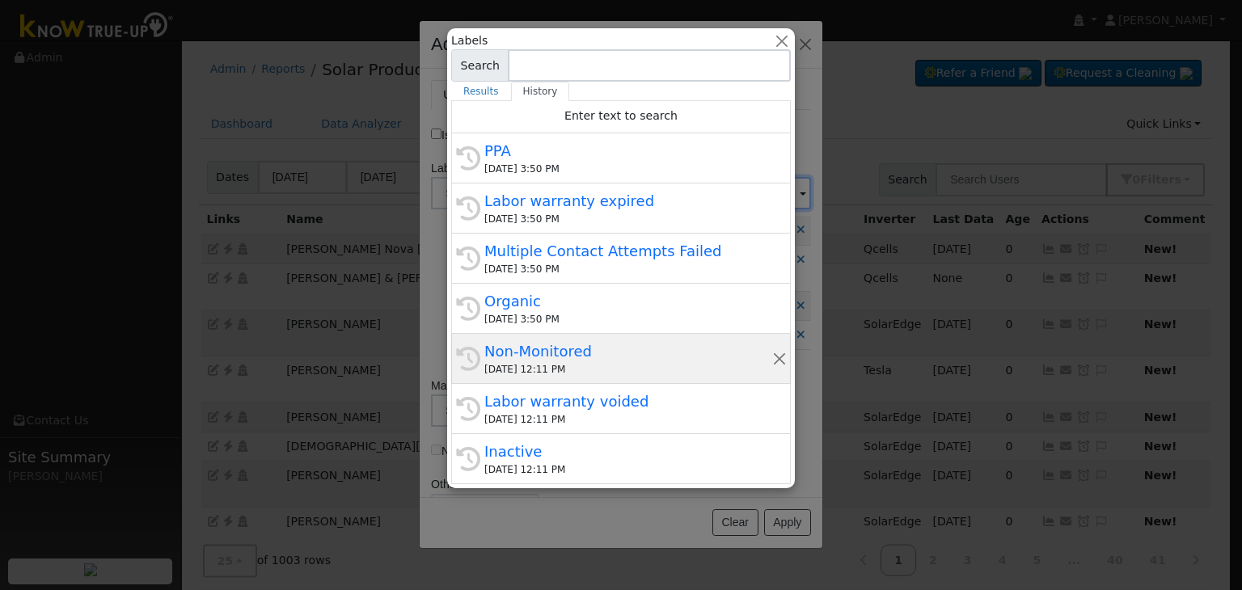
click at [550, 341] on div "Non-Monitored" at bounding box center [629, 352] width 288 height 22
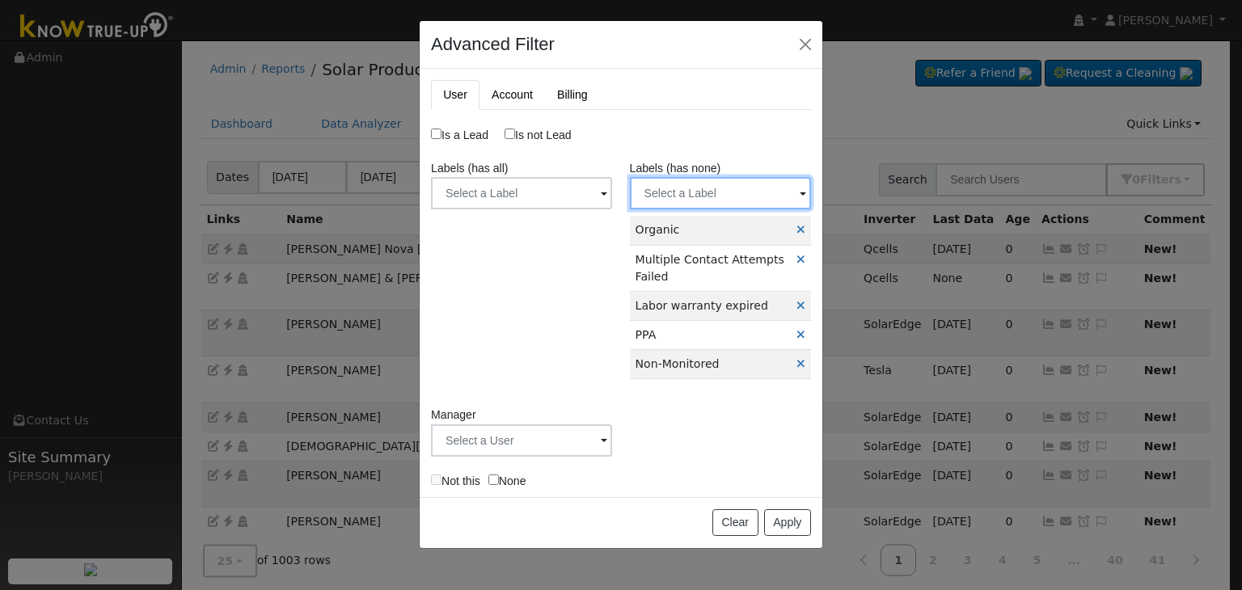
click at [686, 201] on input "text" at bounding box center [720, 193] width 181 height 32
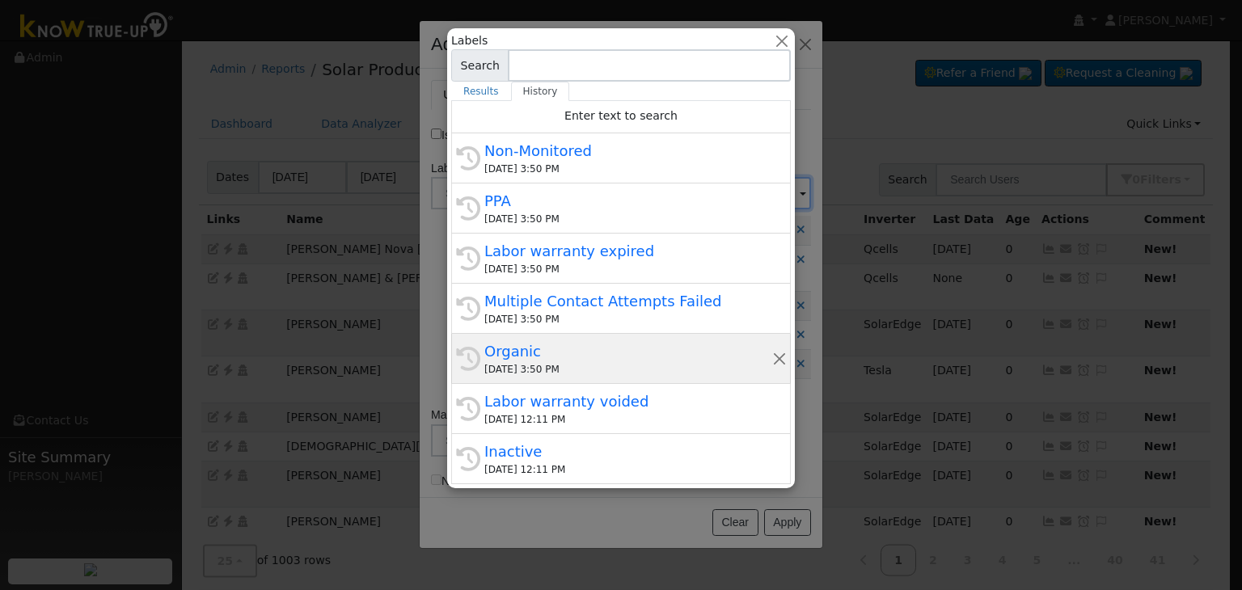
click at [548, 358] on div "Organic" at bounding box center [629, 352] width 288 height 22
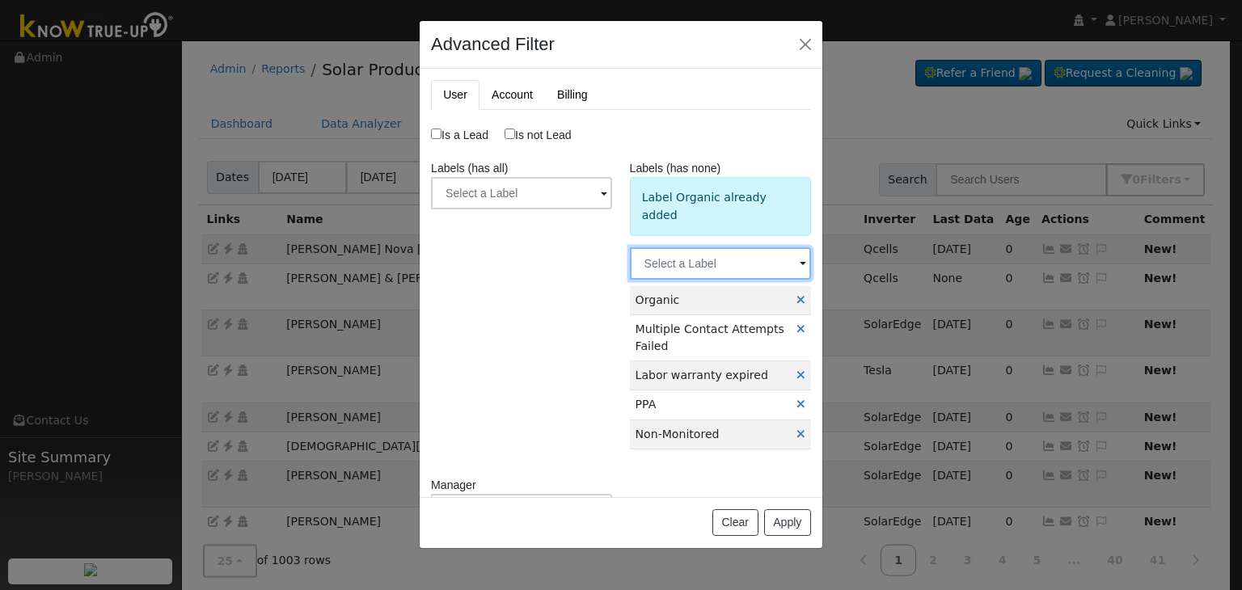
click at [701, 248] on input "text" at bounding box center [720, 264] width 181 height 32
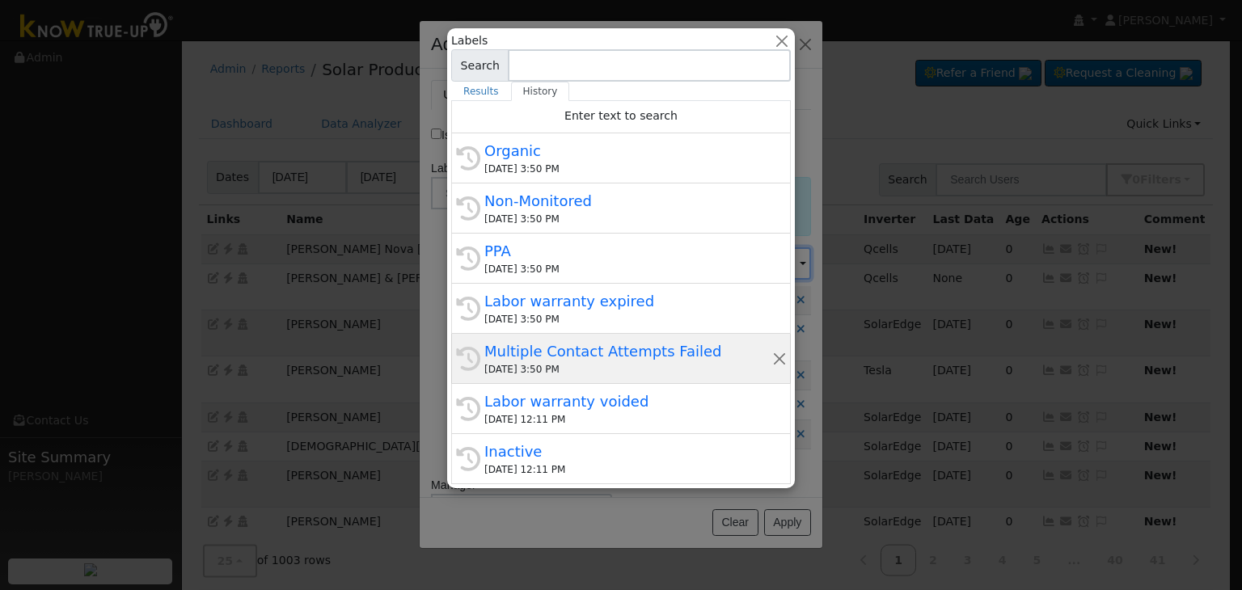
click at [569, 345] on div "Multiple Contact Attempts Failed" at bounding box center [629, 352] width 288 height 22
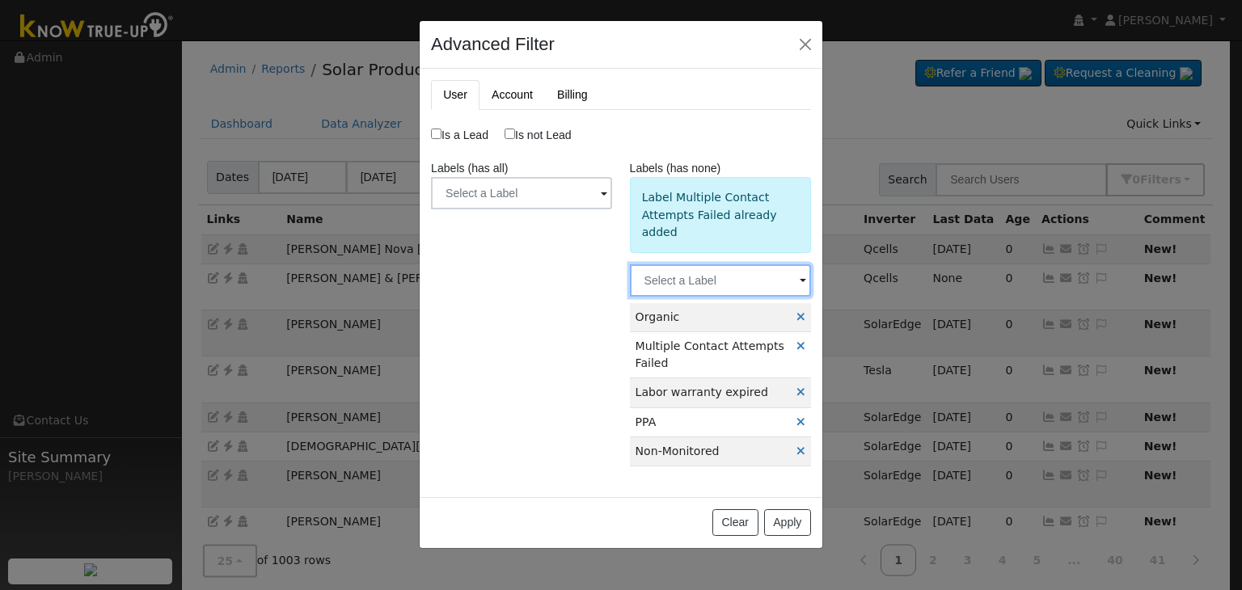
click at [696, 280] on input "text" at bounding box center [720, 281] width 181 height 32
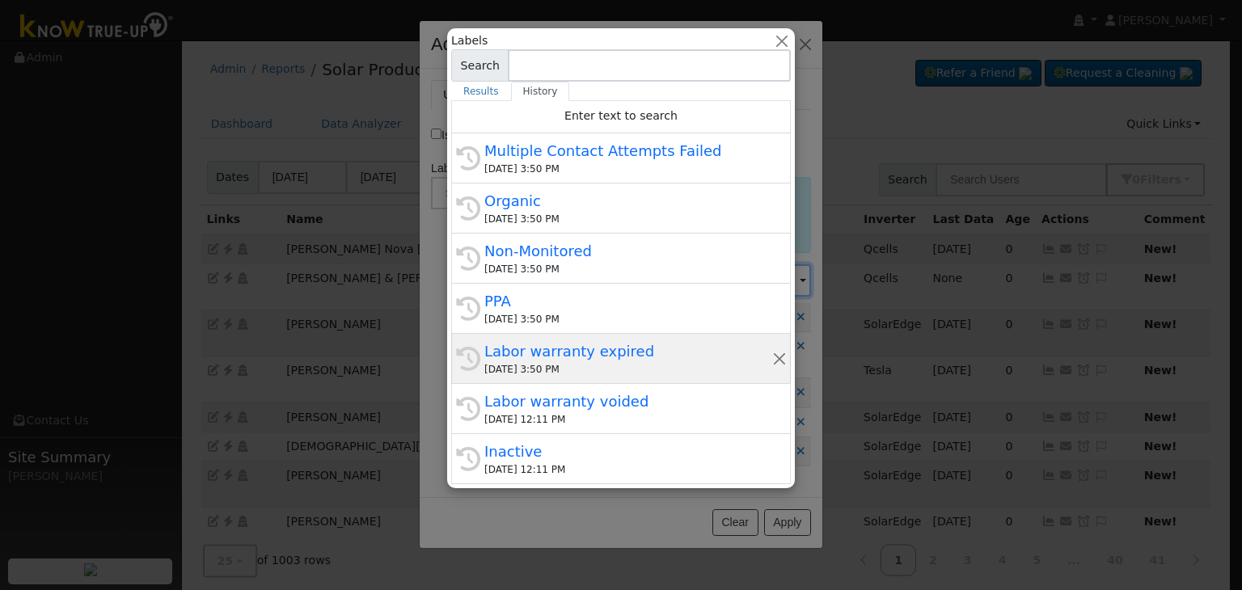
click at [514, 379] on div "History Labor warranty expired 09/22/2025 3:50 PM" at bounding box center [621, 359] width 340 height 50
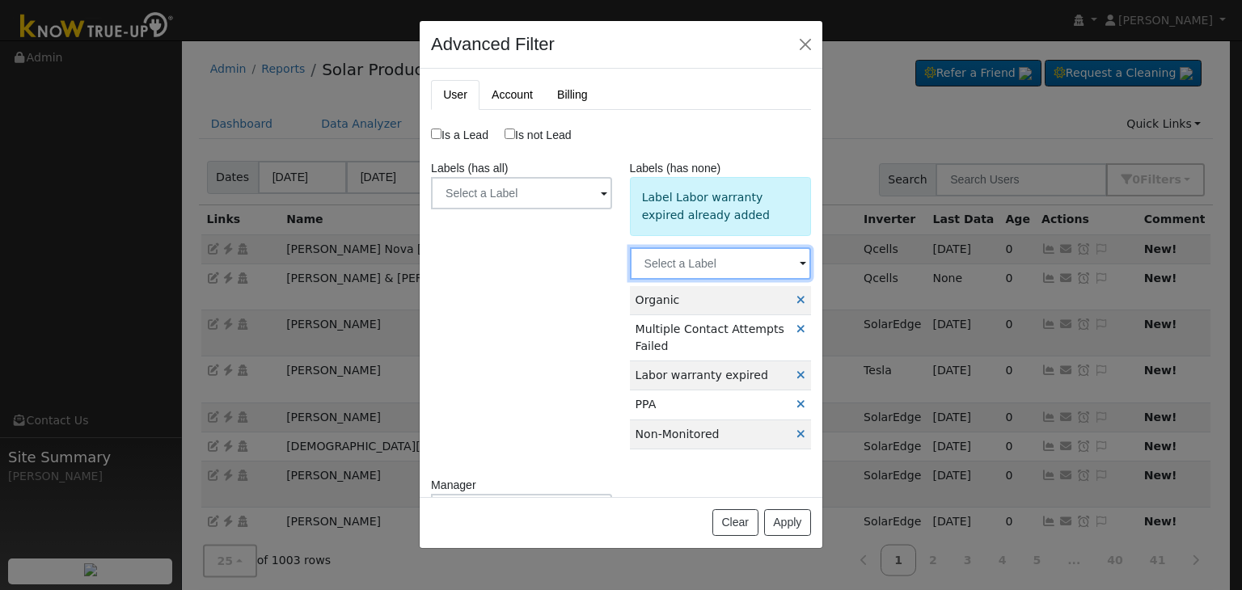
click at [689, 262] on input "text" at bounding box center [720, 264] width 181 height 32
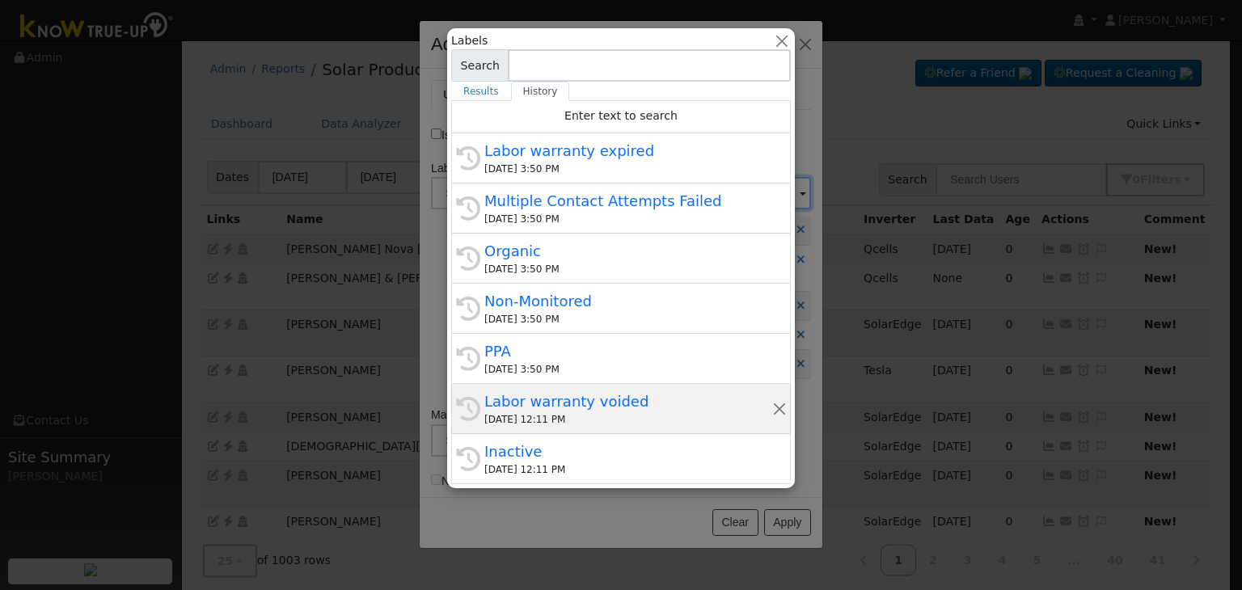
click at [548, 405] on div "Labor warranty voided" at bounding box center [629, 402] width 288 height 22
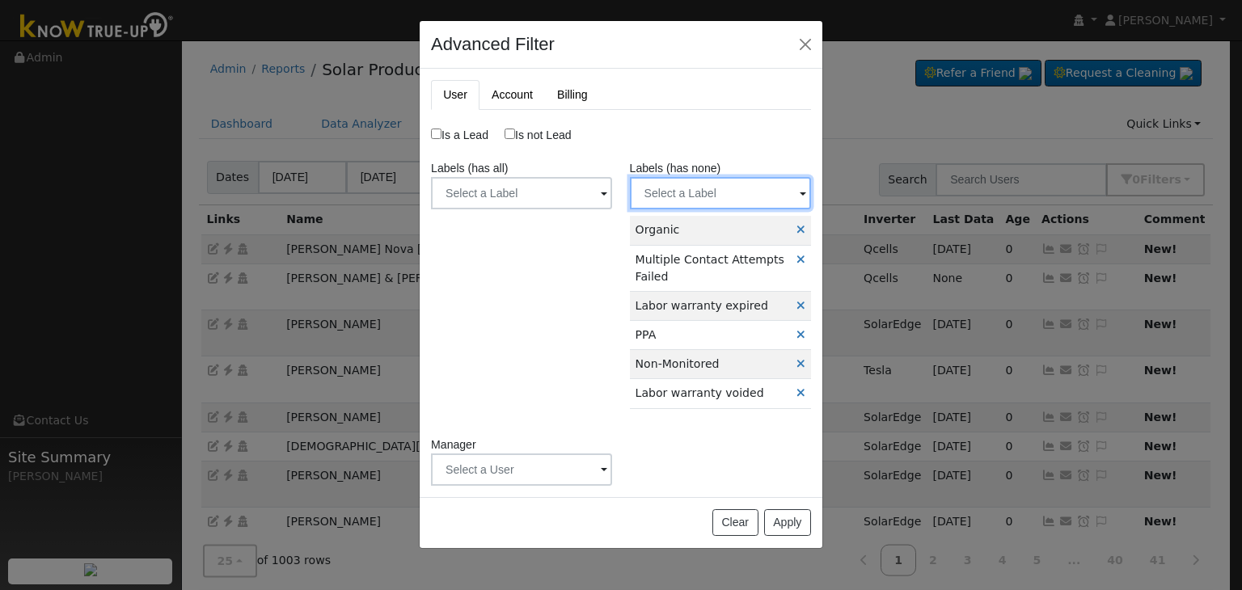
click at [679, 197] on input "text" at bounding box center [720, 193] width 181 height 32
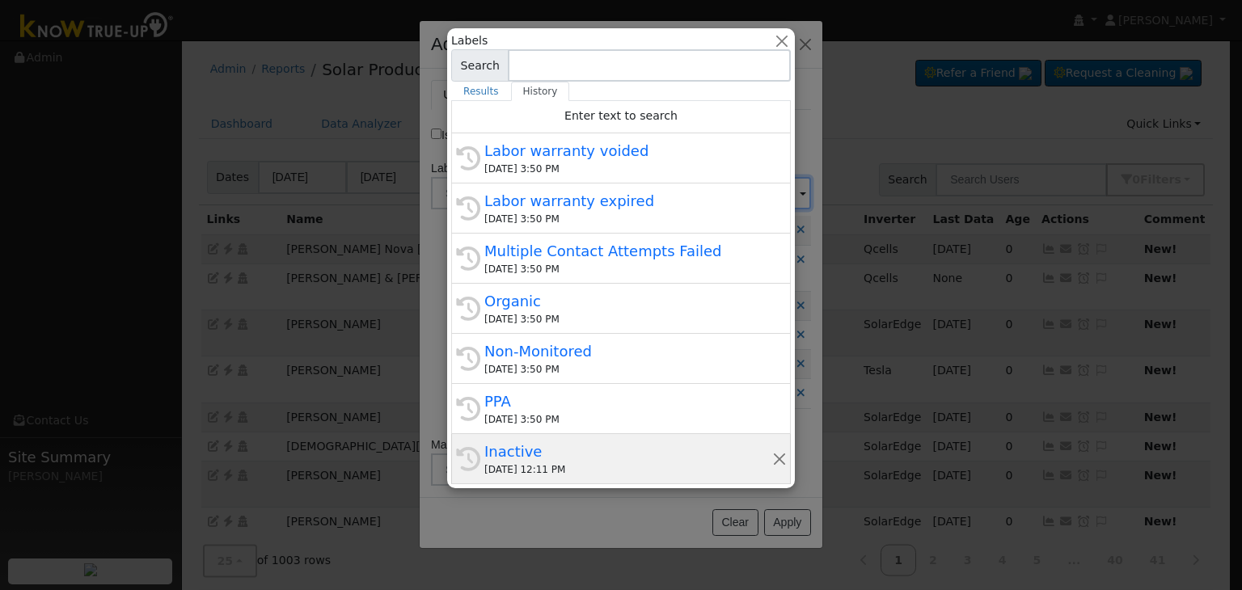
click at [538, 464] on div "09/22/2025 12:11 PM" at bounding box center [629, 470] width 288 height 15
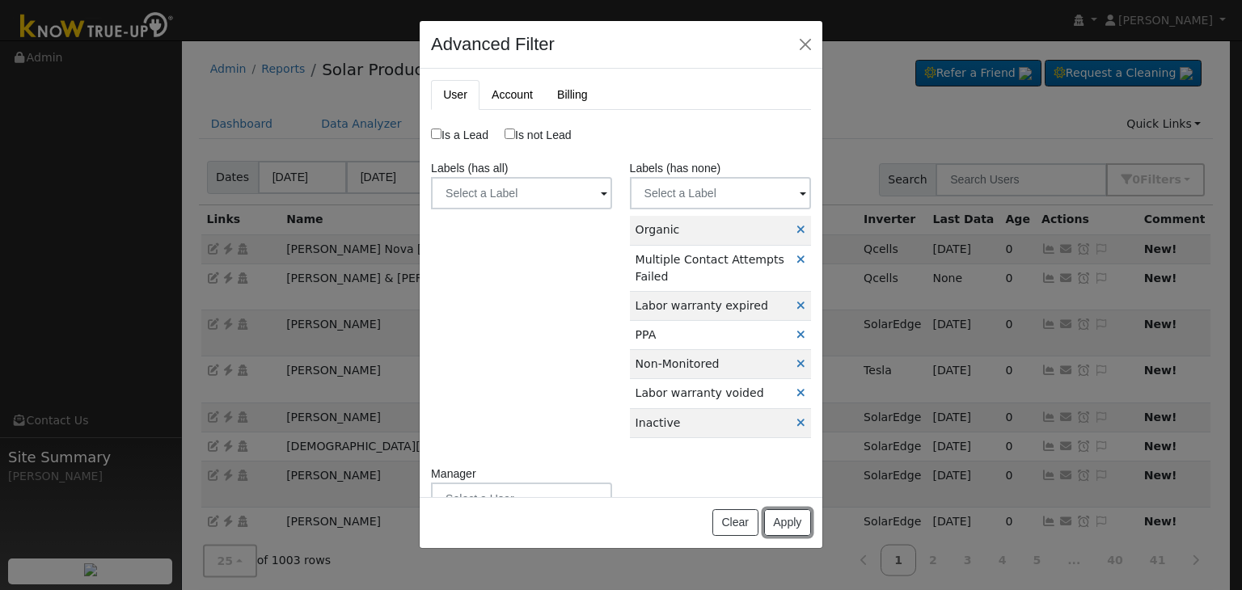
click at [794, 526] on button "Apply" at bounding box center [787, 524] width 47 height 28
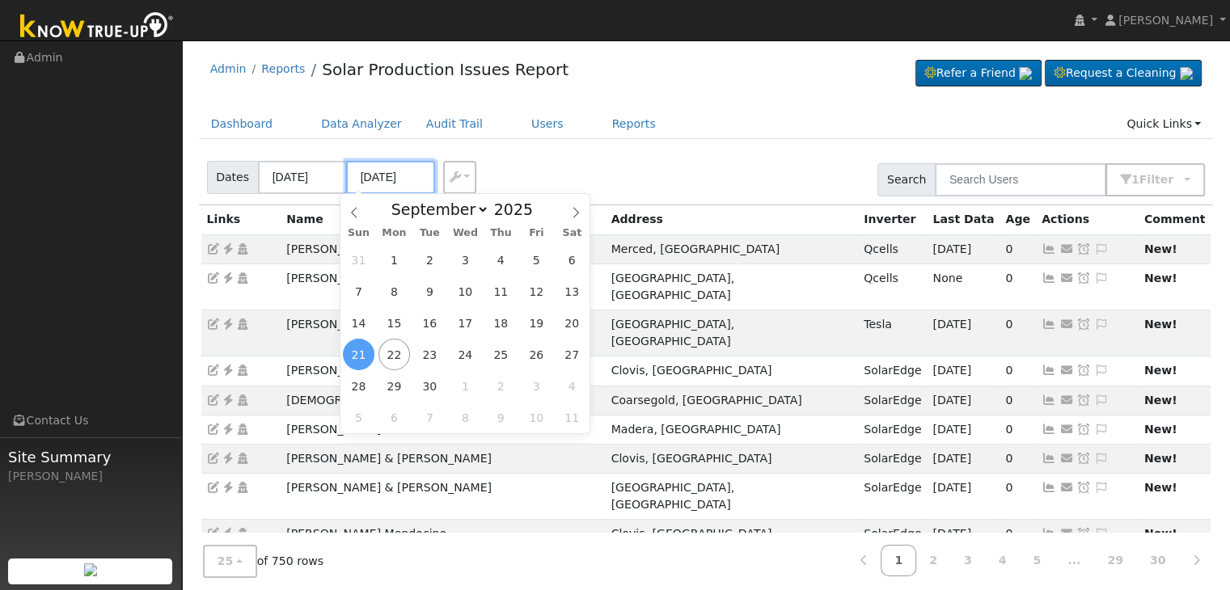
click at [386, 172] on input "09/21/2025" at bounding box center [390, 177] width 89 height 33
click at [392, 358] on span "22" at bounding box center [395, 355] width 32 height 32
type input "[DATE]"
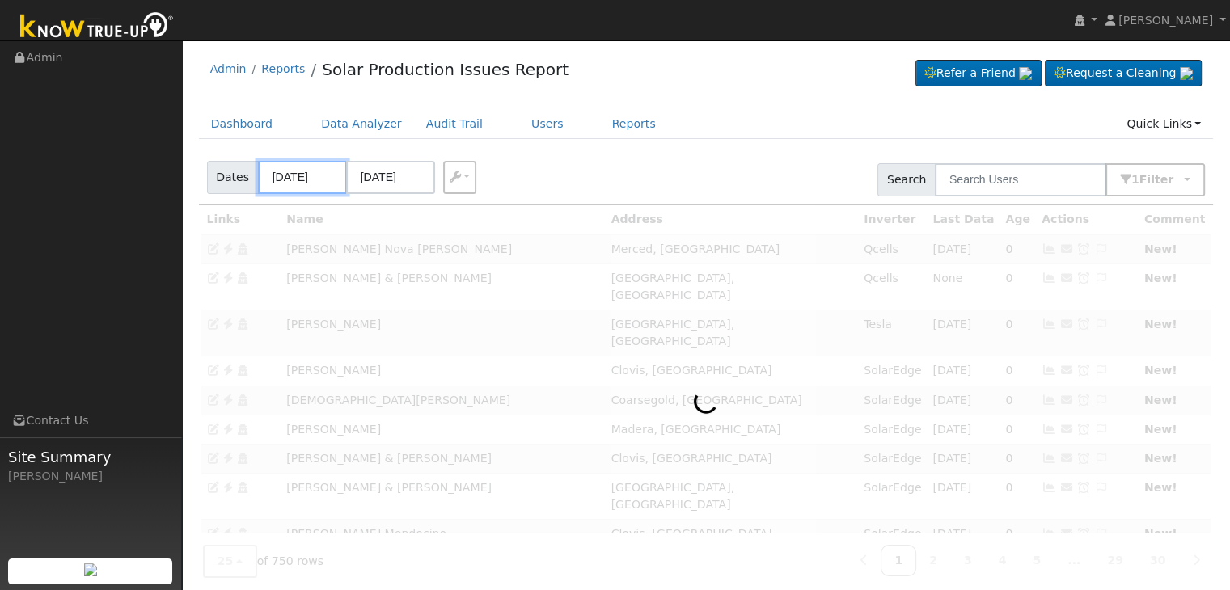
click at [294, 171] on input "[DATE]" at bounding box center [302, 177] width 89 height 33
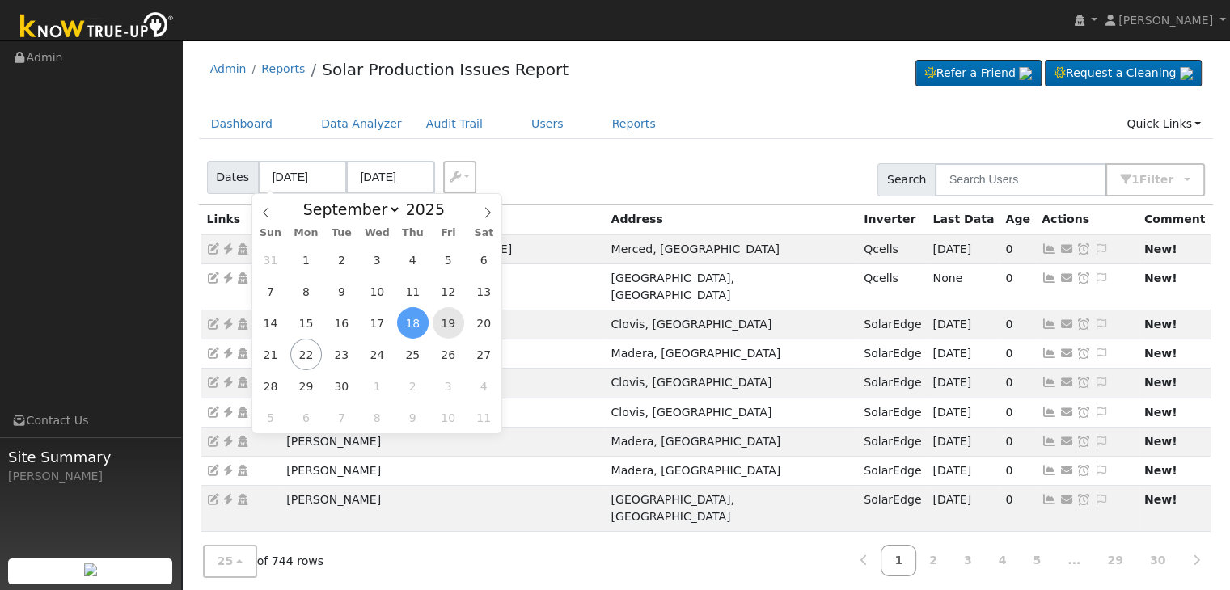
click at [446, 322] on span "19" at bounding box center [449, 323] width 32 height 32
type input "[DATE]"
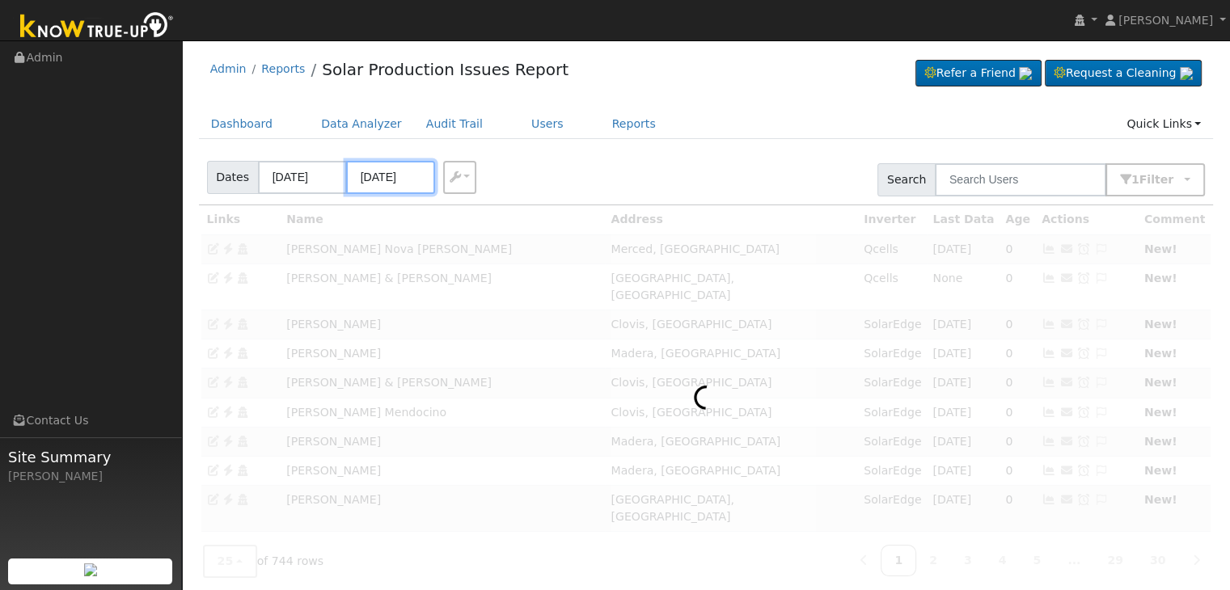
click at [385, 182] on input "09/23/2025" at bounding box center [390, 177] width 89 height 33
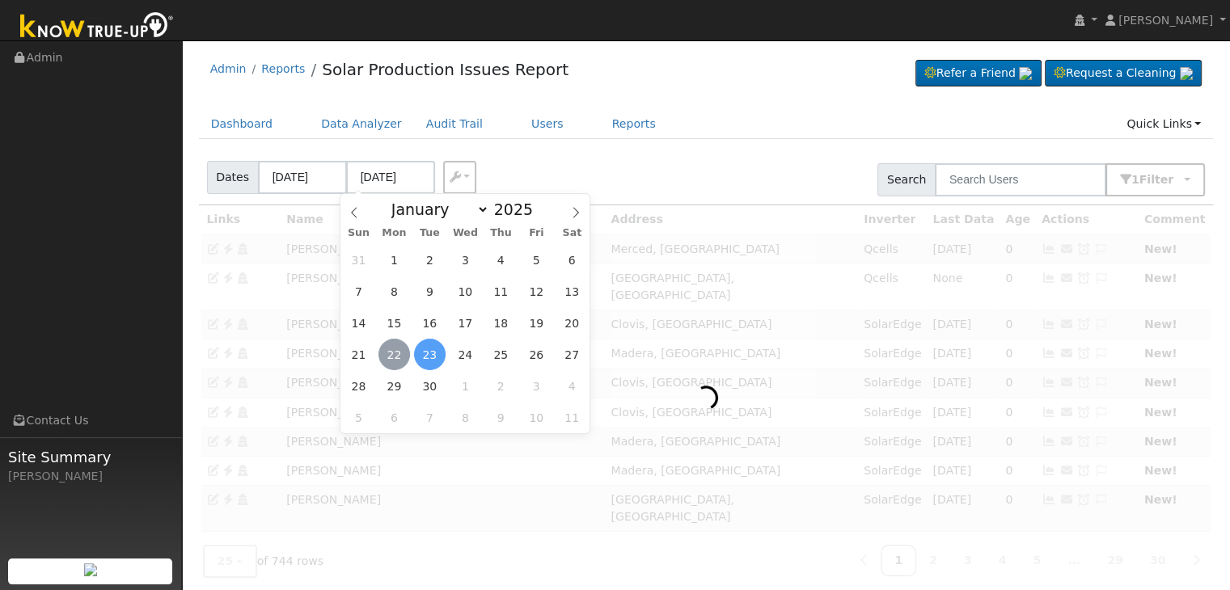
click at [400, 350] on span "22" at bounding box center [395, 355] width 32 height 32
type input "[DATE]"
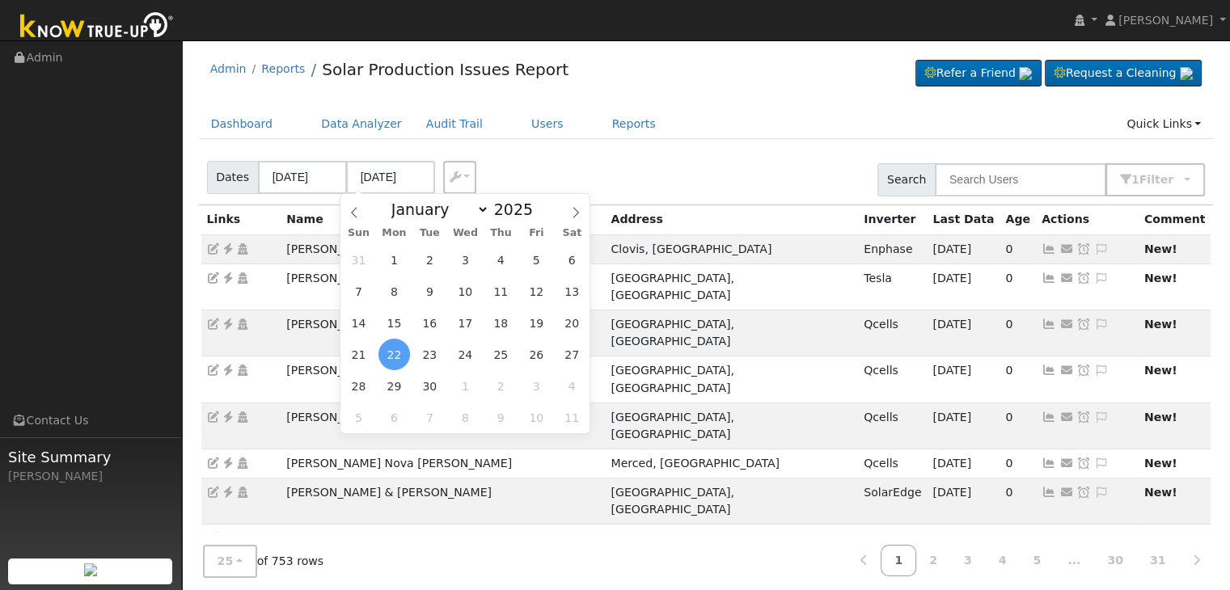
click at [723, 133] on ul "Dashboard Data Analyzer Audit Trail Users Reports Quick Links Quick Add Quick C…" at bounding box center [706, 124] width 1015 height 30
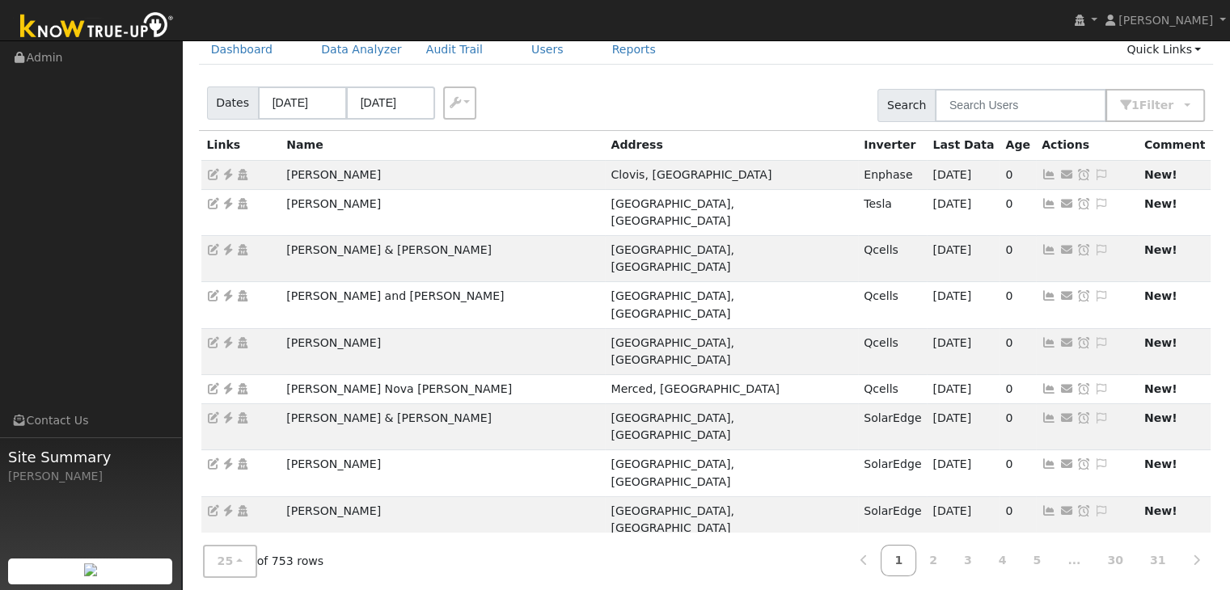
scroll to position [81, 0]
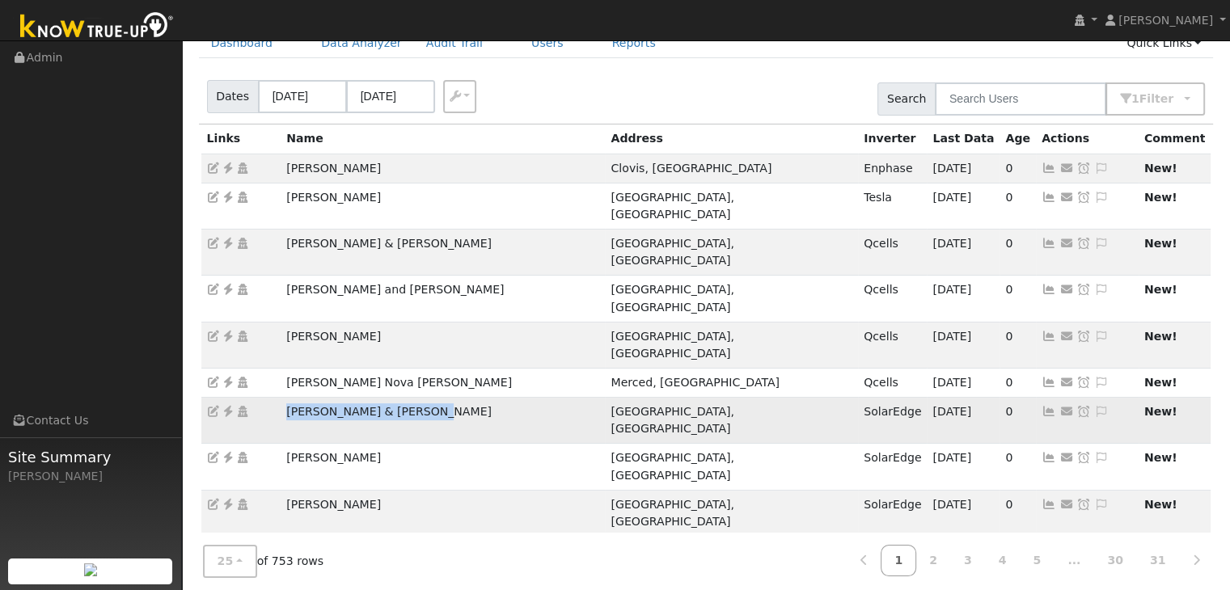
drag, startPoint x: 277, startPoint y: 345, endPoint x: 443, endPoint y: 345, distance: 166.6
click at [443, 398] on tr "John & Megan Crutchfield Fresno, CA SolarEdge 09/21/25 0 Send Email... Copy a L…" at bounding box center [706, 421] width 1010 height 46
copy tr "[PERSON_NAME] & [PERSON_NAME]"
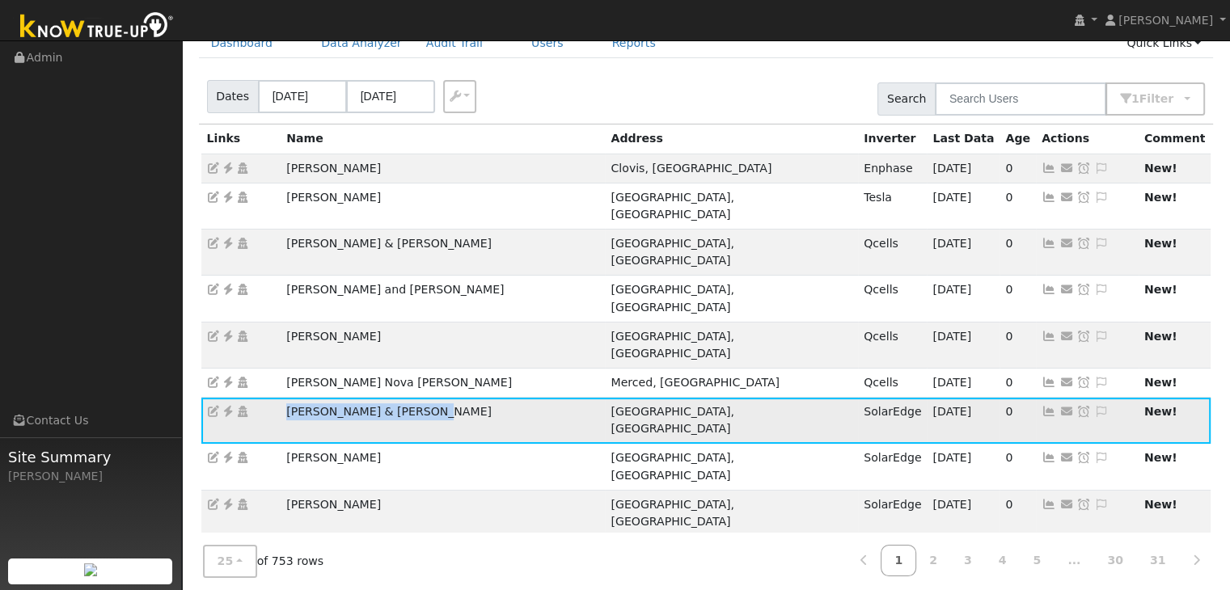
click at [224, 406] on icon at bounding box center [228, 411] width 15 height 11
click at [1094, 406] on icon at bounding box center [1101, 411] width 15 height 11
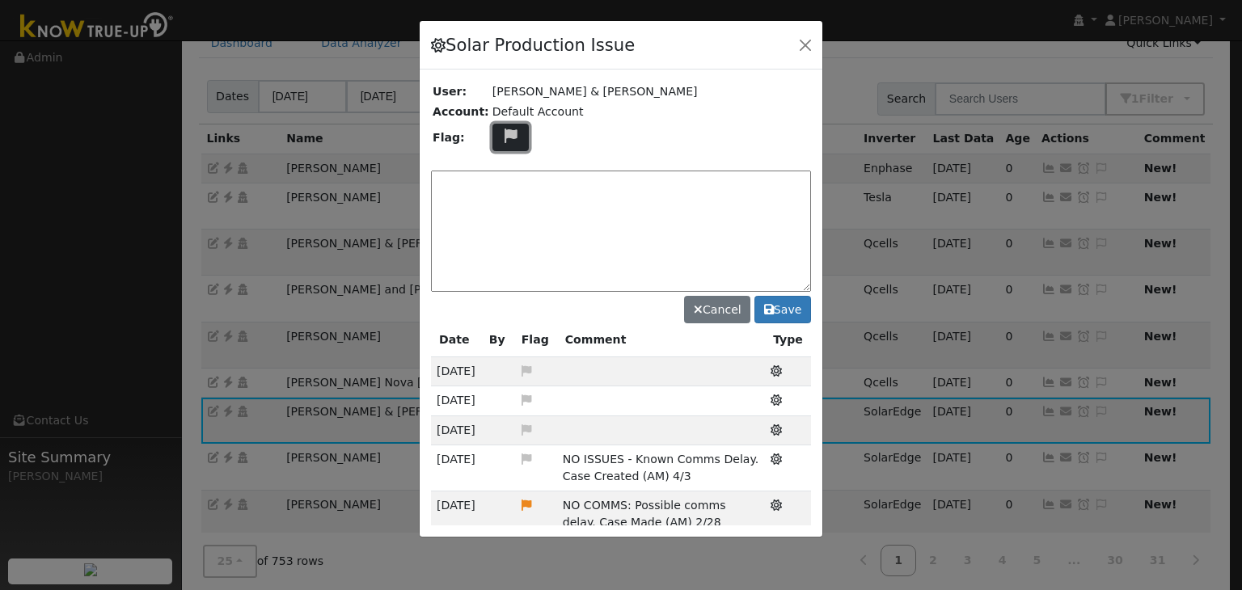
click at [502, 135] on icon at bounding box center [511, 136] width 19 height 15
click at [501, 206] on icon at bounding box center [510, 213] width 19 height 15
click at [503, 184] on textarea at bounding box center [621, 231] width 380 height 121
type textarea "NO COMMS. Case Made (MP) 9/22"
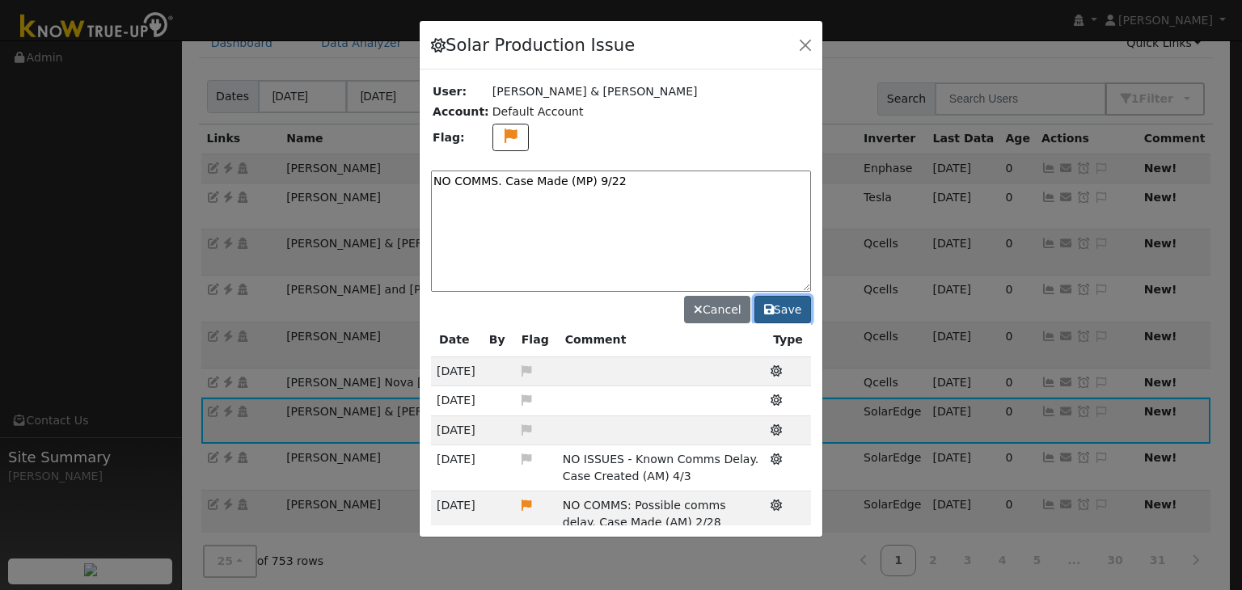
click at [794, 315] on button "Save" at bounding box center [783, 310] width 57 height 28
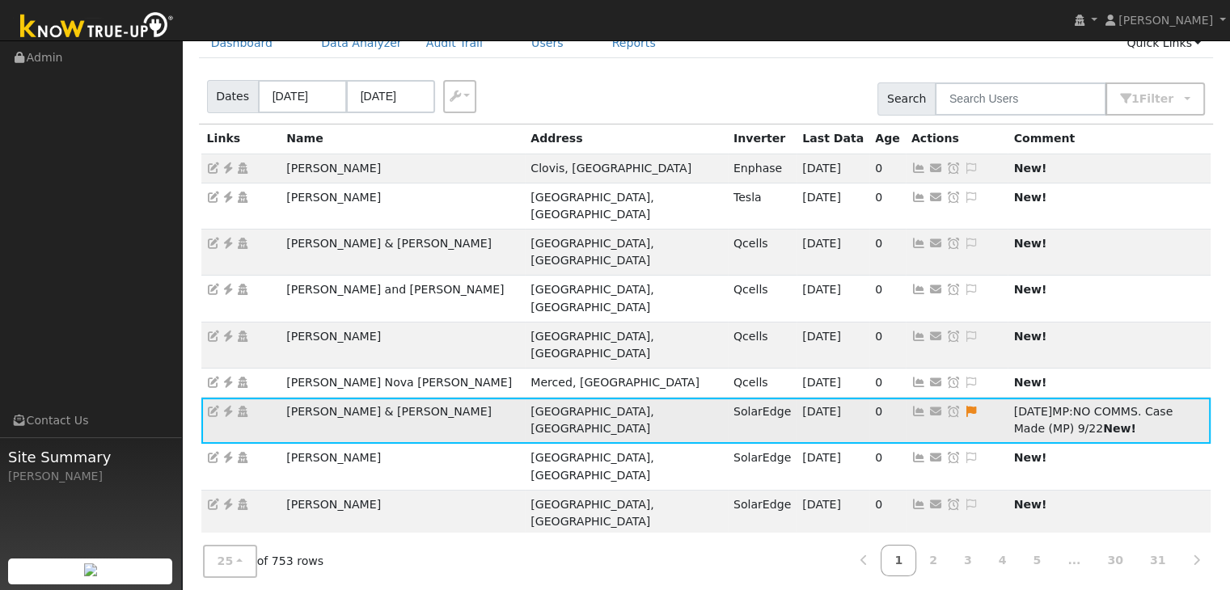
click at [946, 406] on icon at bounding box center [953, 411] width 15 height 11
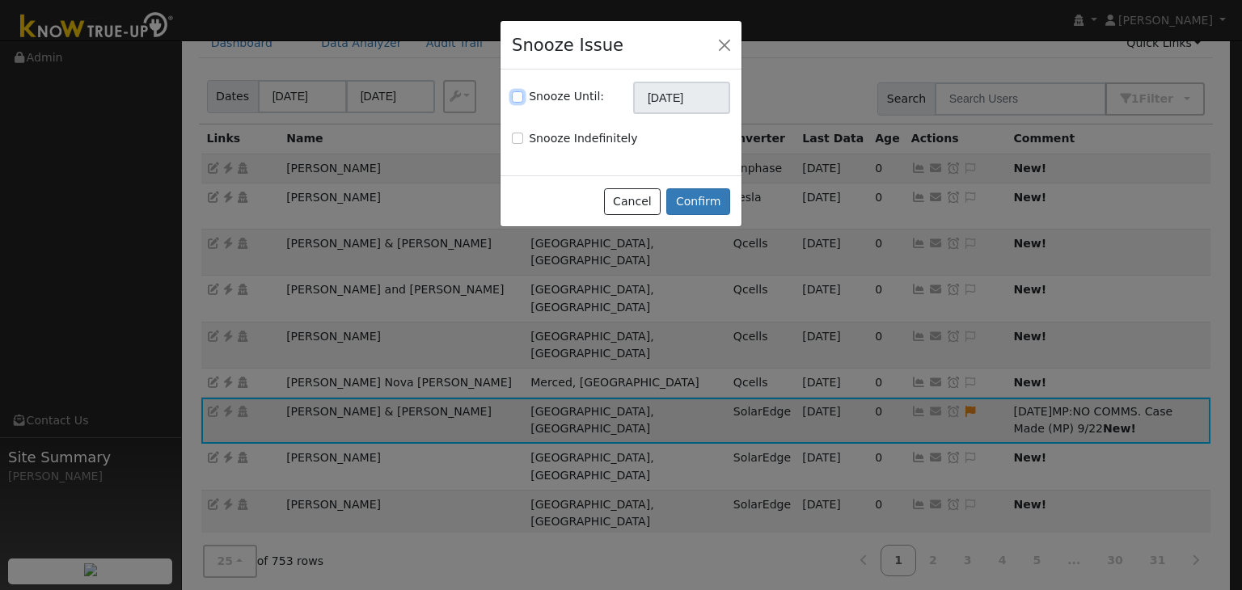
click at [517, 93] on input "Snooze Until:" at bounding box center [517, 96] width 11 height 11
checkbox input "true"
click at [683, 91] on input "[DATE]" at bounding box center [681, 98] width 97 height 32
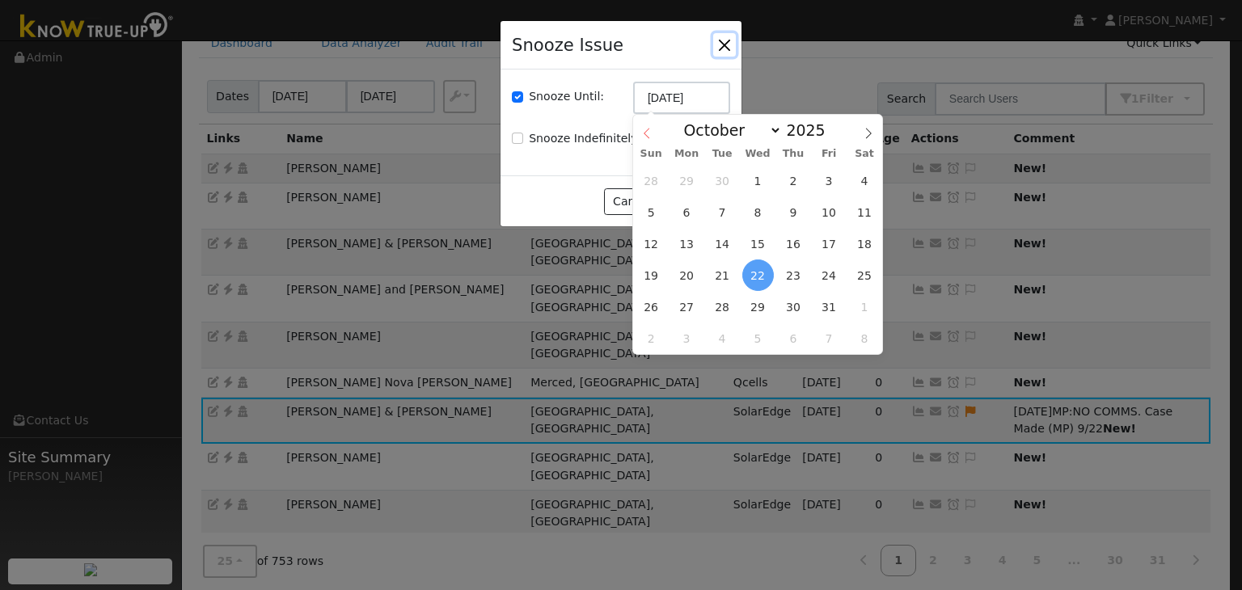
click at [647, 134] on icon at bounding box center [646, 133] width 11 height 11
select select "8"
click at [685, 312] on span "29" at bounding box center [687, 307] width 32 height 32
type input "09/29/2025"
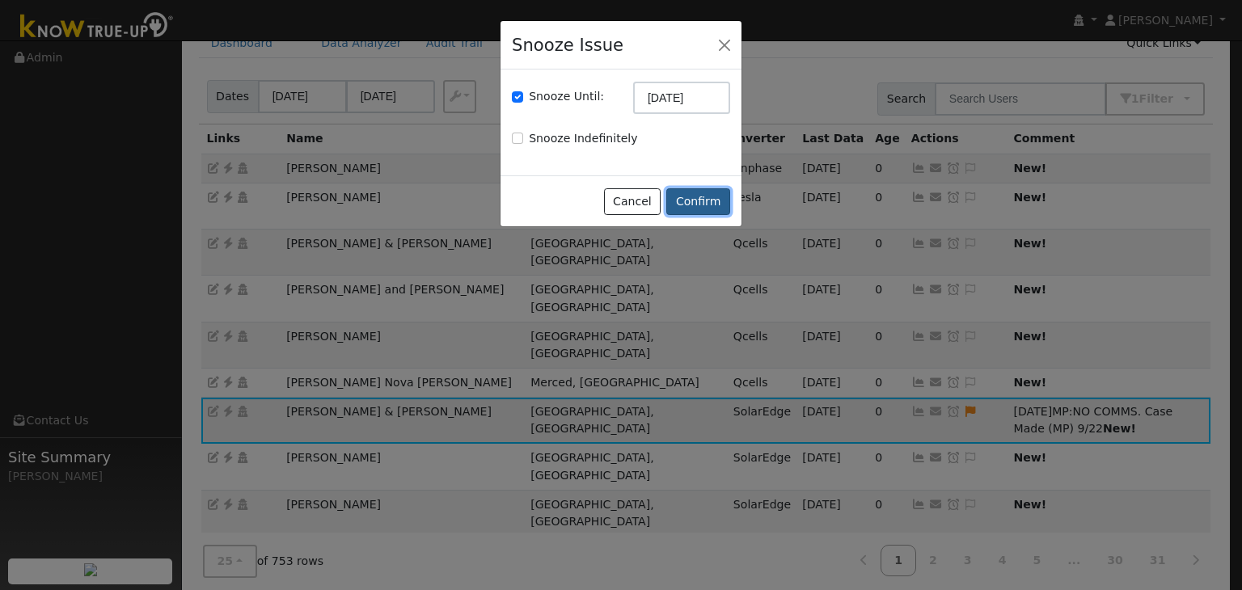
click at [693, 192] on button "Confirm" at bounding box center [699, 202] width 64 height 28
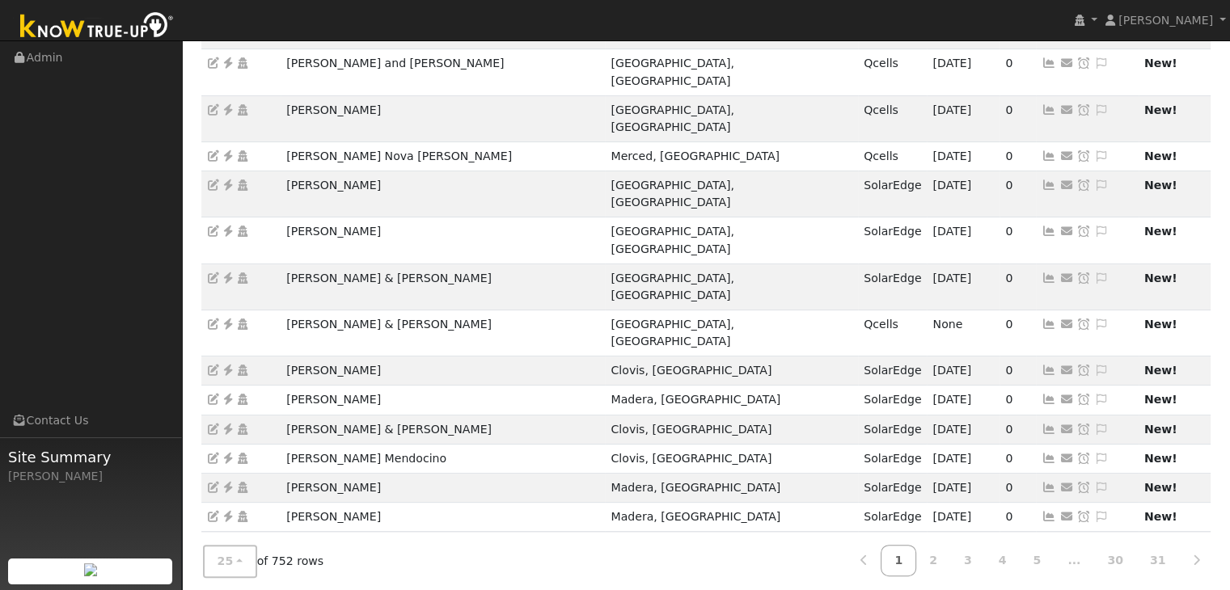
scroll to position [288, 0]
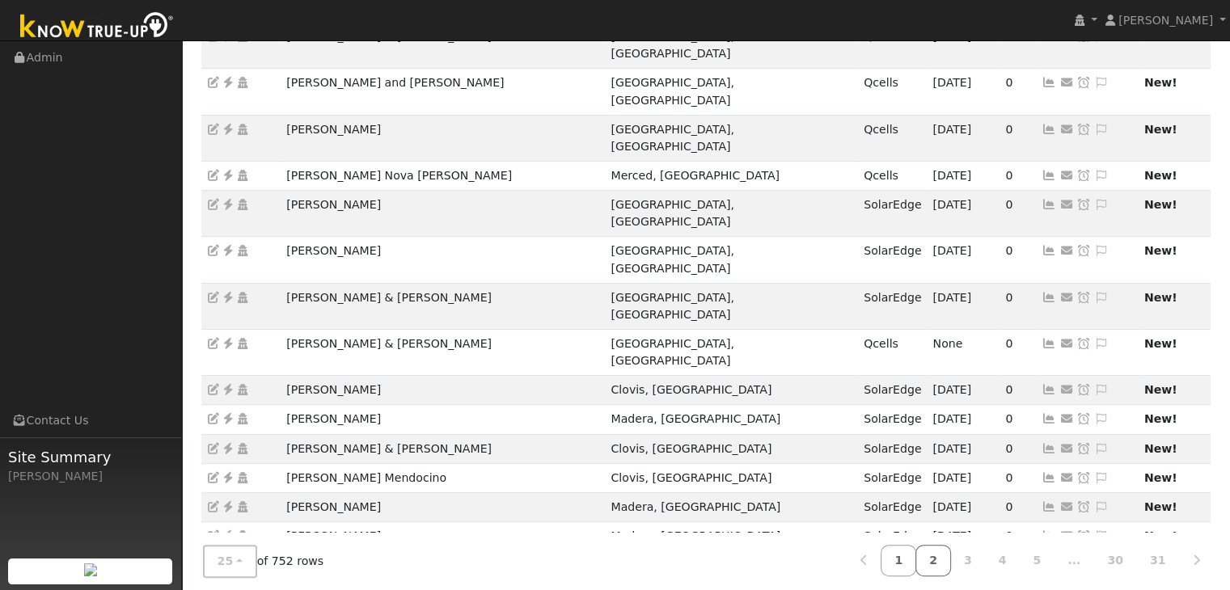
click at [951, 560] on link "2" at bounding box center [934, 561] width 36 height 32
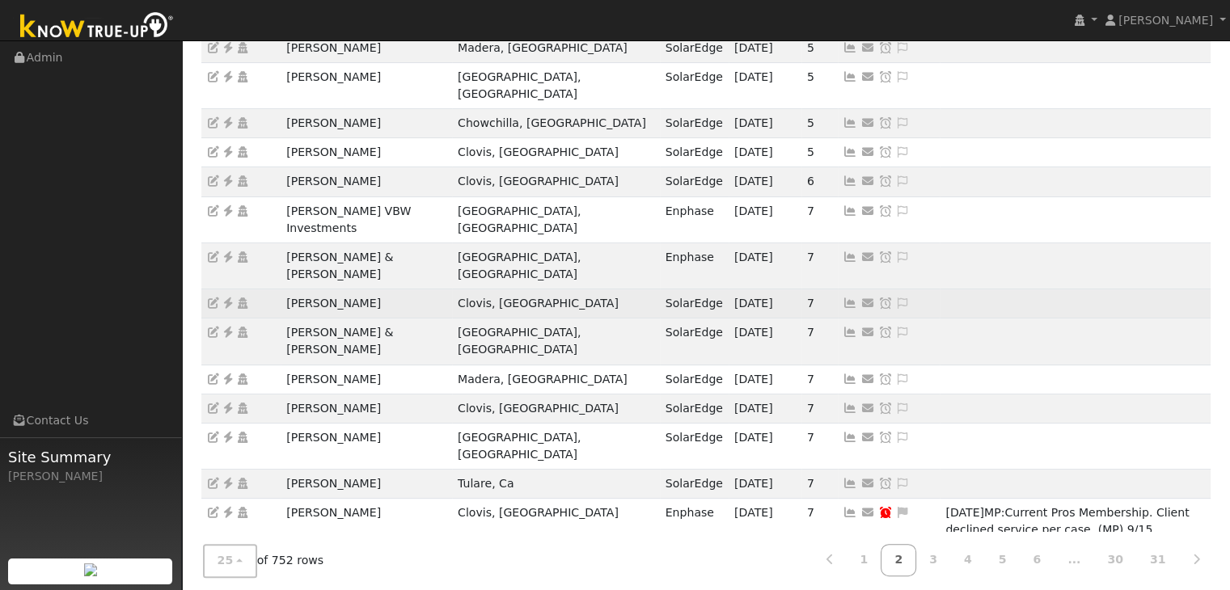
scroll to position [467, 0]
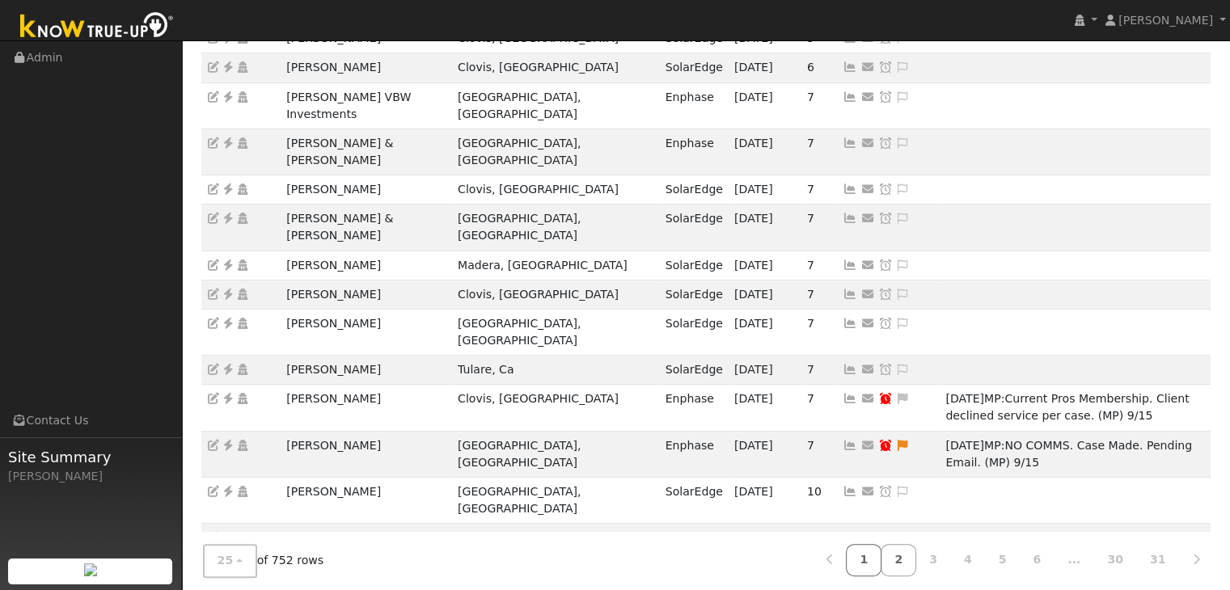
click at [882, 561] on link "1" at bounding box center [864, 561] width 36 height 32
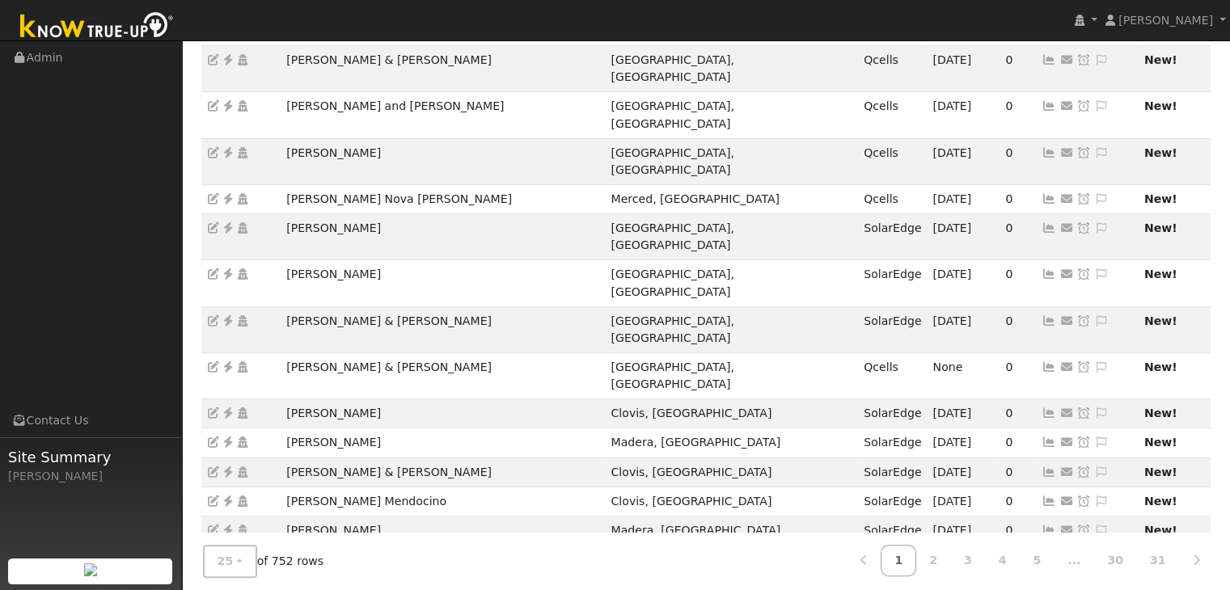
scroll to position [288, 0]
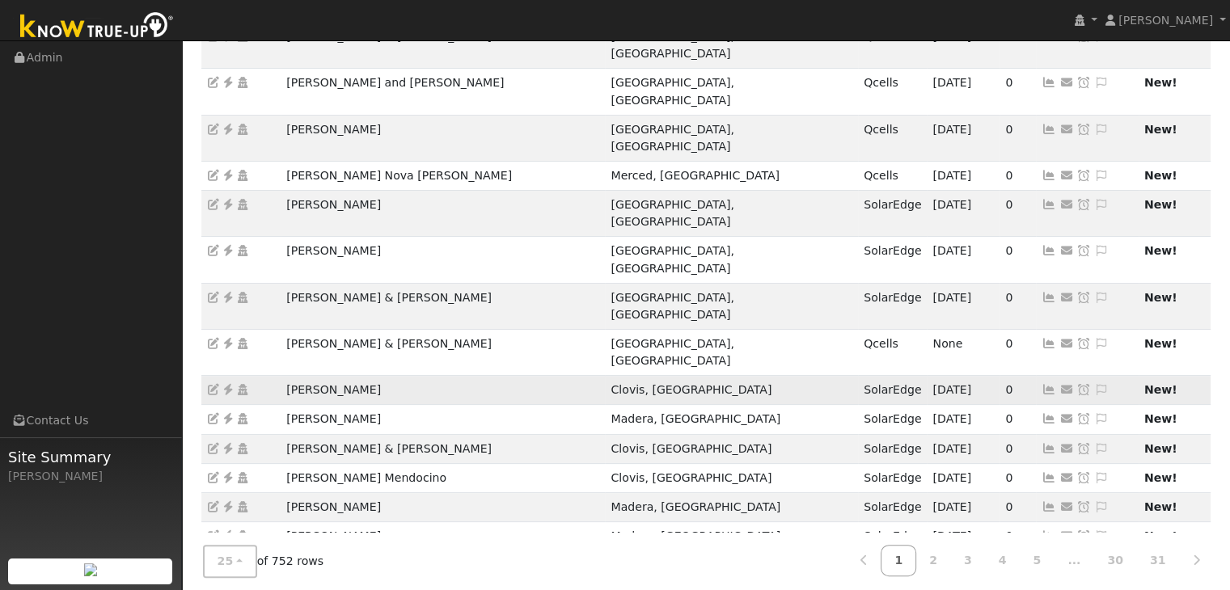
drag, startPoint x: 278, startPoint y: 246, endPoint x: 410, endPoint y: 253, distance: 132.1
click at [410, 376] on tr "Gilbert Fleming Clovis, CA SolarEdge 09/16/25 0 Send Email... Copy a Link Reset…" at bounding box center [706, 390] width 1010 height 29
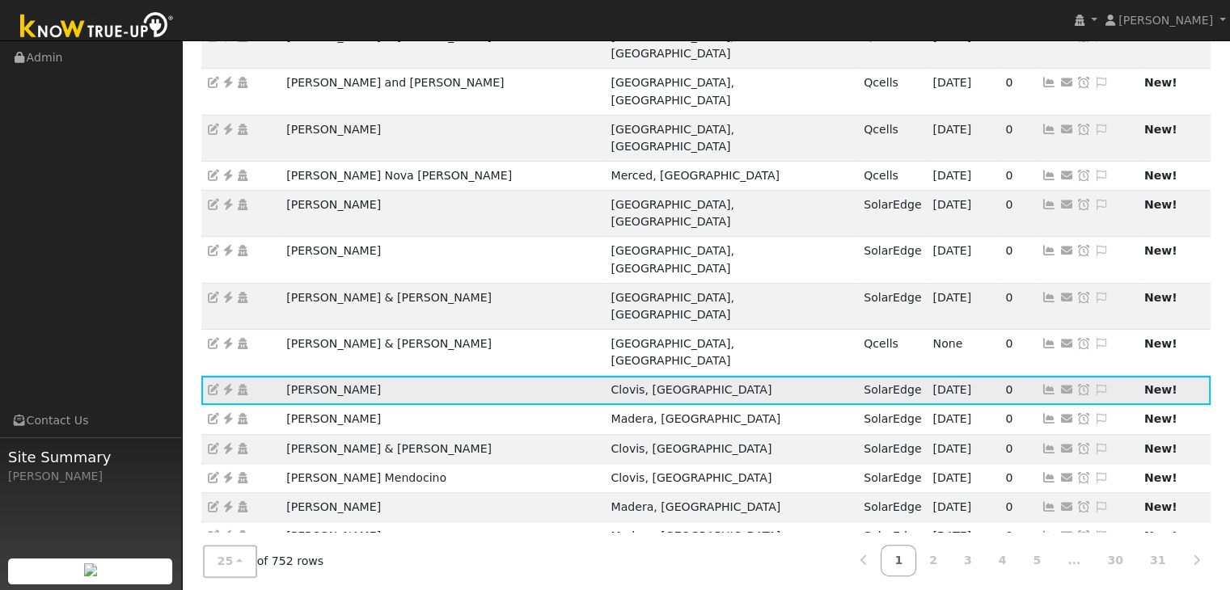
copy tr "[PERSON_NAME]"
click at [231, 384] on icon at bounding box center [228, 389] width 15 height 11
click at [1094, 384] on icon at bounding box center [1101, 389] width 15 height 11
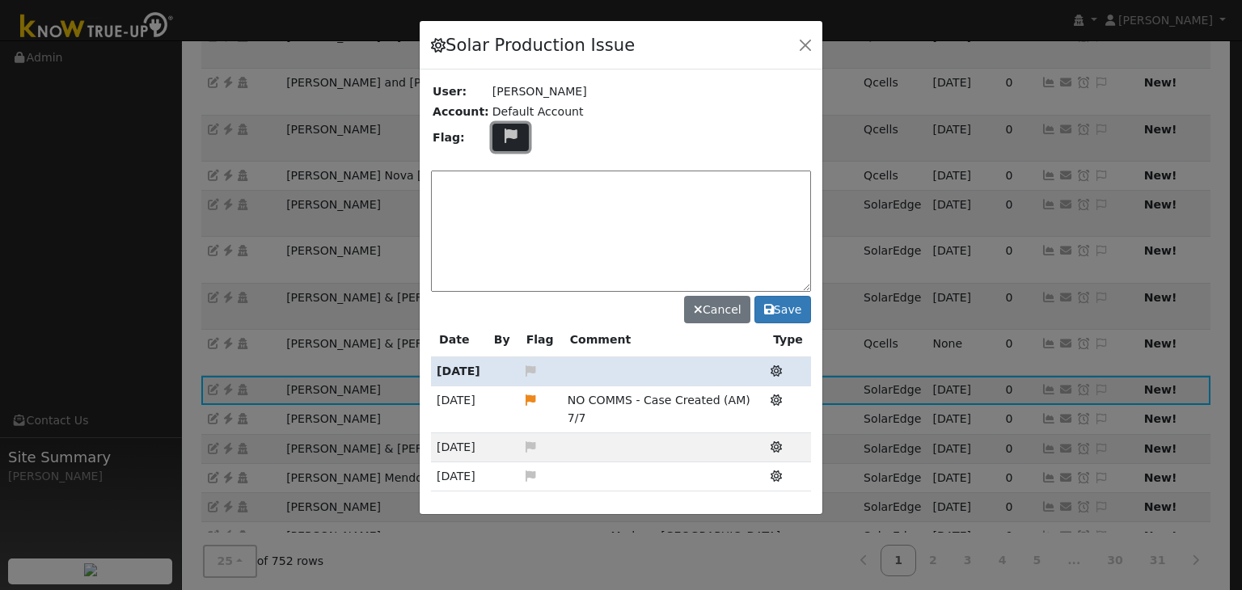
click at [504, 140] on icon at bounding box center [511, 136] width 19 height 15
click at [502, 208] on icon at bounding box center [510, 213] width 19 height 15
click at [524, 201] on textarea at bounding box center [621, 231] width 380 height 121
type textarea "NO COMMS. Case Created. (MP) 9/22"
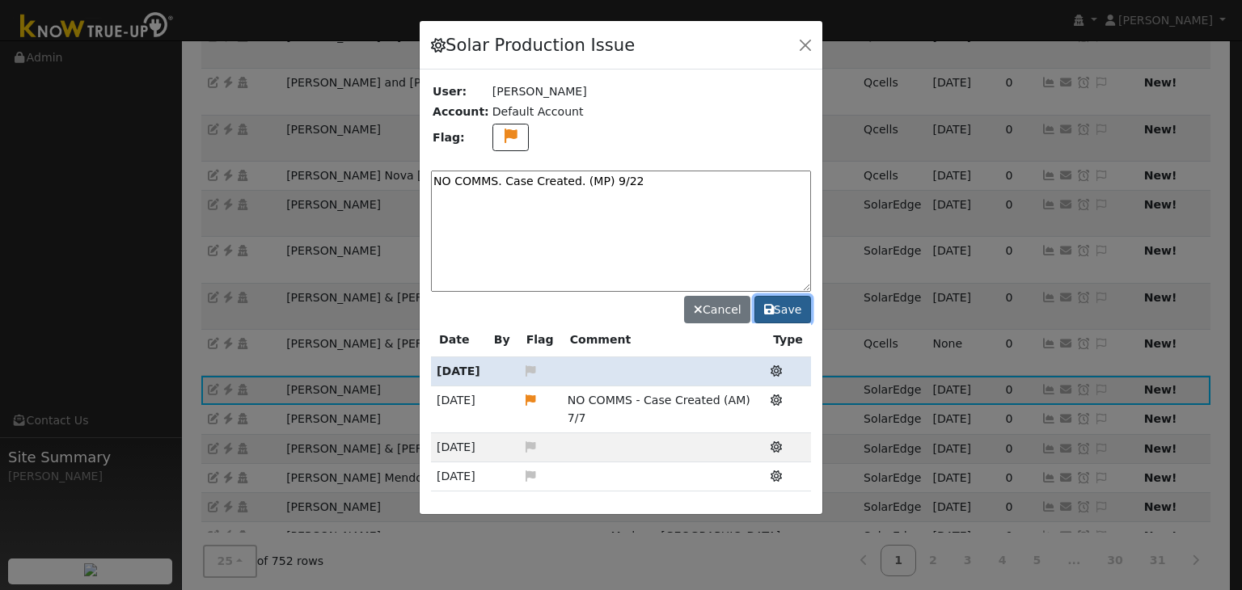
click at [783, 313] on button "Save" at bounding box center [783, 310] width 57 height 28
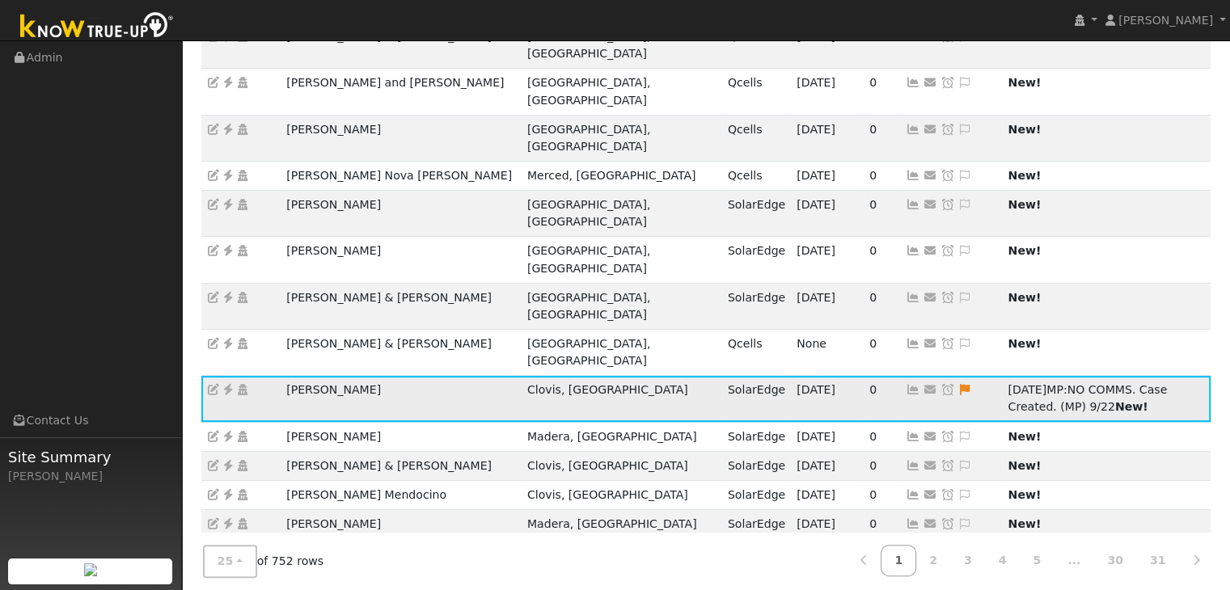
click at [941, 384] on icon at bounding box center [948, 389] width 15 height 11
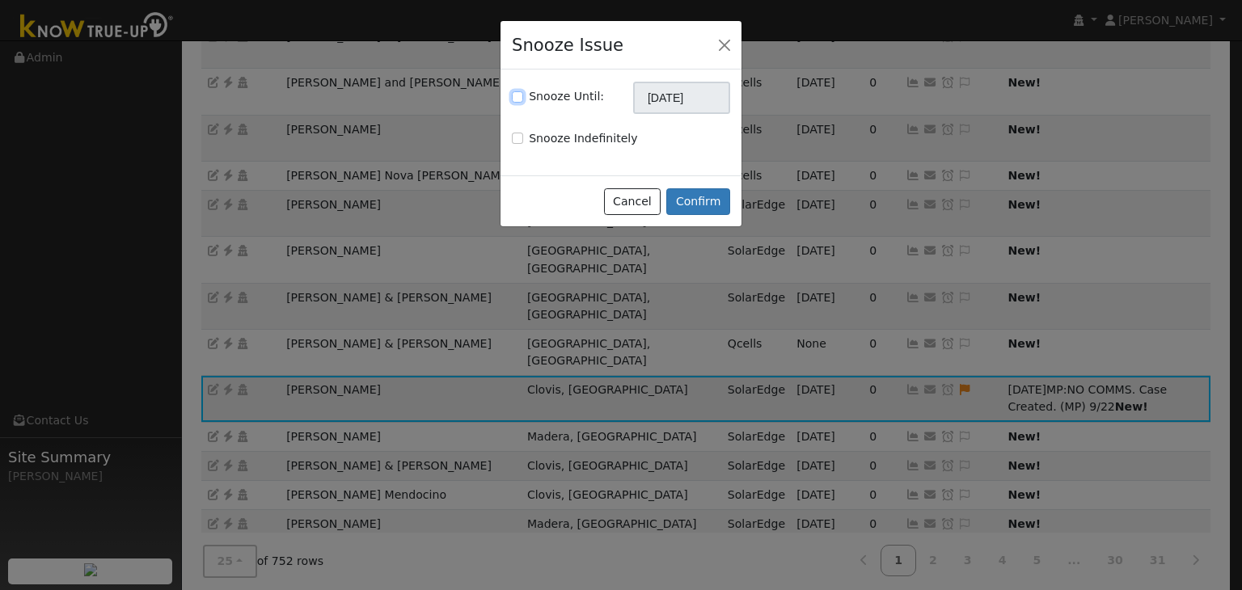
click at [514, 100] on input "Snooze Until:" at bounding box center [517, 96] width 11 height 11
checkbox input "true"
click at [662, 94] on input "[DATE]" at bounding box center [681, 98] width 97 height 32
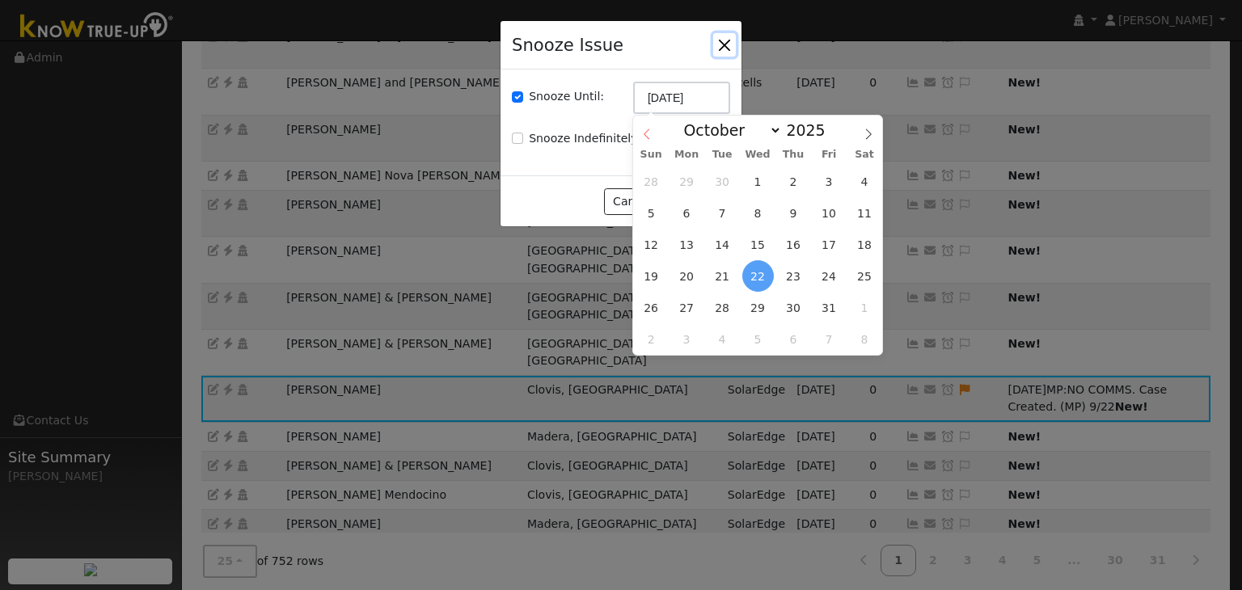
click at [650, 127] on span at bounding box center [647, 130] width 28 height 28
select select "8"
click at [685, 307] on span "29" at bounding box center [687, 308] width 32 height 32
type input "09/29/2025"
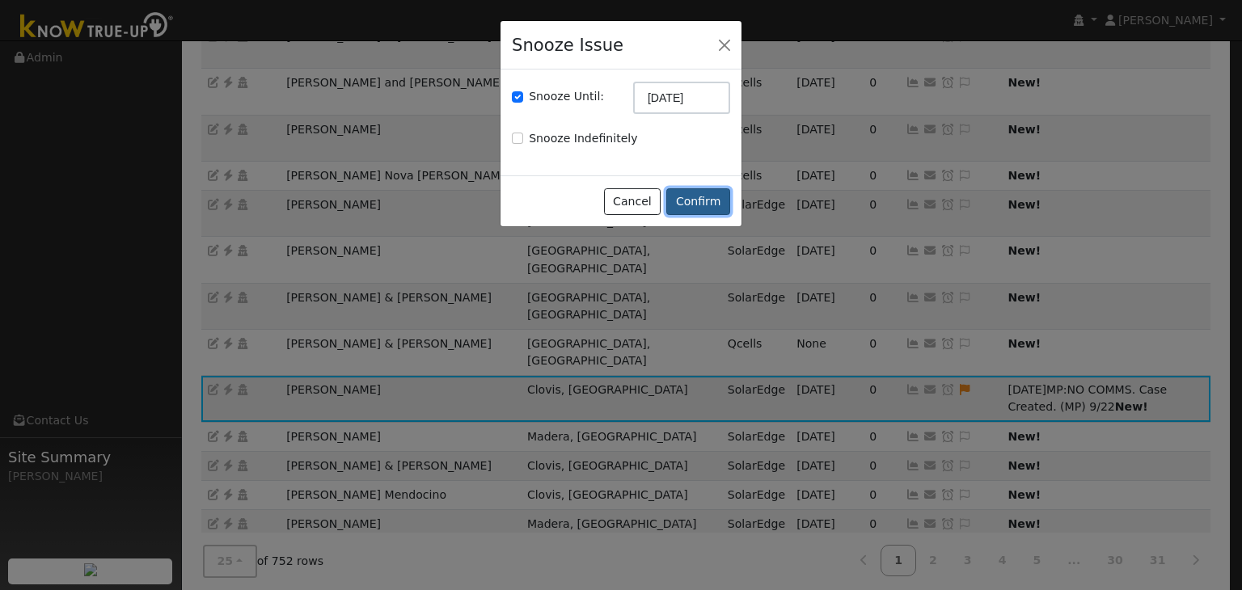
click at [714, 209] on button "Confirm" at bounding box center [699, 202] width 64 height 28
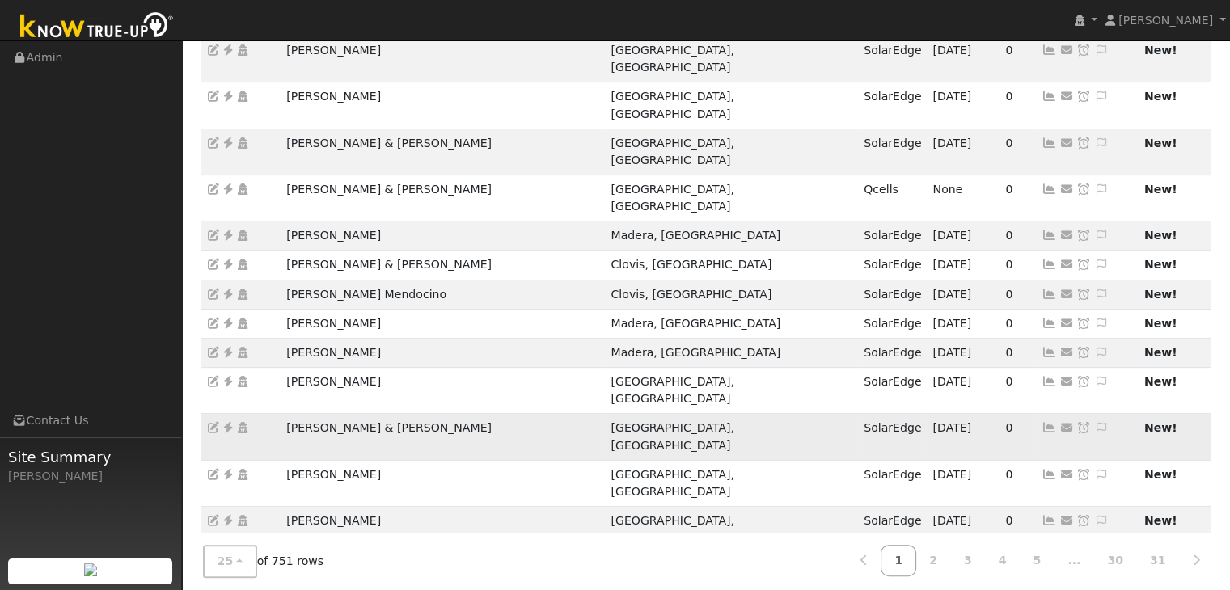
scroll to position [450, 0]
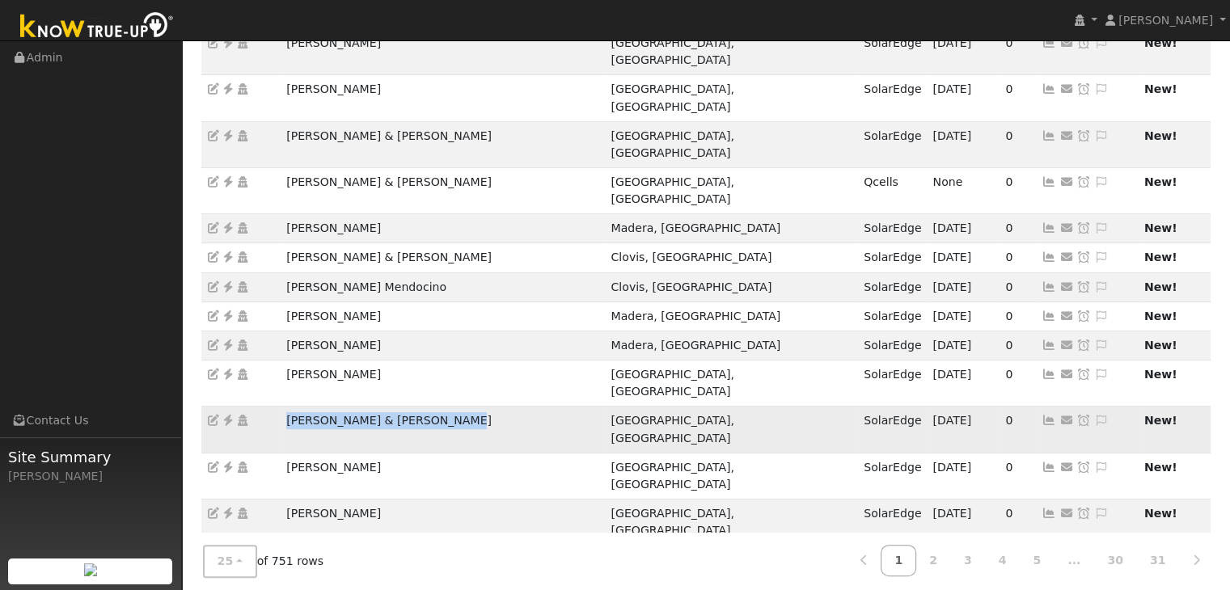
drag, startPoint x: 278, startPoint y: 262, endPoint x: 467, endPoint y: 269, distance: 188.6
click at [467, 407] on tr "James & Julie Christopherson Fresno, CA SolarEdge 09/17/25 0 Send Email... Copy…" at bounding box center [706, 430] width 1010 height 46
copy tr "[PERSON_NAME] & [PERSON_NAME]"
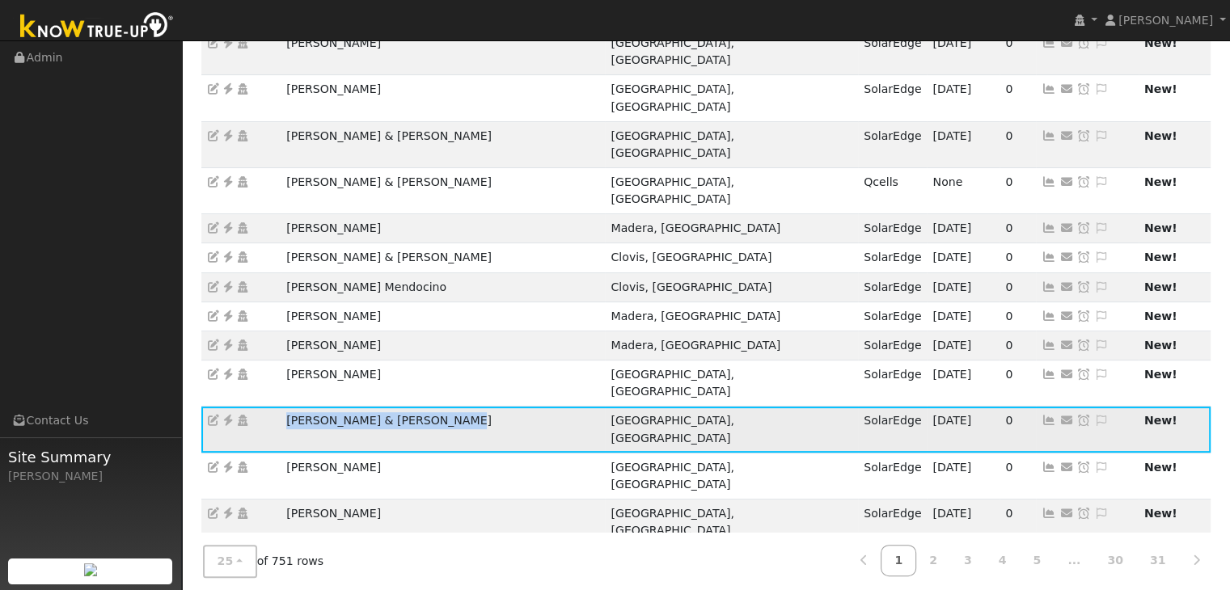
click at [230, 415] on icon at bounding box center [228, 420] width 15 height 11
click at [1094, 415] on icon at bounding box center [1101, 420] width 15 height 11
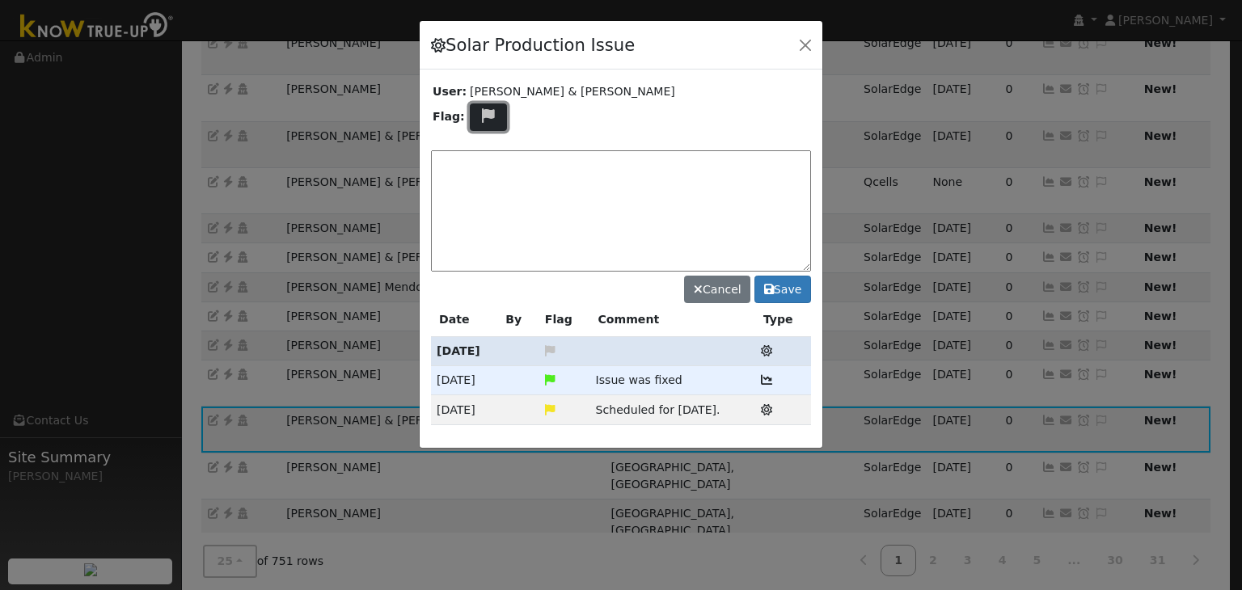
click at [470, 121] on button at bounding box center [488, 118] width 37 height 28
click at [483, 171] on icon at bounding box center [487, 175] width 19 height 15
click at [486, 173] on textarea at bounding box center [621, 210] width 380 height 121
type textarea "NO PRODUCTION. OFFLINE. Case Made. (MP) 9/22"
click at [798, 286] on button "Save" at bounding box center [783, 290] width 57 height 28
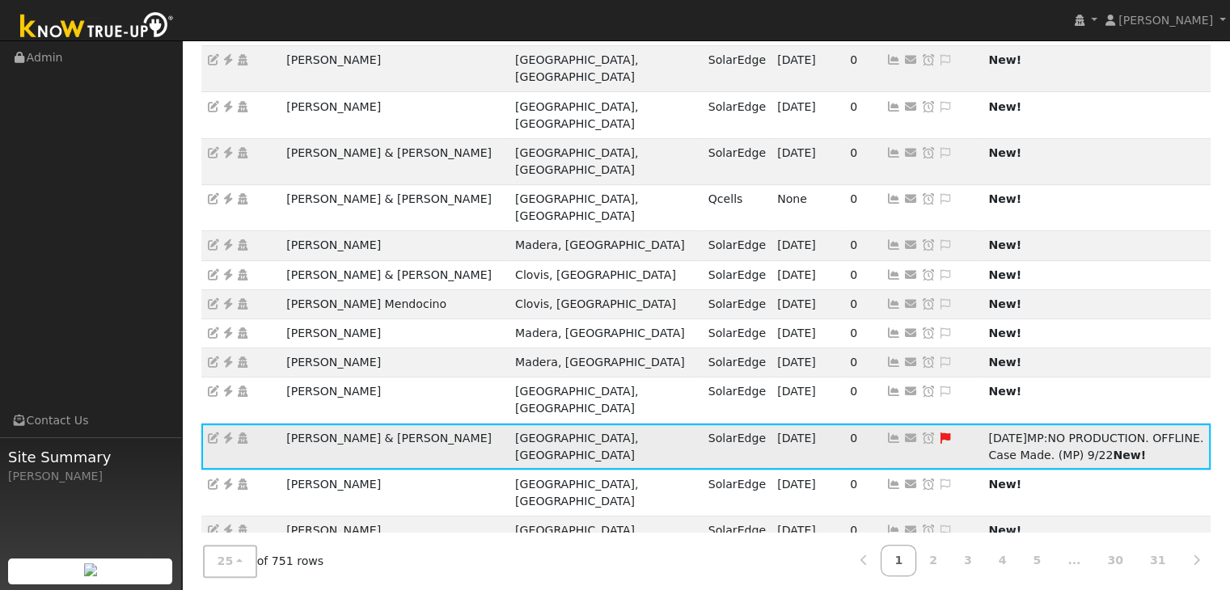
drag, startPoint x: 765, startPoint y: 259, endPoint x: 744, endPoint y: 239, distance: 28.6
click at [921, 433] on icon at bounding box center [928, 438] width 15 height 11
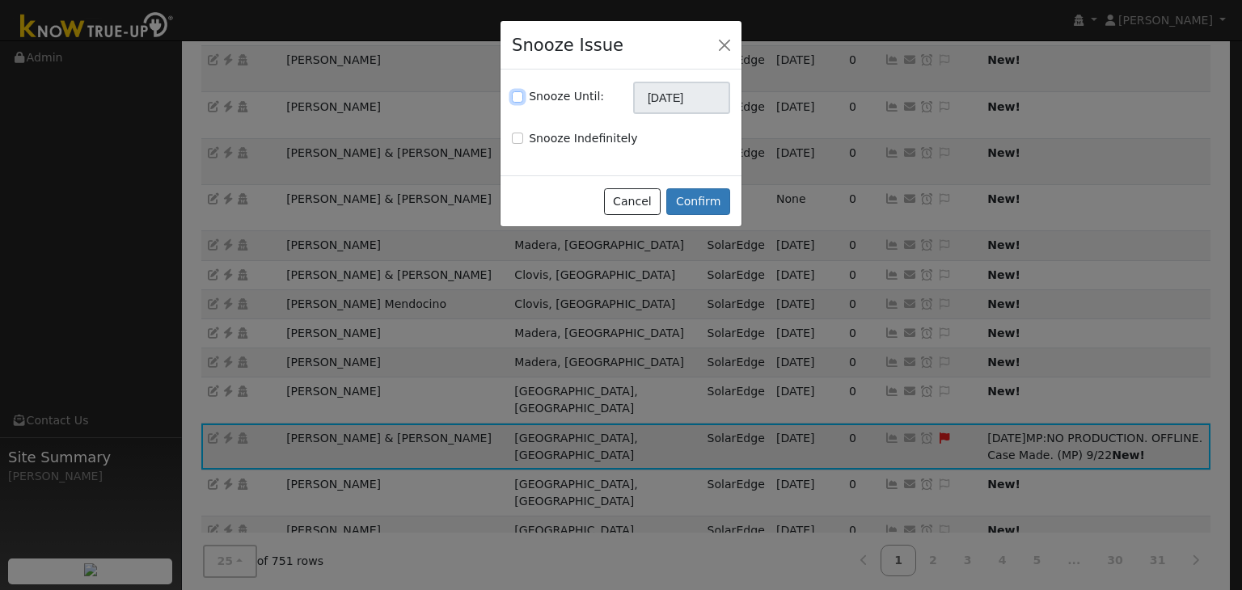
click at [515, 93] on input "Snooze Until:" at bounding box center [517, 96] width 11 height 11
checkbox input "true"
click at [654, 100] on input "[DATE]" at bounding box center [681, 98] width 97 height 32
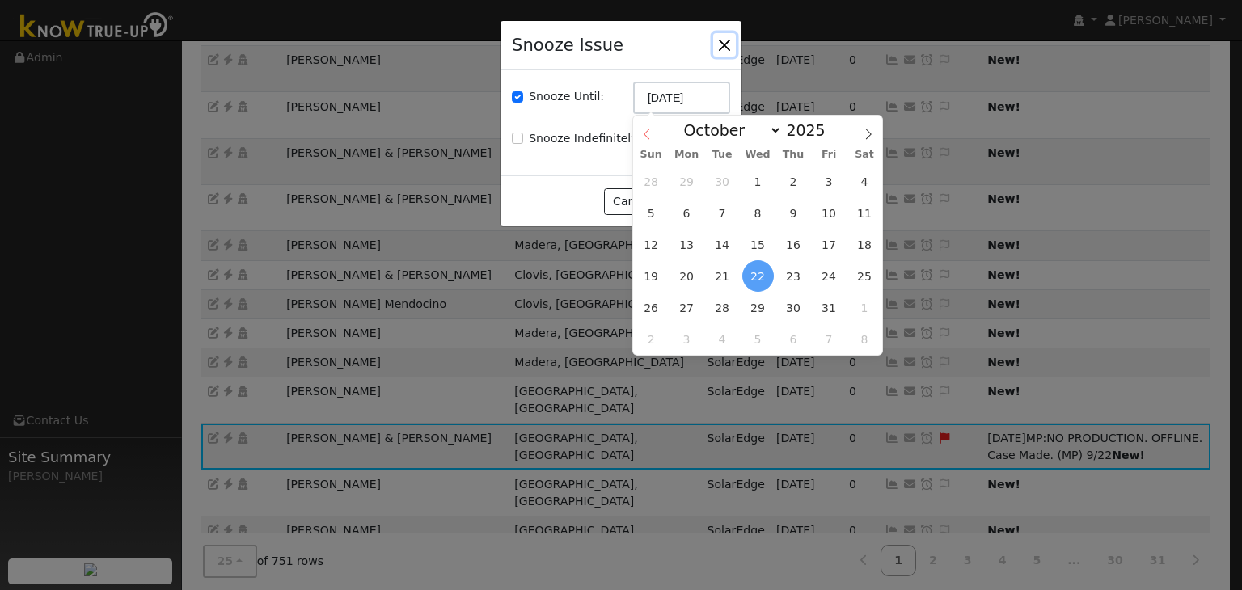
click at [646, 138] on icon at bounding box center [646, 134] width 11 height 11
select select "8"
click at [688, 296] on span "29" at bounding box center [687, 308] width 32 height 32
type input "09/29/2025"
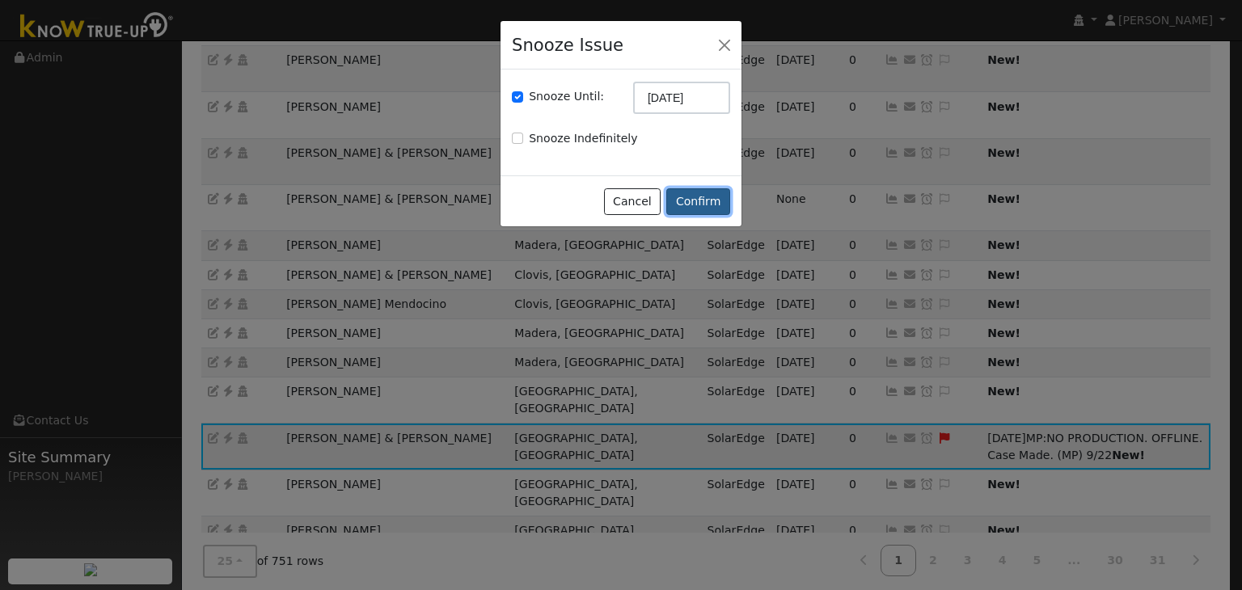
click at [696, 201] on button "Confirm" at bounding box center [699, 202] width 64 height 28
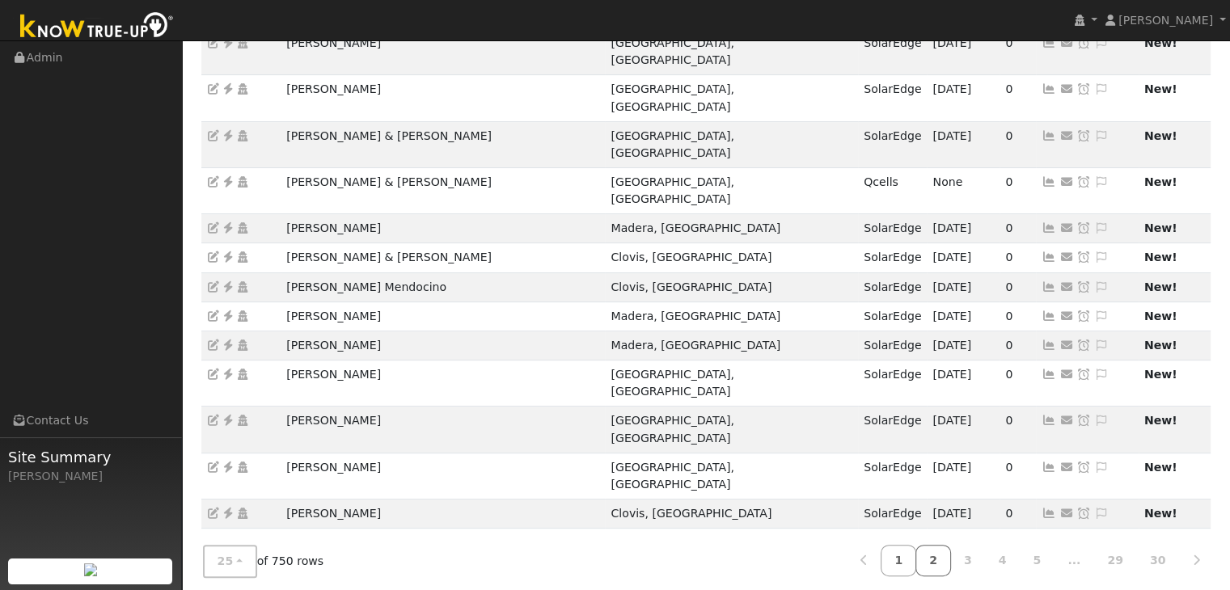
click at [948, 555] on link "2" at bounding box center [934, 561] width 36 height 32
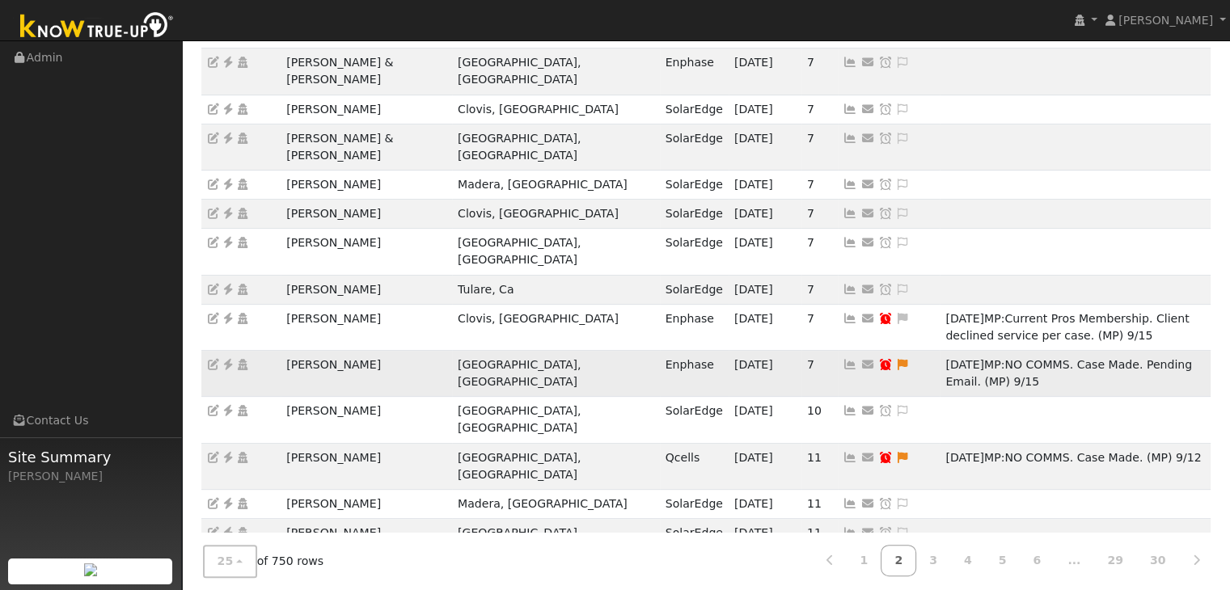
scroll to position [467, 0]
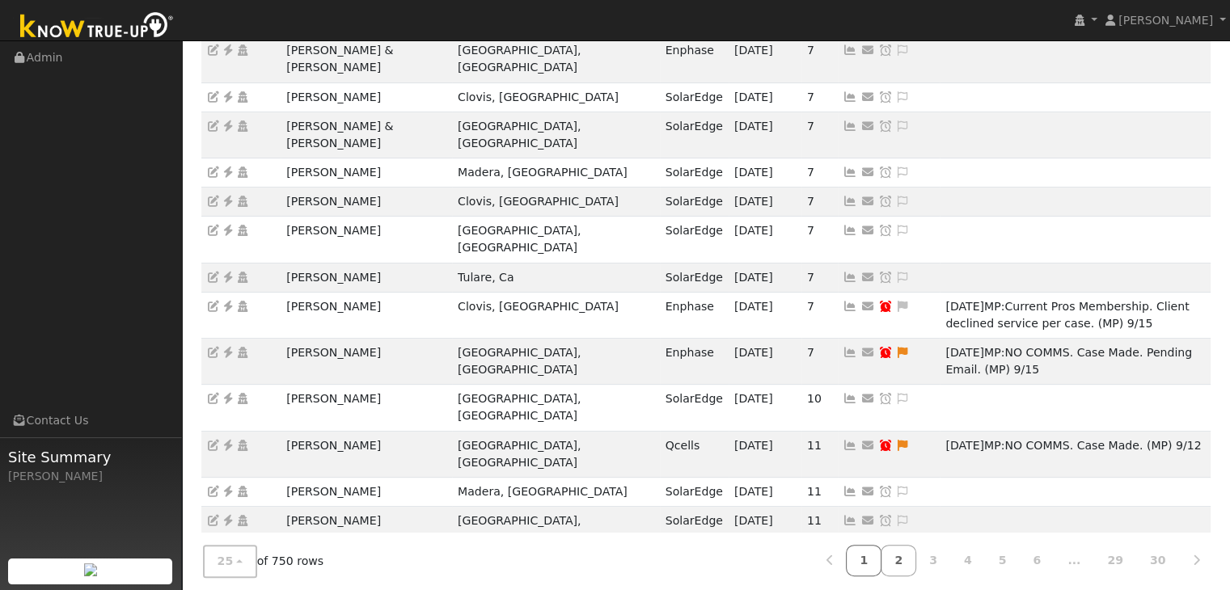
click at [882, 548] on link "1" at bounding box center [864, 561] width 36 height 32
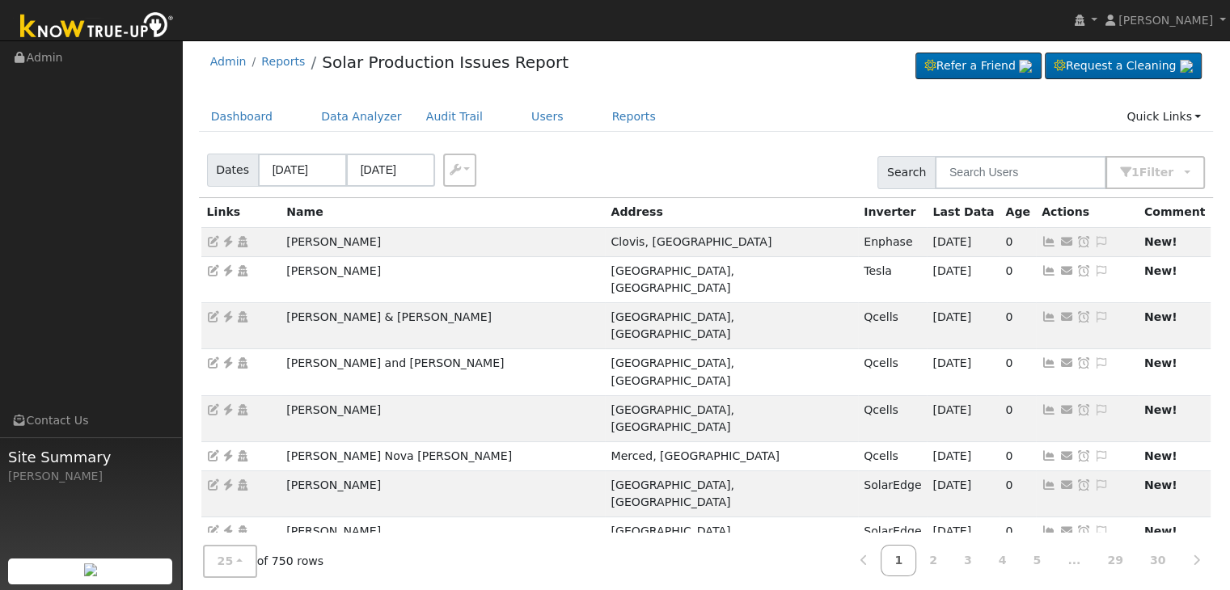
scroll to position [0, 0]
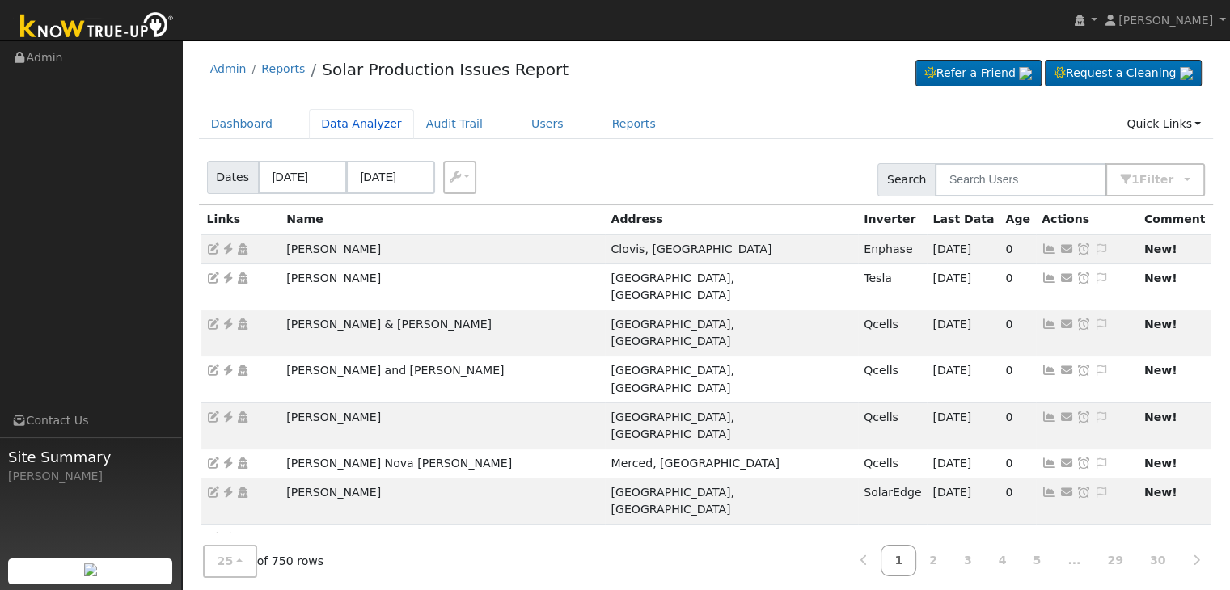
click at [342, 120] on link "Data Analyzer" at bounding box center [361, 124] width 105 height 30
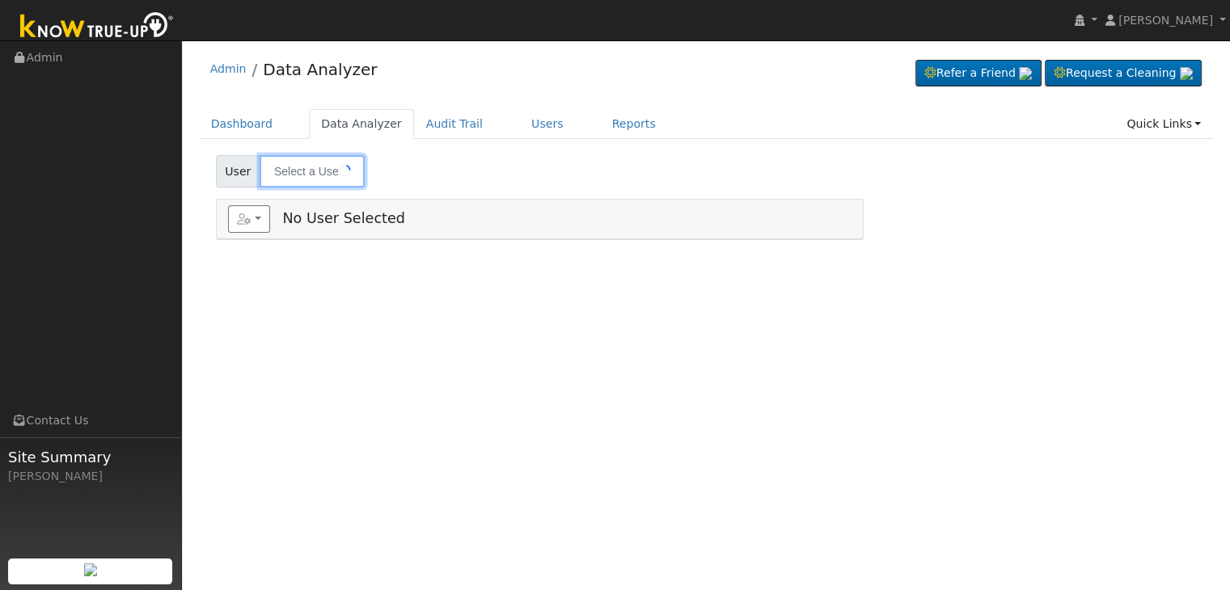
type input "[PERSON_NAME] & [PERSON_NAME]"
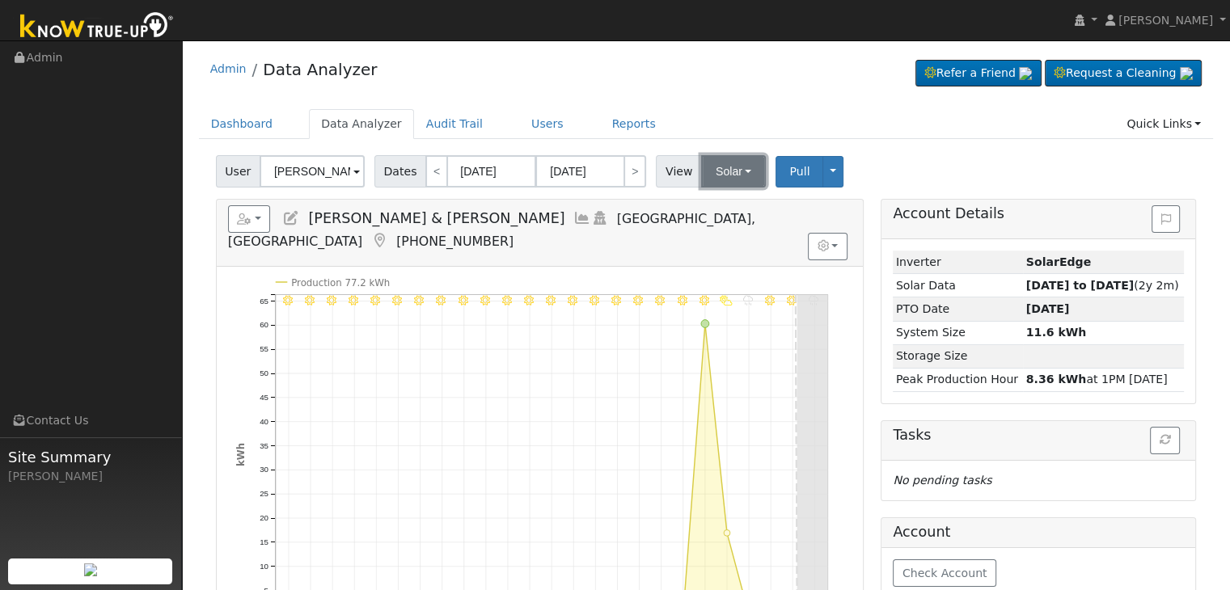
click at [705, 178] on button "Solar" at bounding box center [733, 171] width 65 height 32
click at [709, 205] on link "Utility" at bounding box center [754, 207] width 112 height 23
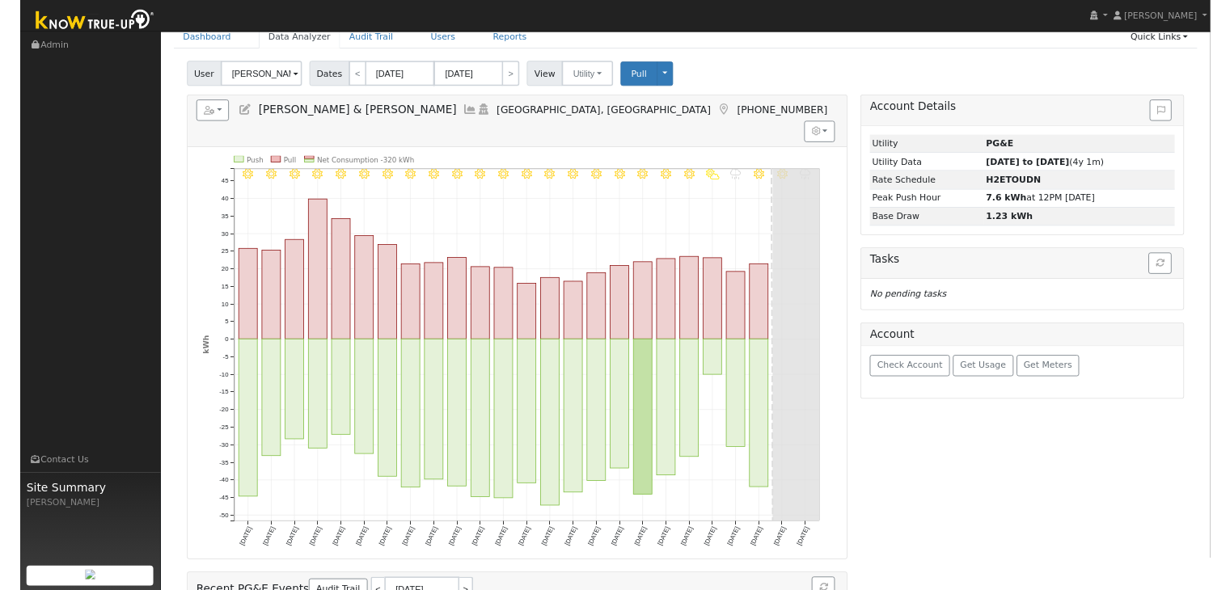
scroll to position [81, 0]
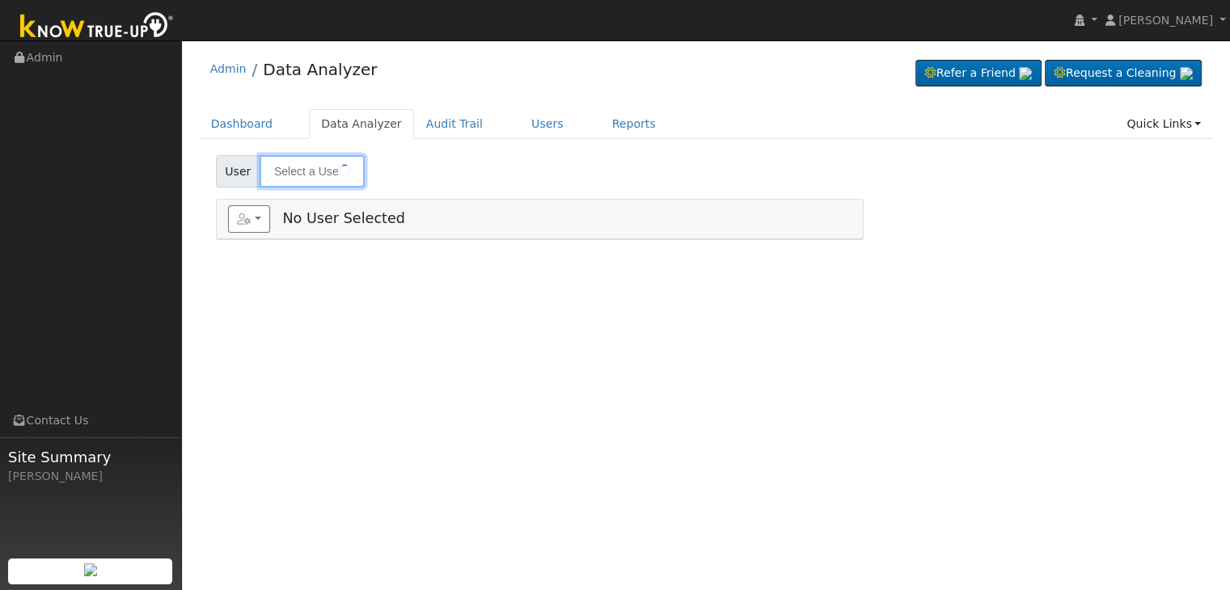
type input "[PERSON_NAME]"
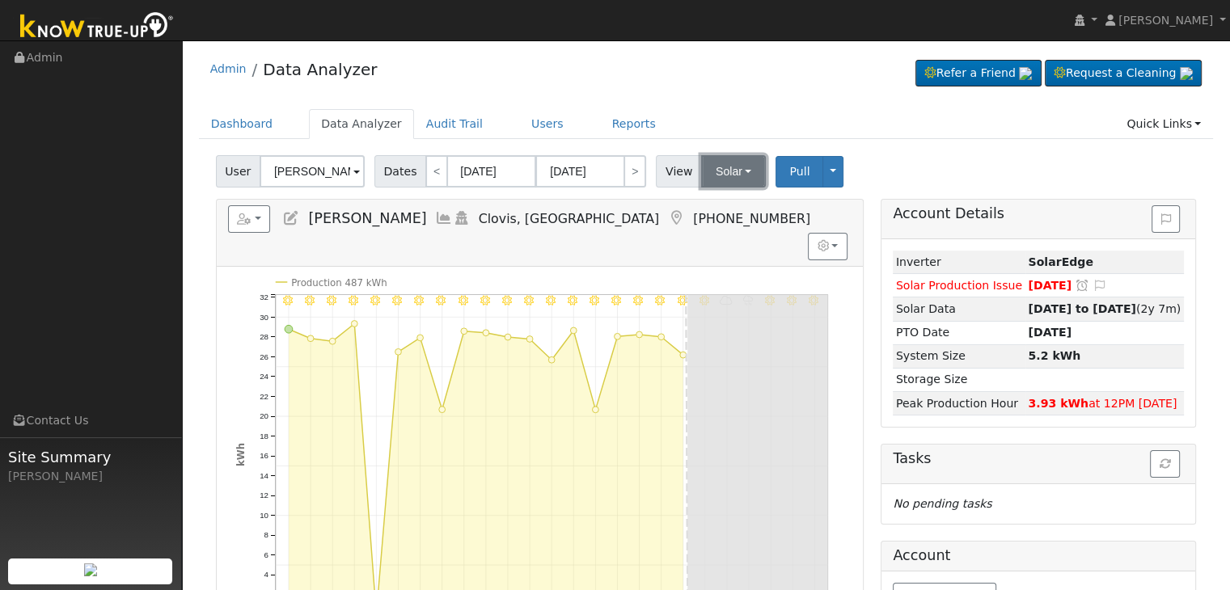
click at [717, 159] on button "Solar" at bounding box center [733, 171] width 65 height 32
click at [725, 205] on link "Utility" at bounding box center [754, 207] width 112 height 23
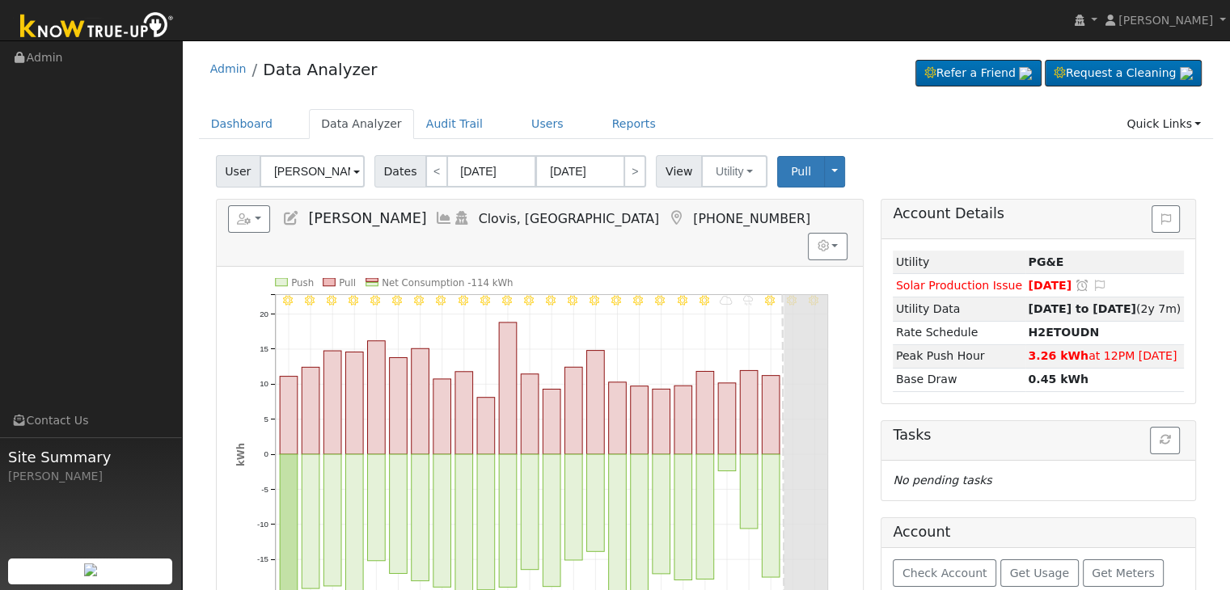
click at [667, 220] on icon at bounding box center [676, 218] width 18 height 15
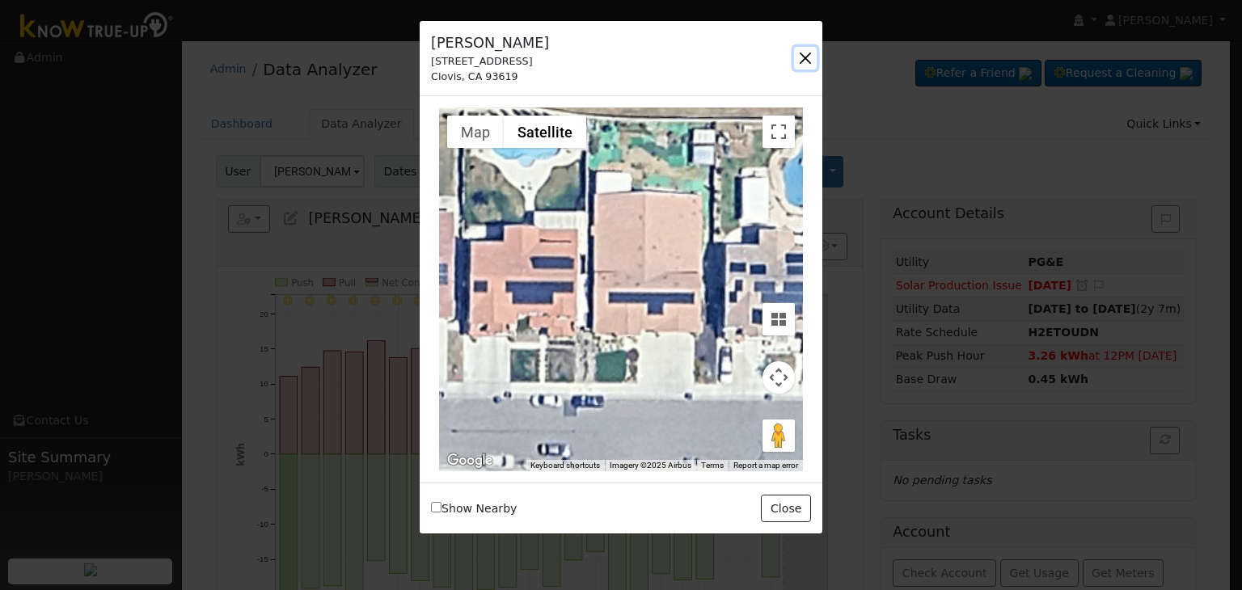
drag, startPoint x: 809, startPoint y: 51, endPoint x: 740, endPoint y: 32, distance: 71.4
click at [809, 51] on button "button" at bounding box center [805, 58] width 23 height 23
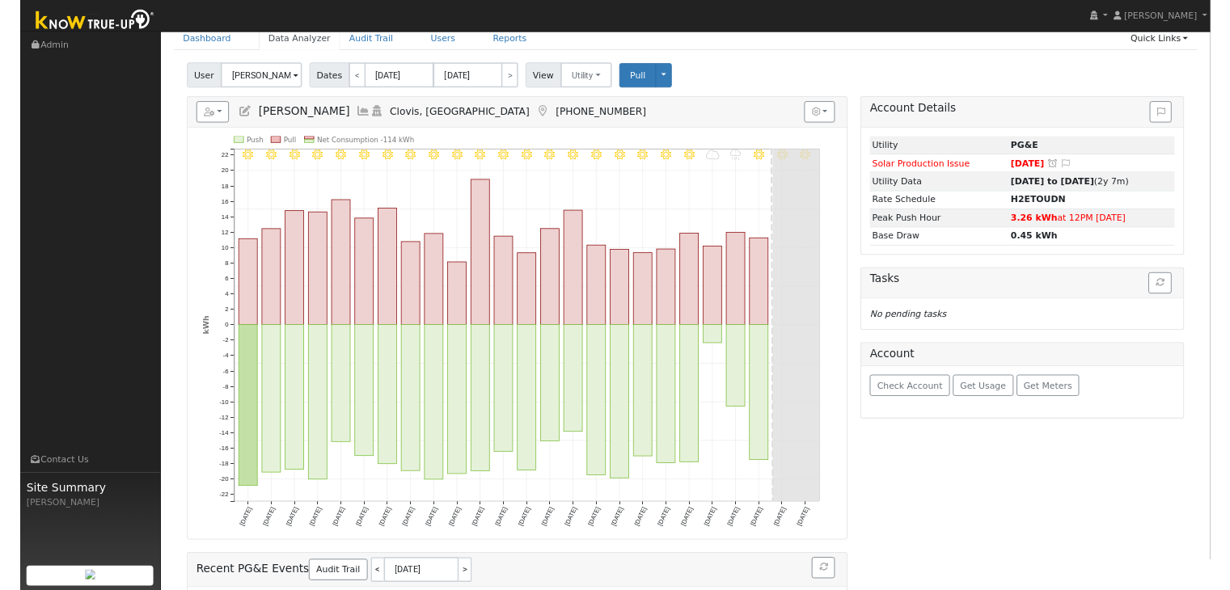
scroll to position [81, 0]
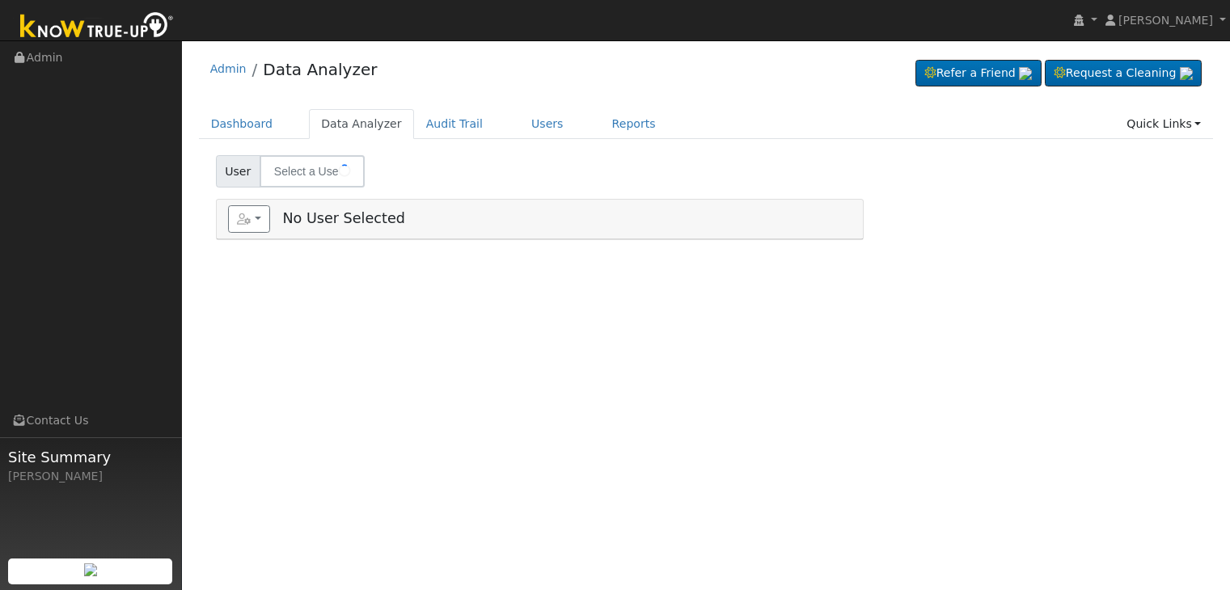
type input "[PERSON_NAME] & [PERSON_NAME]"
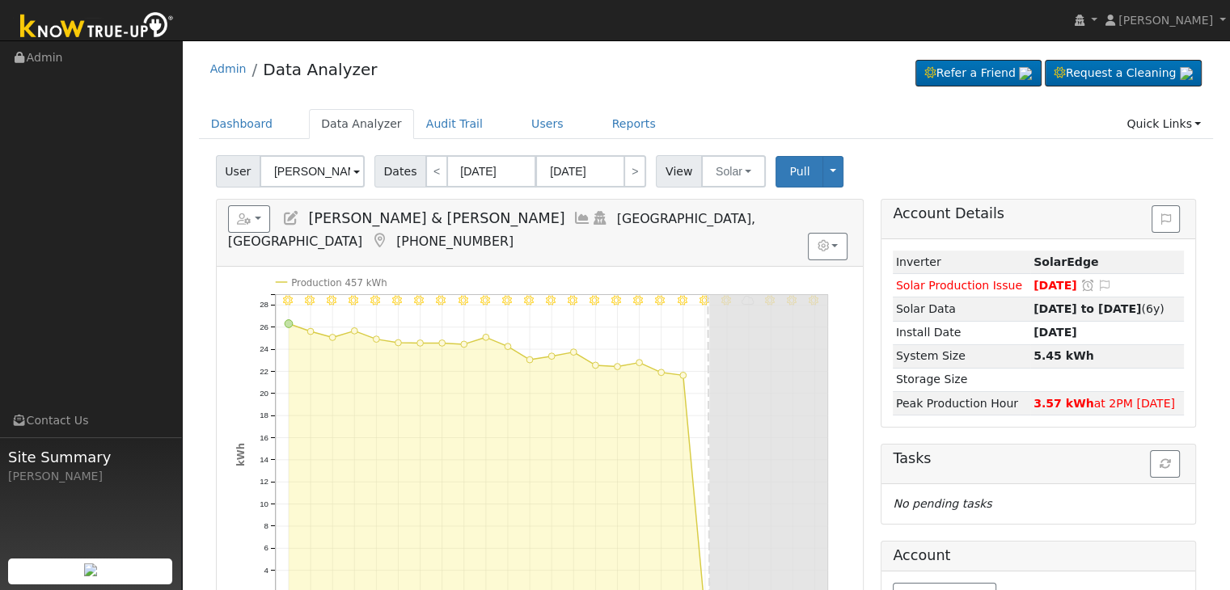
click at [388, 234] on icon at bounding box center [379, 241] width 18 height 15
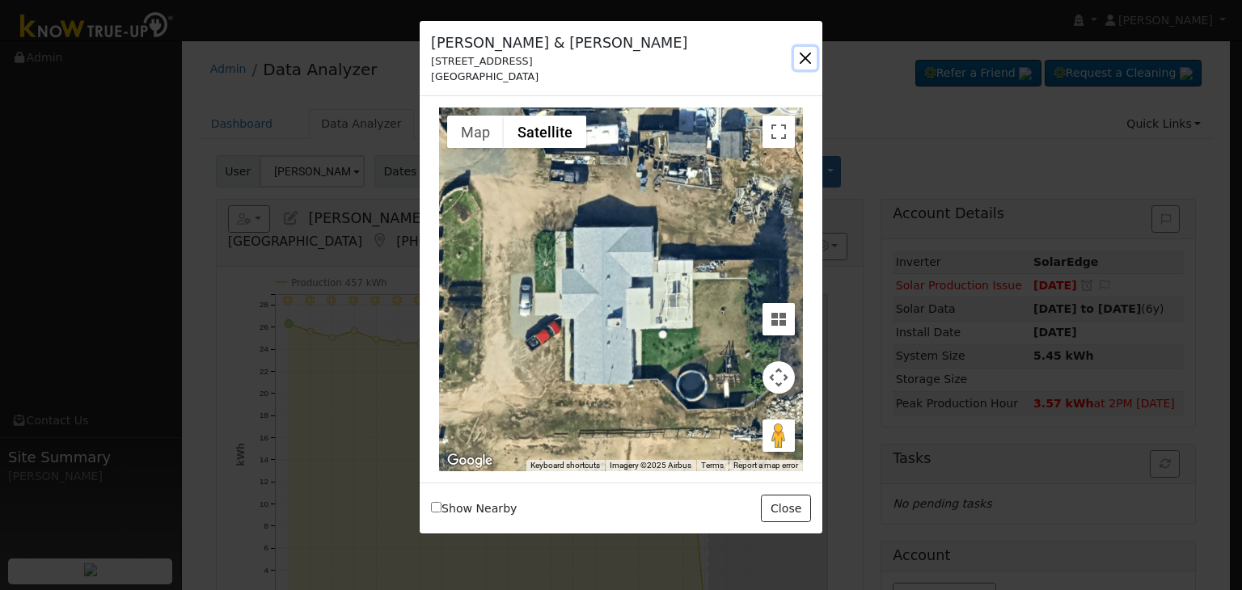
click at [808, 59] on button "button" at bounding box center [805, 58] width 23 height 23
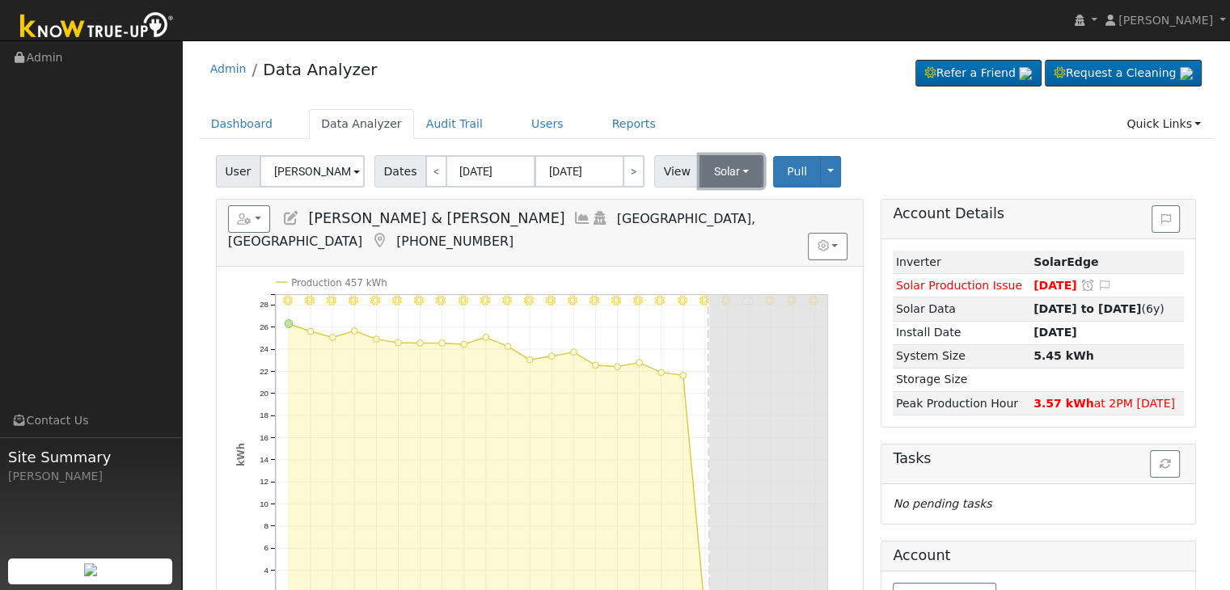
click at [718, 171] on button "Solar" at bounding box center [732, 171] width 65 height 32
click at [721, 210] on link "Utility" at bounding box center [752, 207] width 112 height 23
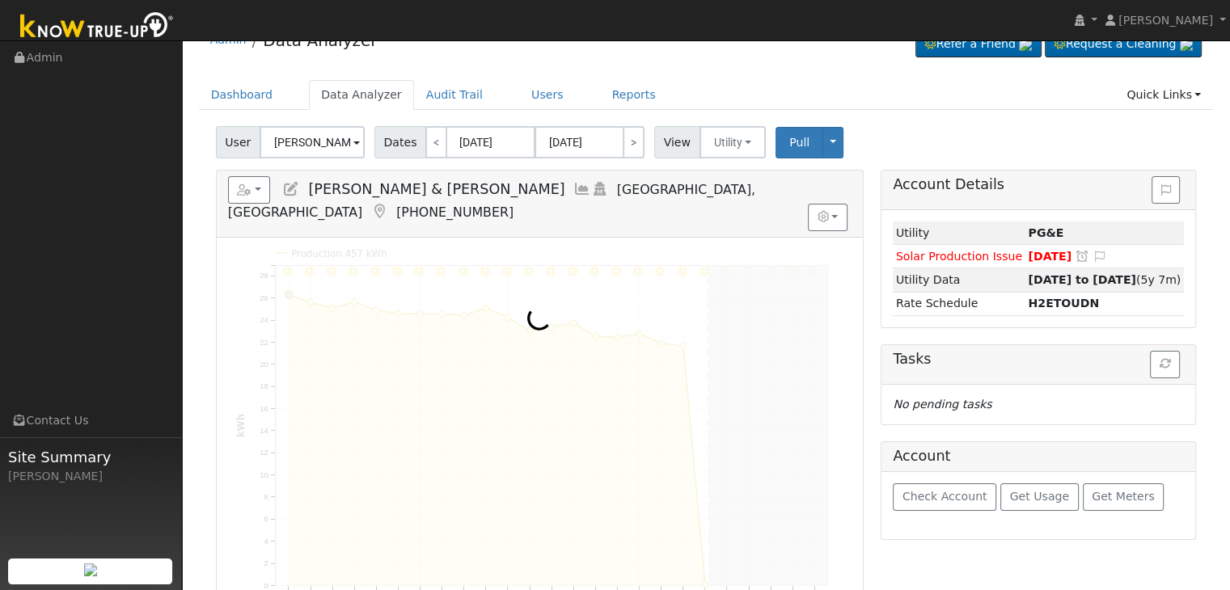
scroll to position [81, 0]
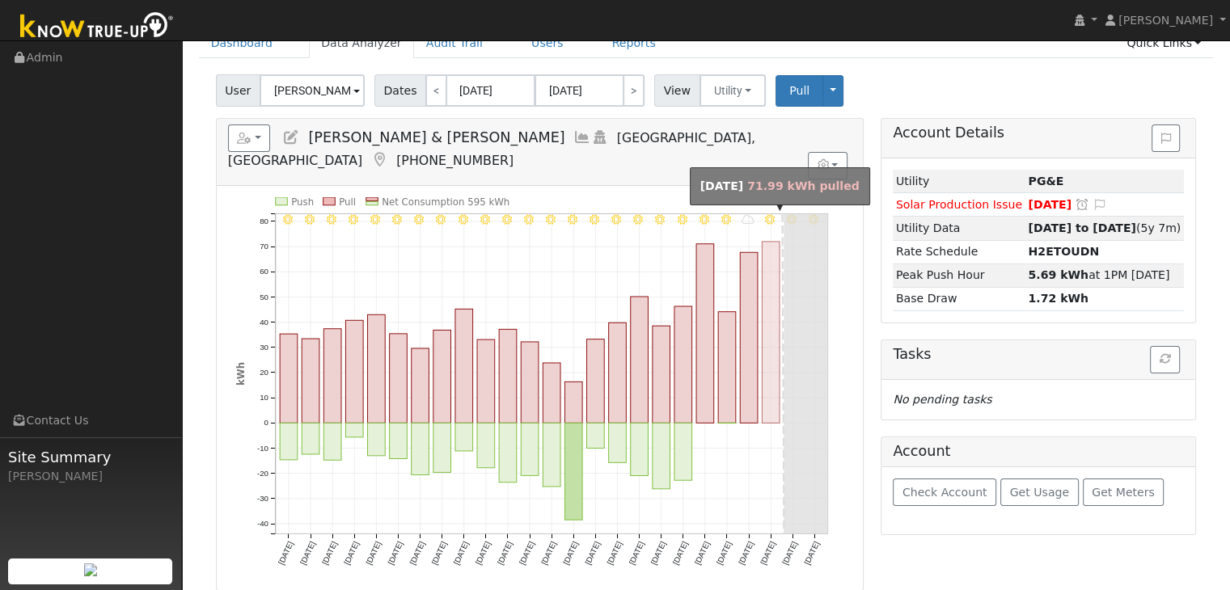
click at [771, 360] on rect "onclick=""" at bounding box center [771, 332] width 18 height 181
type input "[DATE]"
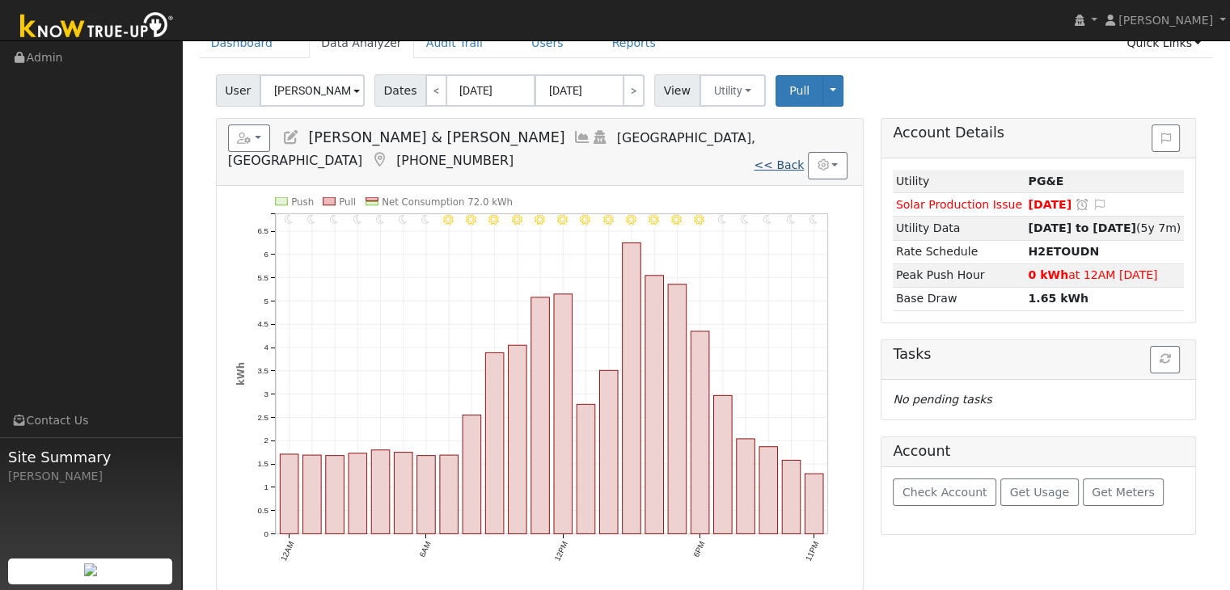
click at [781, 159] on link "<< Back" at bounding box center [779, 165] width 50 height 13
type input "[DATE]"
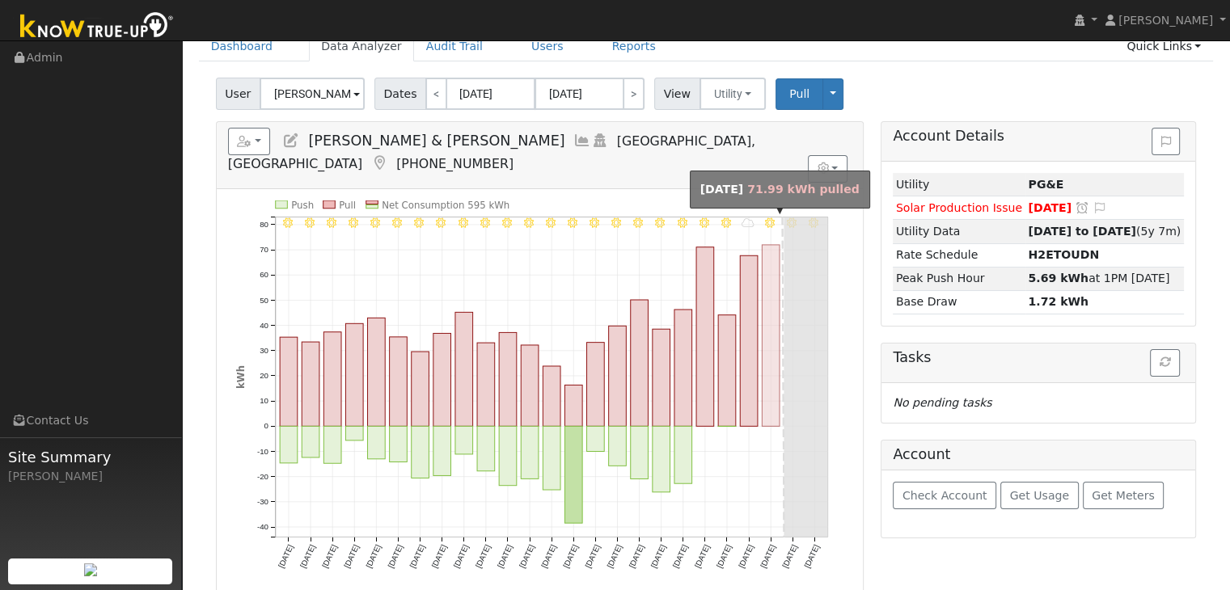
scroll to position [81, 0]
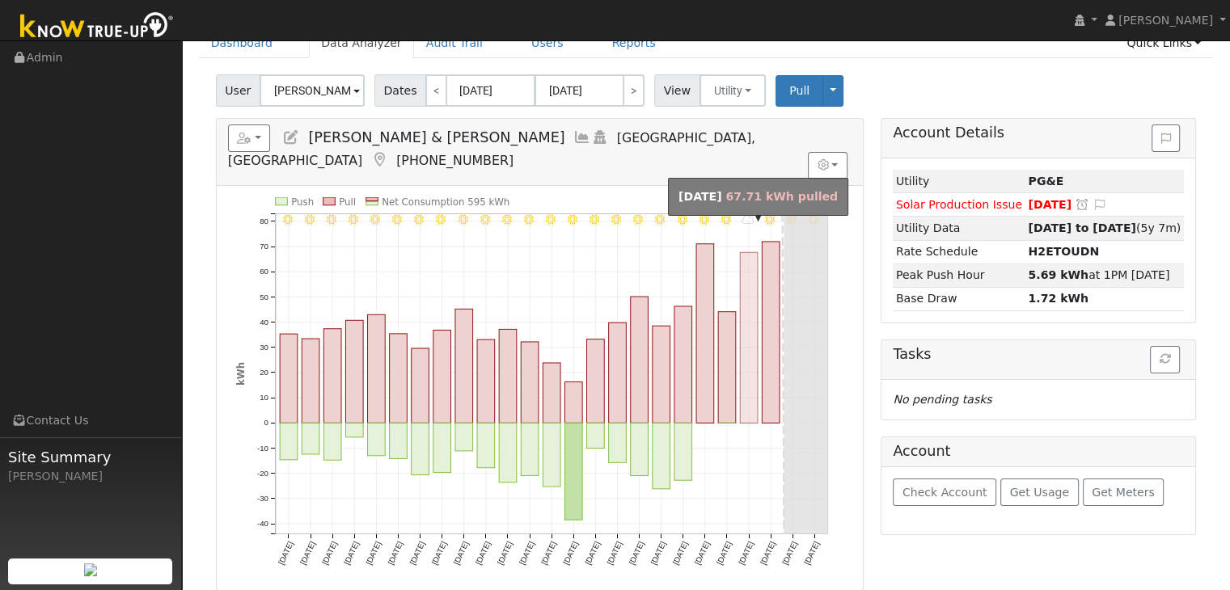
click at [753, 356] on rect "onclick=""" at bounding box center [749, 337] width 18 height 171
type input "[DATE]"
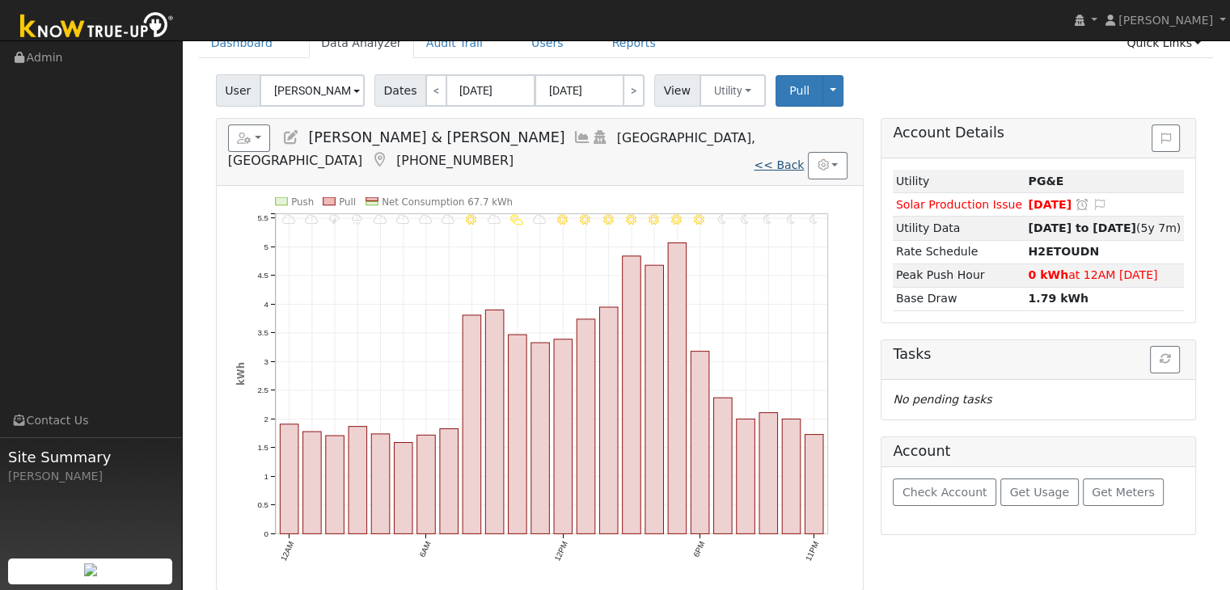
click at [777, 159] on link "<< Back" at bounding box center [779, 165] width 50 height 13
type input "[DATE]"
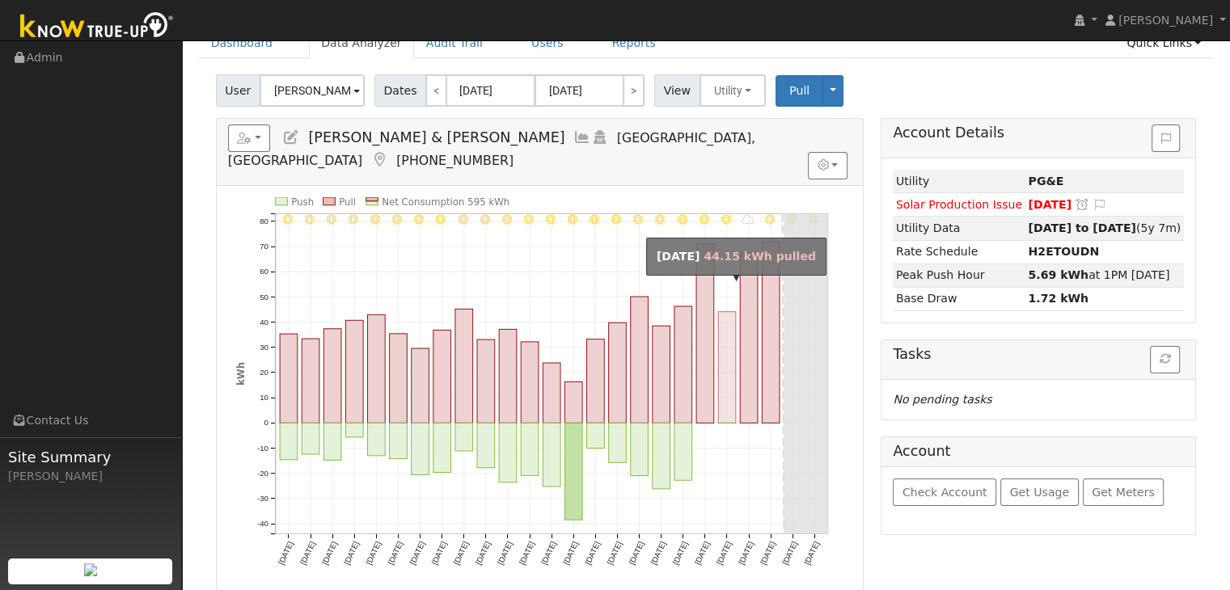
click at [727, 360] on rect "onclick=""" at bounding box center [727, 368] width 18 height 112
type input "09/18/2025"
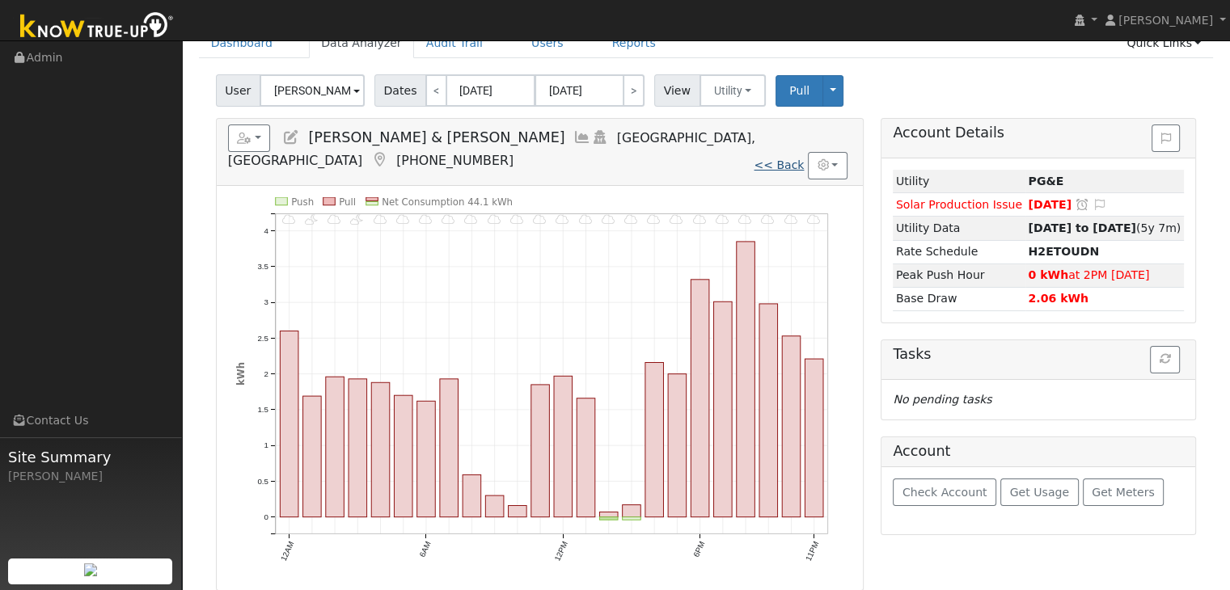
click at [781, 159] on link "<< Back" at bounding box center [779, 165] width 50 height 13
type input "08/29/2025"
type input "[DATE]"
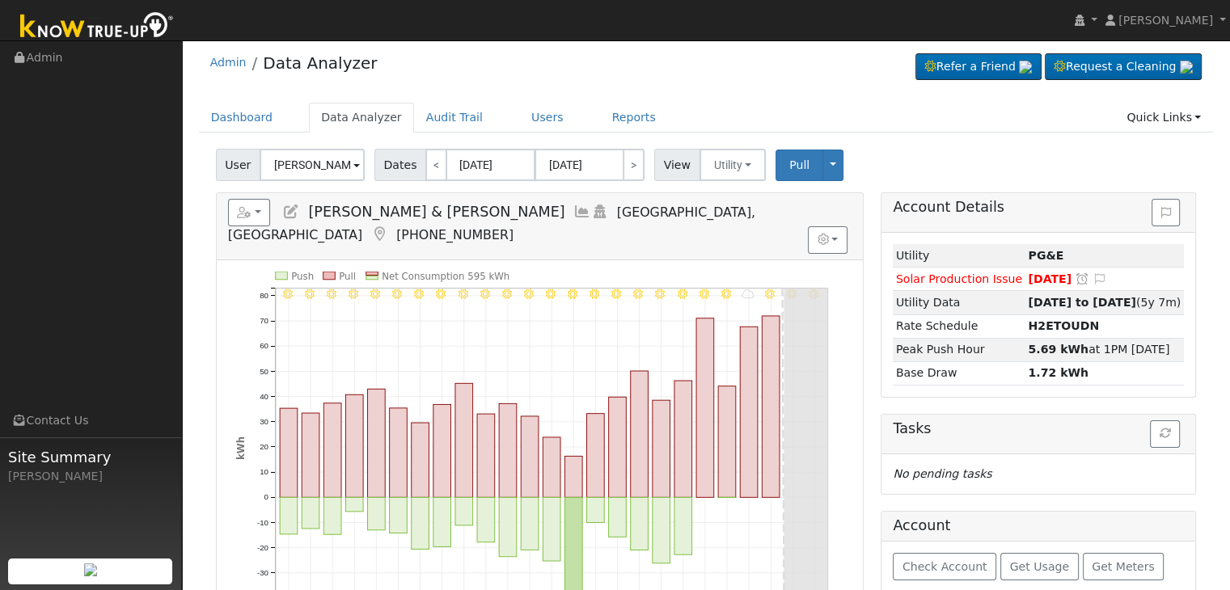
scroll to position [0, 0]
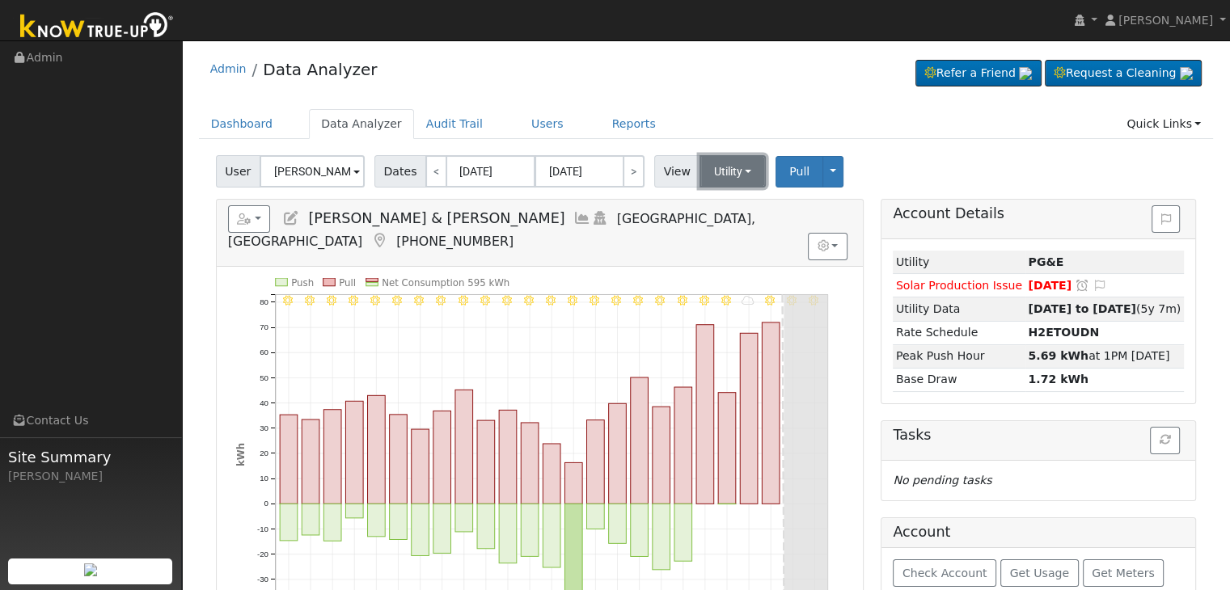
click at [715, 171] on button "Utility" at bounding box center [733, 171] width 67 height 32
click at [727, 227] on link "Solar" at bounding box center [752, 230] width 112 height 23
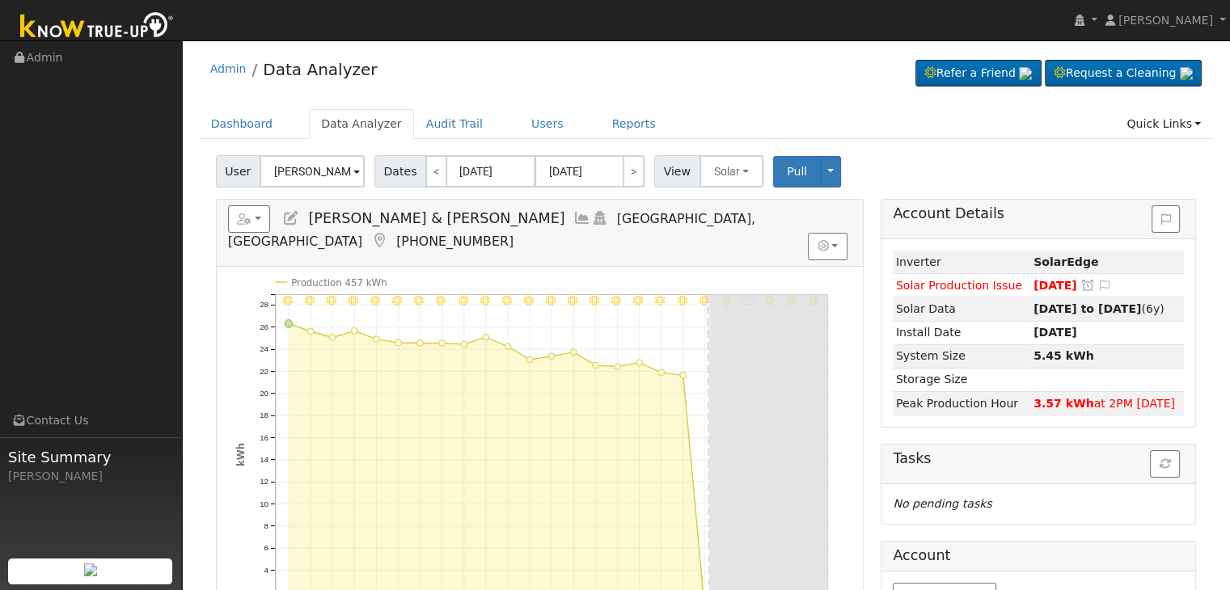
click at [388, 234] on icon at bounding box center [379, 241] width 18 height 15
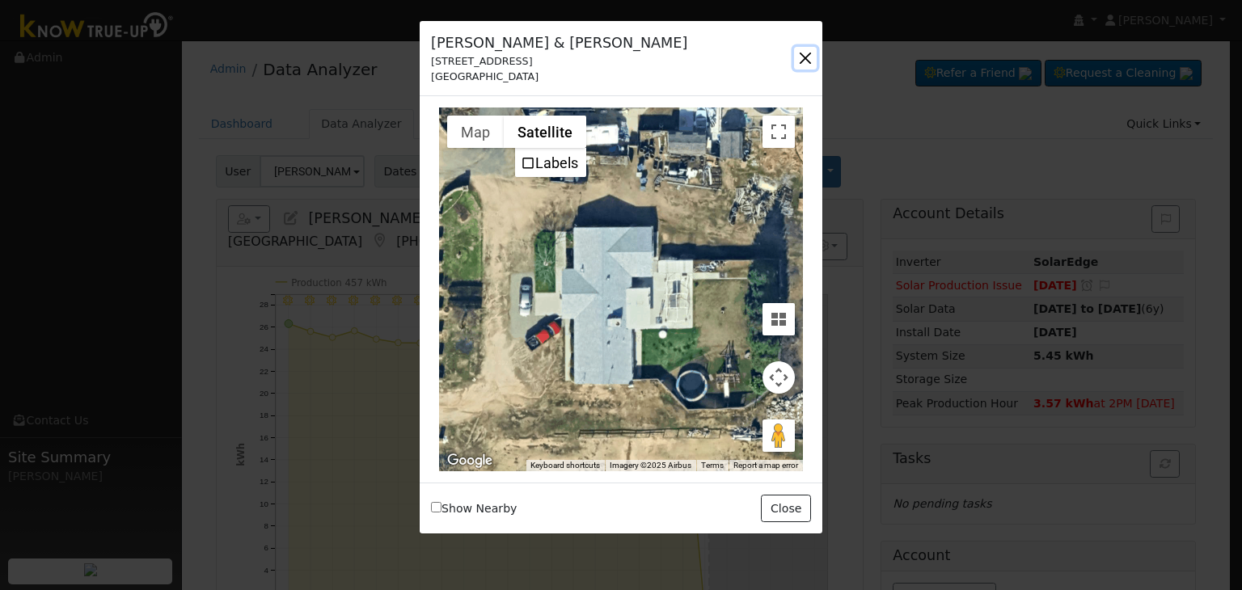
click at [800, 59] on button "button" at bounding box center [805, 58] width 23 height 23
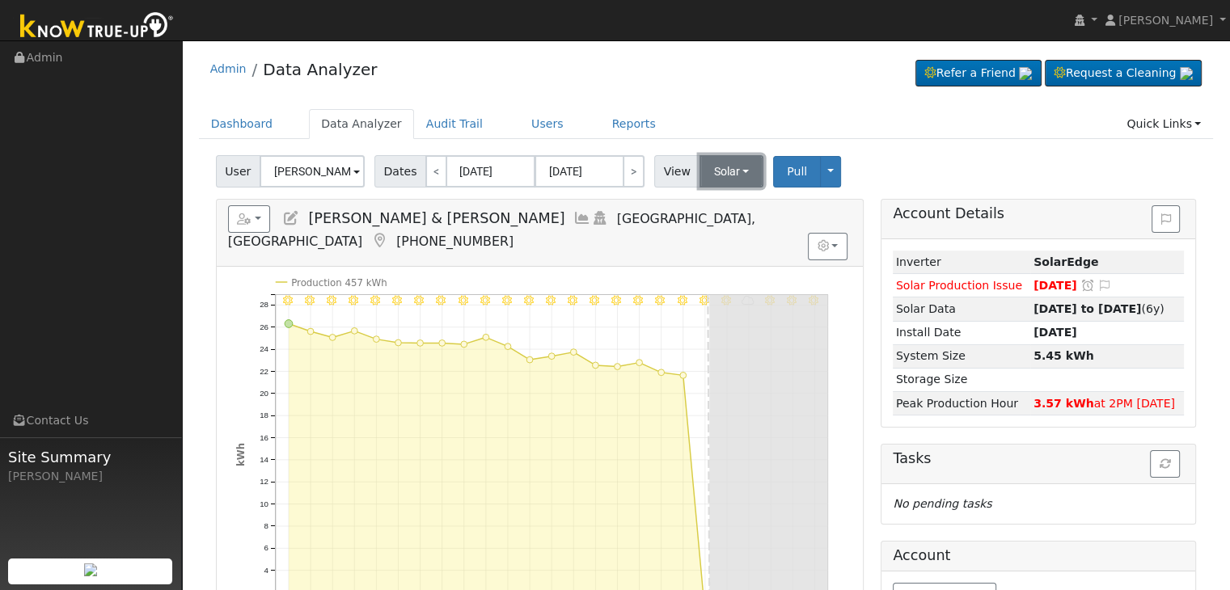
click at [738, 169] on button "Solar" at bounding box center [732, 171] width 65 height 32
click at [725, 205] on link "Utility" at bounding box center [752, 207] width 112 height 23
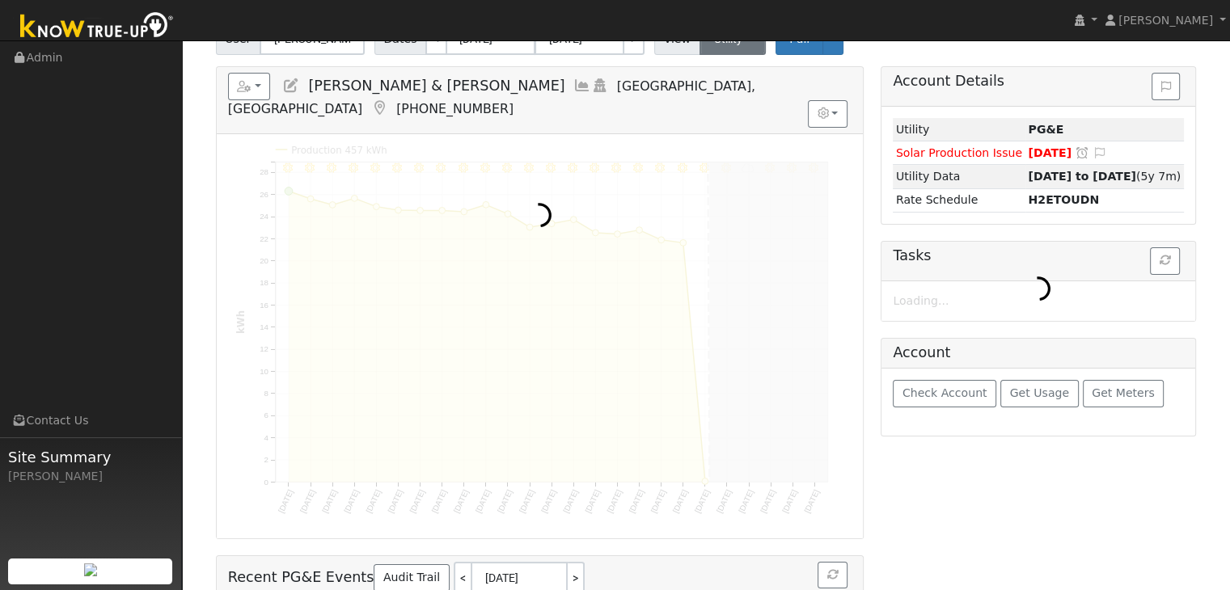
scroll to position [162, 0]
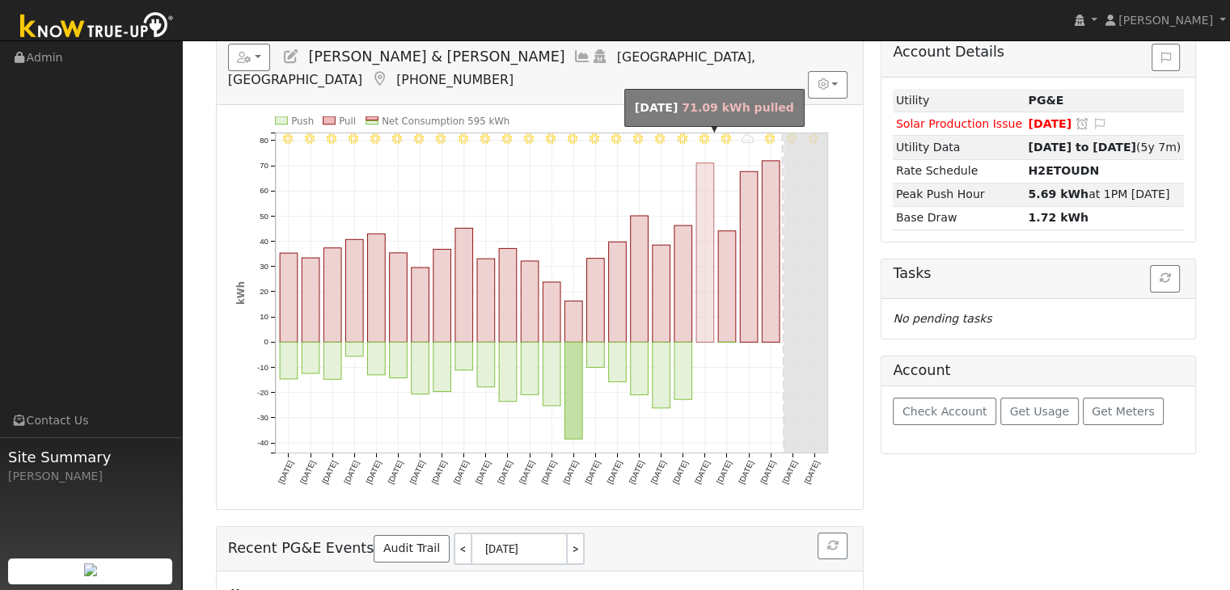
click at [706, 279] on rect "onclick=""" at bounding box center [705, 253] width 18 height 180
type input "09/17/2025"
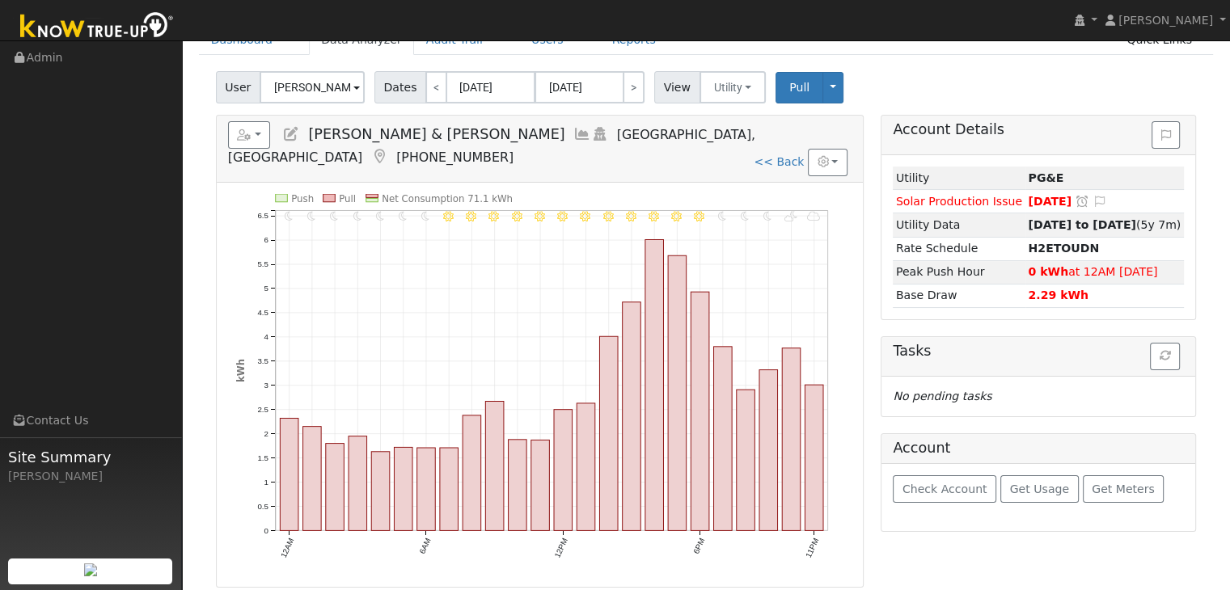
scroll to position [81, 0]
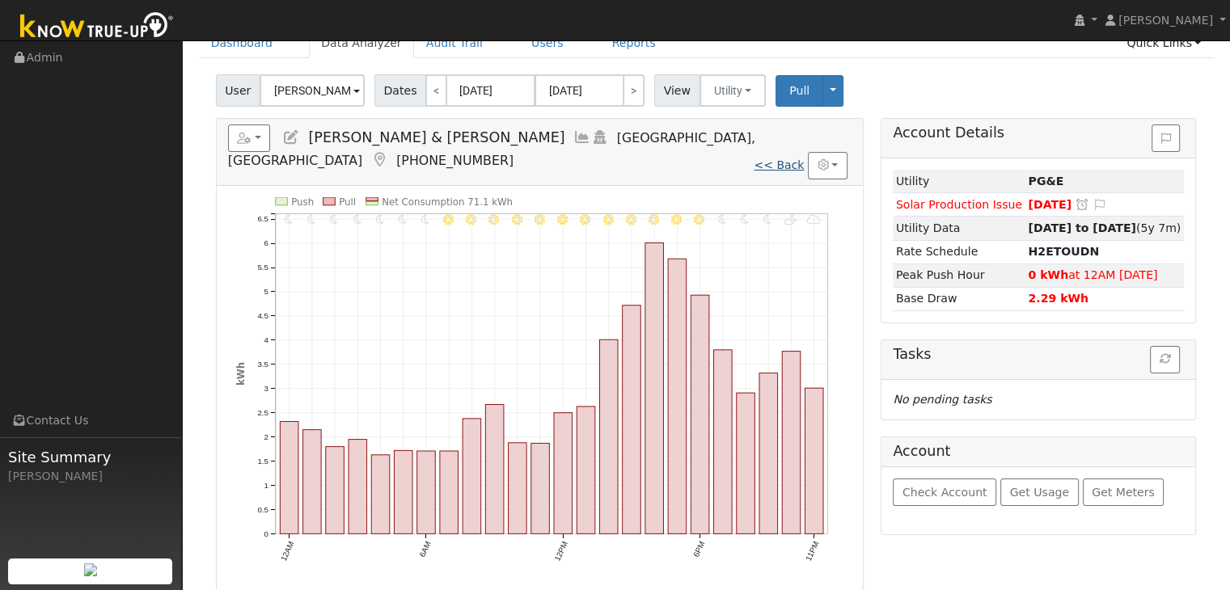
click at [786, 159] on link "<< Back" at bounding box center [779, 165] width 50 height 13
type input "08/29/2025"
type input "[DATE]"
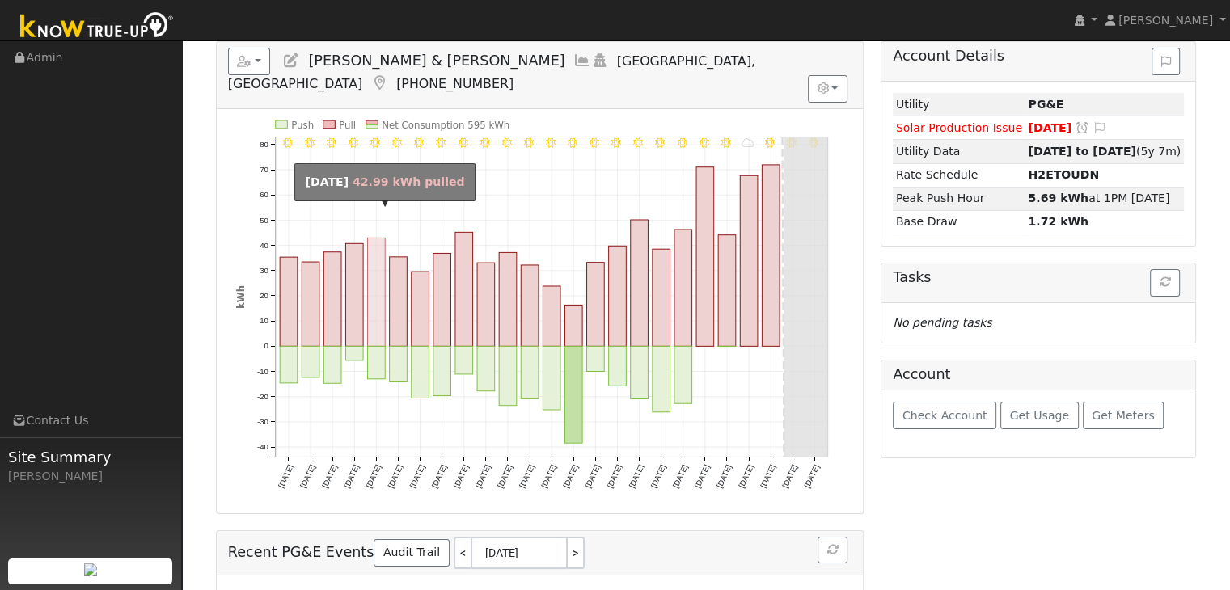
scroll to position [162, 0]
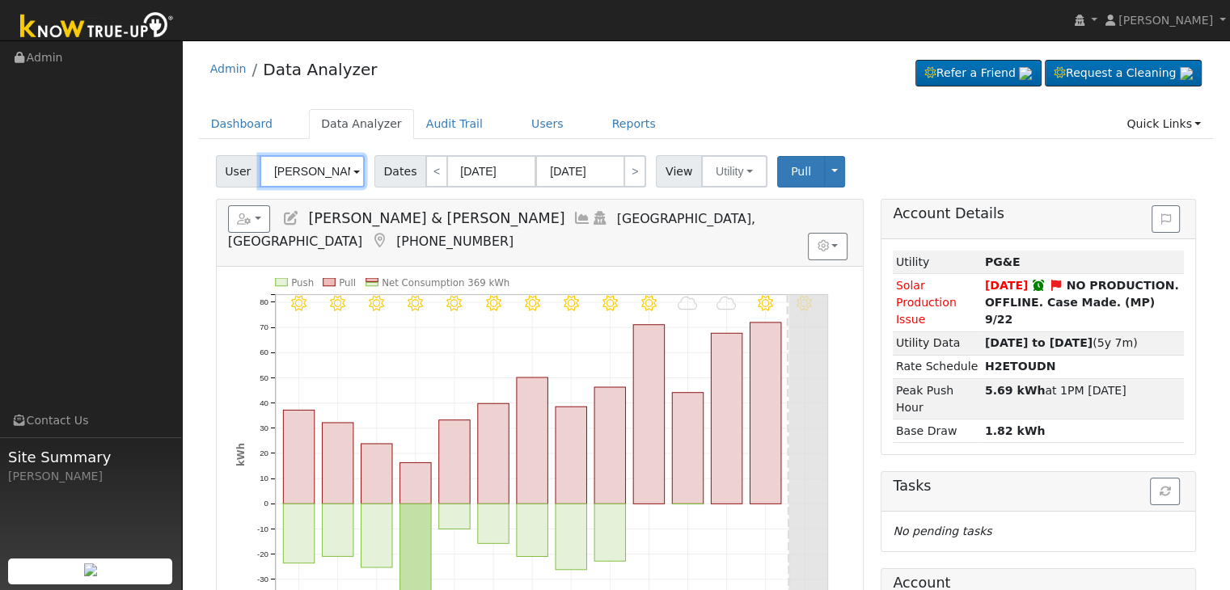
click at [295, 163] on input "[PERSON_NAME] & [PERSON_NAME]" at bounding box center [312, 171] width 105 height 32
paste input "[PERSON_NAME] & [PERSON_NAME] De [PERSON_NAME]"
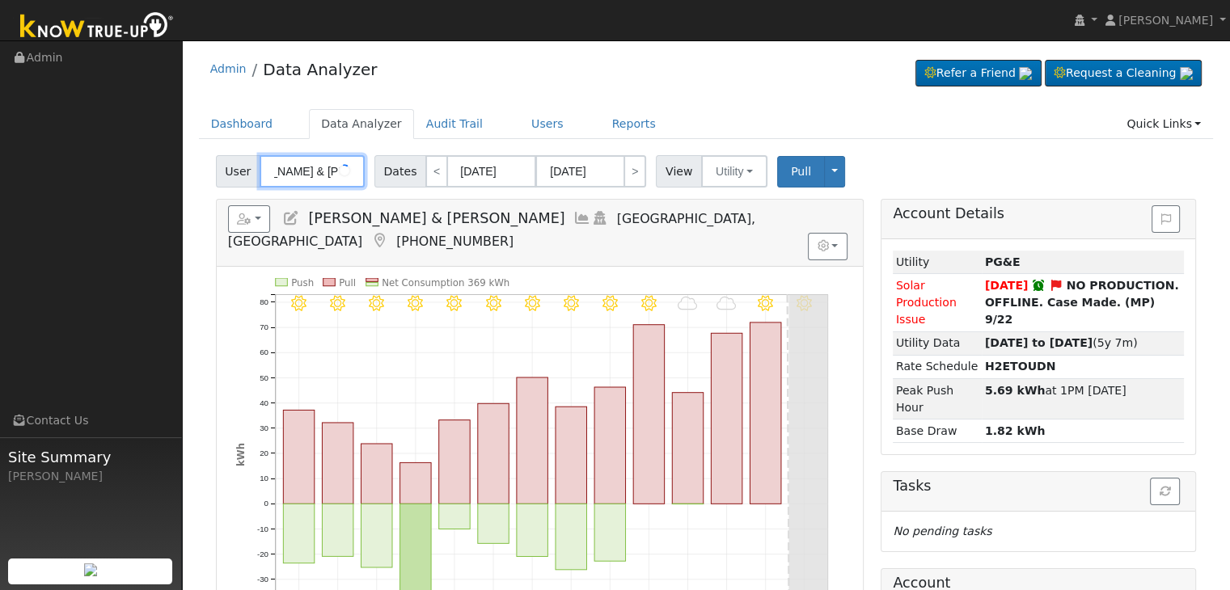
type input "[PERSON_NAME] & [PERSON_NAME] De [PERSON_NAME]"
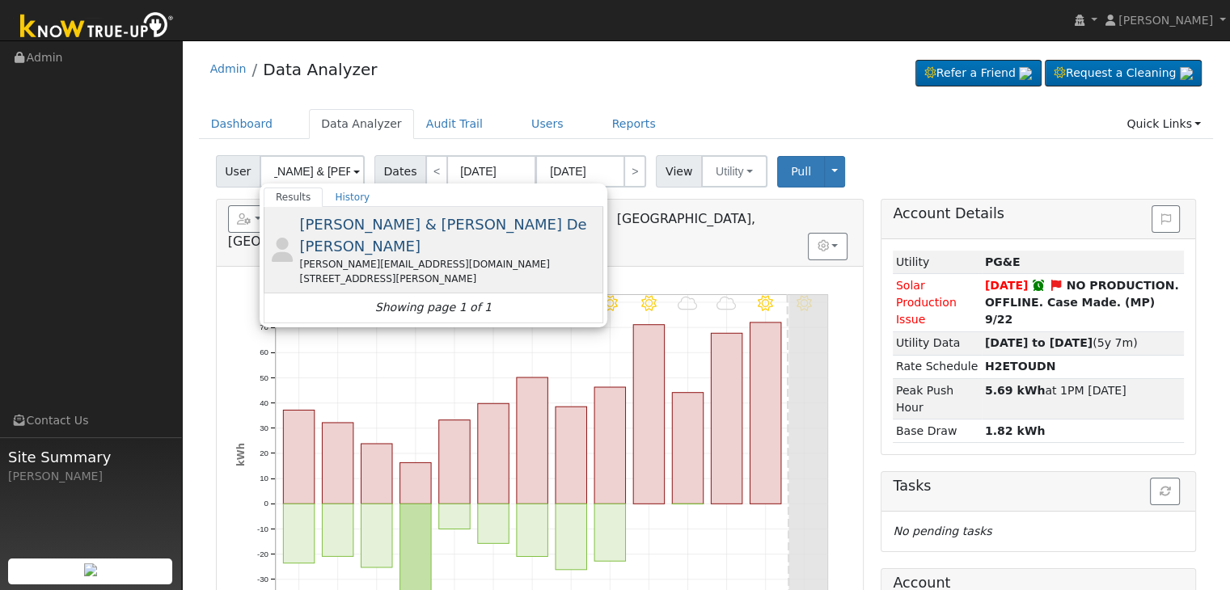
click at [358, 233] on div "[PERSON_NAME] & [PERSON_NAME] [PERSON_NAME] [EMAIL_ADDRESS][DOMAIN_NAME] [STREE…" at bounding box center [449, 250] width 300 height 73
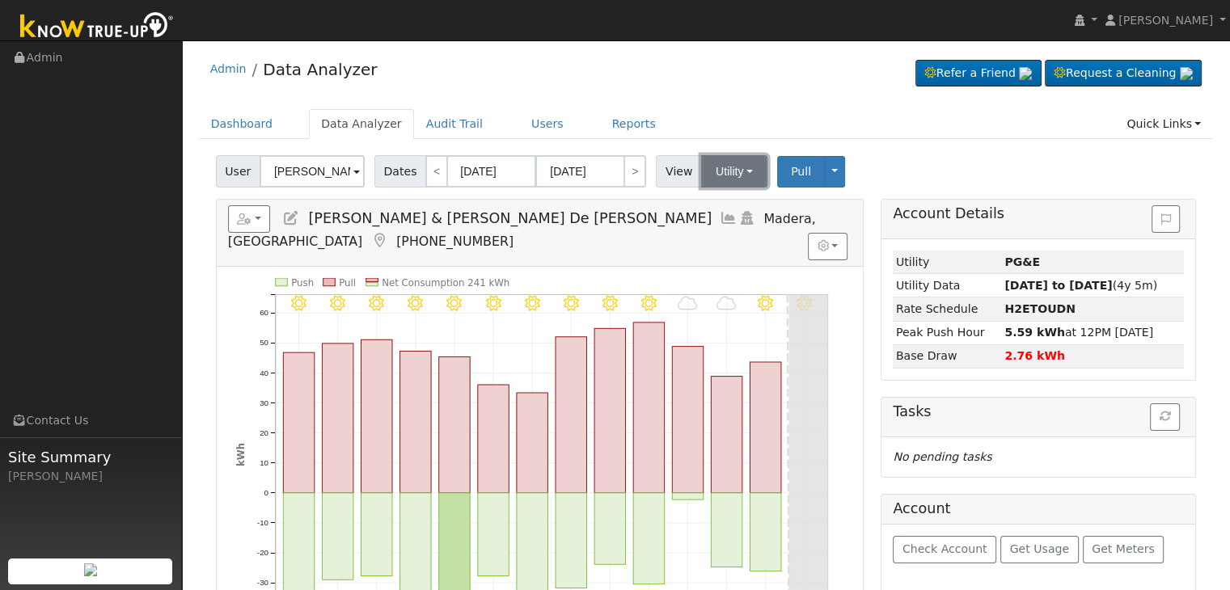
click at [715, 177] on button "Utility" at bounding box center [734, 171] width 66 height 32
click at [717, 229] on link "Solar" at bounding box center [754, 230] width 112 height 23
